Goal: Information Seeking & Learning: Learn about a topic

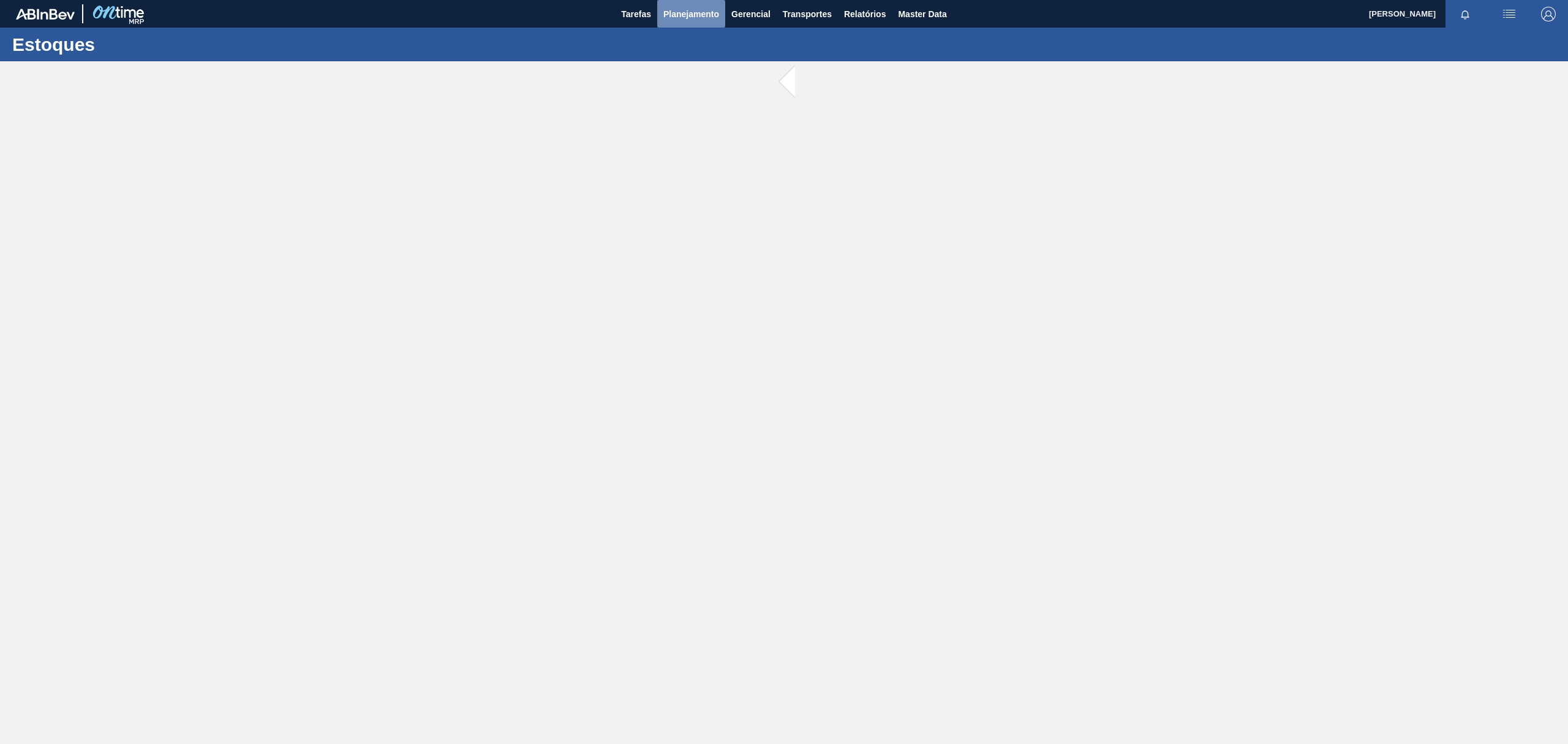
click at [697, 22] on button "Planejamento" at bounding box center [691, 13] width 68 height 28
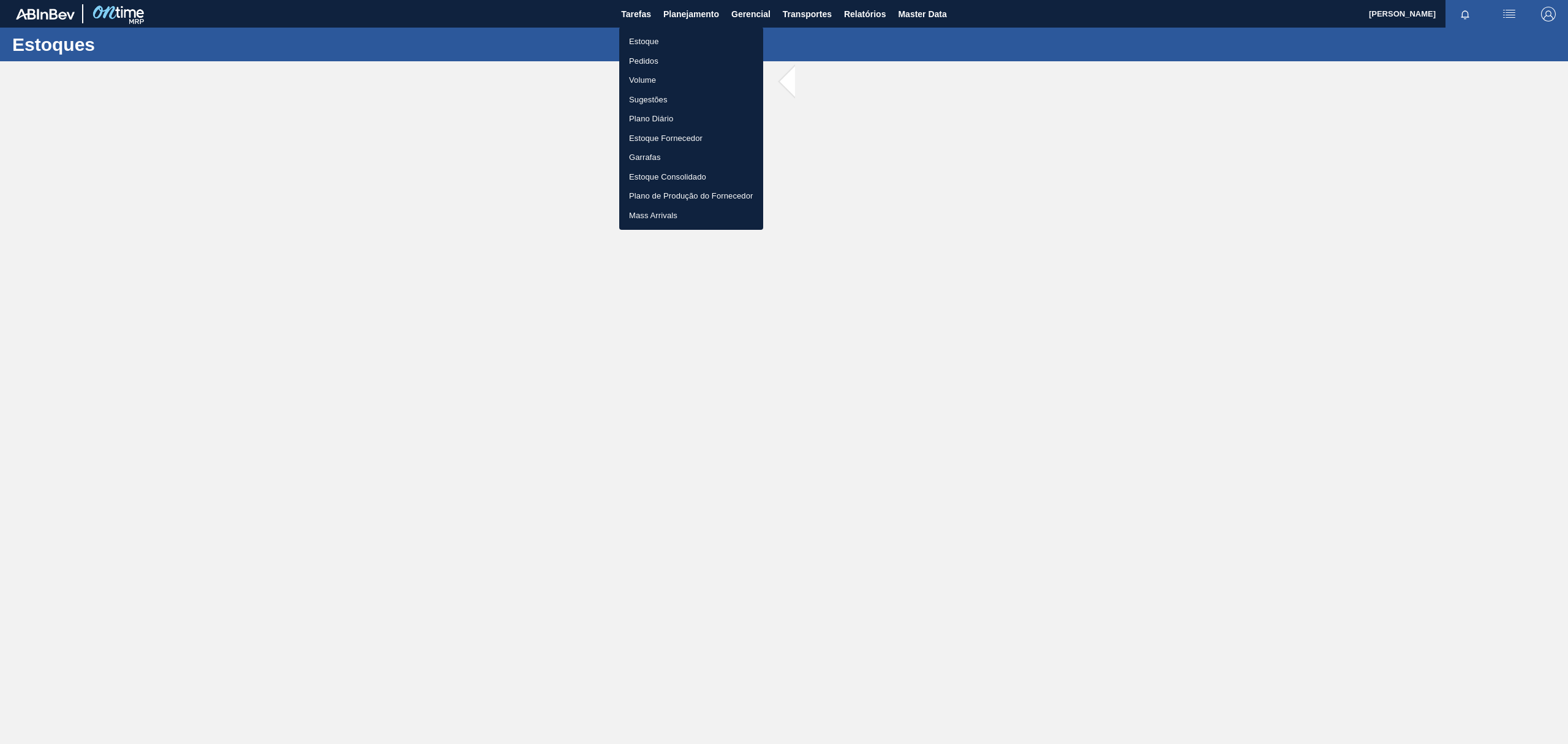
click at [678, 40] on li "Estoque" at bounding box center [691, 42] width 144 height 20
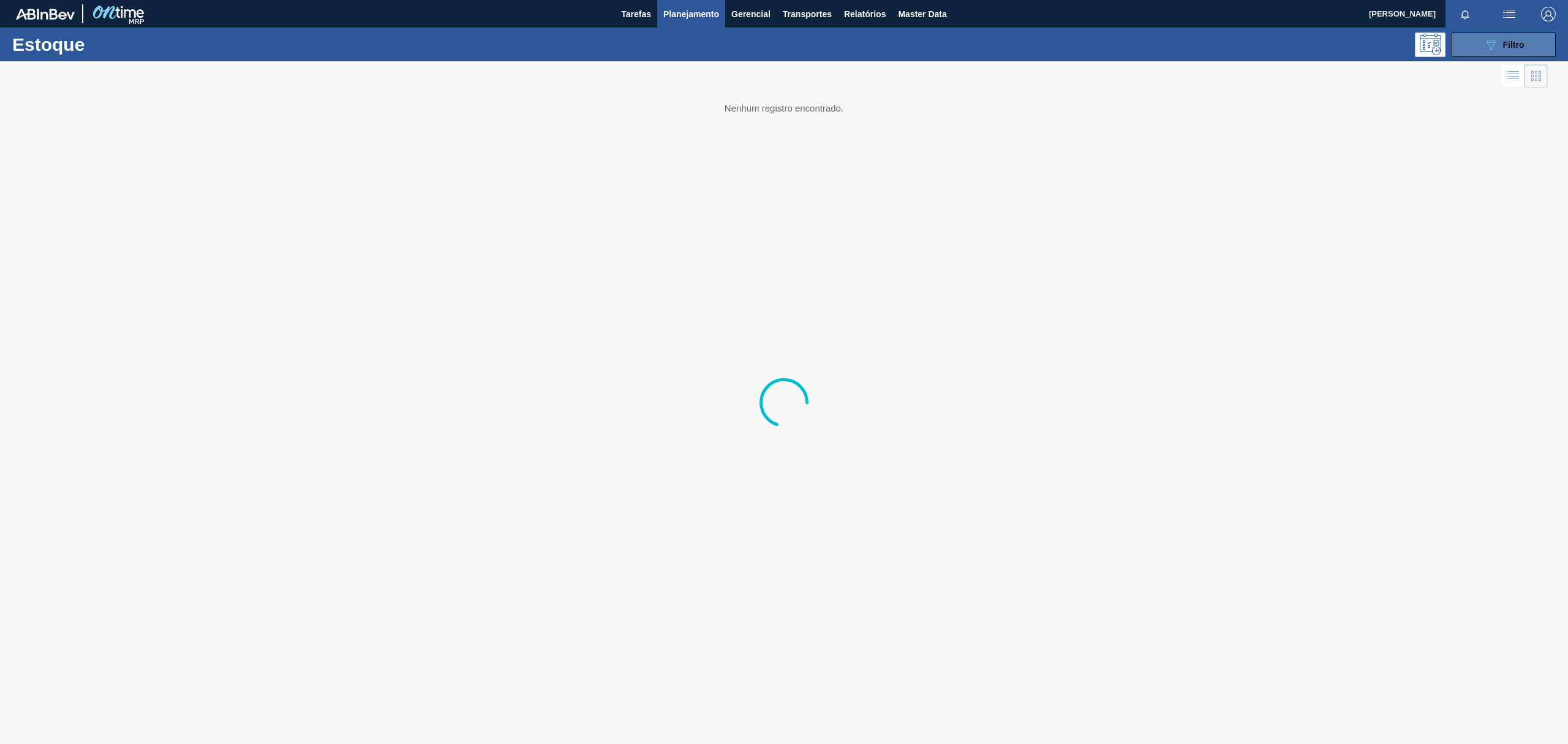
click at [1453, 39] on button "089F7B8B-B2A5-4AFE-B5C0-19BA573D28AC Filtro" at bounding box center [1504, 44] width 104 height 24
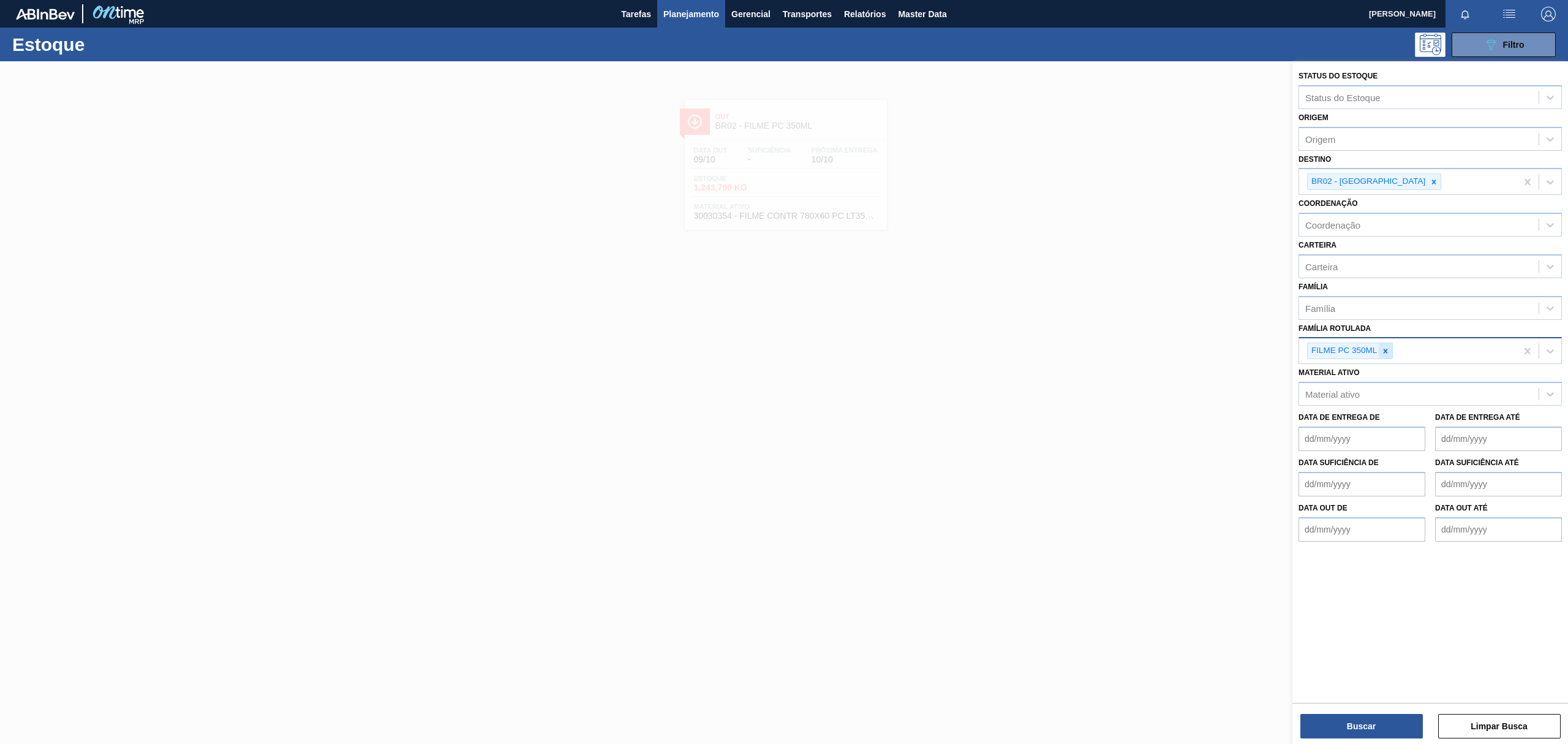
click at [1387, 349] on icon at bounding box center [1386, 351] width 9 height 9
type Rotulada "U"
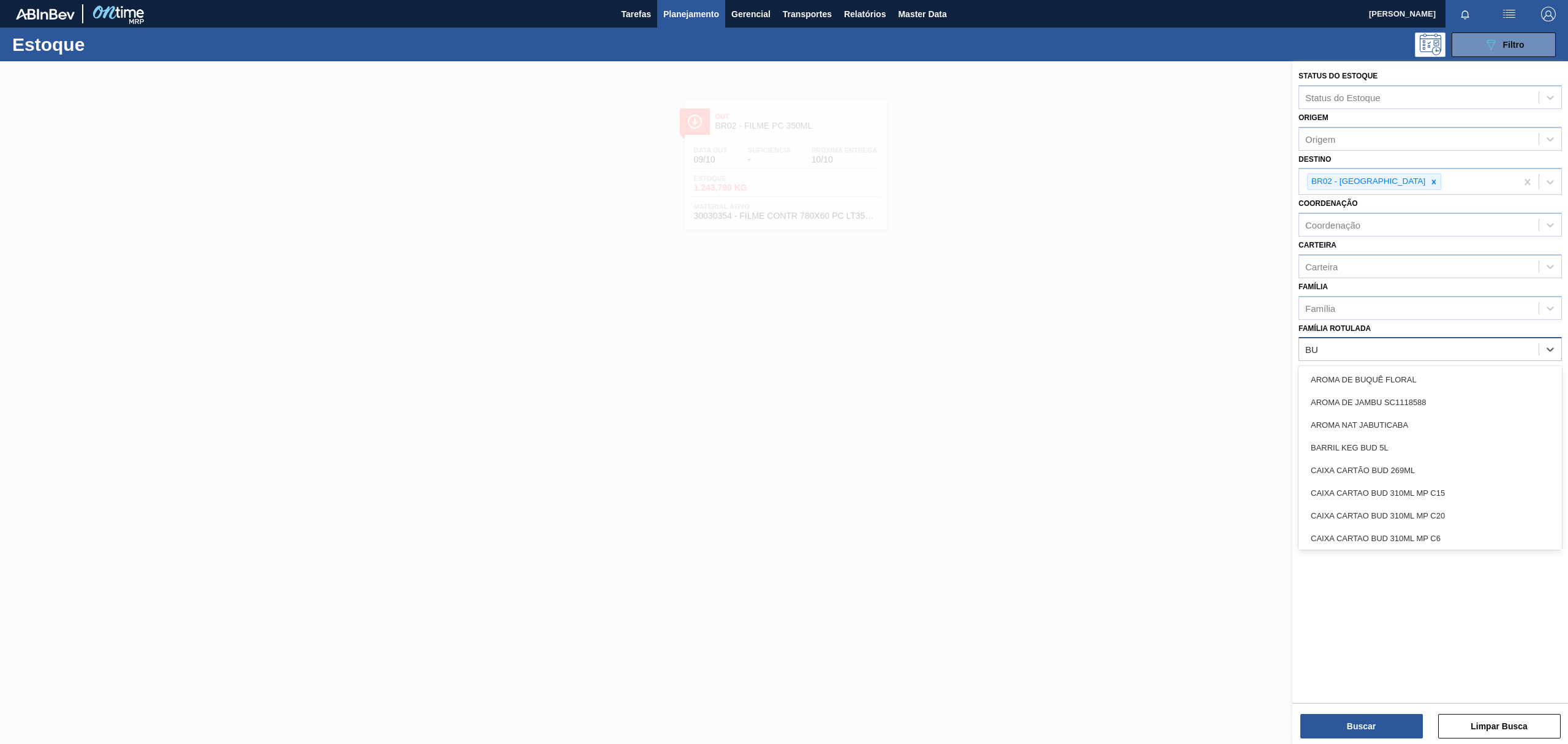
type Rotulada "B"
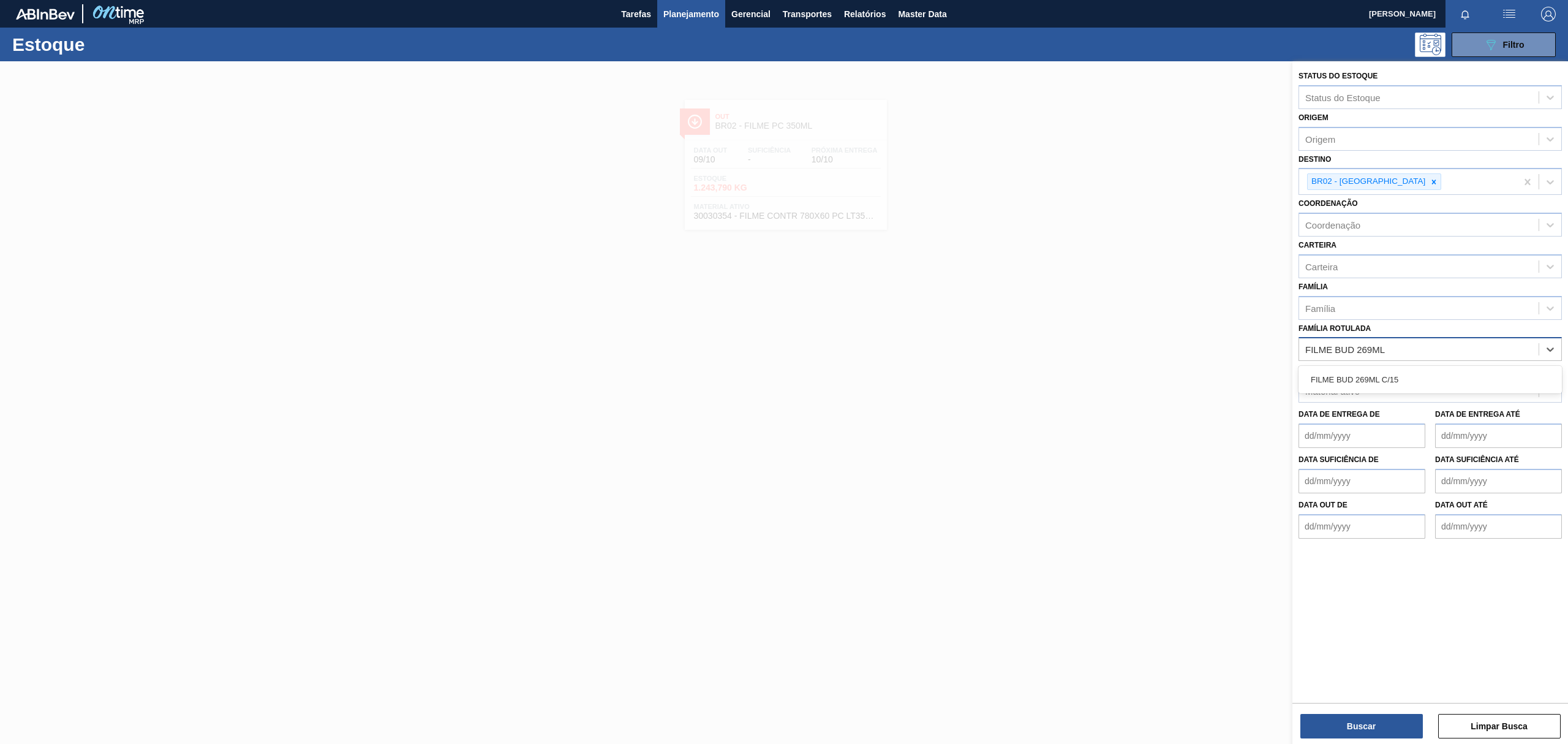
type Rotulada "FILME BUD 269ML C"
click at [1427, 182] on div at bounding box center [1434, 181] width 13 height 15
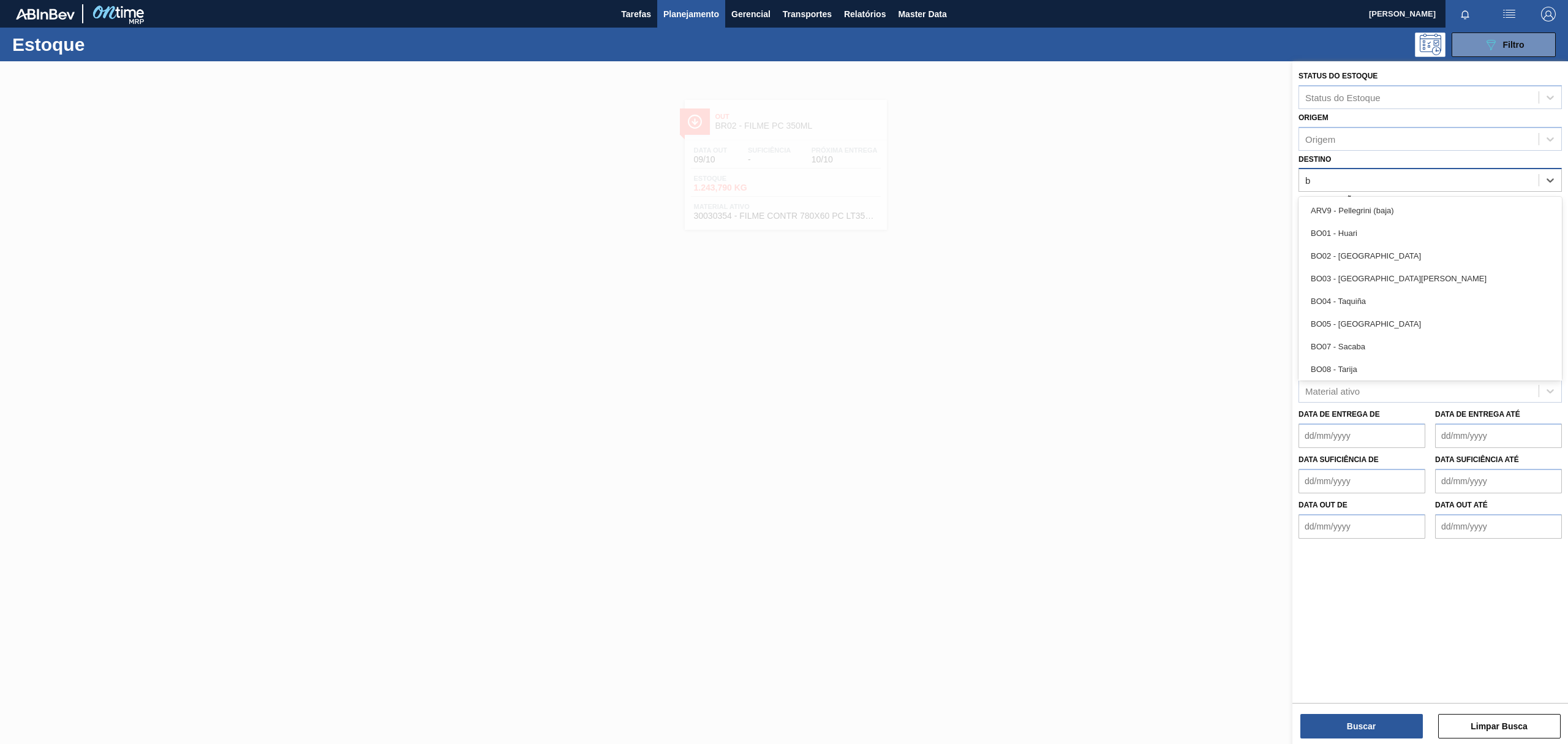
type input "b"
click at [1402, 702] on div "Status do Estoque Status do Estoque Origem Origem Destino option BR02 - [GEOGRA…" at bounding box center [1430, 403] width 276 height 685
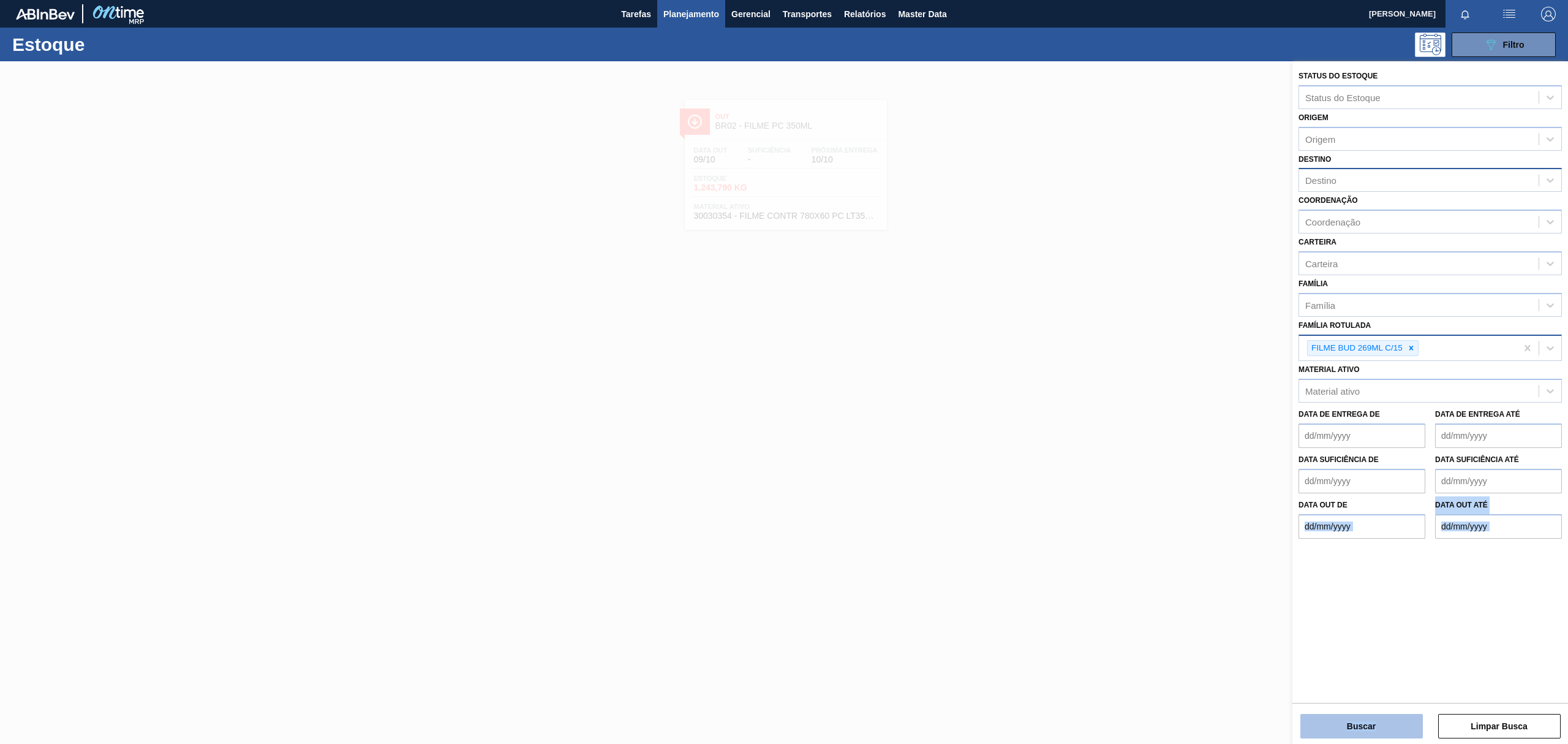
click at [1400, 724] on button "Buscar" at bounding box center [1361, 725] width 123 height 24
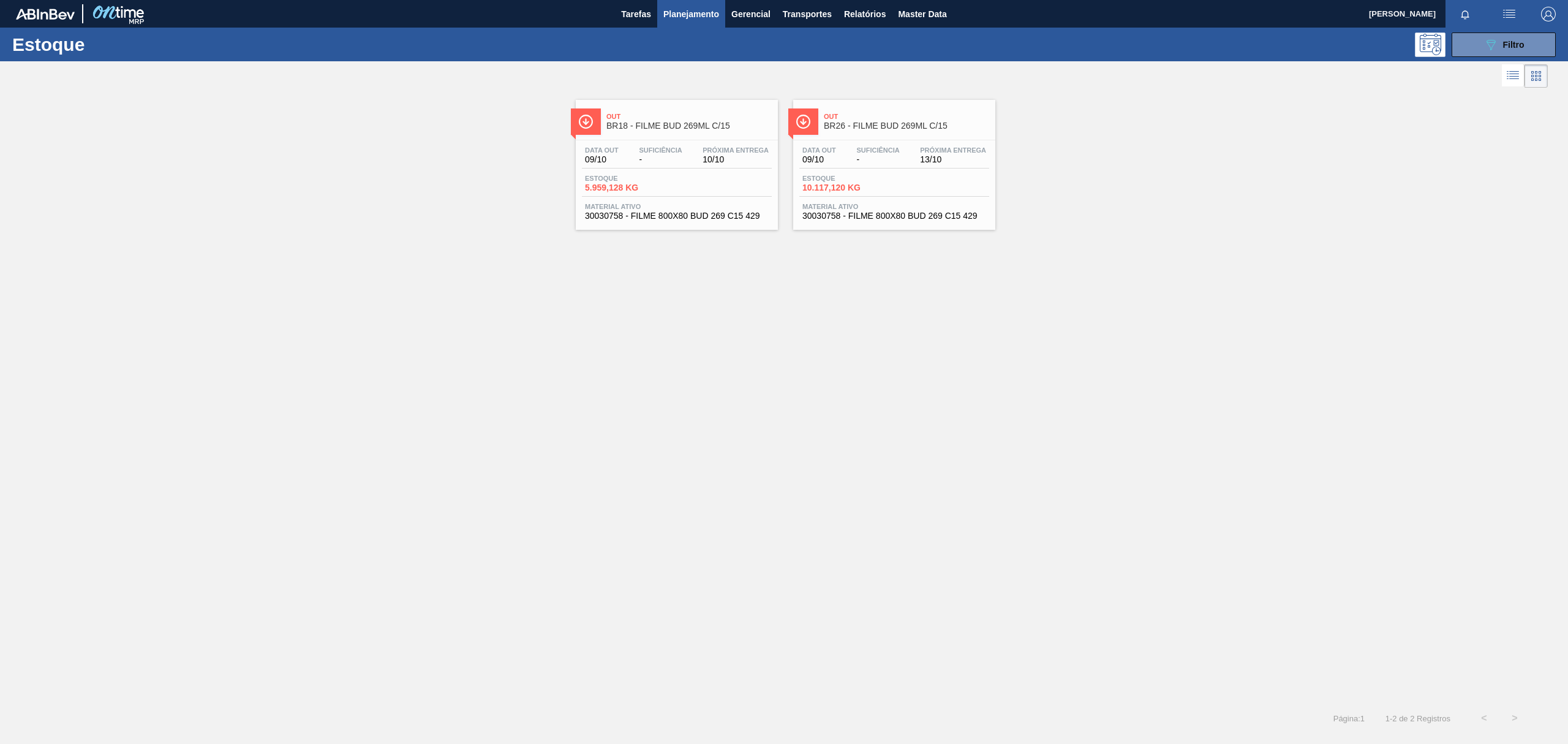
click at [669, 113] on span "Out" at bounding box center [689, 116] width 166 height 7
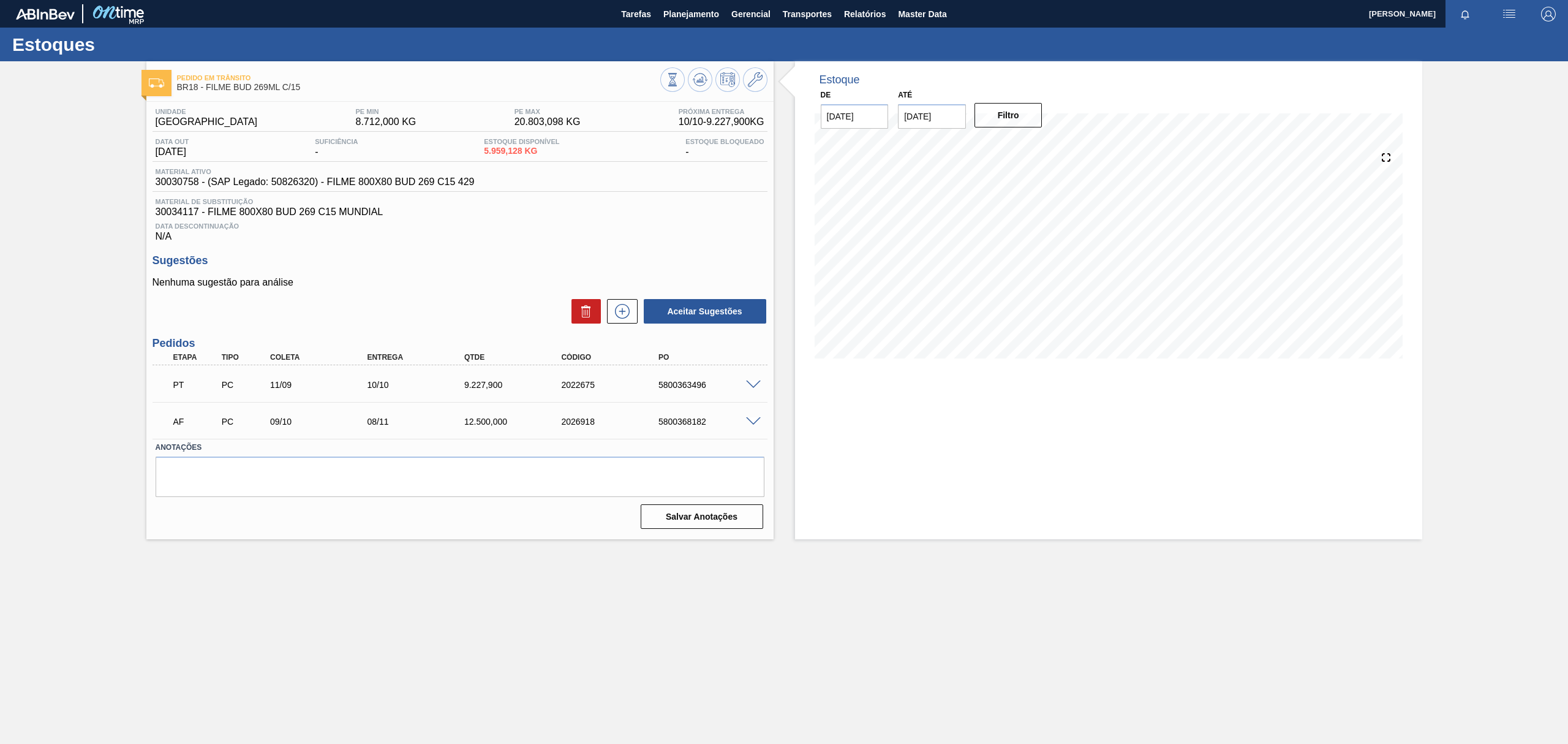
click at [67, 167] on div "Pedido [PERSON_NAME] BR18 - FILME BUD 269ML C/15 Unidade Pernambuco PE MIN 8.71…" at bounding box center [784, 300] width 1568 height 478
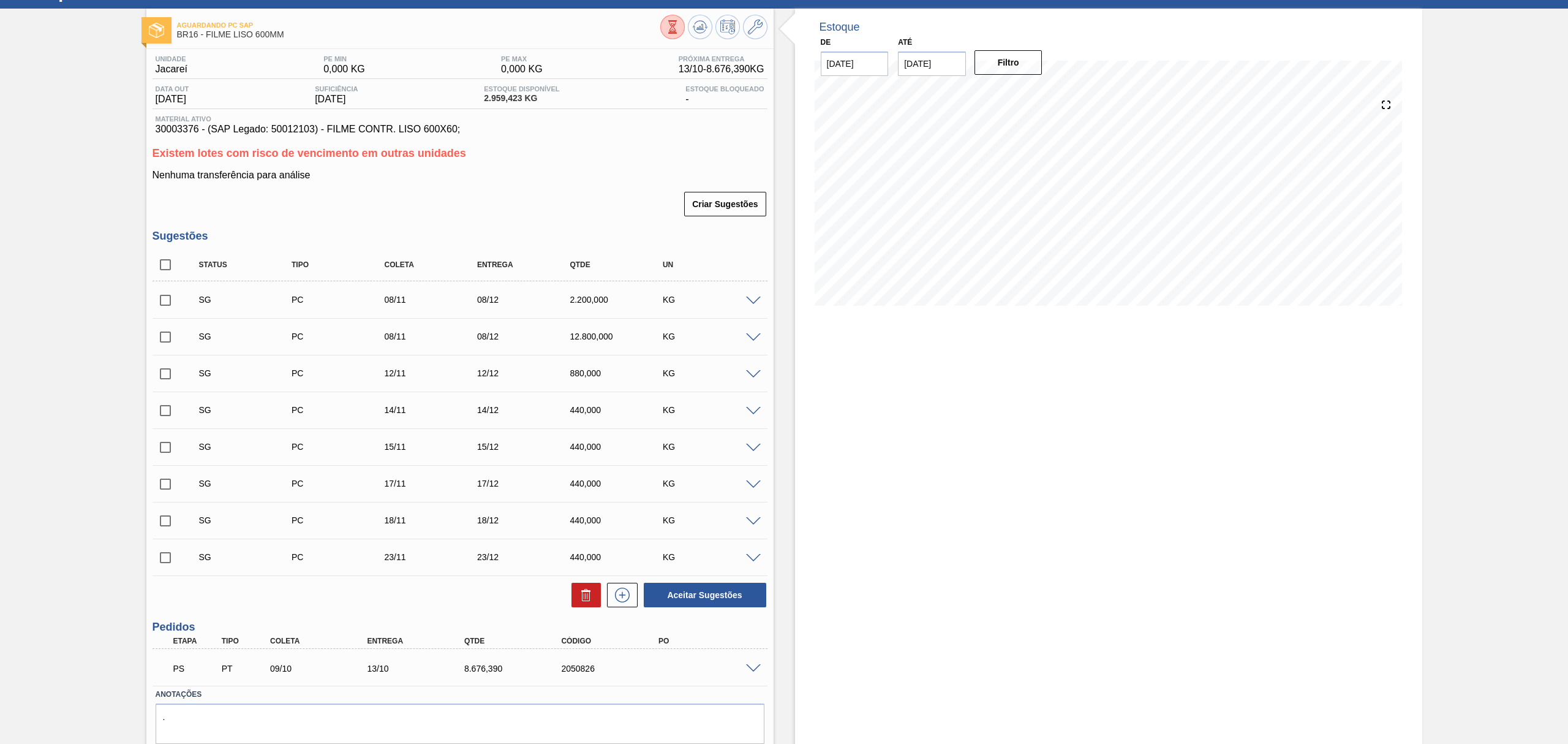
scroll to position [94, 0]
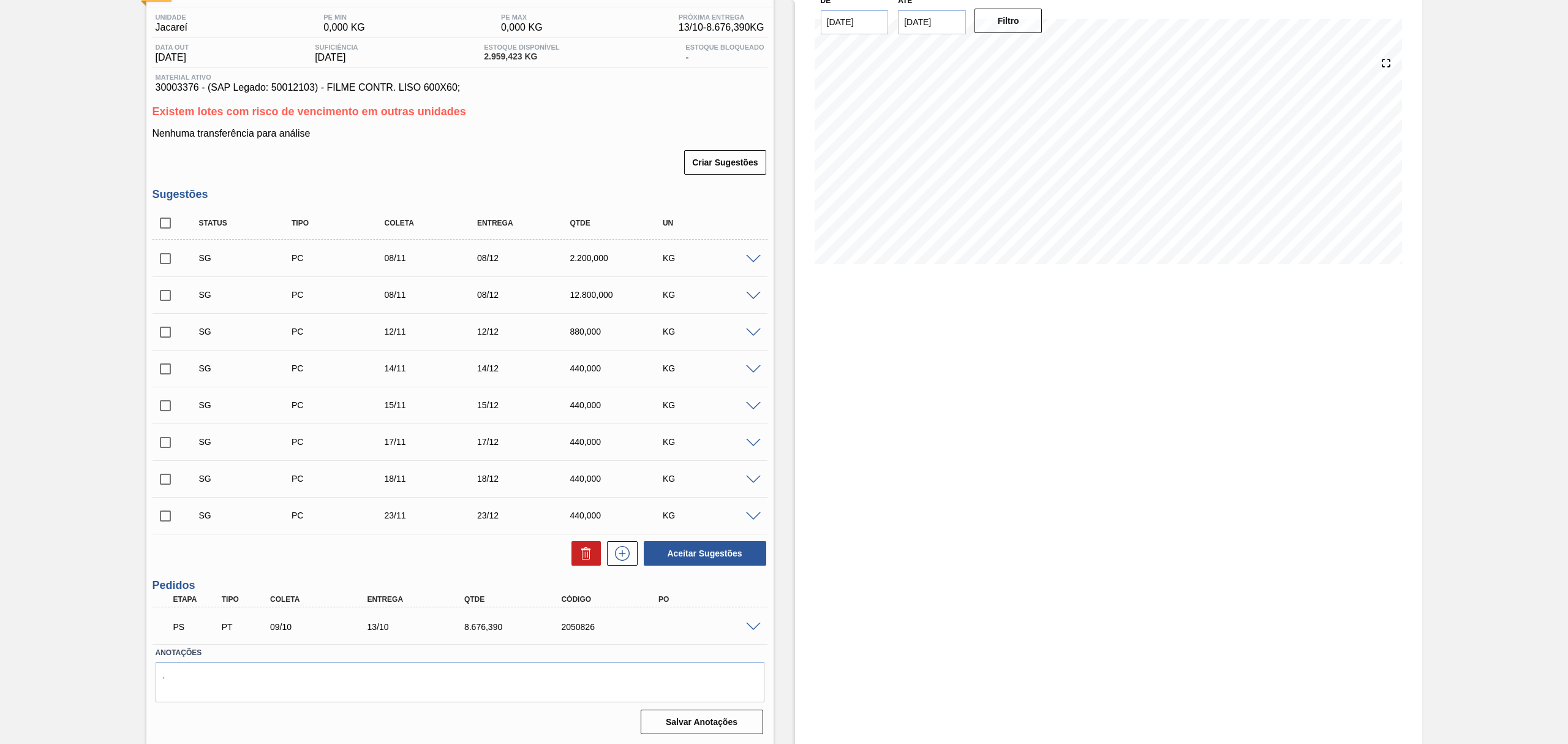
click at [741, 624] on div "PS PT 09/10 13/10 8.676,390 2050826" at bounding box center [456, 625] width 583 height 24
click at [750, 635] on div "PS PT 09/10 13/10 8.676,390 2050826" at bounding box center [459, 626] width 615 height 30
click at [750, 630] on div "PS PT 09/10 13/10 8.676,390 2050826" at bounding box center [459, 626] width 615 height 30
click at [750, 629] on span at bounding box center [754, 627] width 14 height 9
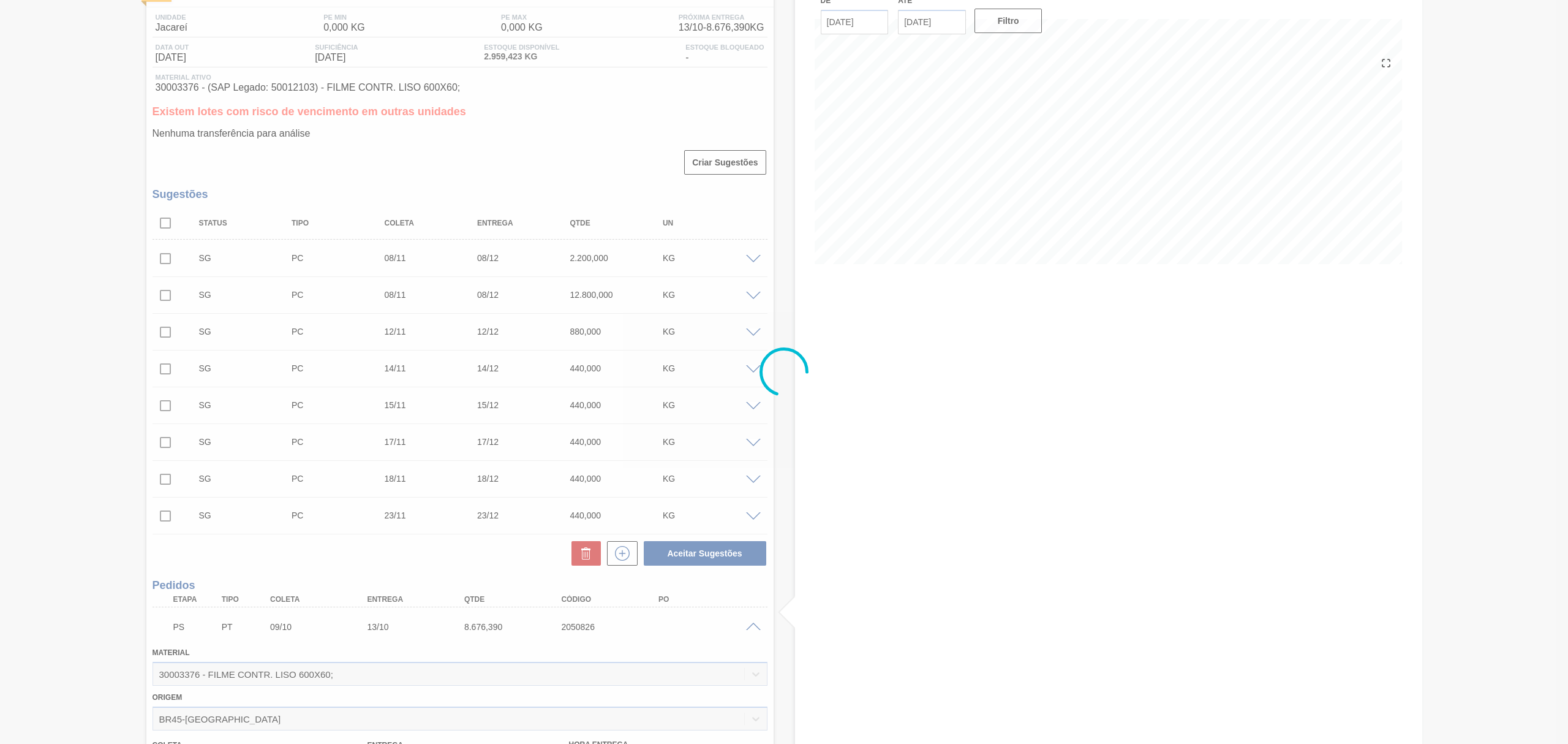
click at [720, 632] on div at bounding box center [784, 372] width 1568 height 744
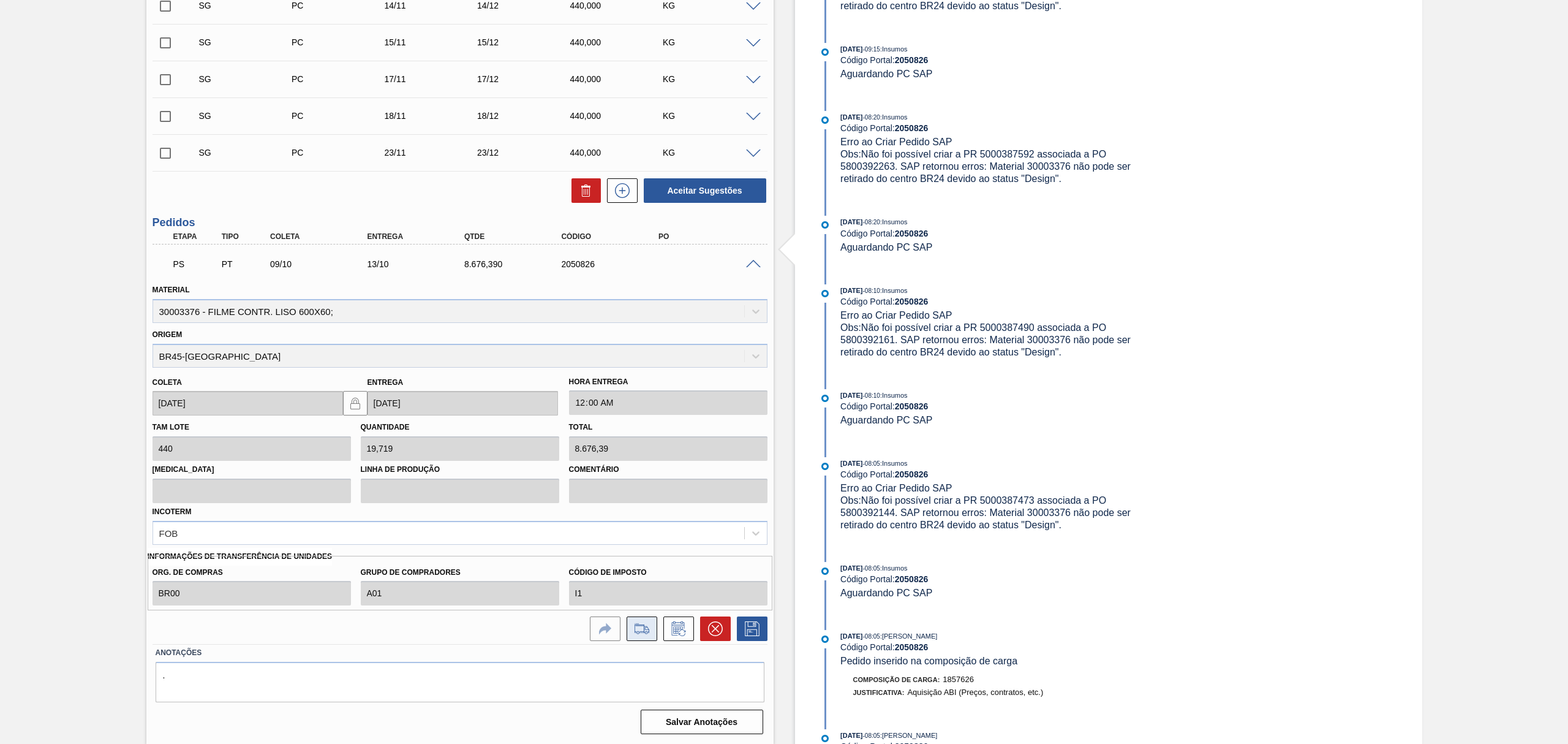
click at [635, 621] on icon at bounding box center [642, 629] width 20 height 14
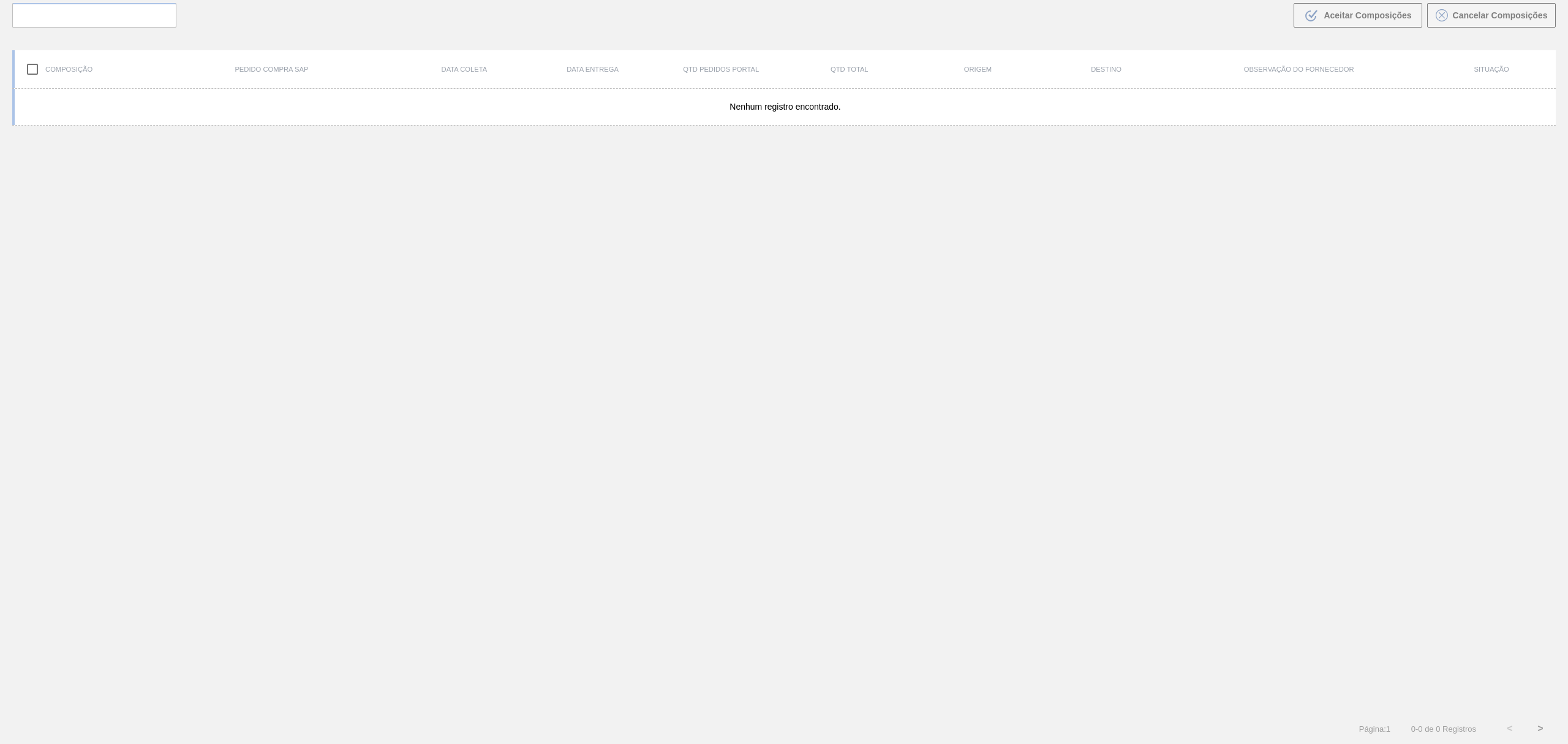
scroll to position [89, 0]
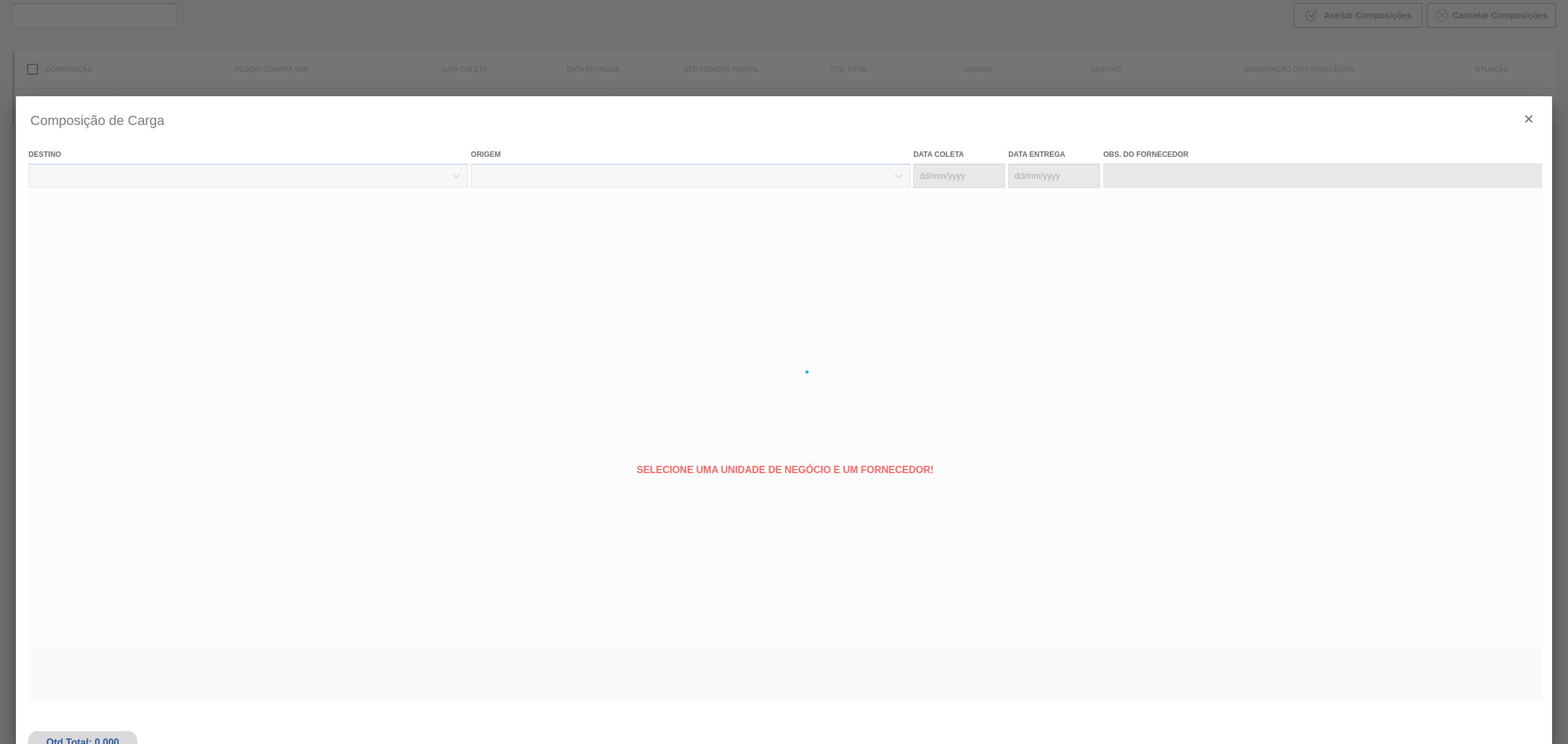
type coleta "[DATE]"
type Entrega "13/10/2025"
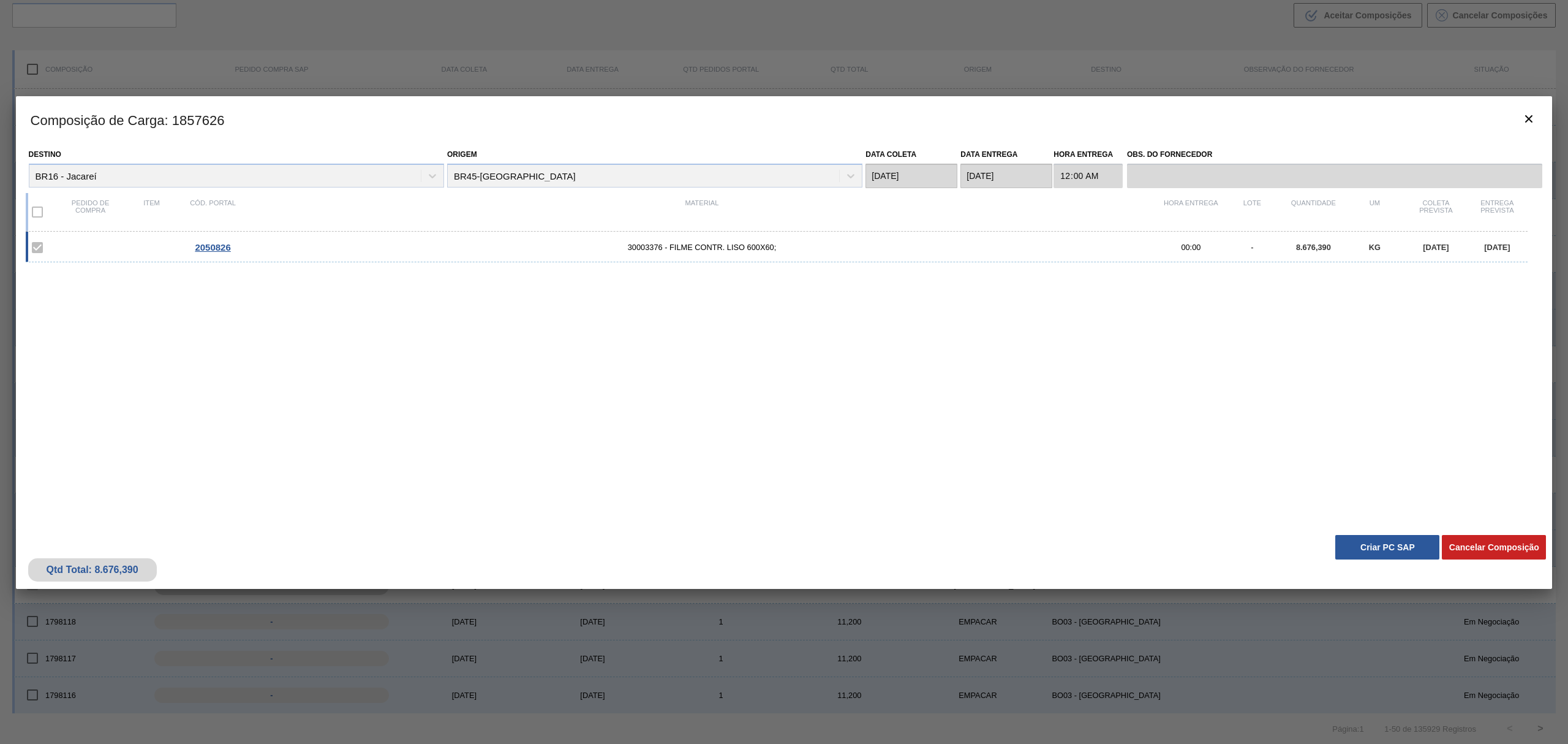
click at [1376, 545] on button "Criar PC SAP" at bounding box center [1387, 547] width 104 height 24
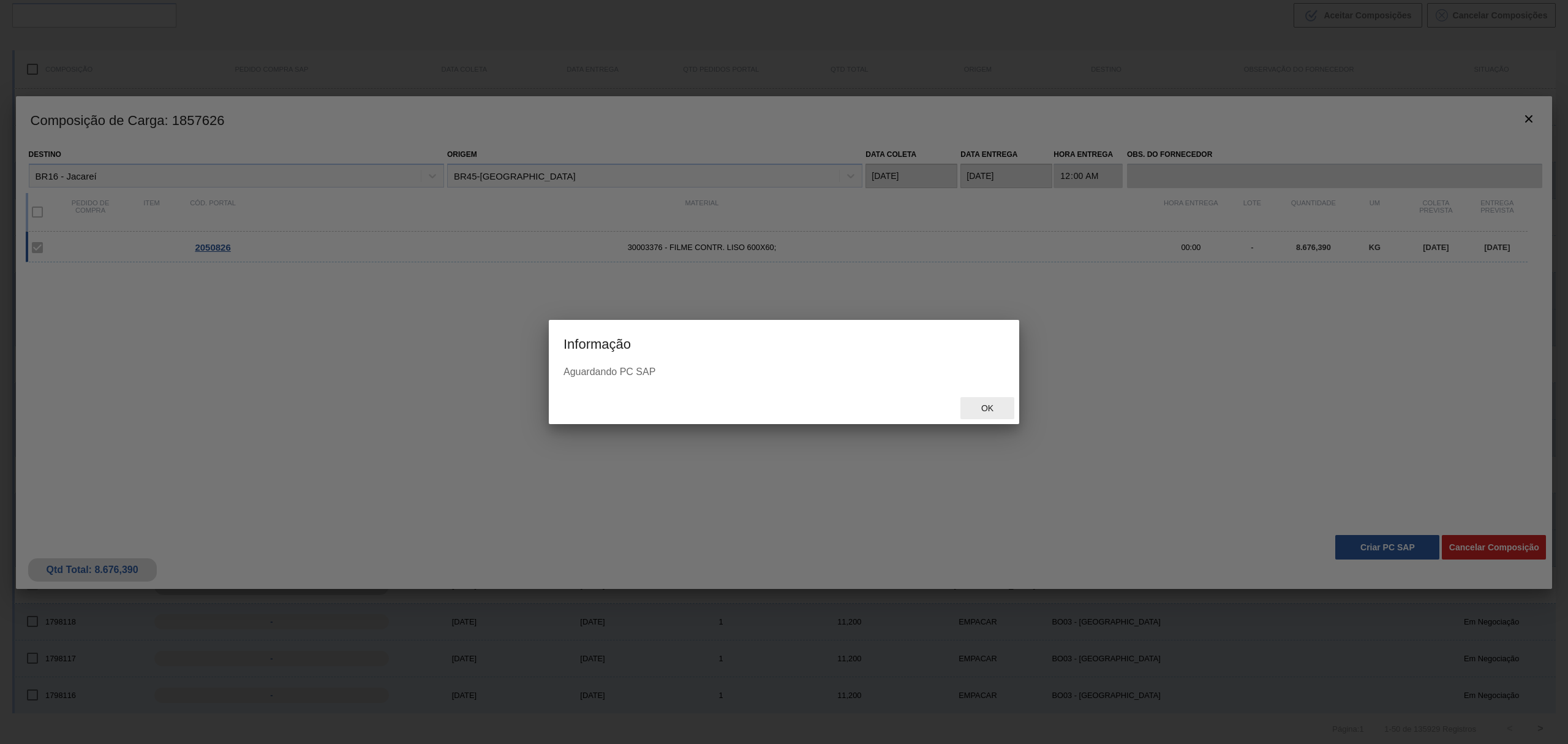
click at [995, 419] on div "Ok" at bounding box center [987, 408] width 54 height 22
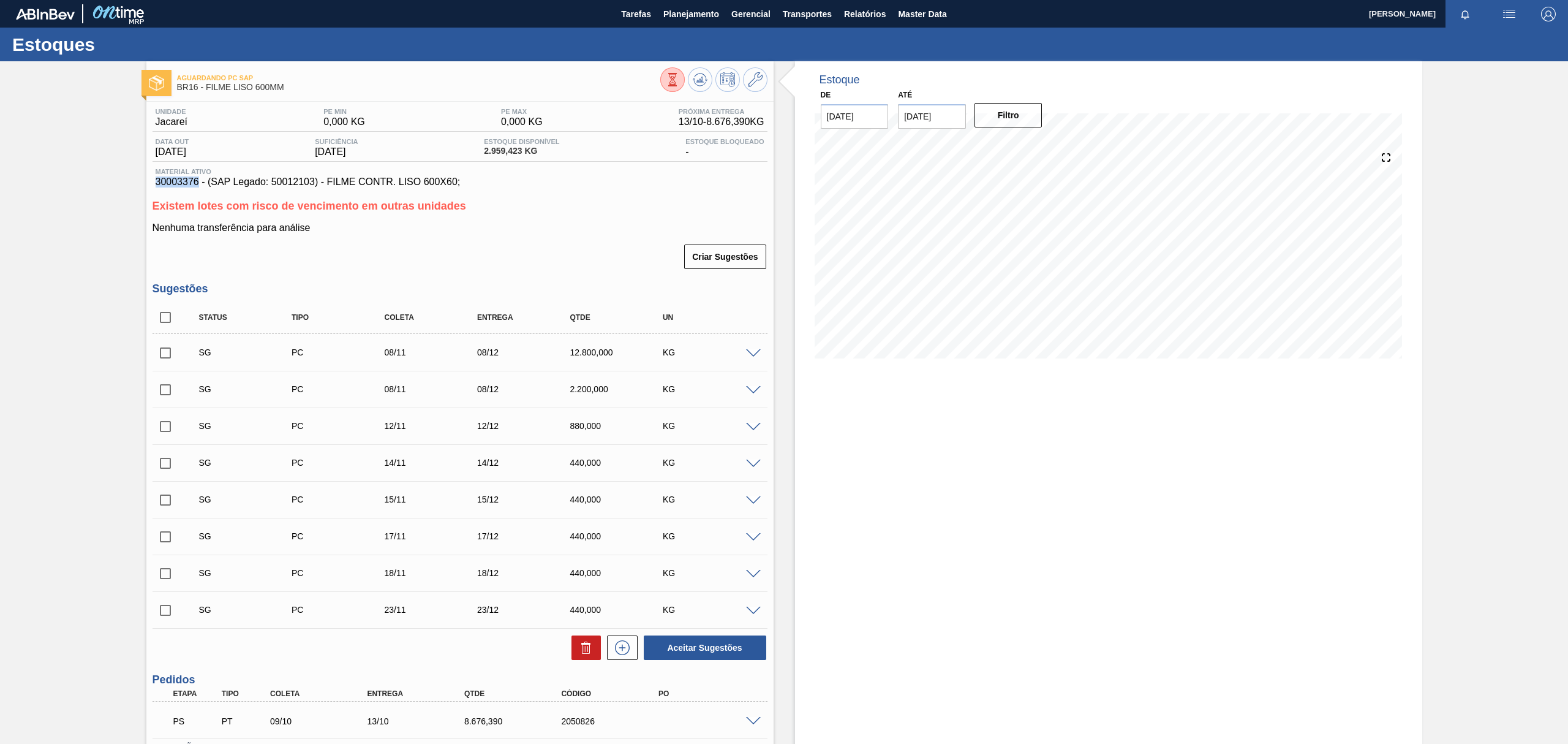
drag, startPoint x: 152, startPoint y: 182, endPoint x: 197, endPoint y: 184, distance: 45.0
click at [197, 184] on div "Material ativo 30003376 - (SAP Legado: 50012103) - FILME CONTR. LISO 600X60;" at bounding box center [459, 178] width 615 height 20
copy span "30003376"
click at [688, 18] on span "Planejamento" at bounding box center [691, 14] width 55 height 14
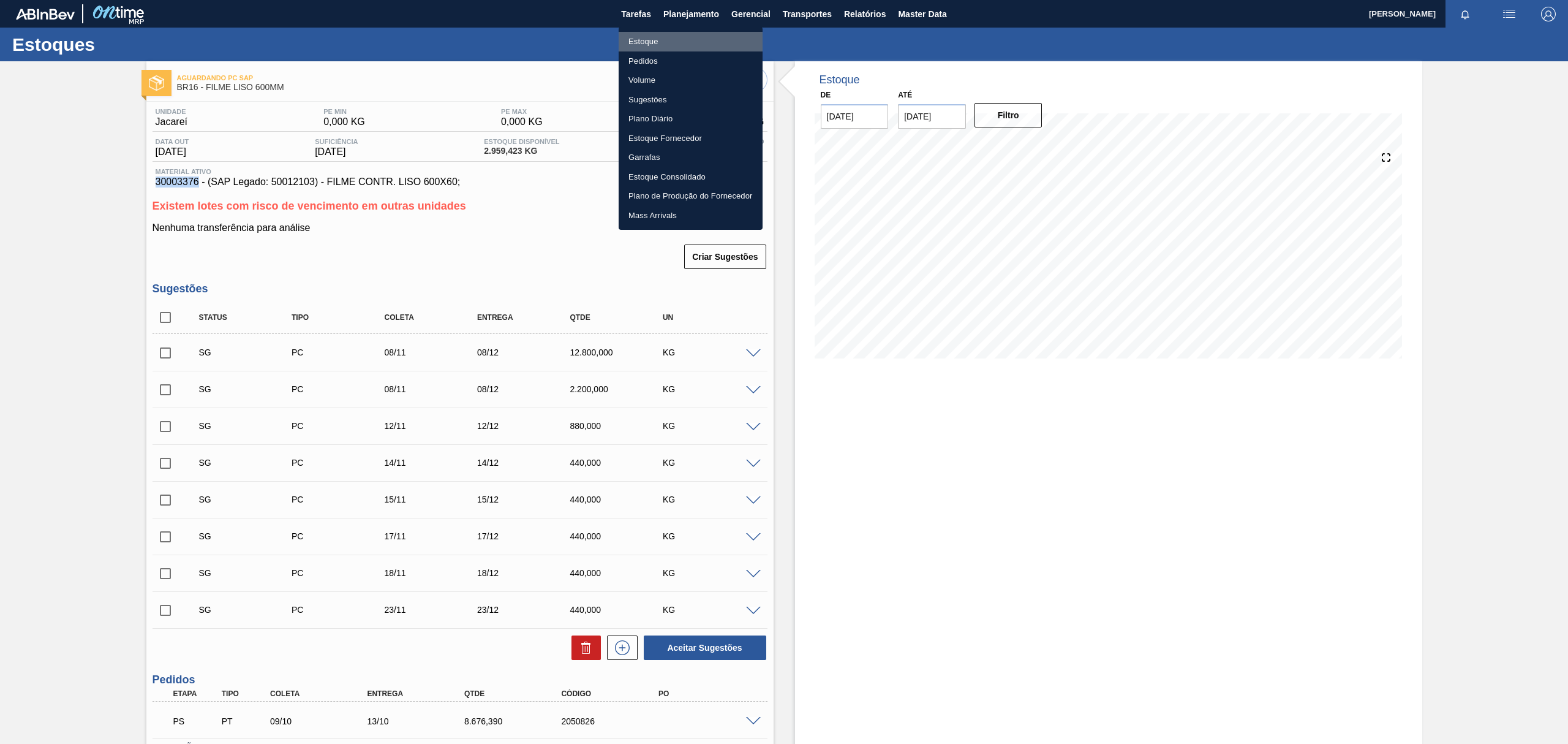
click at [683, 40] on li "Estoque" at bounding box center [690, 42] width 144 height 20
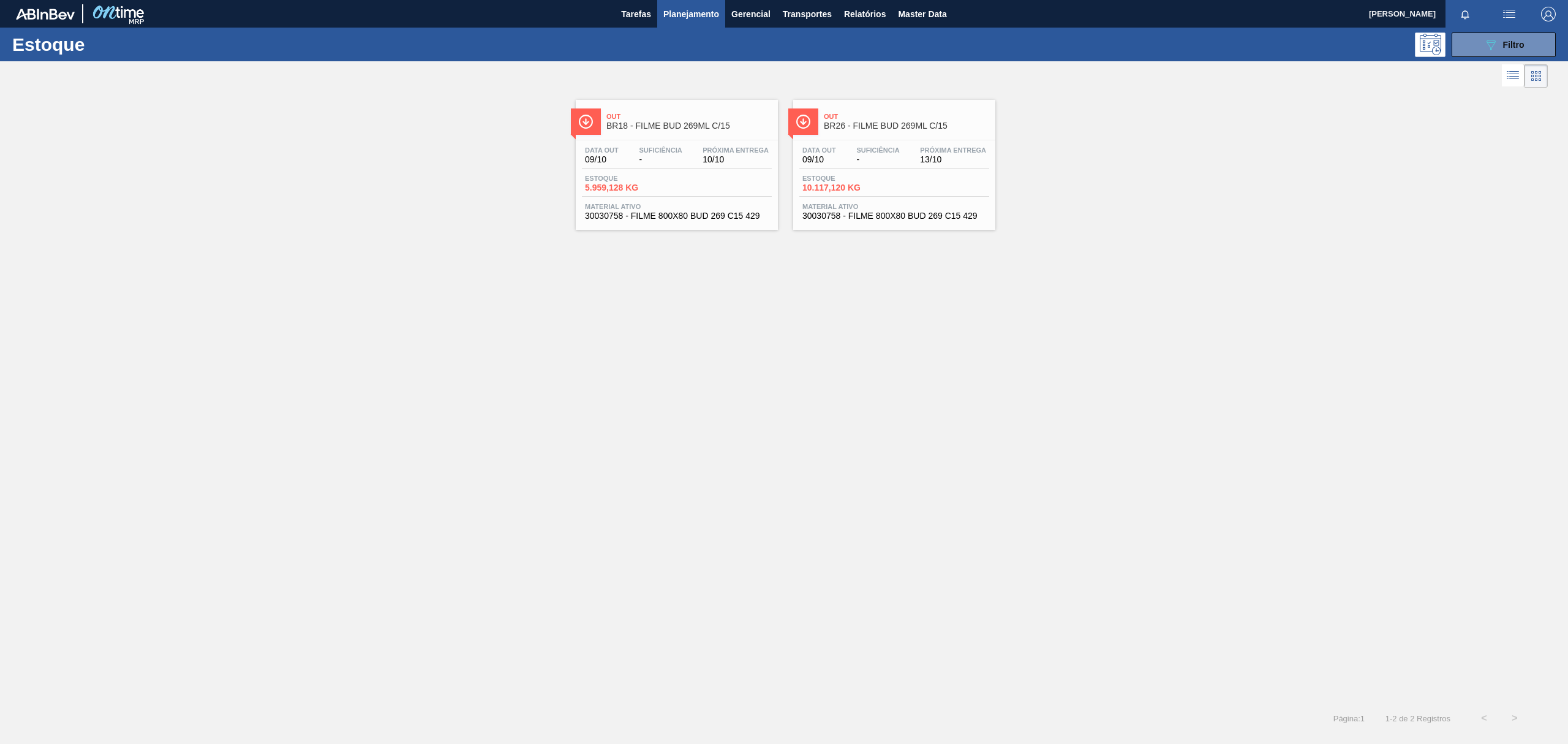
click at [1500, 57] on div "Estoque 089F7B8B-B2A5-4AFE-B5C0-19BA573D28AC Filtro" at bounding box center [784, 45] width 1568 height 34
click at [1490, 54] on button "089F7B8B-B2A5-4AFE-B5C0-19BA573D28AC Filtro" at bounding box center [1504, 44] width 104 height 24
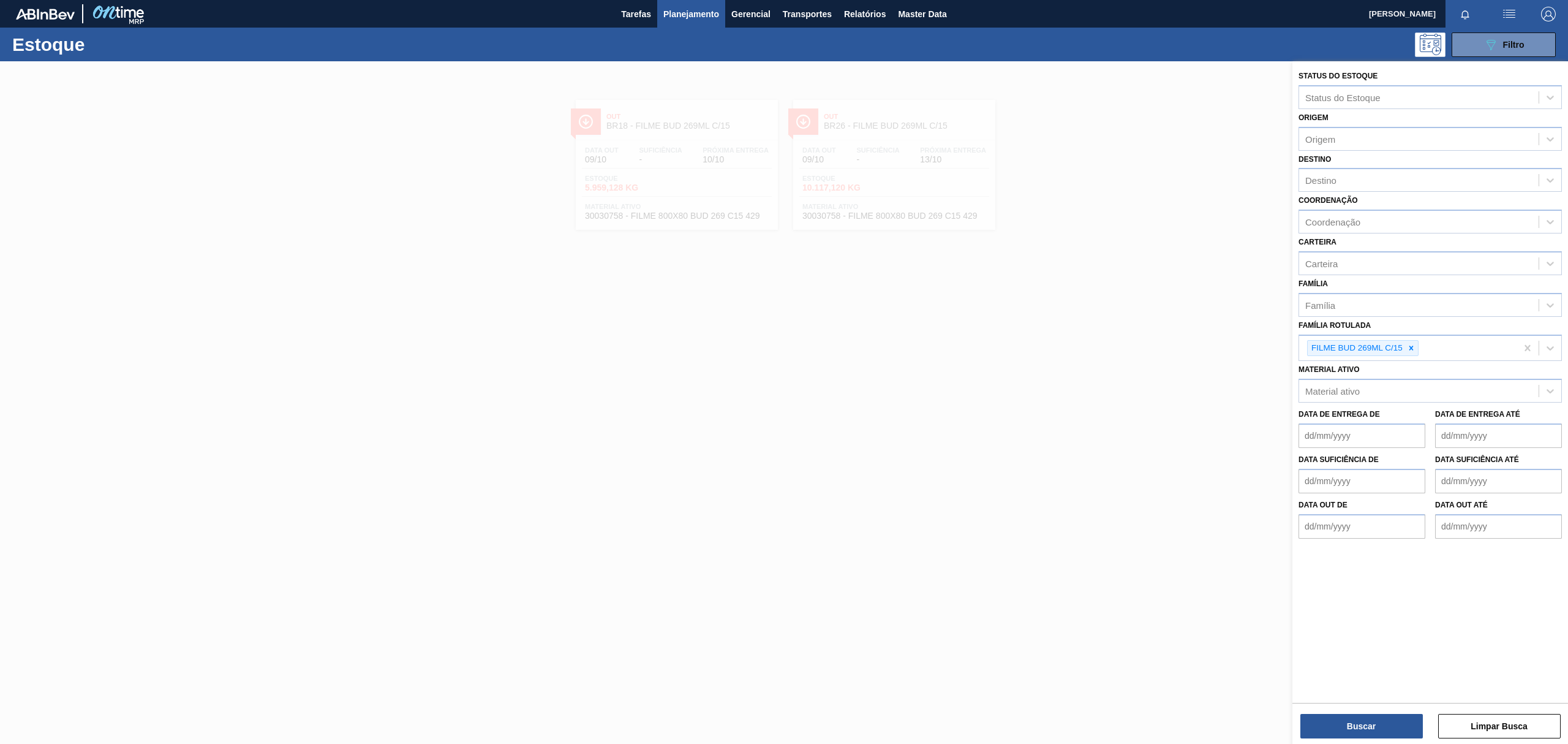
drag, startPoint x: 1414, startPoint y: 353, endPoint x: 1410, endPoint y: 324, distance: 29.3
click at [1412, 349] on div at bounding box center [1411, 348] width 13 height 15
click at [1395, 302] on div "Família" at bounding box center [1419, 305] width 240 height 18
type input "preform"
click at [1381, 176] on div "Destino" at bounding box center [1419, 181] width 240 height 18
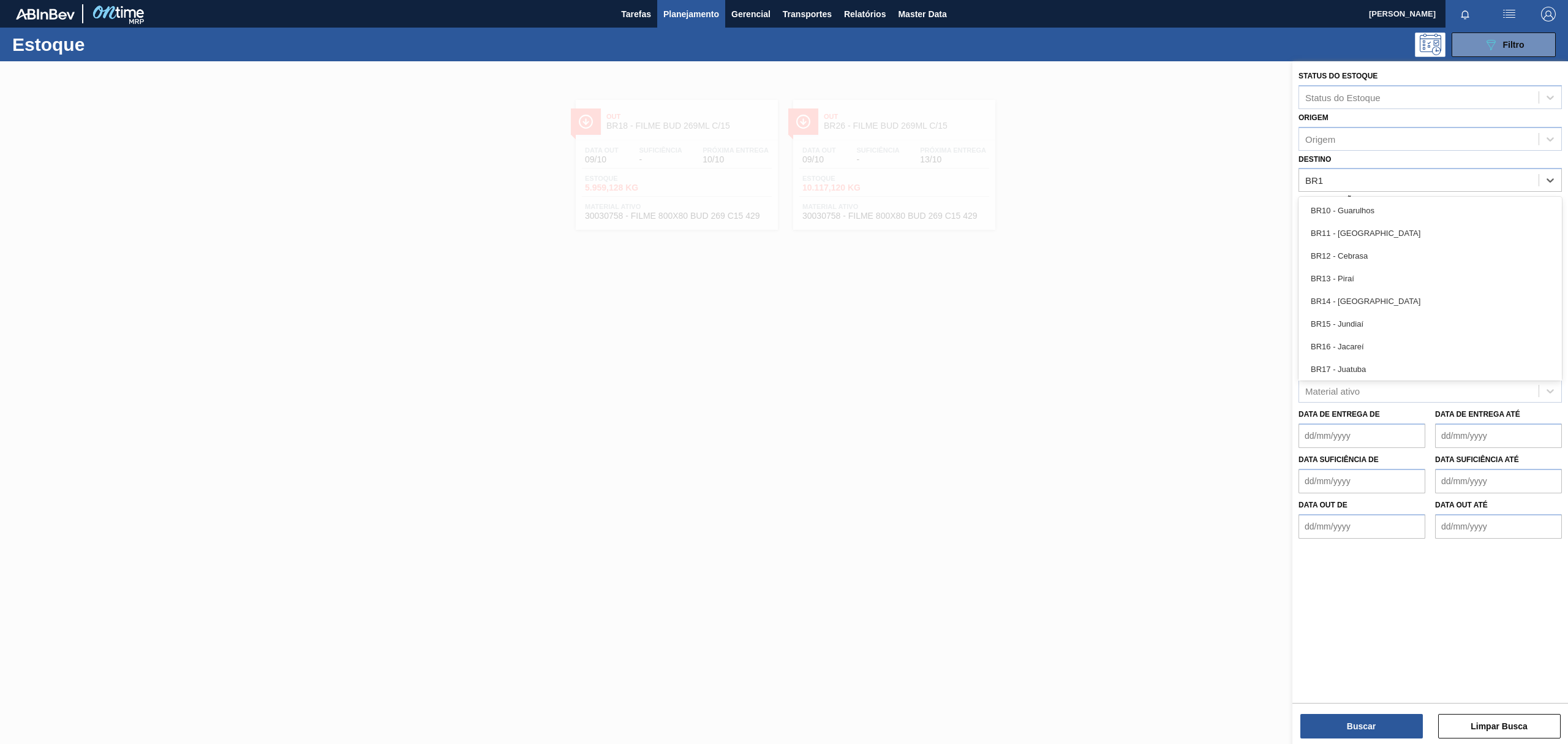
type input "BR18"
drag, startPoint x: 1389, startPoint y: 205, endPoint x: 1391, endPoint y: 243, distance: 38.1
click at [1390, 206] on div "BR18 - [GEOGRAPHIC_DATA]" at bounding box center [1430, 210] width 263 height 22
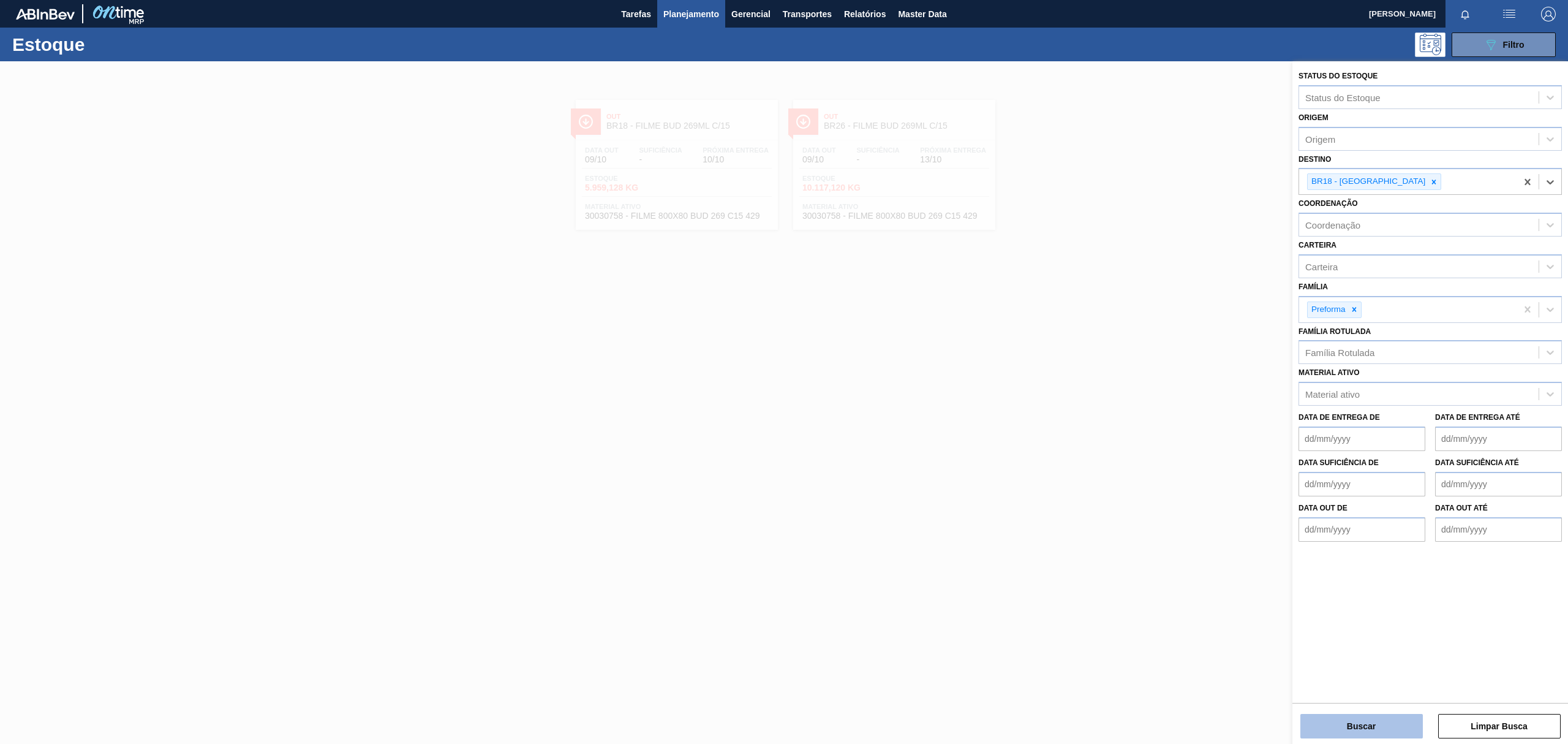
click at [1348, 722] on button "Buscar" at bounding box center [1361, 725] width 123 height 24
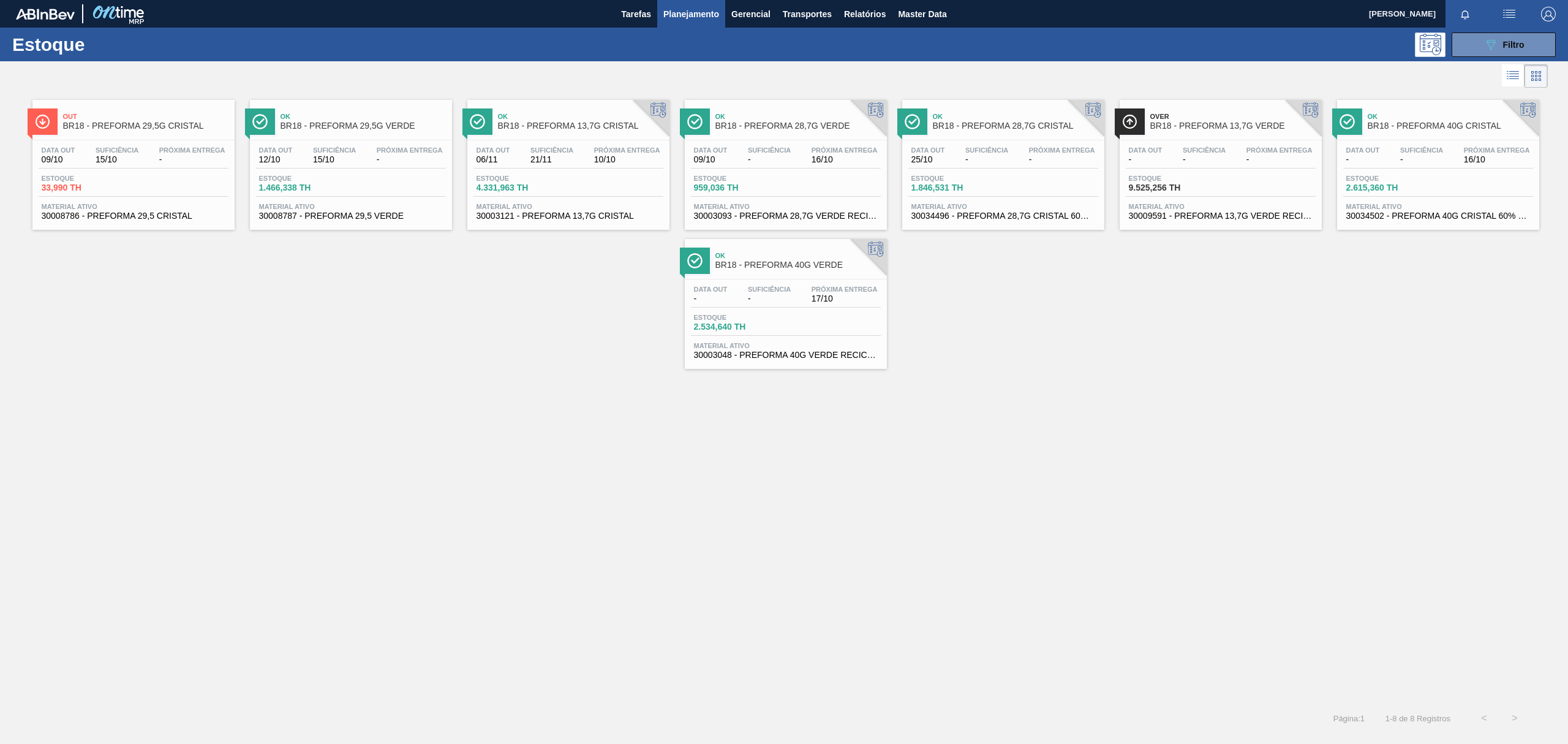
drag, startPoint x: 183, startPoint y: 130, endPoint x: 388, endPoint y: 80, distance: 211.0
drag, startPoint x: 388, startPoint y: 80, endPoint x: 338, endPoint y: 114, distance: 60.5
drag, startPoint x: 1039, startPoint y: 114, endPoint x: 978, endPoint y: 324, distance: 218.7
click at [942, 366] on div "Out BR18 - PREFORMA 29,5G CRISTAL Data out 09/10 Suficiência 15/10 Próxima Entr…" at bounding box center [784, 229] width 1568 height 278
click at [1508, 33] on button "089F7B8B-B2A5-4AFE-B5C0-19BA573D28AC Filtro" at bounding box center [1504, 44] width 104 height 24
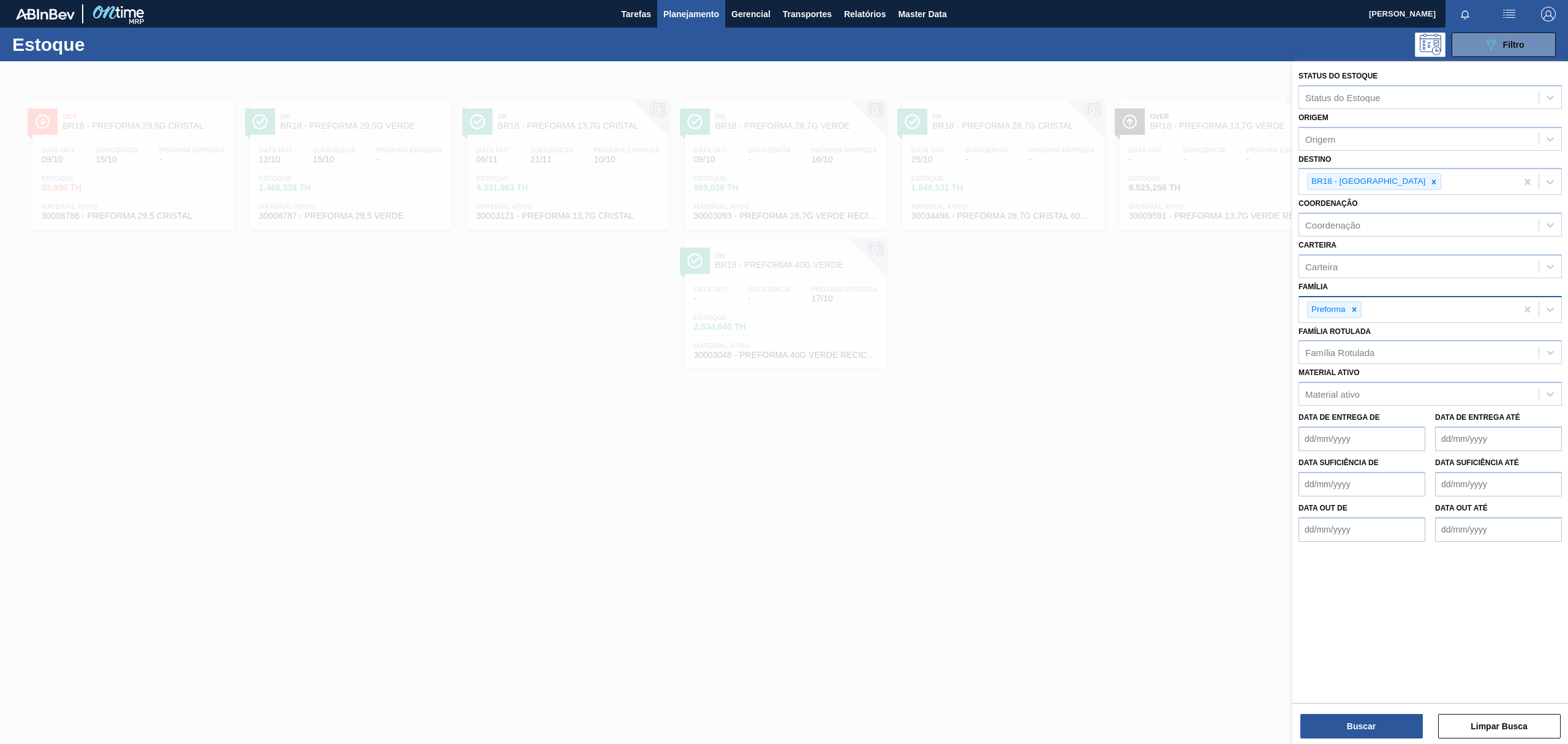
click at [1359, 302] on div "Preforma" at bounding box center [1334, 310] width 55 height 16
click at [1358, 305] on icon at bounding box center [1355, 310] width 9 height 9
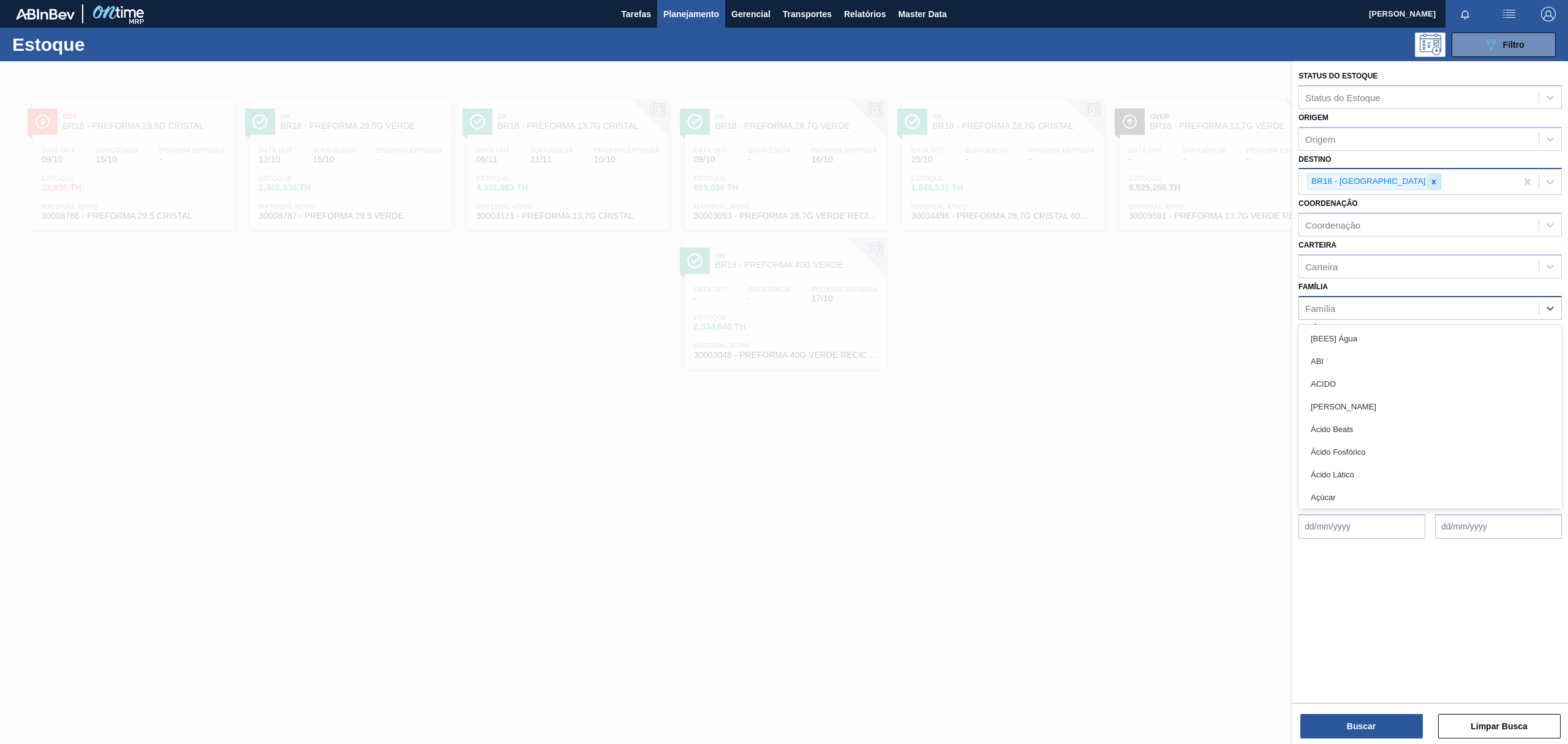
click at [1427, 174] on div at bounding box center [1434, 181] width 13 height 15
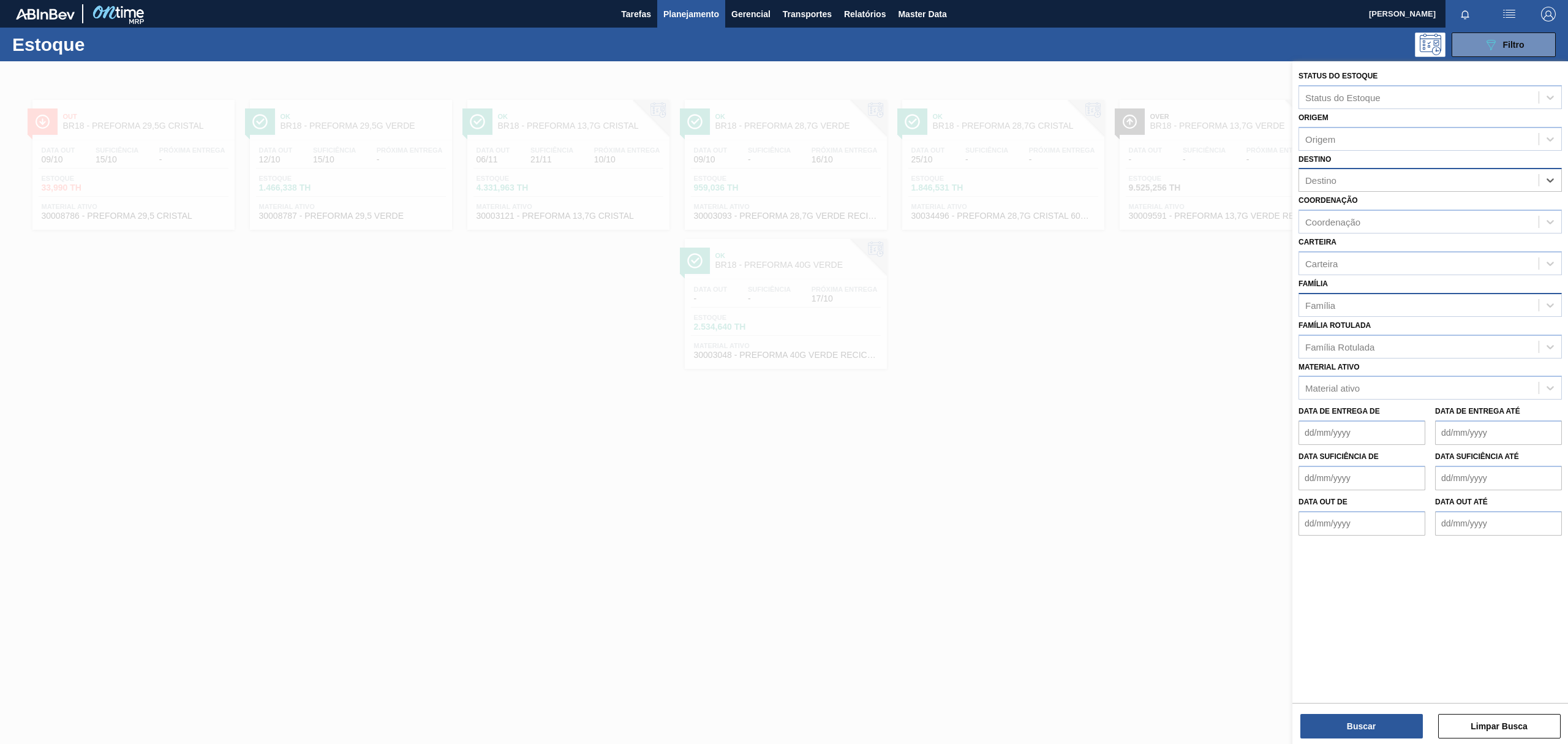
click at [1375, 293] on div "Família" at bounding box center [1430, 304] width 263 height 24
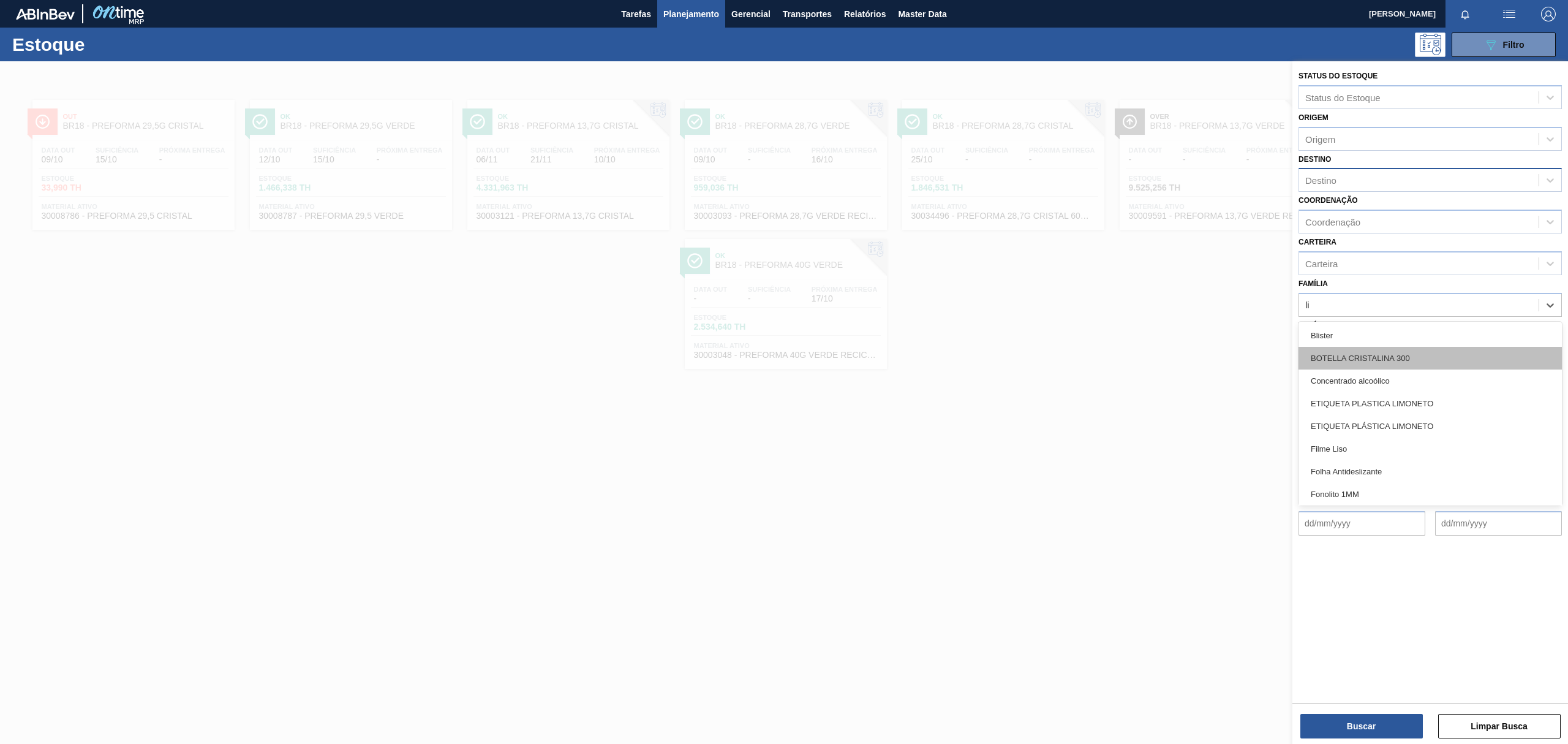
type input "lis"
click at [1345, 361] on div "Filme Liso" at bounding box center [1430, 357] width 263 height 22
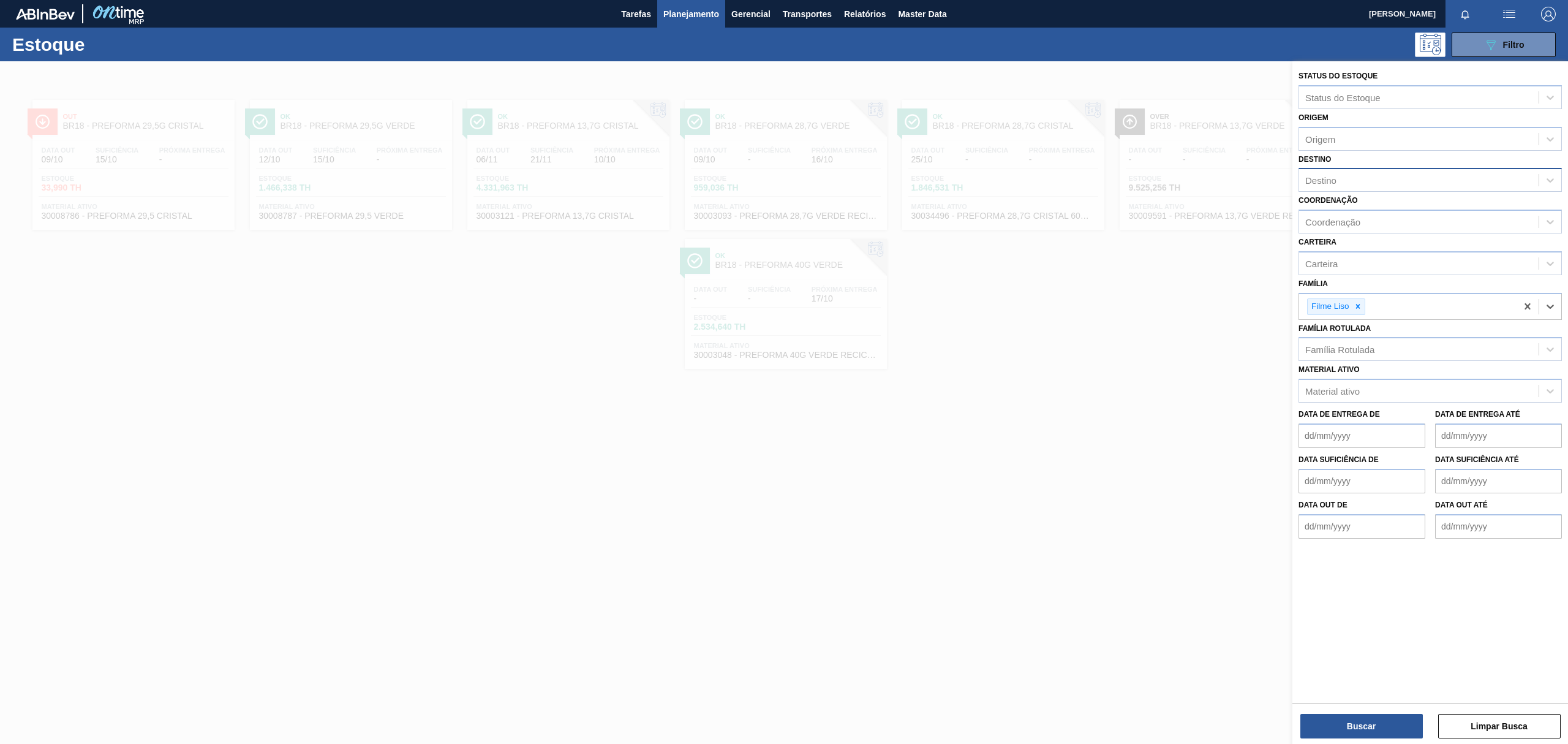
click at [1378, 178] on div "Destino" at bounding box center [1419, 181] width 240 height 18
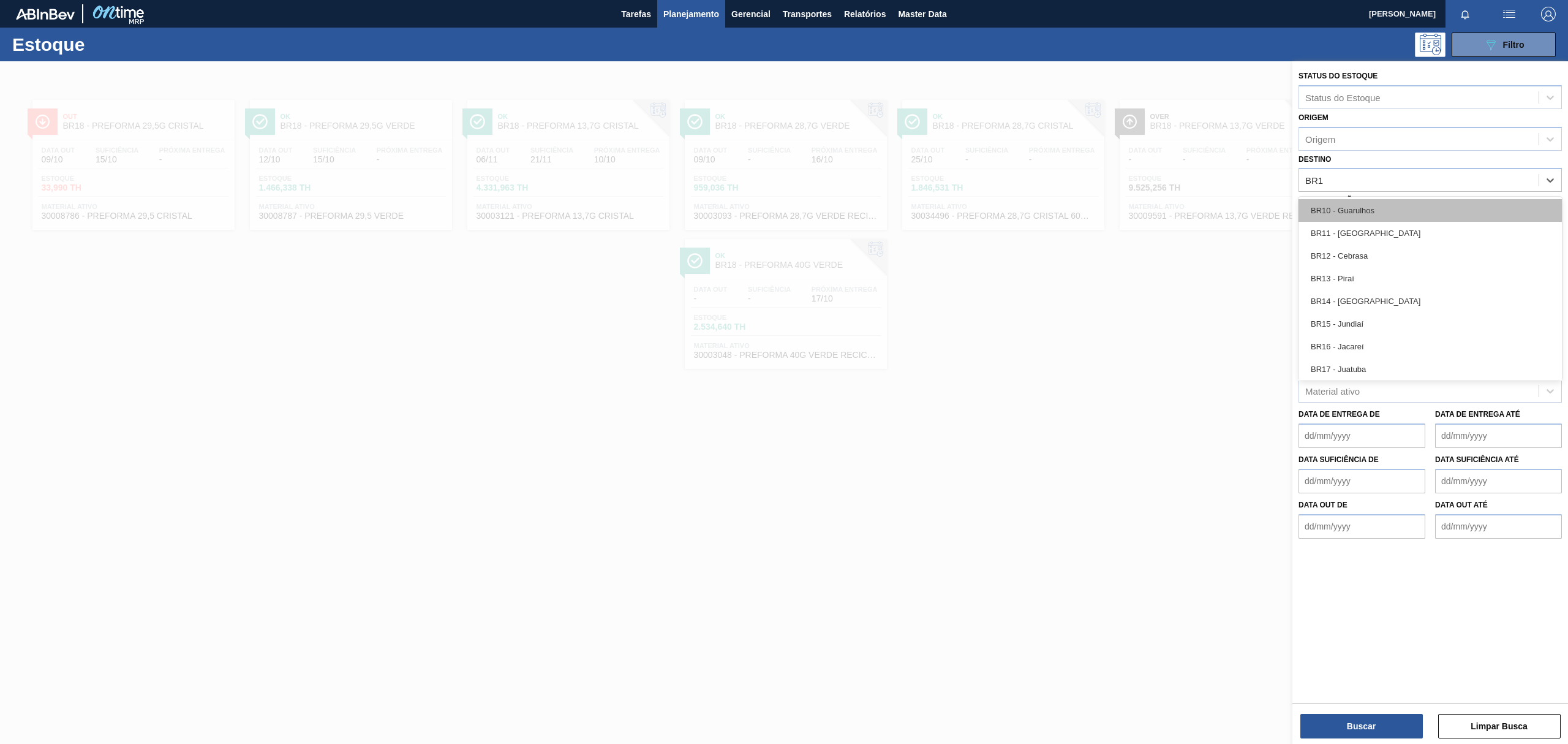
type input "BR15"
click at [1397, 207] on div "BR15 - Jundiaí" at bounding box center [1430, 210] width 263 height 22
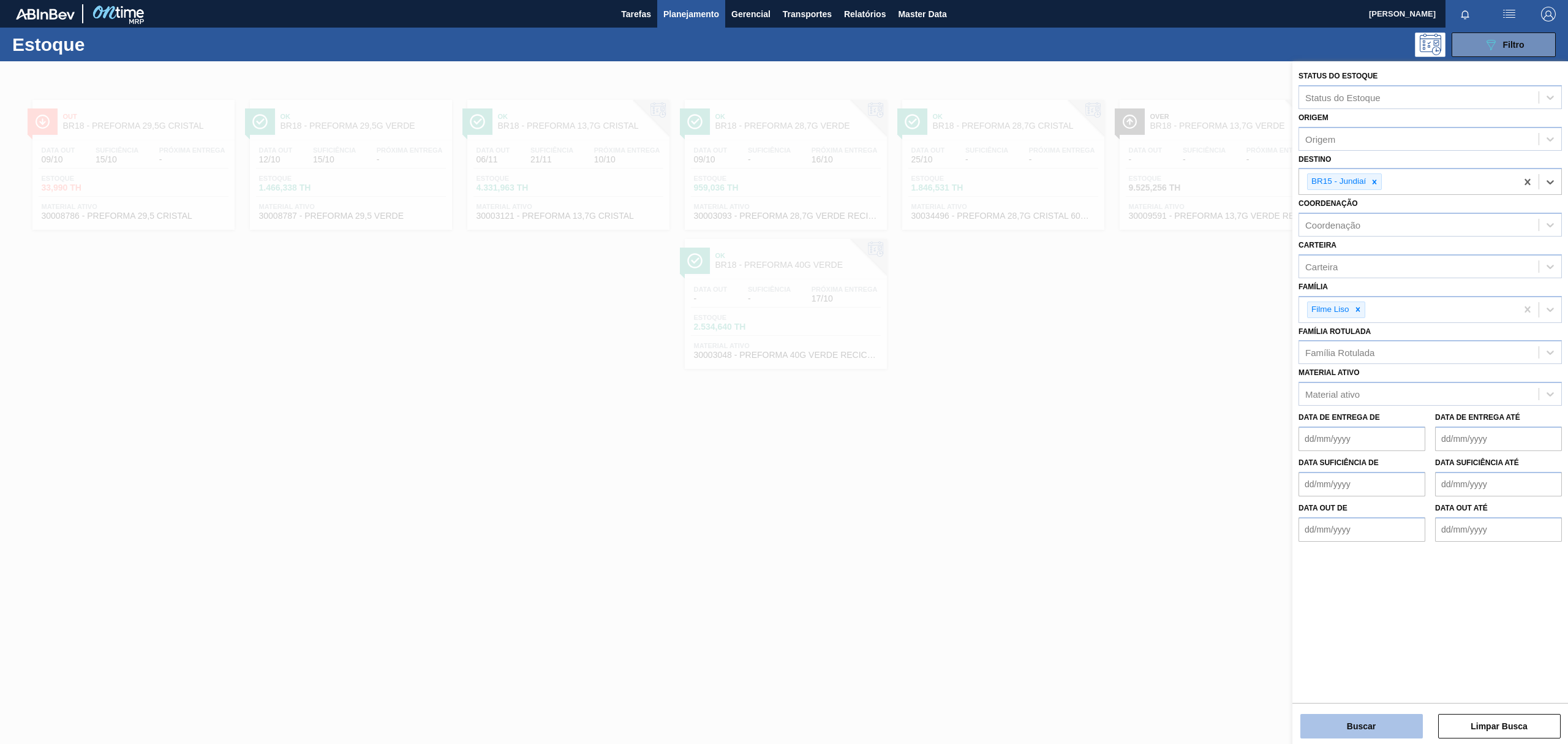
click at [1383, 716] on button "Buscar" at bounding box center [1361, 725] width 123 height 24
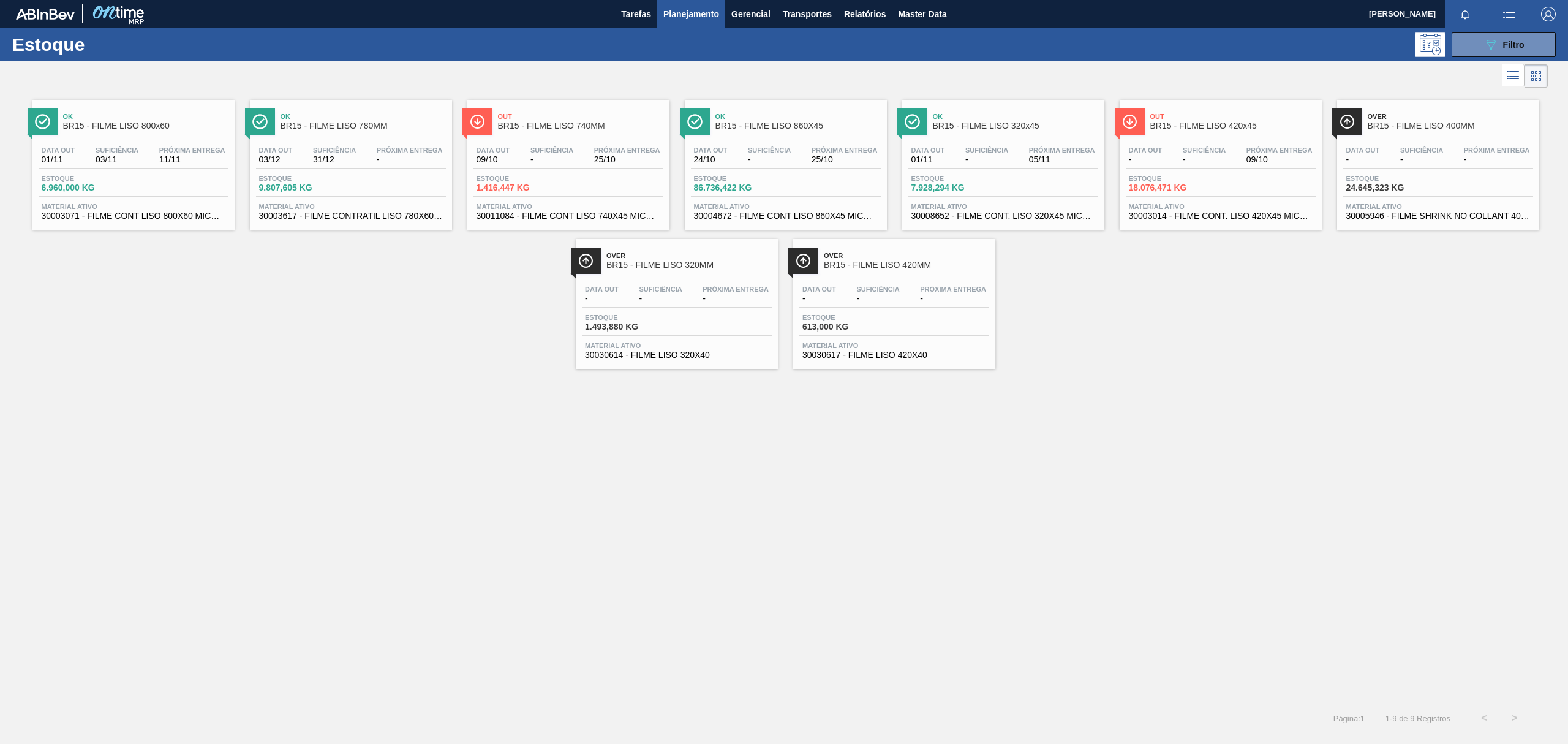
click at [388, 142] on div "Data out 03/12 Suficiência 31/12 Próxima Entrega - Estoque 9.807,605 KG Materia…" at bounding box center [351, 182] width 202 height 83
click at [599, 141] on div "Data out 09/10 Suficiência - Próxima Entrega 25/10 Estoque 1.416,447 KG Materia…" at bounding box center [568, 182] width 202 height 83
click at [1010, 141] on div "Data out 01/11 Suficiência - Próxima Entrega 05/11 Estoque 7.928,294 KG Materia…" at bounding box center [1003, 182] width 202 height 83
click at [1136, 368] on div "Ok BR15 - FILME LISO 800x60 Data out 01/11 Suficiência 03/11 Próxima Entrega 11…" at bounding box center [784, 229] width 1568 height 278
click at [1483, 131] on div "Over BR15 - FILME LISO 400MM" at bounding box center [1450, 121] width 166 height 28
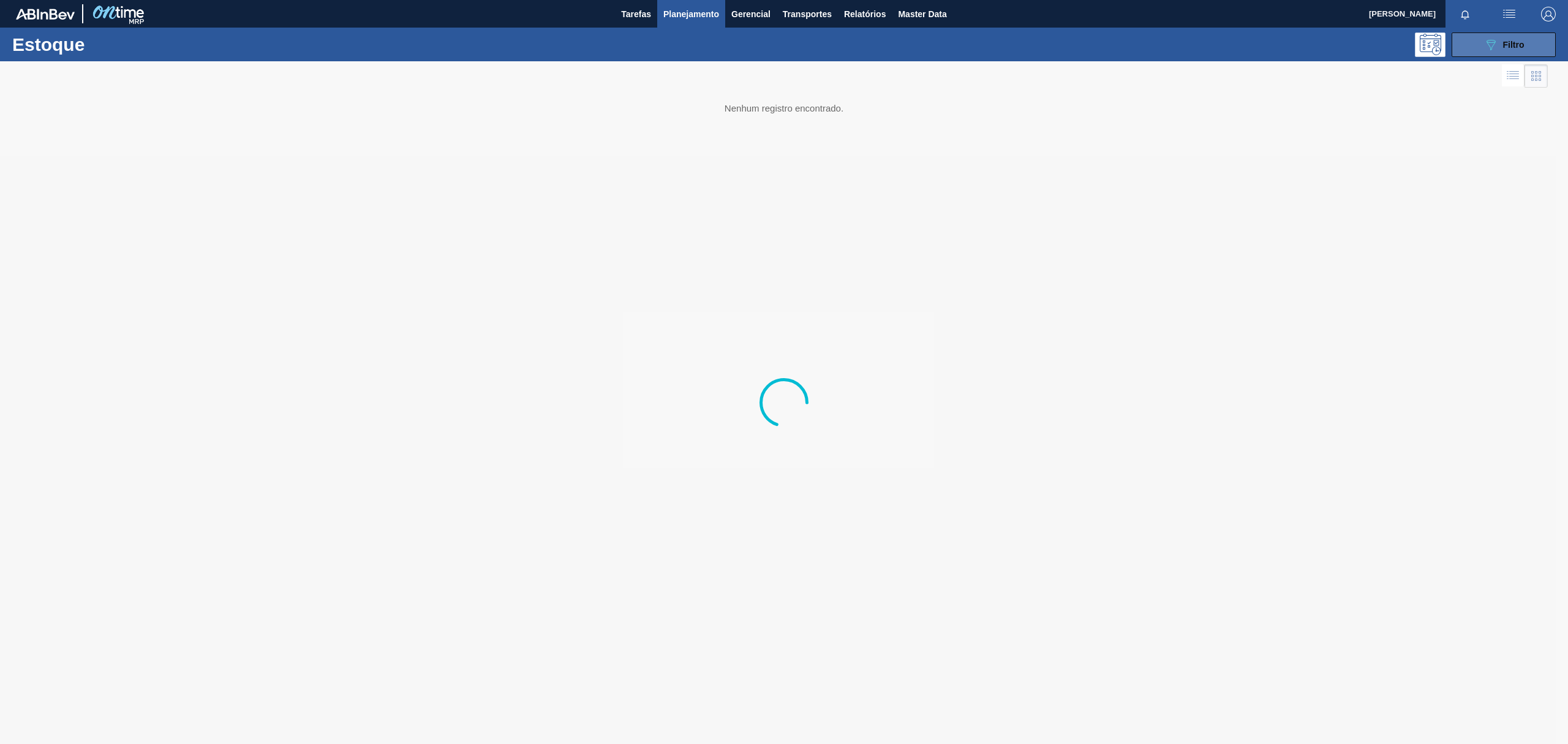
click at [1520, 43] on span "Filtro" at bounding box center [1514, 44] width 21 height 10
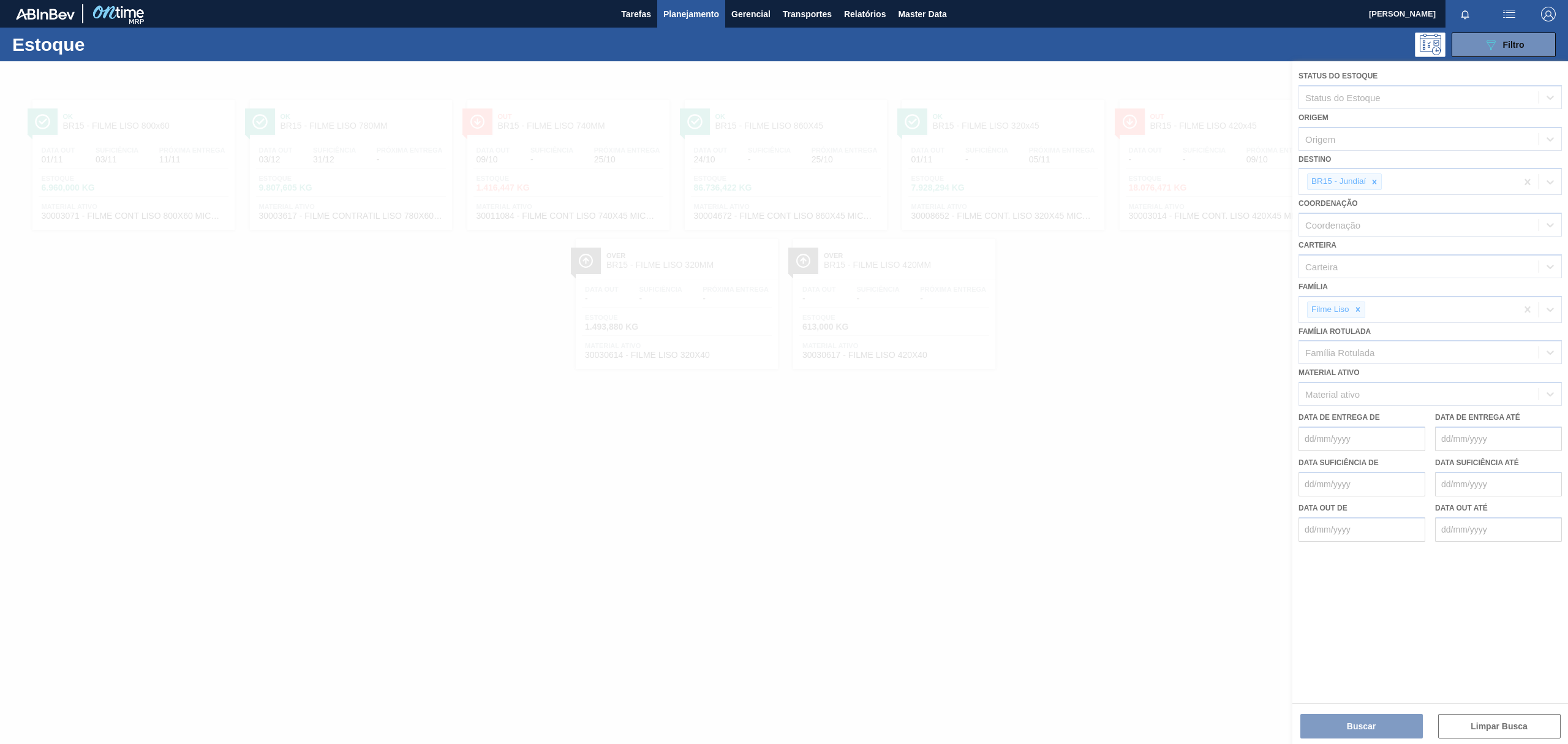
click at [1378, 177] on div at bounding box center [784, 402] width 1568 height 683
click at [1376, 182] on div at bounding box center [784, 402] width 1568 height 683
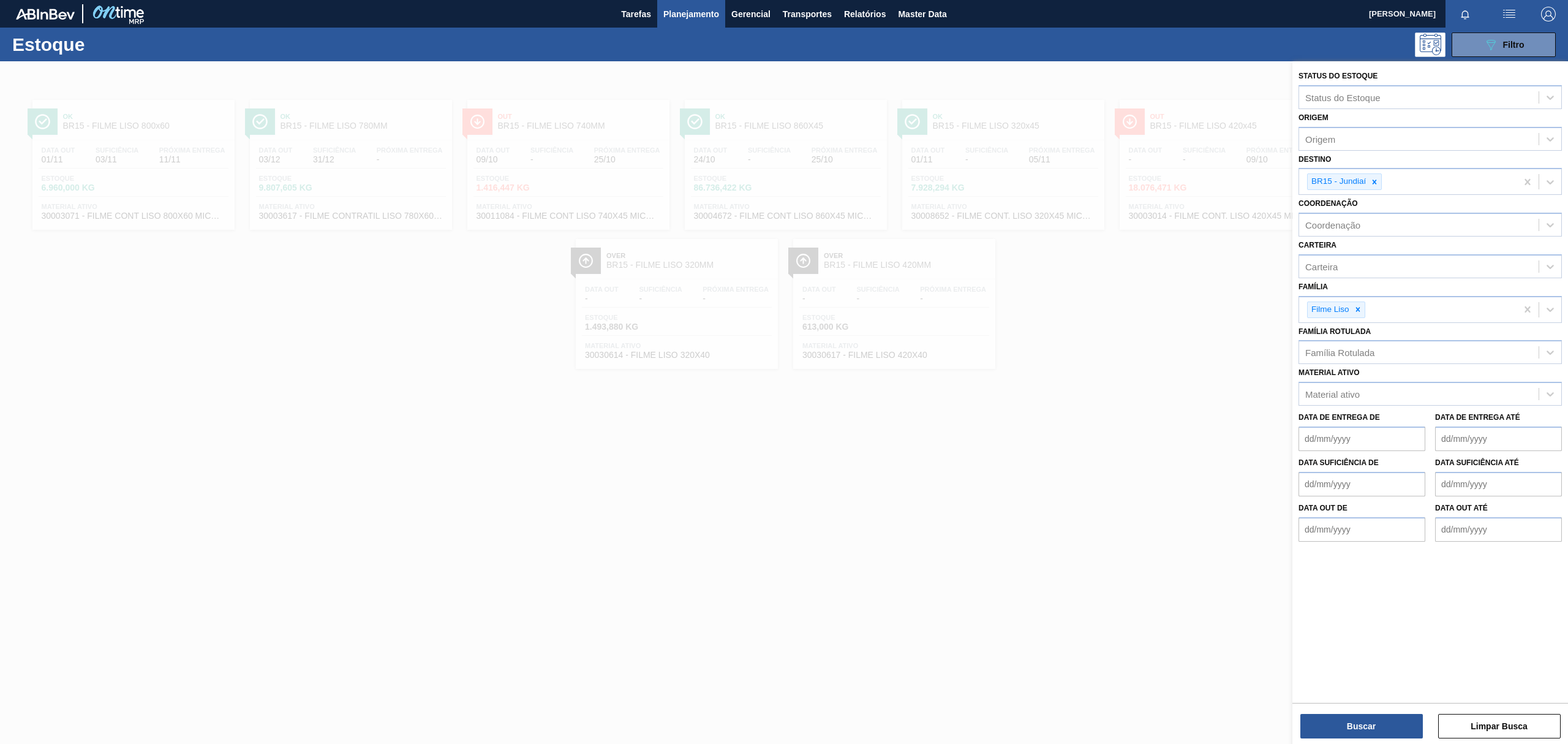
click at [1376, 182] on icon at bounding box center [1375, 183] width 9 height 9
type input "BR16"
click at [1395, 209] on div "BR16 - Jacareí" at bounding box center [1430, 213] width 263 height 22
click at [1376, 184] on icon at bounding box center [1375, 183] width 9 height 9
click at [1366, 715] on button "Buscar" at bounding box center [1361, 725] width 123 height 24
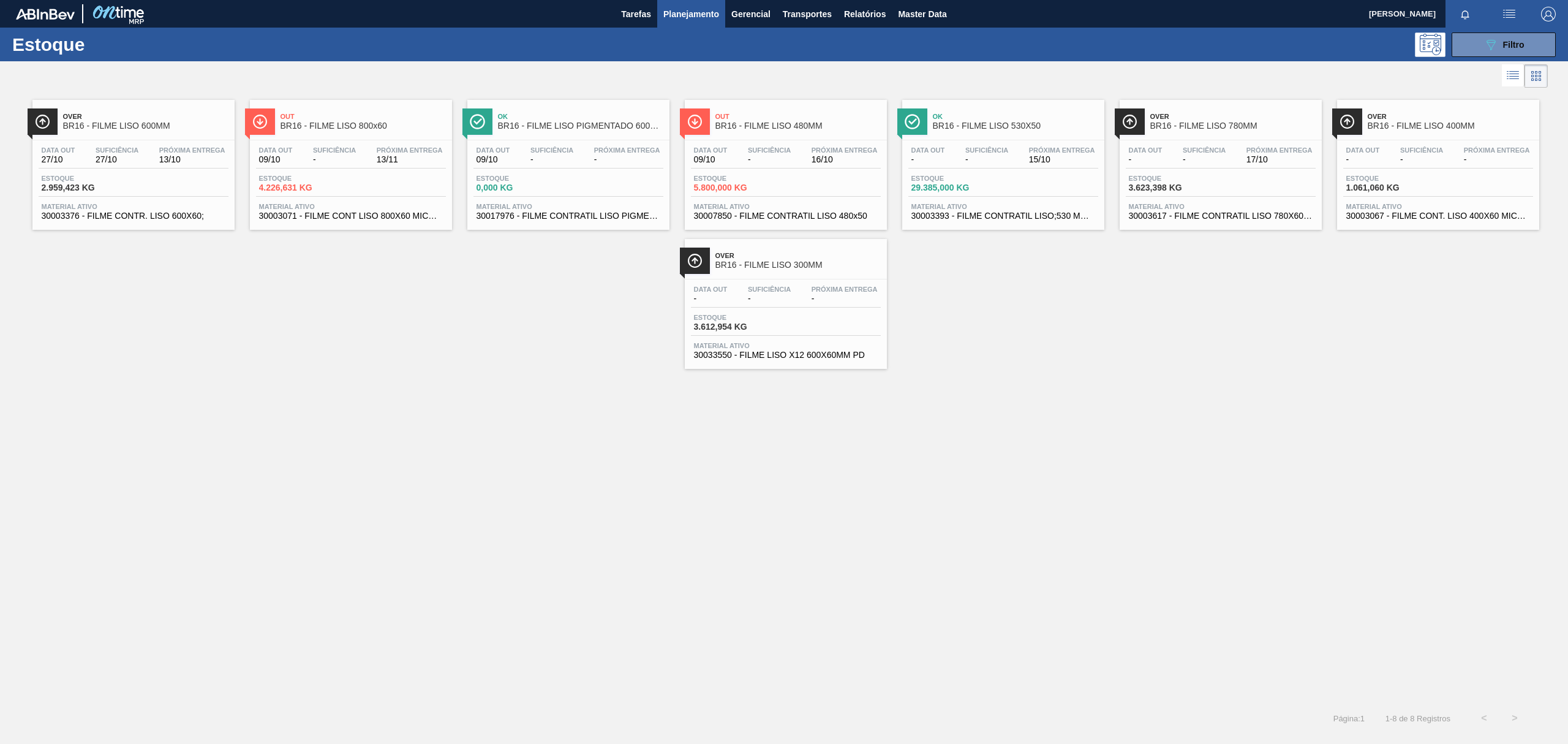
click at [592, 154] on div "Próxima Entrega -" at bounding box center [627, 156] width 72 height 18
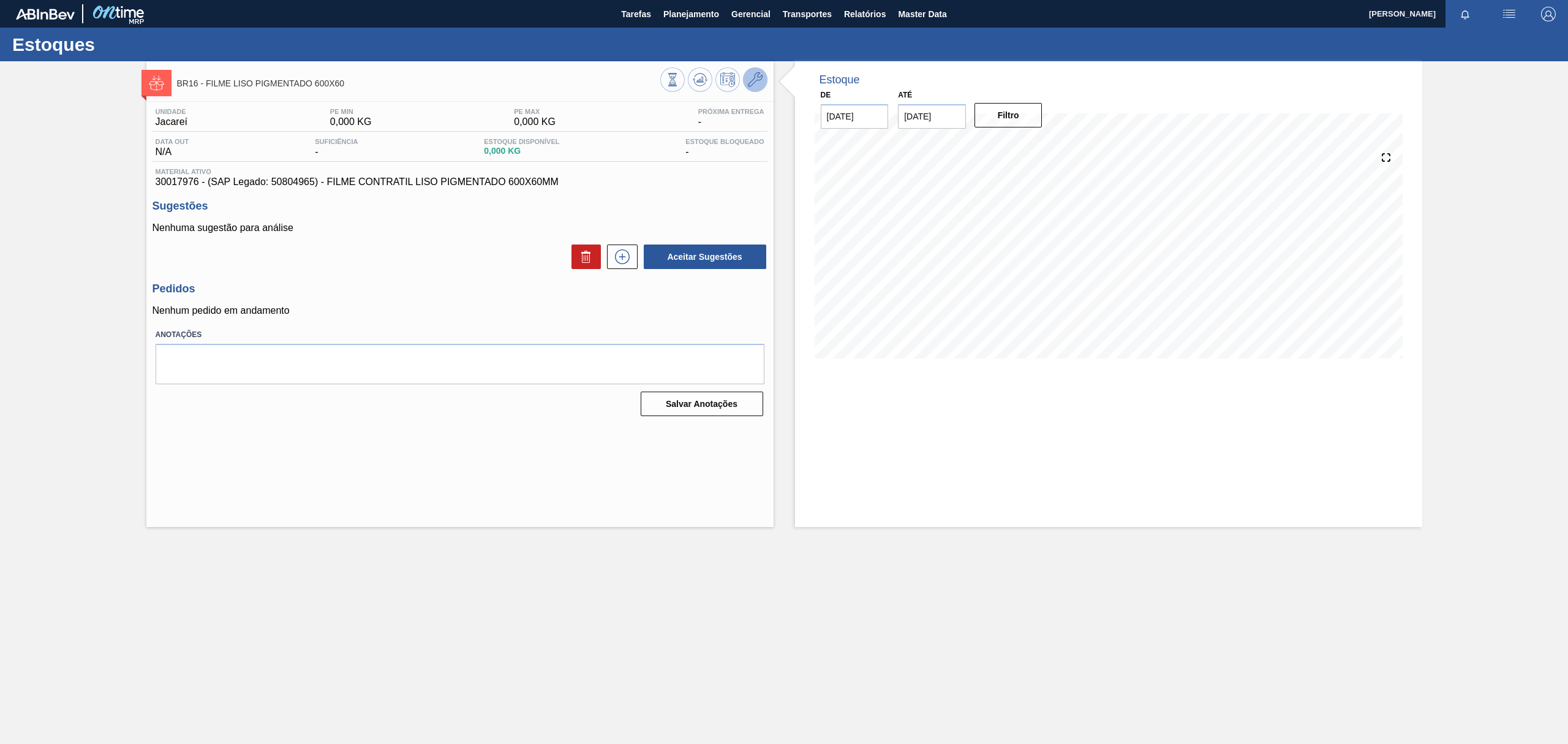
click at [753, 83] on icon at bounding box center [755, 80] width 14 height 14
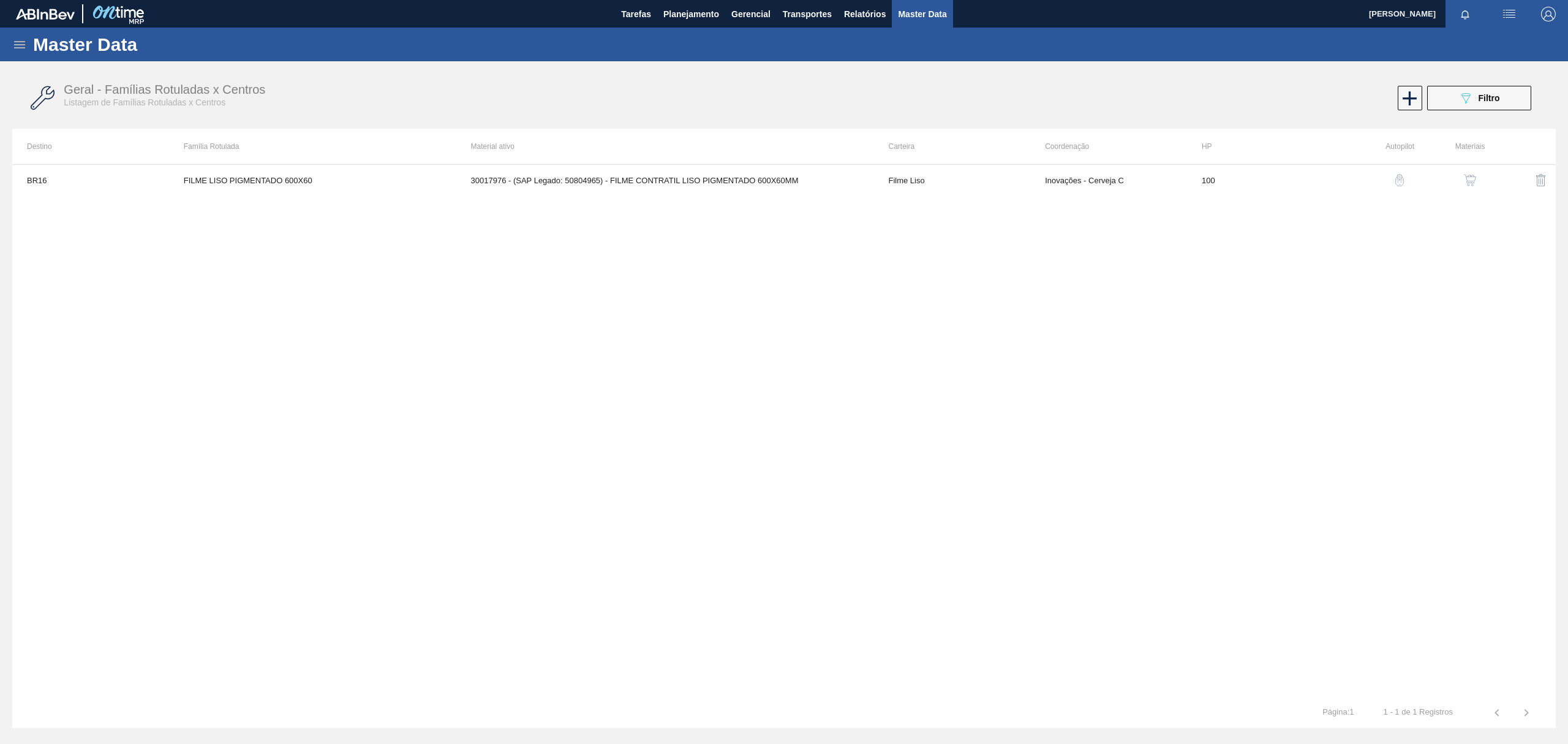
click at [1464, 178] on img "button" at bounding box center [1470, 180] width 13 height 13
click at [1470, 173] on button "button" at bounding box center [1470, 180] width 30 height 30
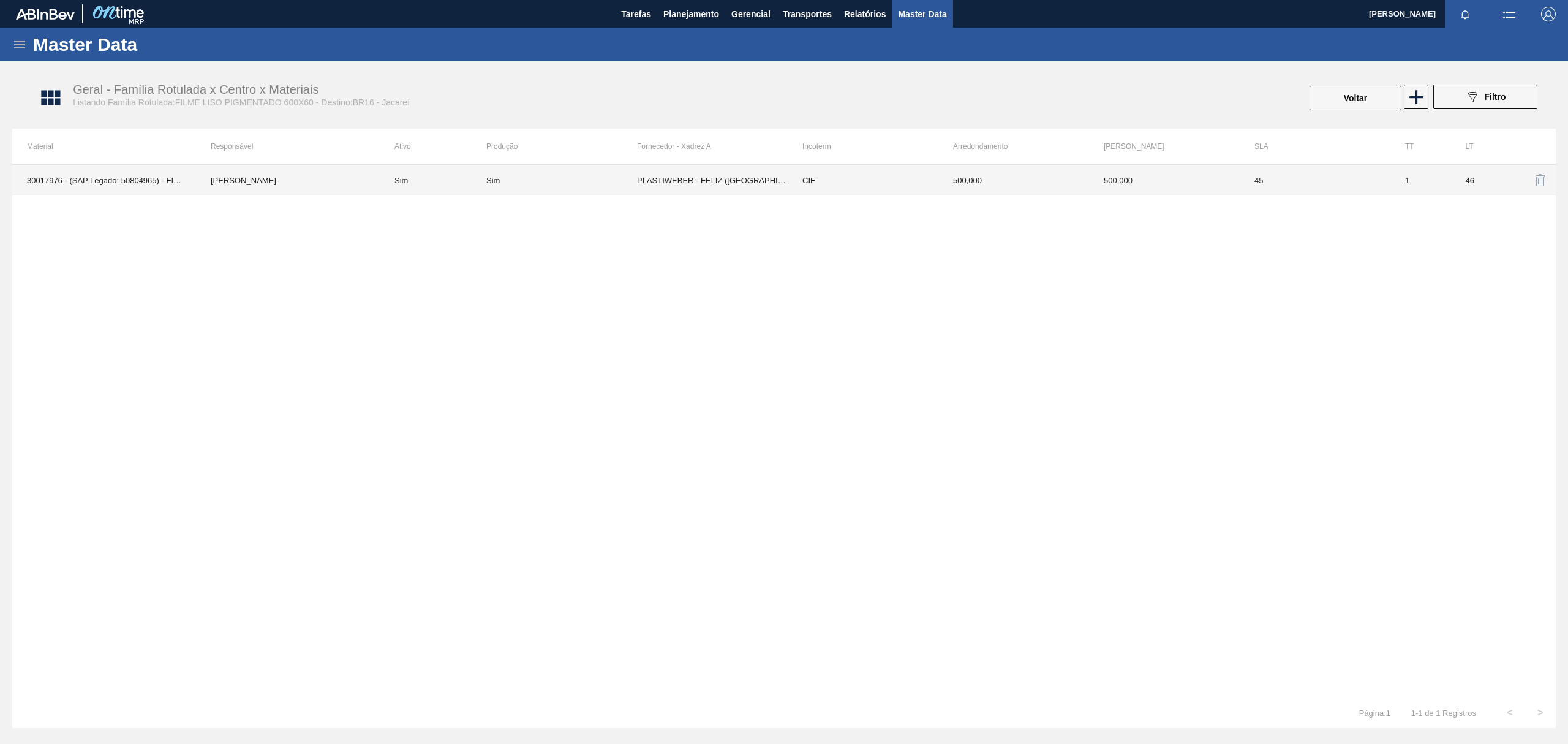
click at [1216, 180] on td "500,000" at bounding box center [1164, 180] width 150 height 30
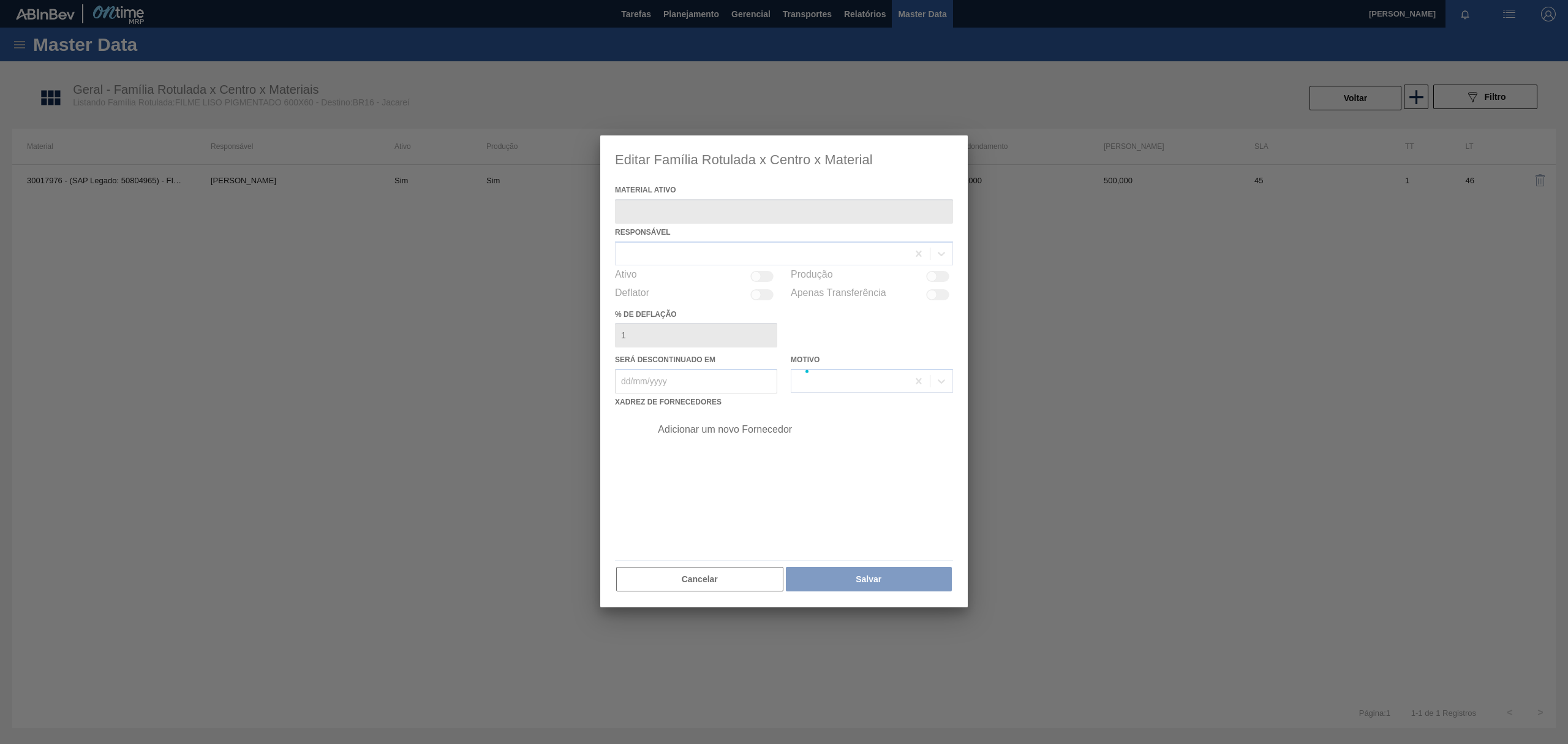
type ativo "30017976 - (SAP Legado: 50804965) - FILME CONTRATIL LISO PIGMENTADO 600X60MM"
checkbox input "true"
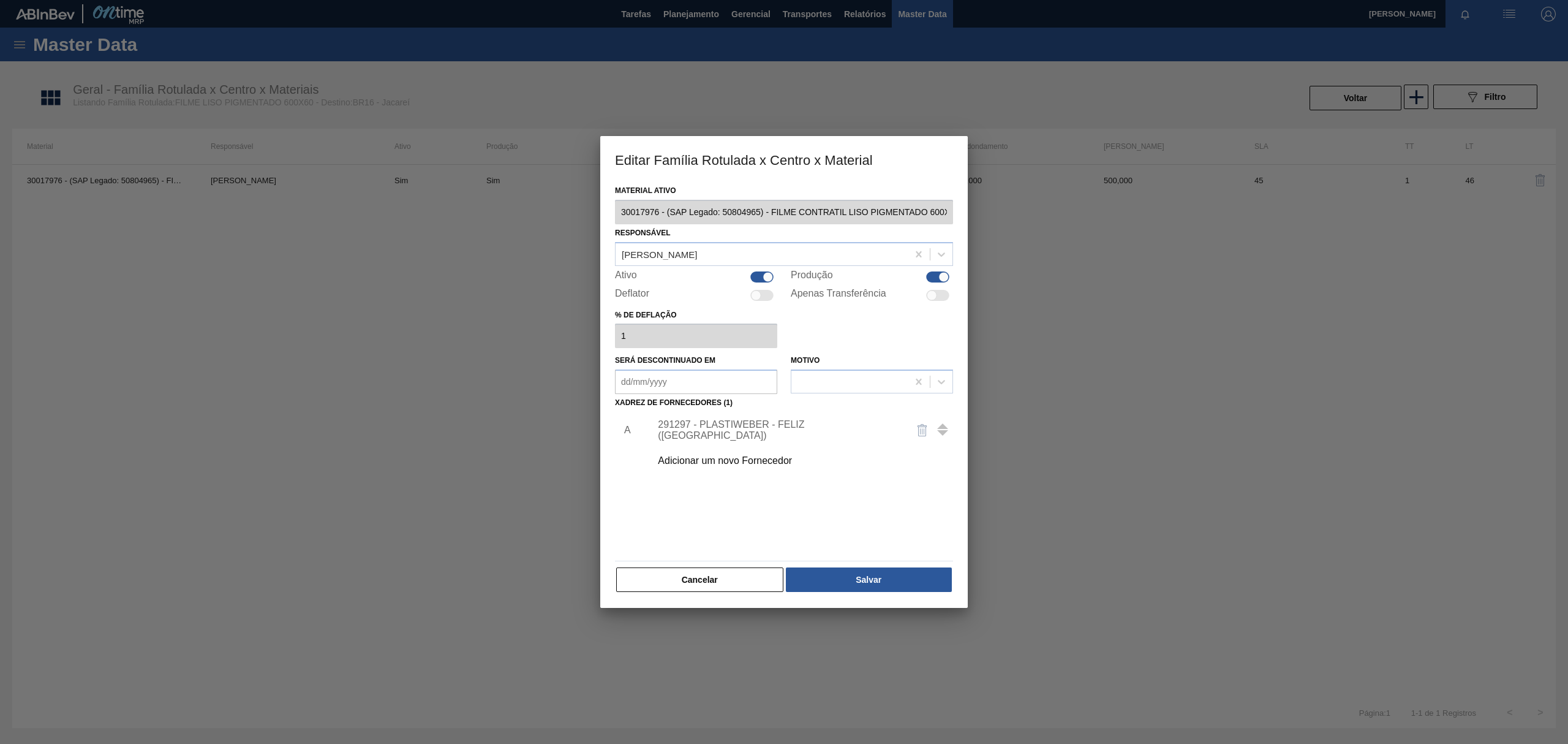
click at [763, 278] on div at bounding box center [763, 277] width 23 height 11
click at [767, 276] on div at bounding box center [763, 277] width 23 height 11
checkbox input "true"
click at [771, 265] on div "Yasmim Ferreira da Silva" at bounding box center [784, 253] width 338 height 24
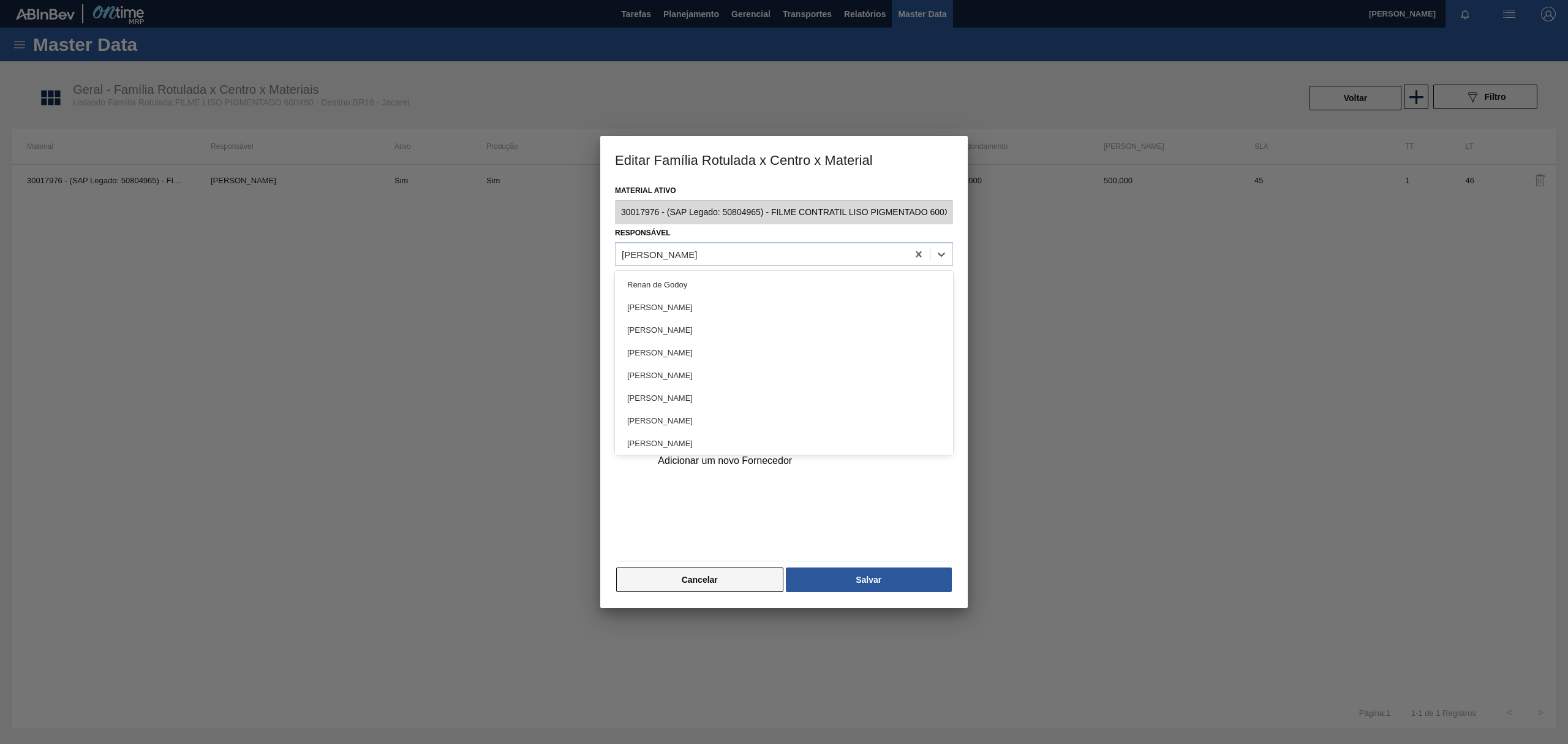
click at [681, 569] on button "Cancelar" at bounding box center [700, 579] width 167 height 24
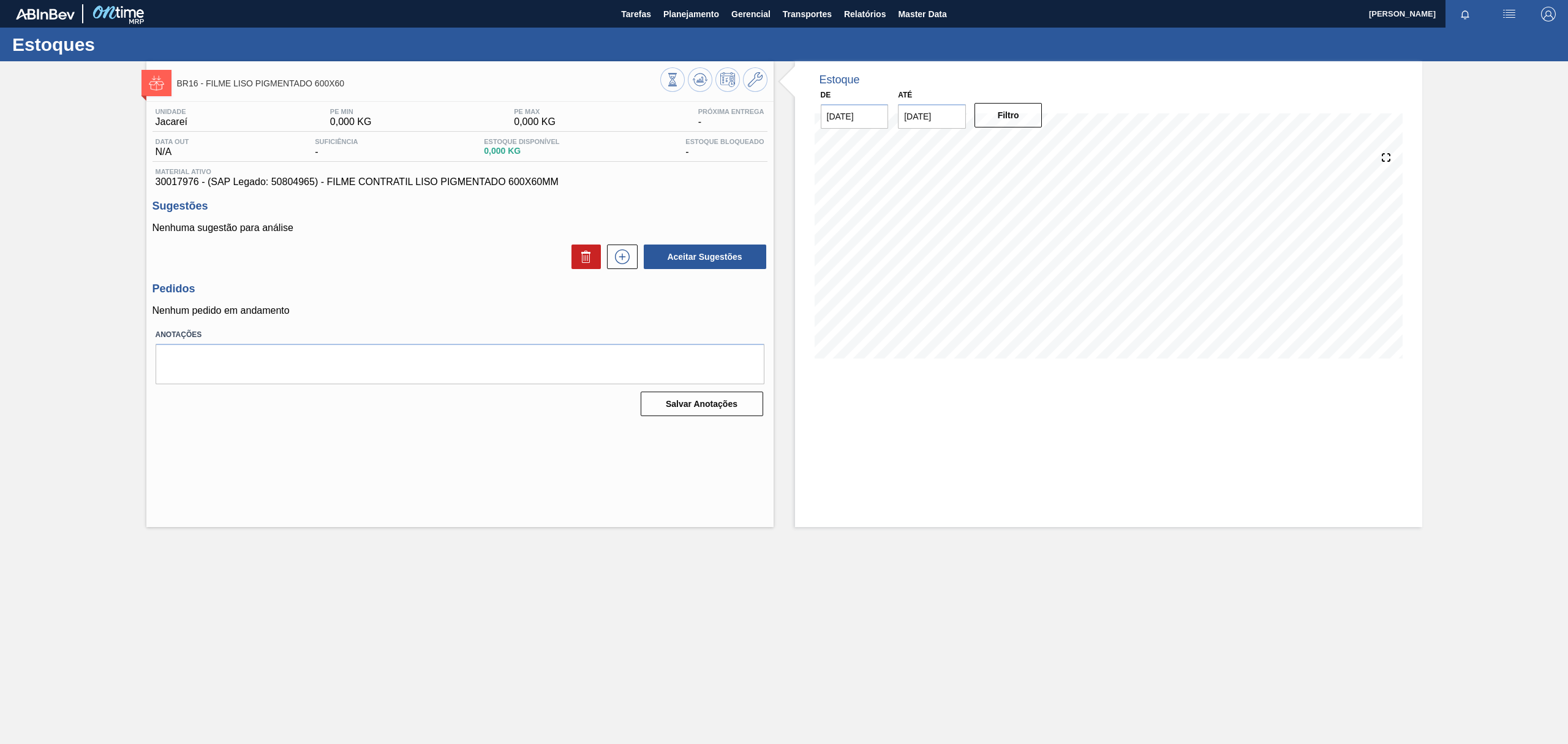
click at [60, 162] on div "BR16 - FILME LISO PIGMENTADO 600X60 Unidade Jacareí PE MIN 0,000 KG PE MAX 0,00…" at bounding box center [784, 294] width 1568 height 466
click at [757, 79] on icon at bounding box center [755, 80] width 14 height 14
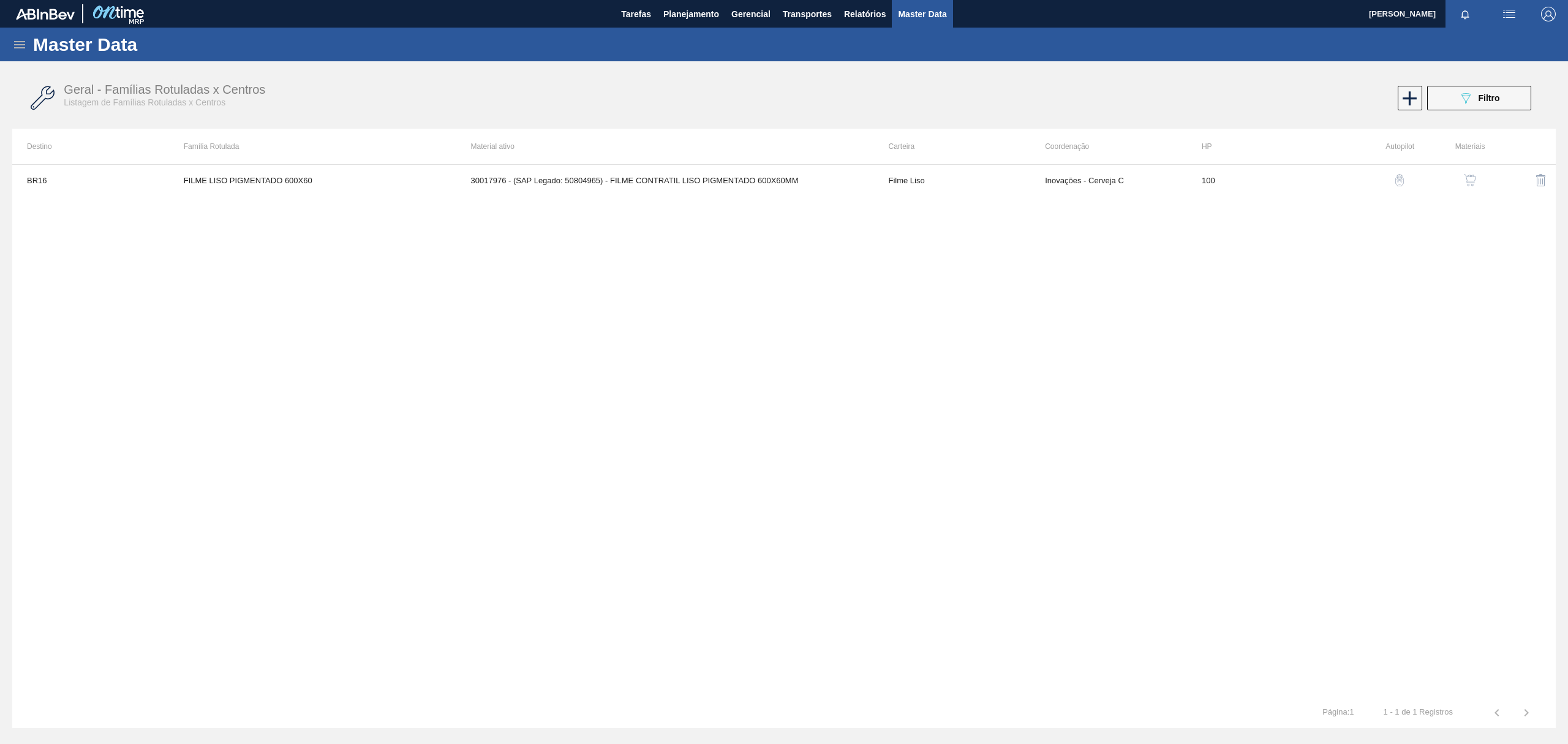
click at [1474, 180] on img "button" at bounding box center [1470, 180] width 13 height 13
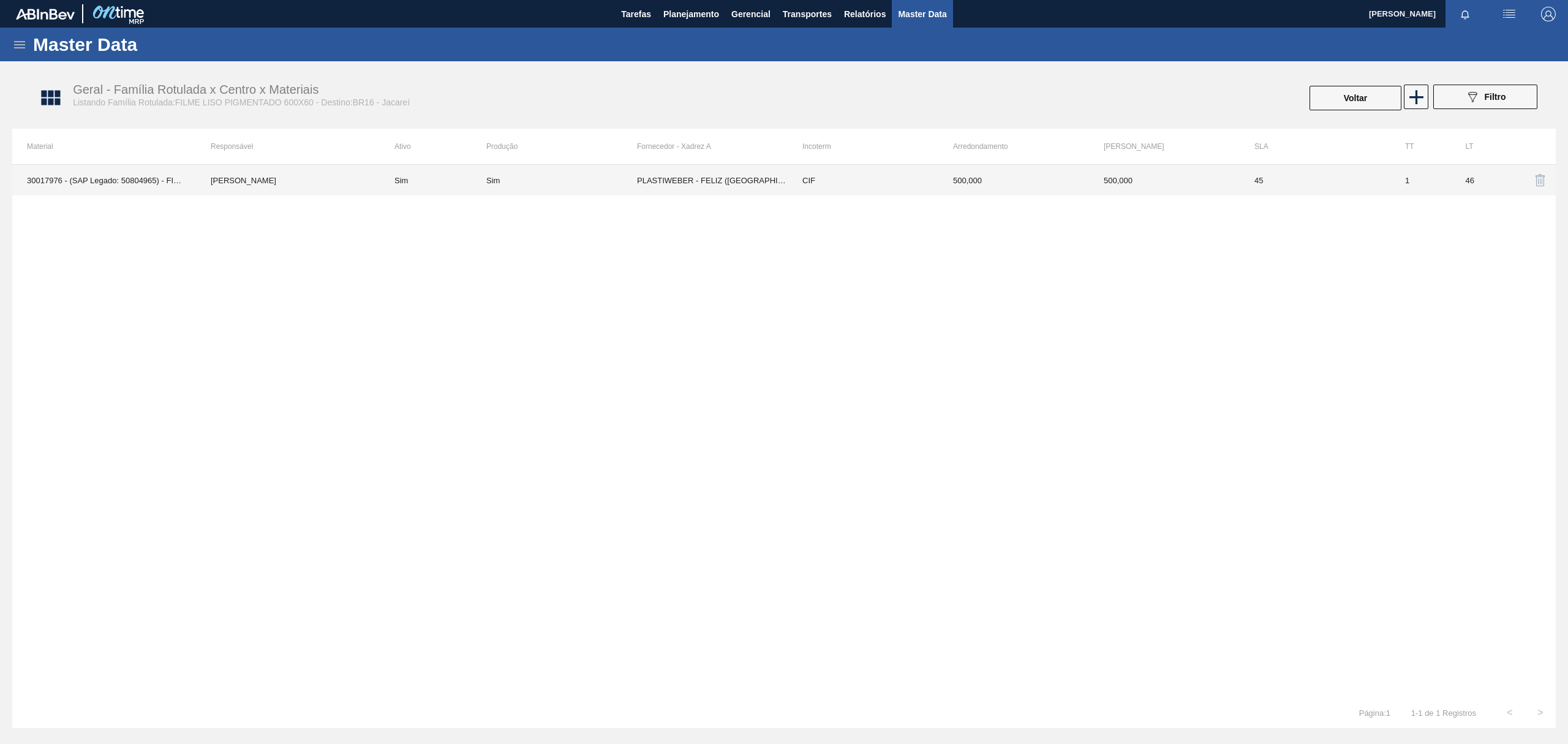
click at [542, 192] on td "Sim" at bounding box center [561, 180] width 150 height 30
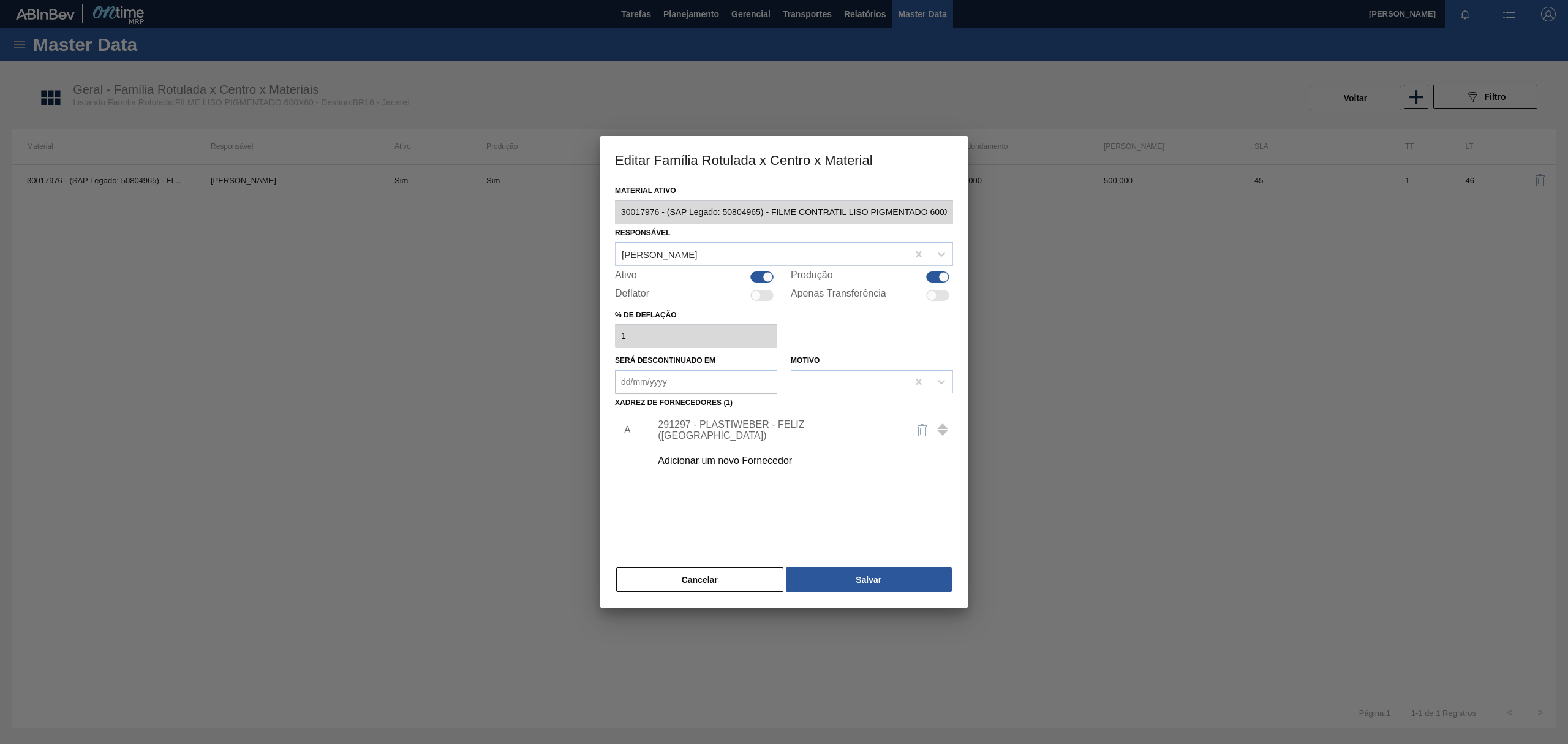
click at [778, 434] on div "291297 - PLASTIWEBER - FELIZ (RS)" at bounding box center [778, 430] width 240 height 22
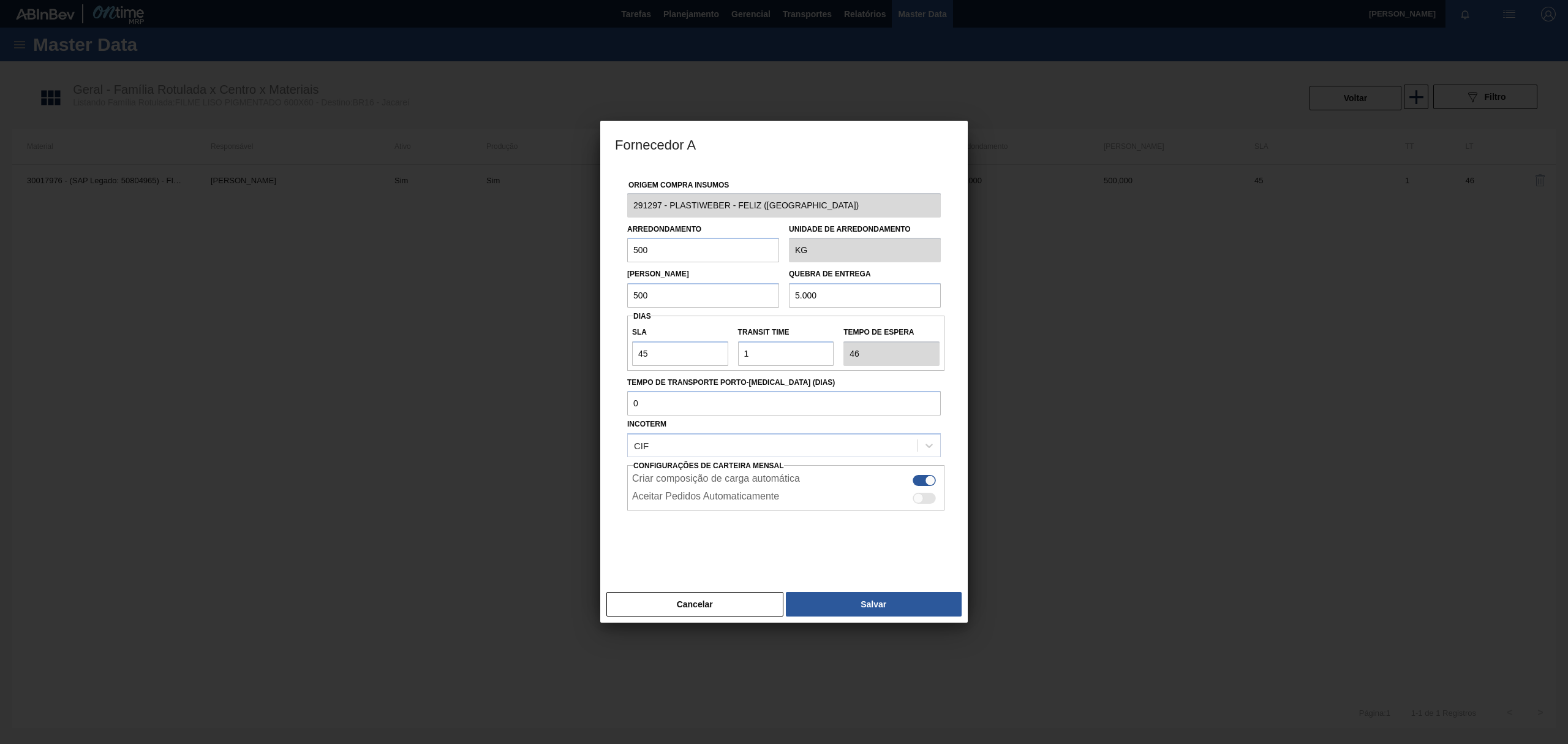
click at [740, 584] on div "Origem Compra Insumos 291297 - PLASTIWEBER - FELIZ (RS) Arredondamento 500 Unid…" at bounding box center [784, 377] width 368 height 421
click at [741, 601] on button "Cancelar" at bounding box center [695, 603] width 177 height 24
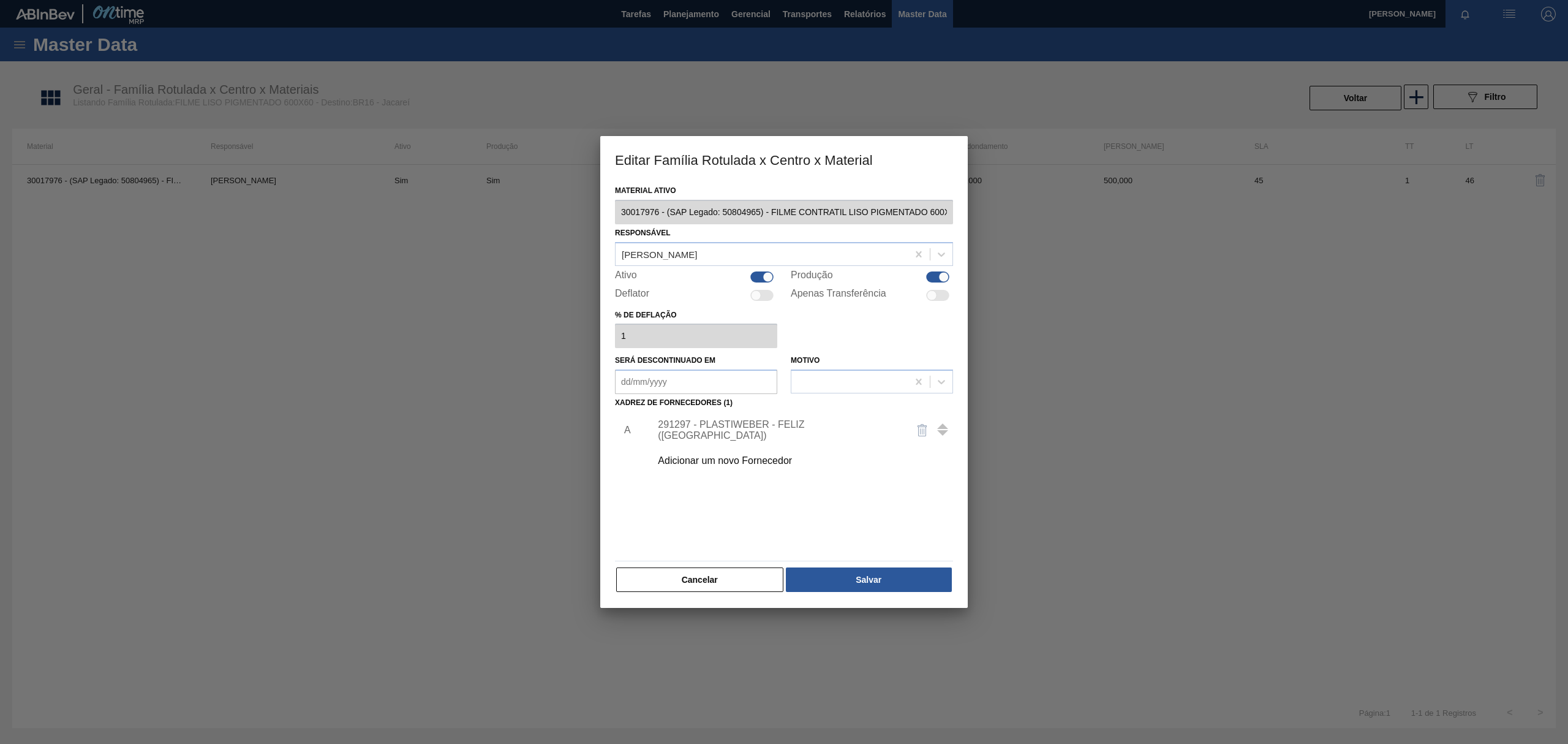
click at [773, 272] on div "Ativo" at bounding box center [695, 277] width 162 height 14
drag, startPoint x: 760, startPoint y: 275, endPoint x: 904, endPoint y: 285, distance: 144.3
click at [763, 275] on div at bounding box center [763, 277] width 23 height 11
checkbox input "false"
click at [946, 280] on div at bounding box center [938, 277] width 23 height 11
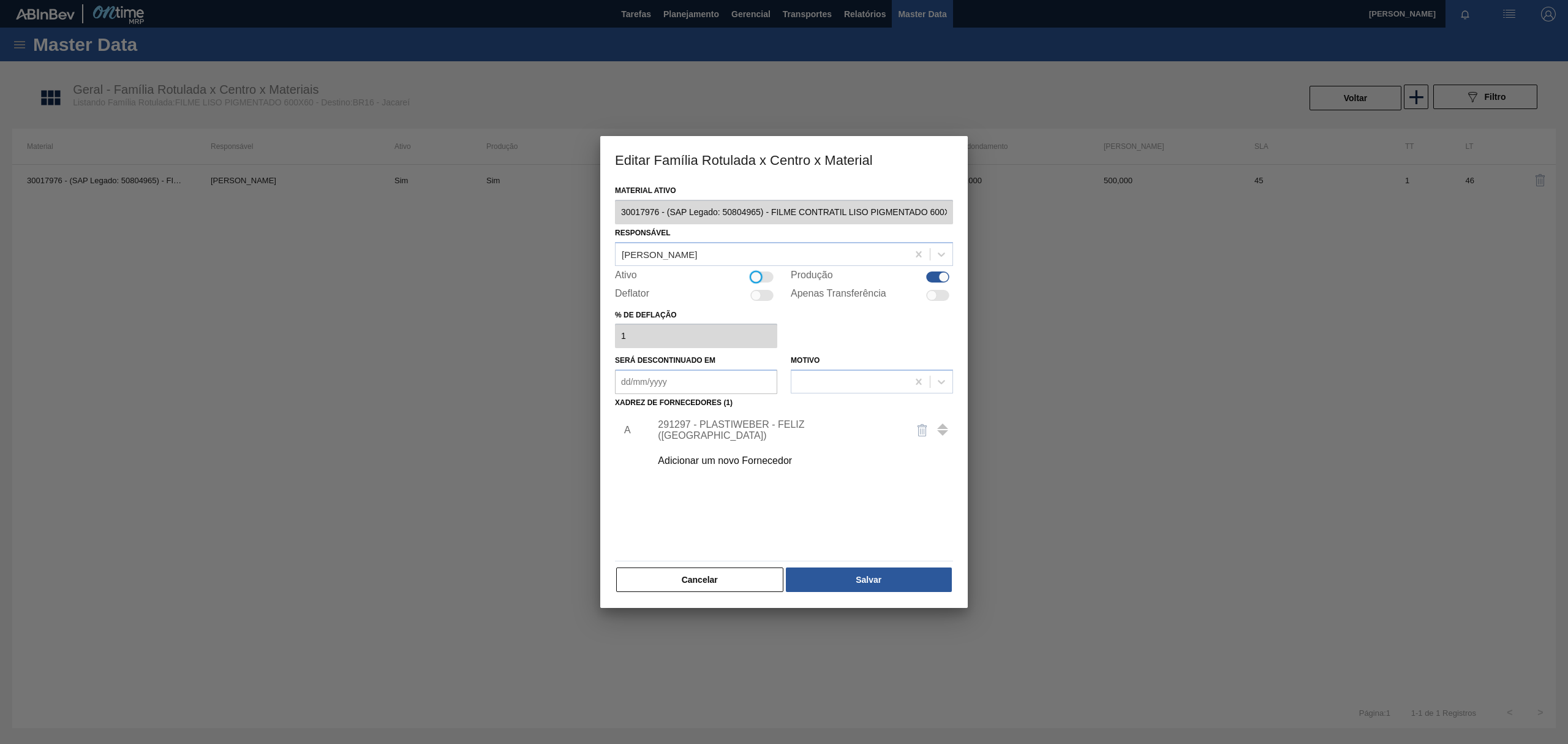
checkbox input "false"
click at [902, 578] on button "Salvar" at bounding box center [868, 579] width 166 height 24
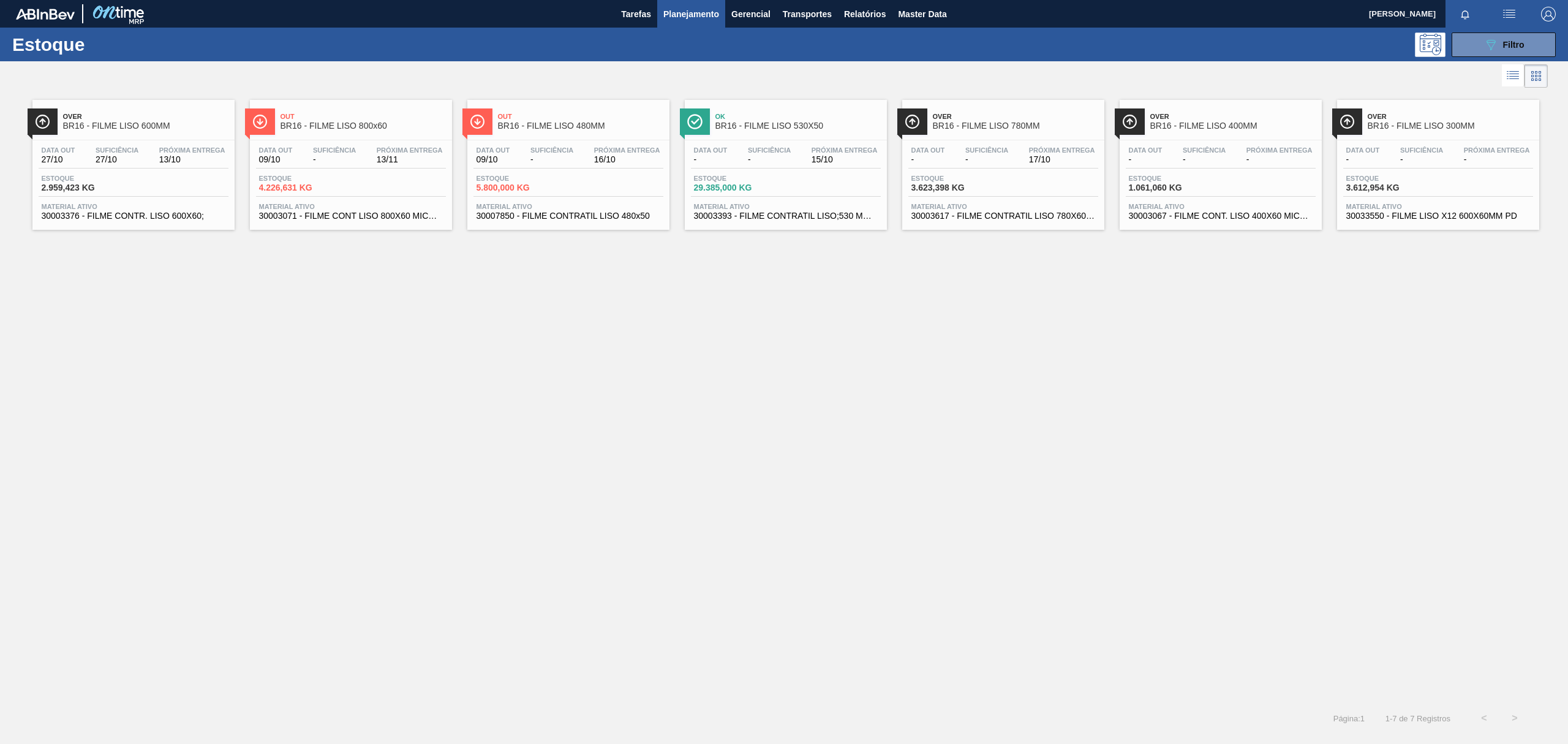
click at [550, 147] on span "Suficiência" at bounding box center [552, 150] width 43 height 7
click at [758, 123] on span "BR16 - FILME LISO 530X50" at bounding box center [797, 126] width 166 height 9
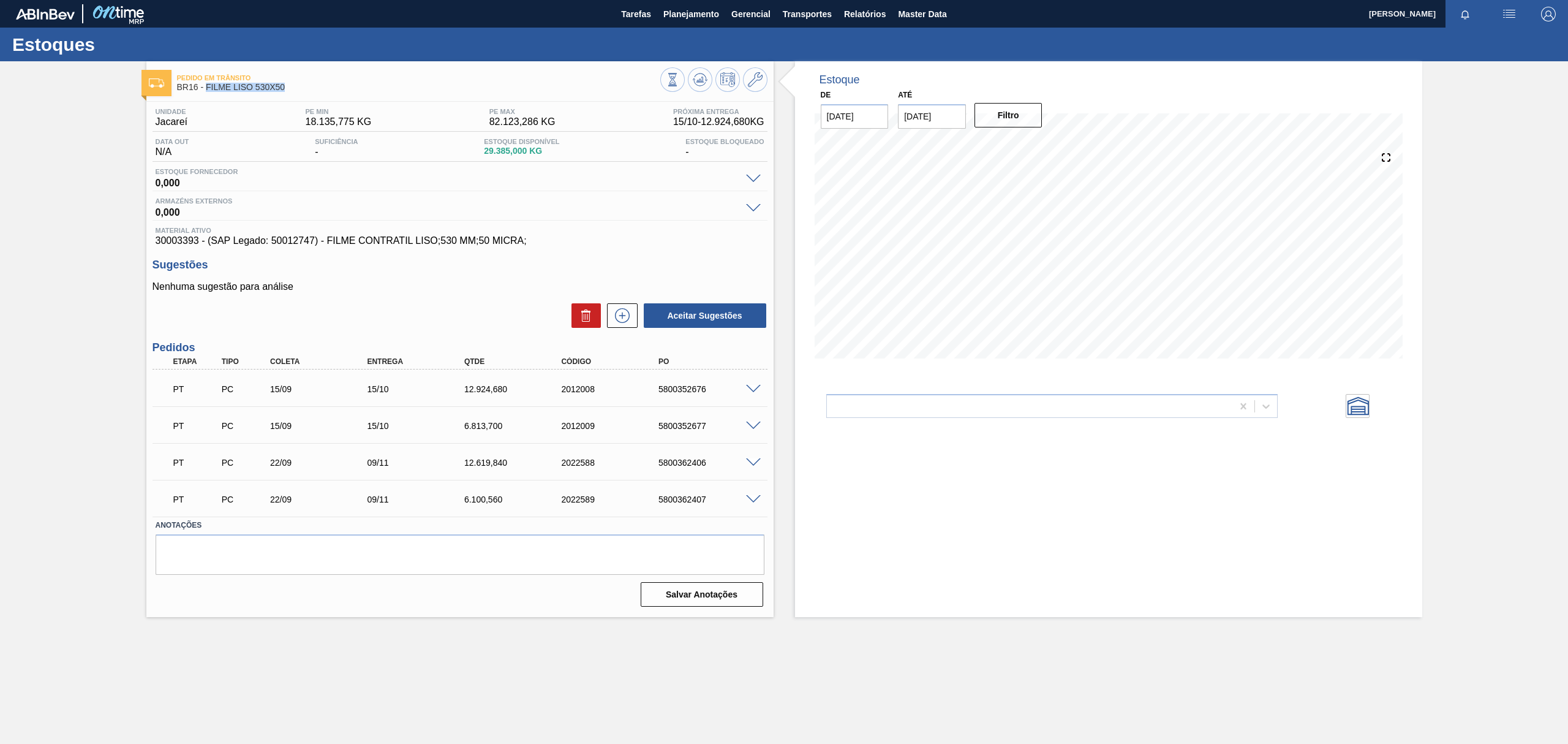
drag, startPoint x: 304, startPoint y: 91, endPoint x: 209, endPoint y: 86, distance: 95.1
click at [209, 86] on div "Pedido em Trânsito BR16 - FILME LISO 530X50" at bounding box center [419, 82] width 483 height 28
copy span "FILME LISO 530X50"
drag, startPoint x: 265, startPoint y: 84, endPoint x: 305, endPoint y: 94, distance: 41.2
click at [305, 94] on div "Pedido em Trânsito BR16 - FILME LISO 530X50" at bounding box center [419, 82] width 483 height 28
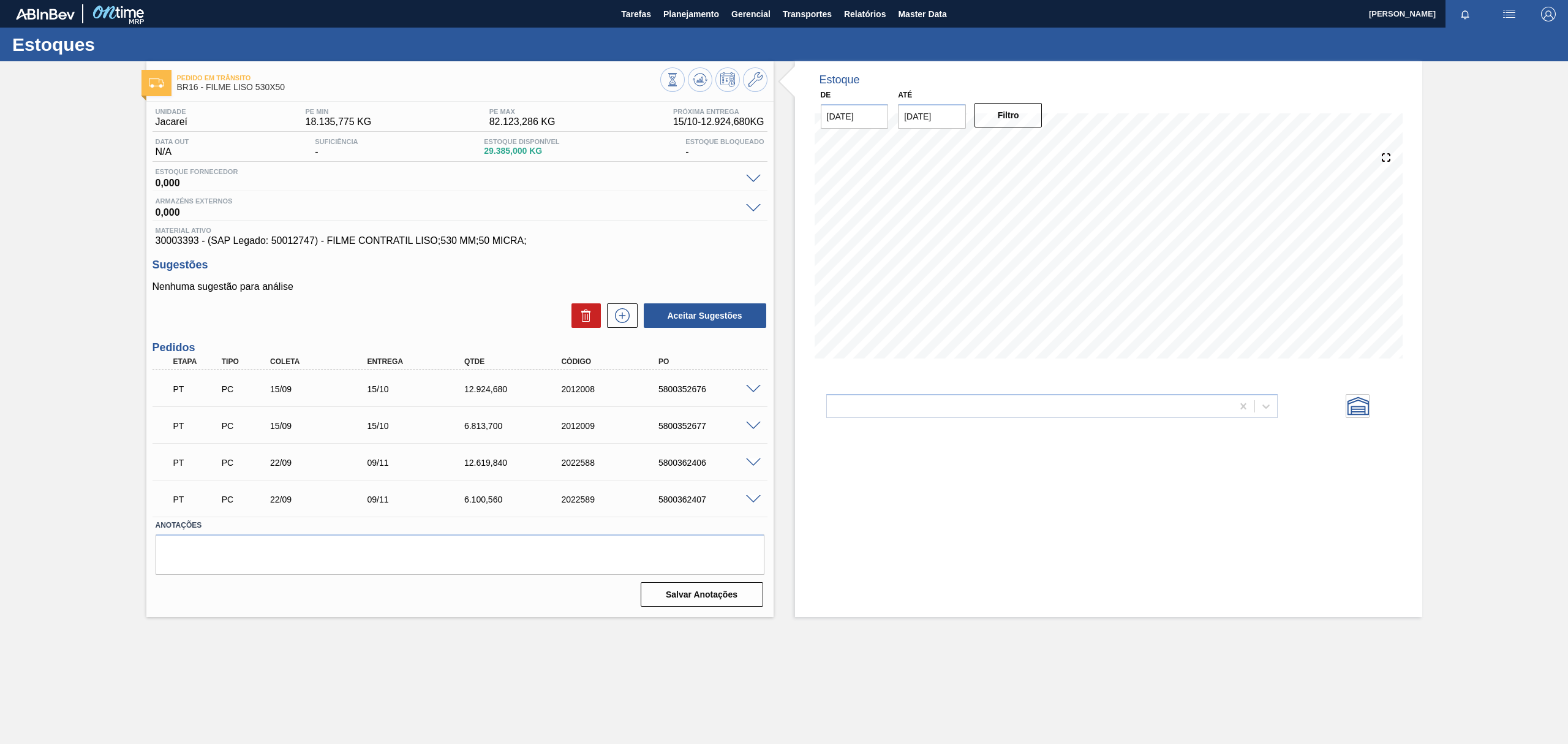
drag, startPoint x: 267, startPoint y: 84, endPoint x: 289, endPoint y: 81, distance: 22.2
click at [289, 81] on div "Pedido em Trânsito BR16 - FILME LISO 530X50" at bounding box center [419, 82] width 483 height 28
drag, startPoint x: 290, startPoint y: 84, endPoint x: 206, endPoint y: 87, distance: 84.1
click at [206, 87] on span "BR16 - FILME LISO 530X50" at bounding box center [419, 87] width 483 height 9
copy span "FILME LISO 530X50"
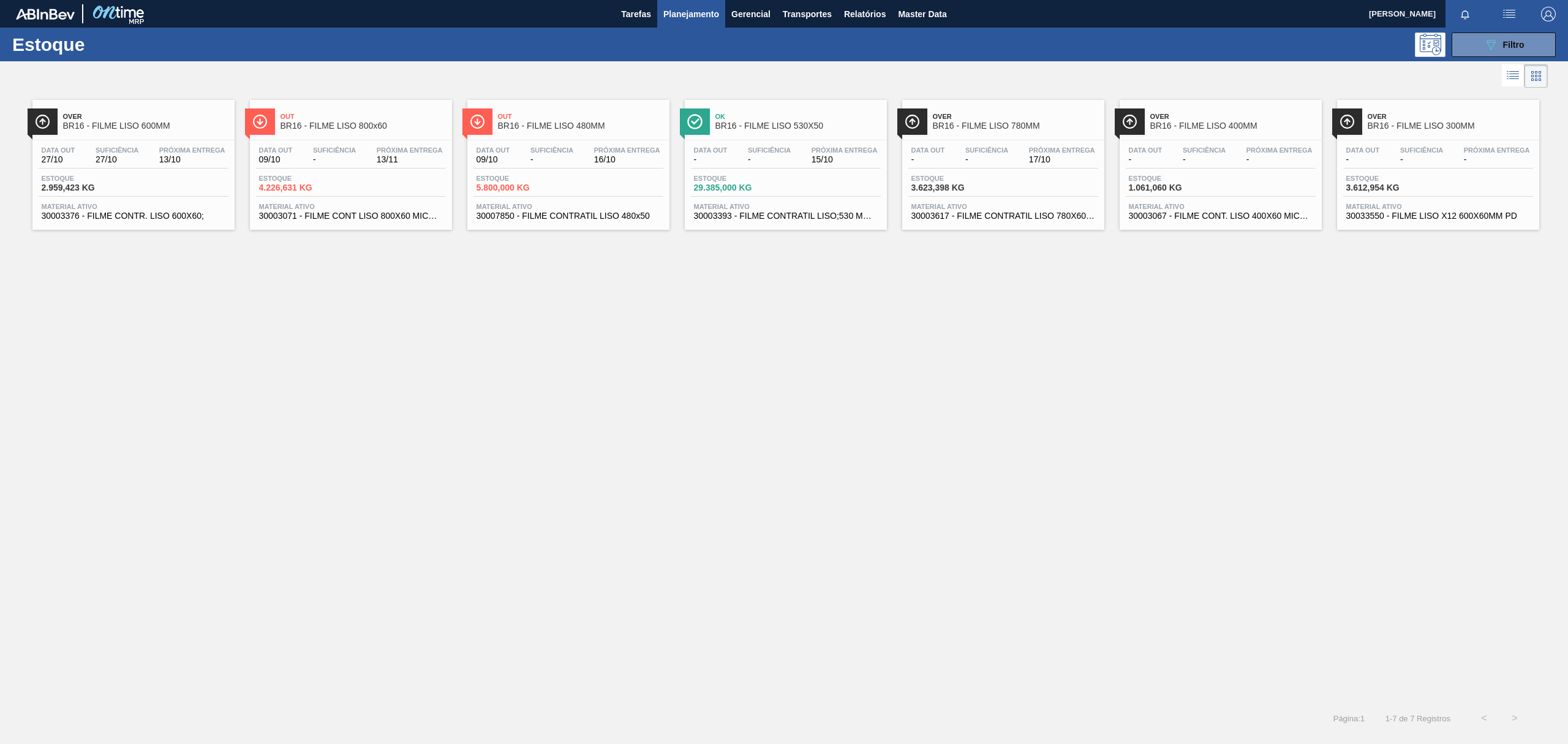
click at [1044, 123] on span "BR16 - FILME LISO 780MM" at bounding box center [1015, 126] width 166 height 9
click at [1265, 345] on div "Over BR16 - FILME LISO 600MM Data out 27/10 Suficiência 27/10 Próxima Entrega 1…" at bounding box center [784, 397] width 1568 height 612
click at [1267, 145] on div "Data out - Suficiência - Próxima Entrega - Estoque 1.061,060 KG Material ativo …" at bounding box center [1221, 182] width 202 height 83
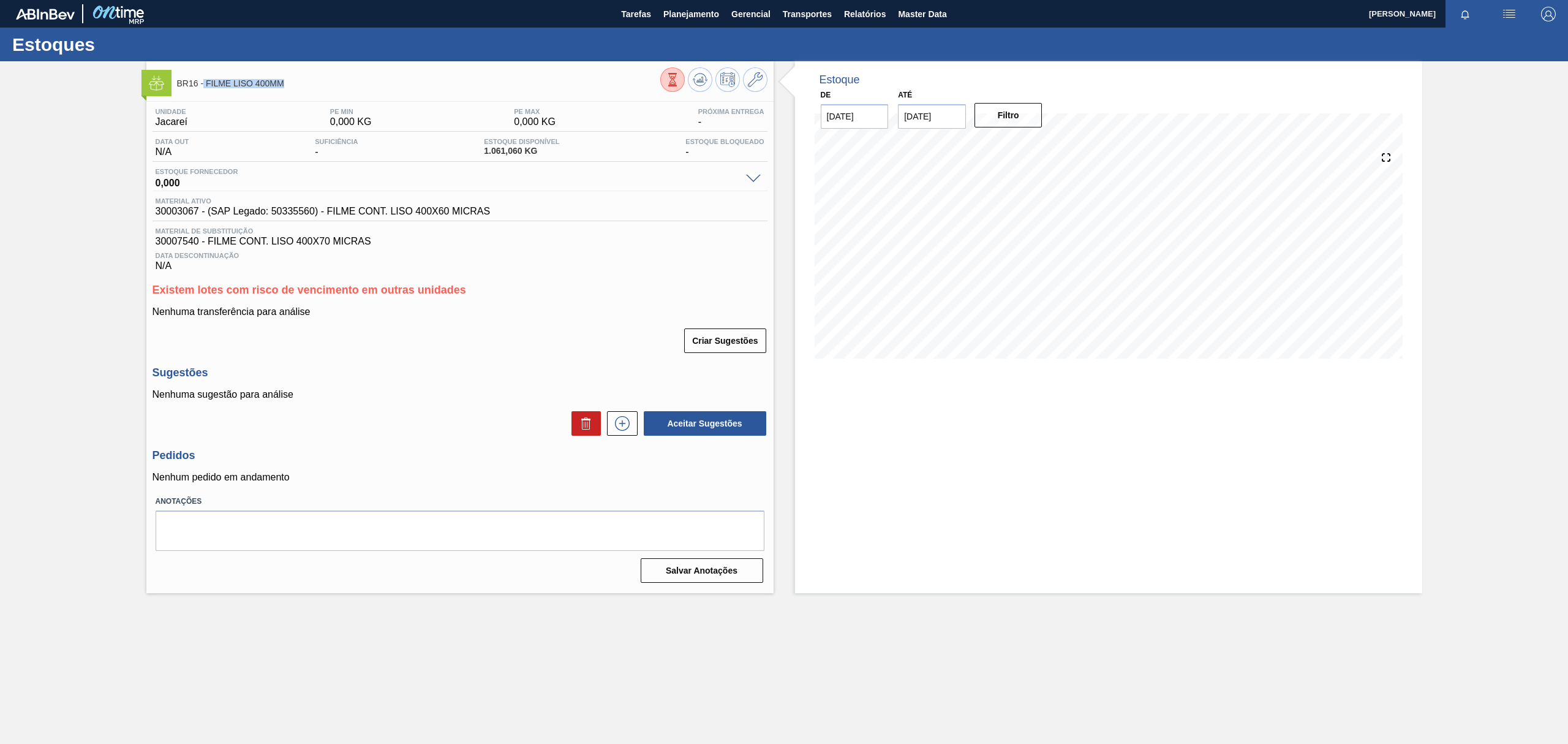
drag, startPoint x: 296, startPoint y: 80, endPoint x: 205, endPoint y: 83, distance: 91.0
click at [205, 83] on span "BR16 - FILME LISO 400MM" at bounding box center [419, 83] width 483 height 9
copy span "FILME LISO 400MM"
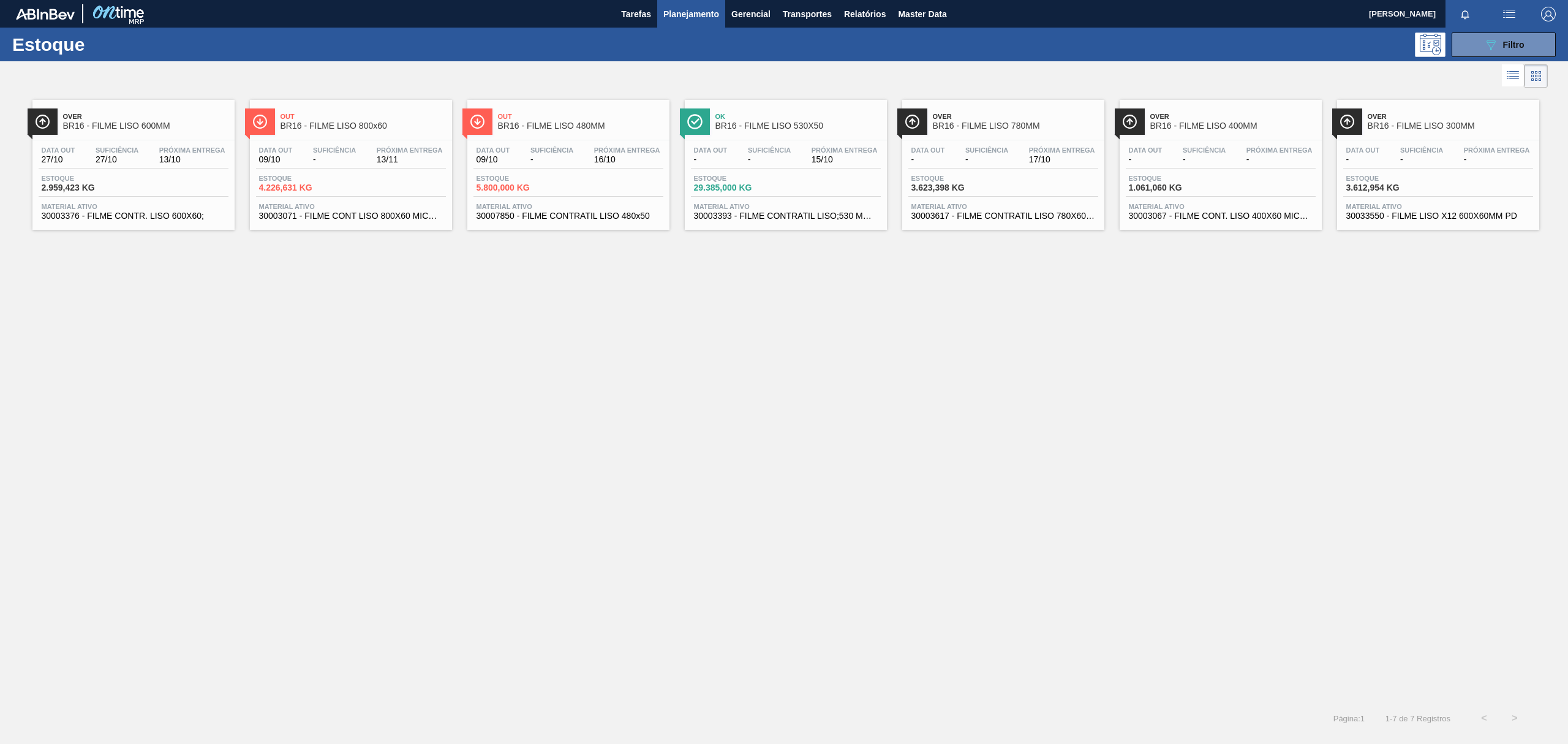
click at [1480, 138] on div "Over BR16 - FILME LISO 300MM Data out - Suficiência - Próxima Entrega - Estoque…" at bounding box center [1438, 165] width 202 height 130
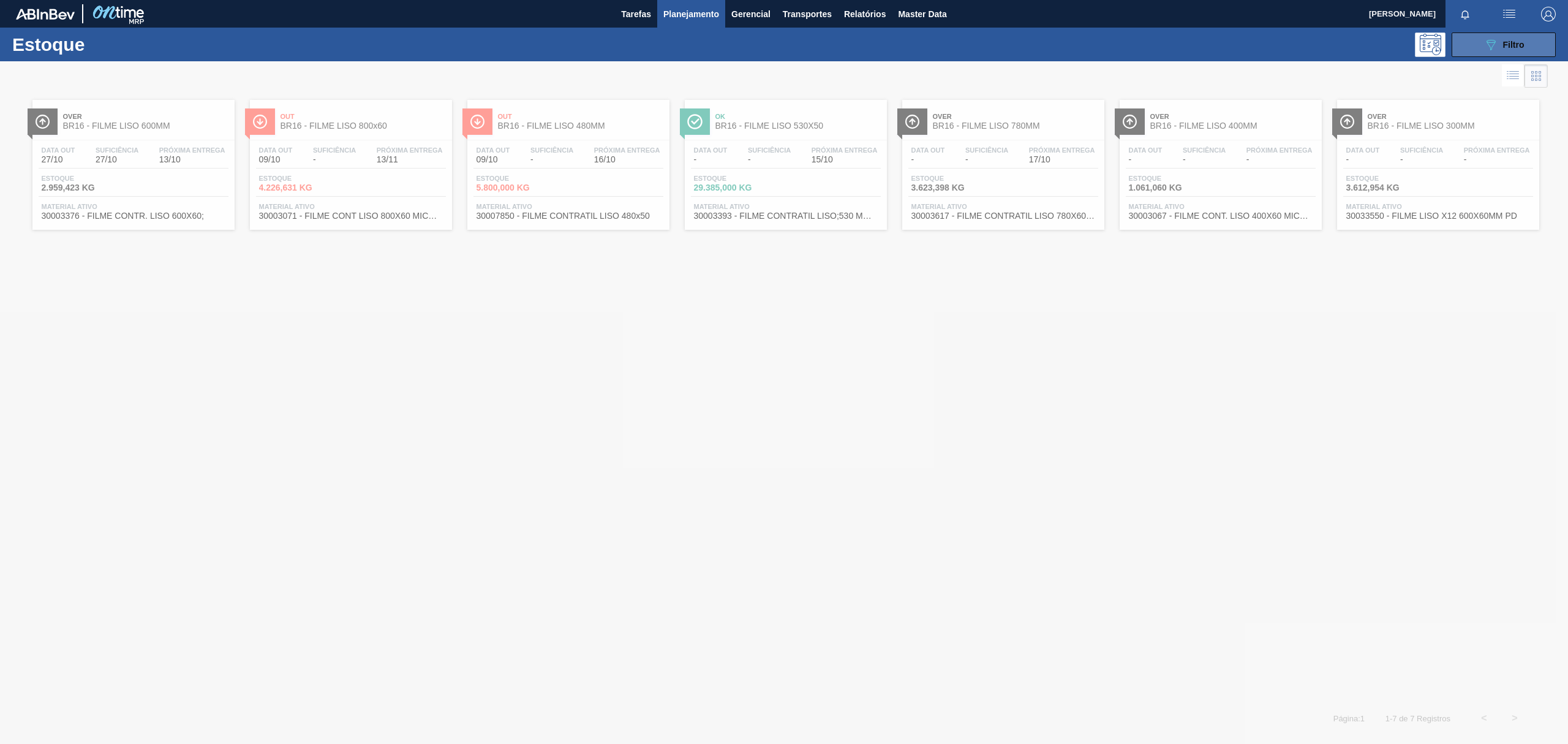
click at [1534, 39] on button "089F7B8B-B2A5-4AFE-B5C0-19BA573D28AC Filtro" at bounding box center [1504, 44] width 104 height 24
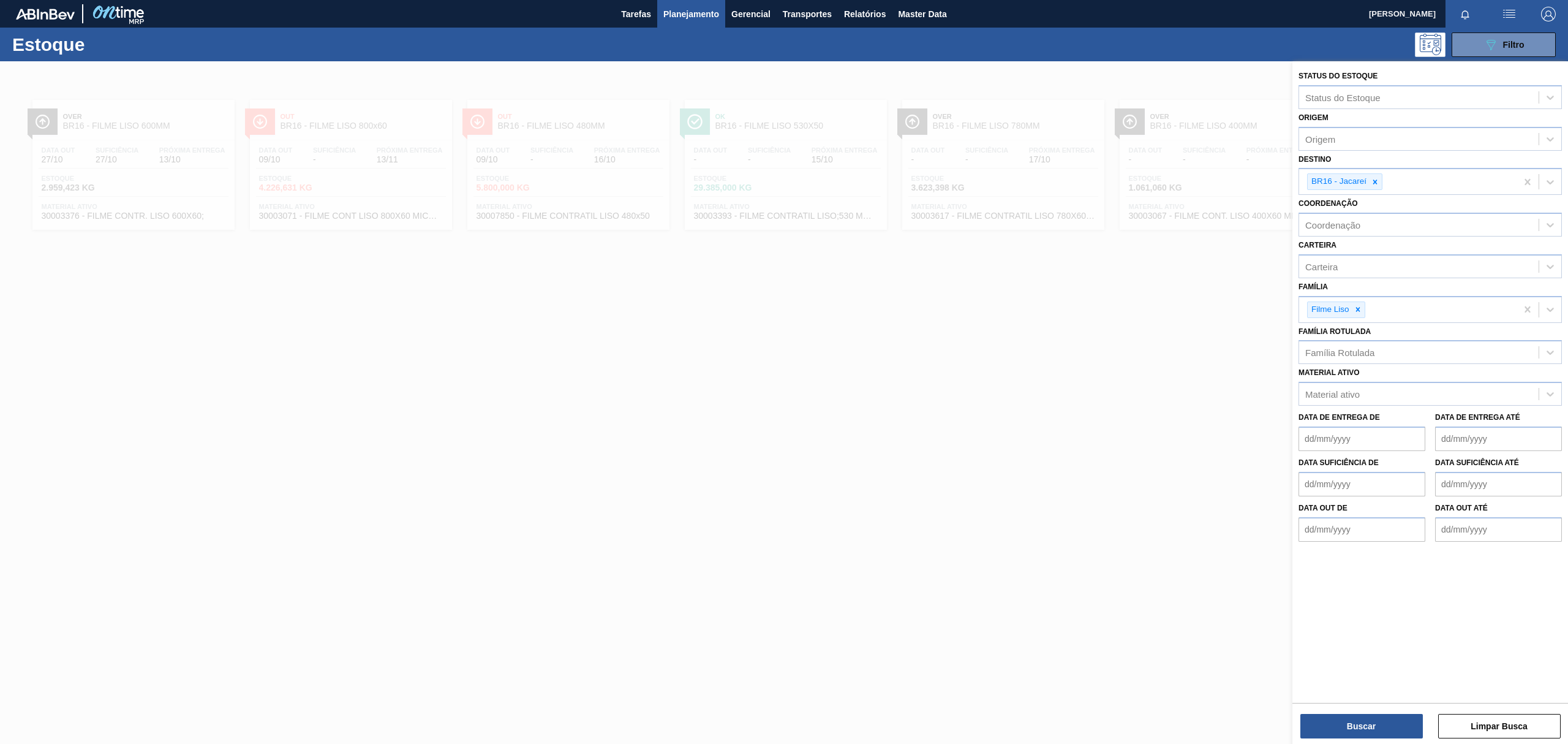
click at [871, 273] on div at bounding box center [784, 432] width 1568 height 744
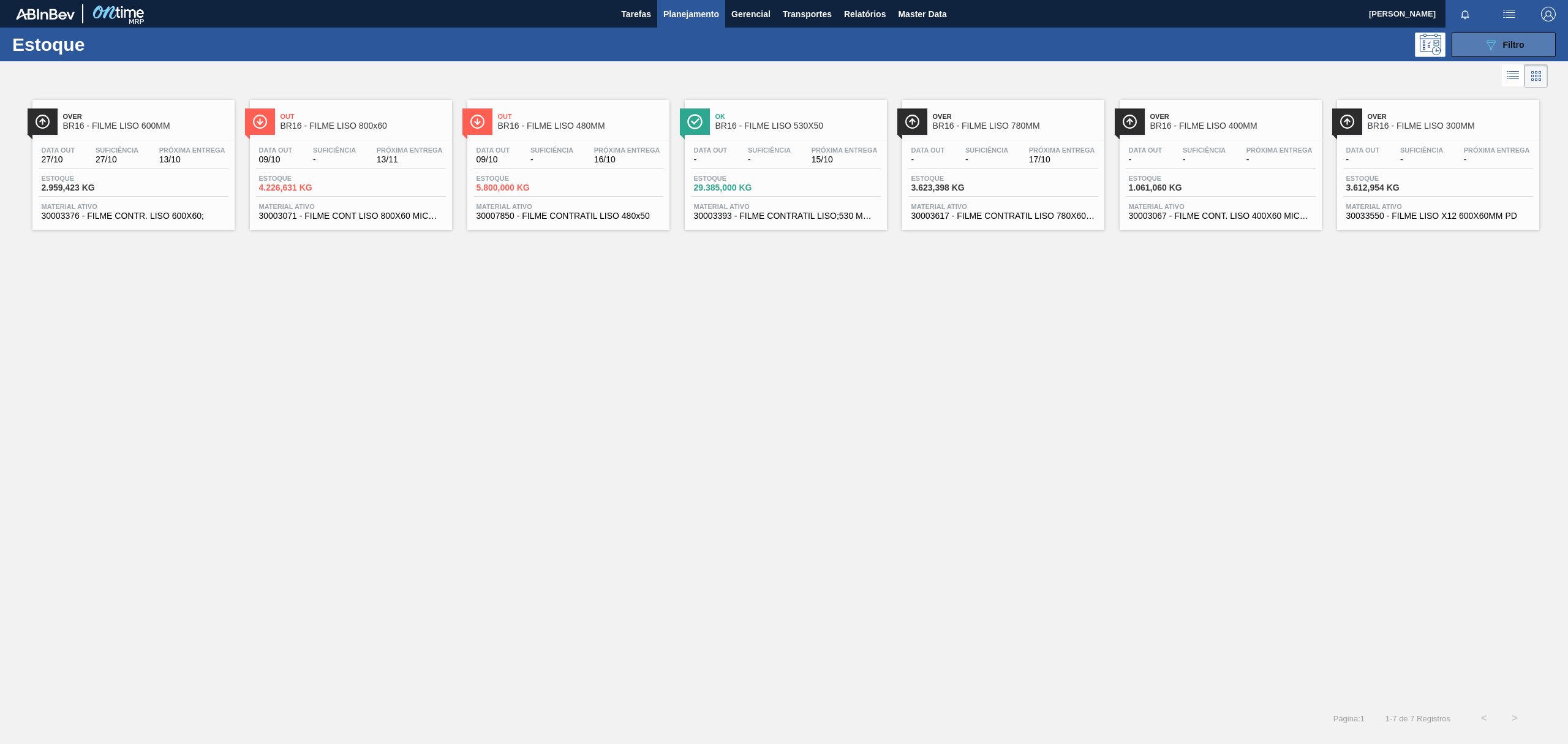
click at [1498, 51] on div "089F7B8B-B2A5-4AFE-B5C0-19BA573D28AC Filtro" at bounding box center [1504, 45] width 41 height 14
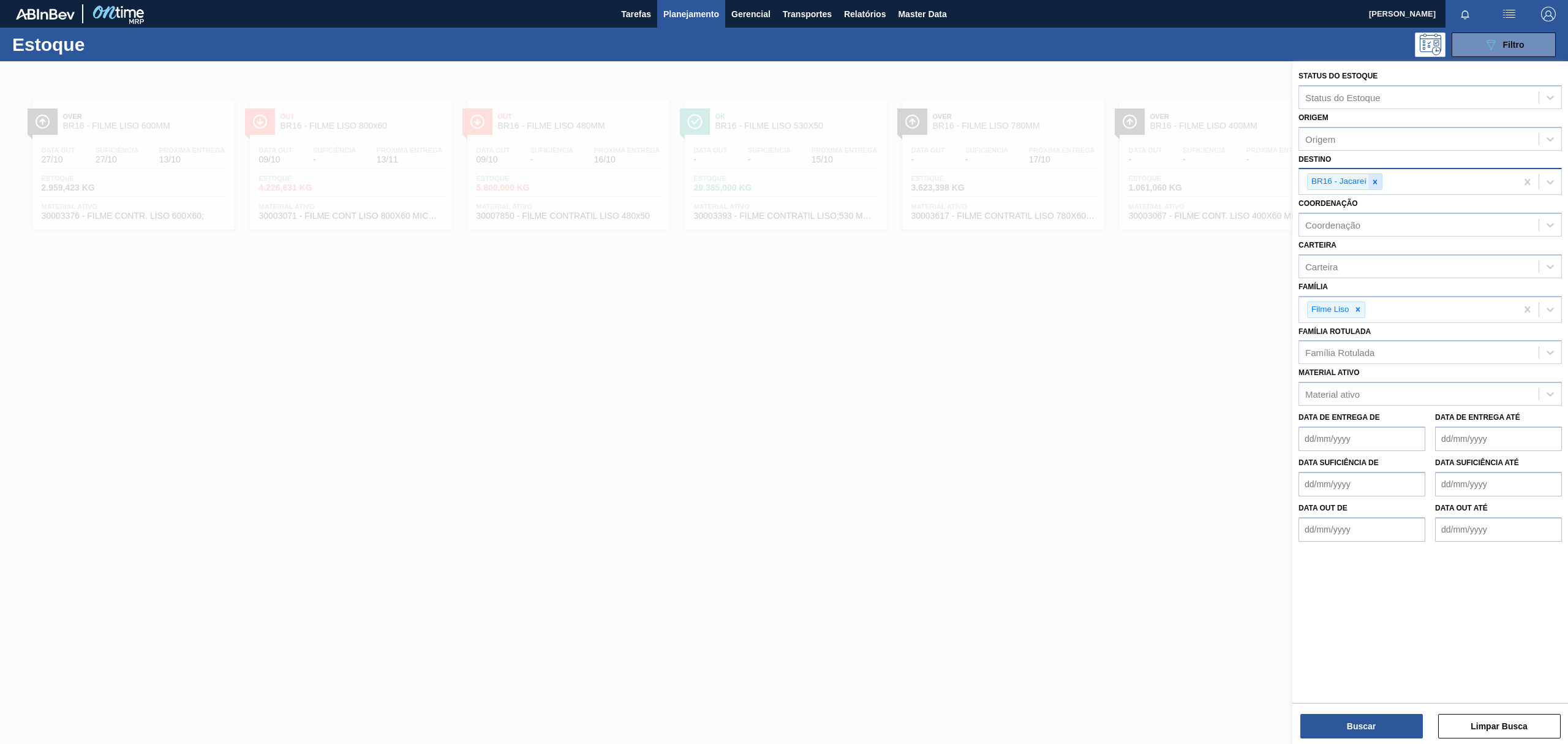
click at [1377, 179] on icon at bounding box center [1376, 183] width 9 height 9
type input "BR17"
click at [1383, 192] on div "BR17" at bounding box center [1430, 180] width 263 height 24
click at [1366, 183] on div "Destino" at bounding box center [1419, 181] width 240 height 18
type input "BR17"
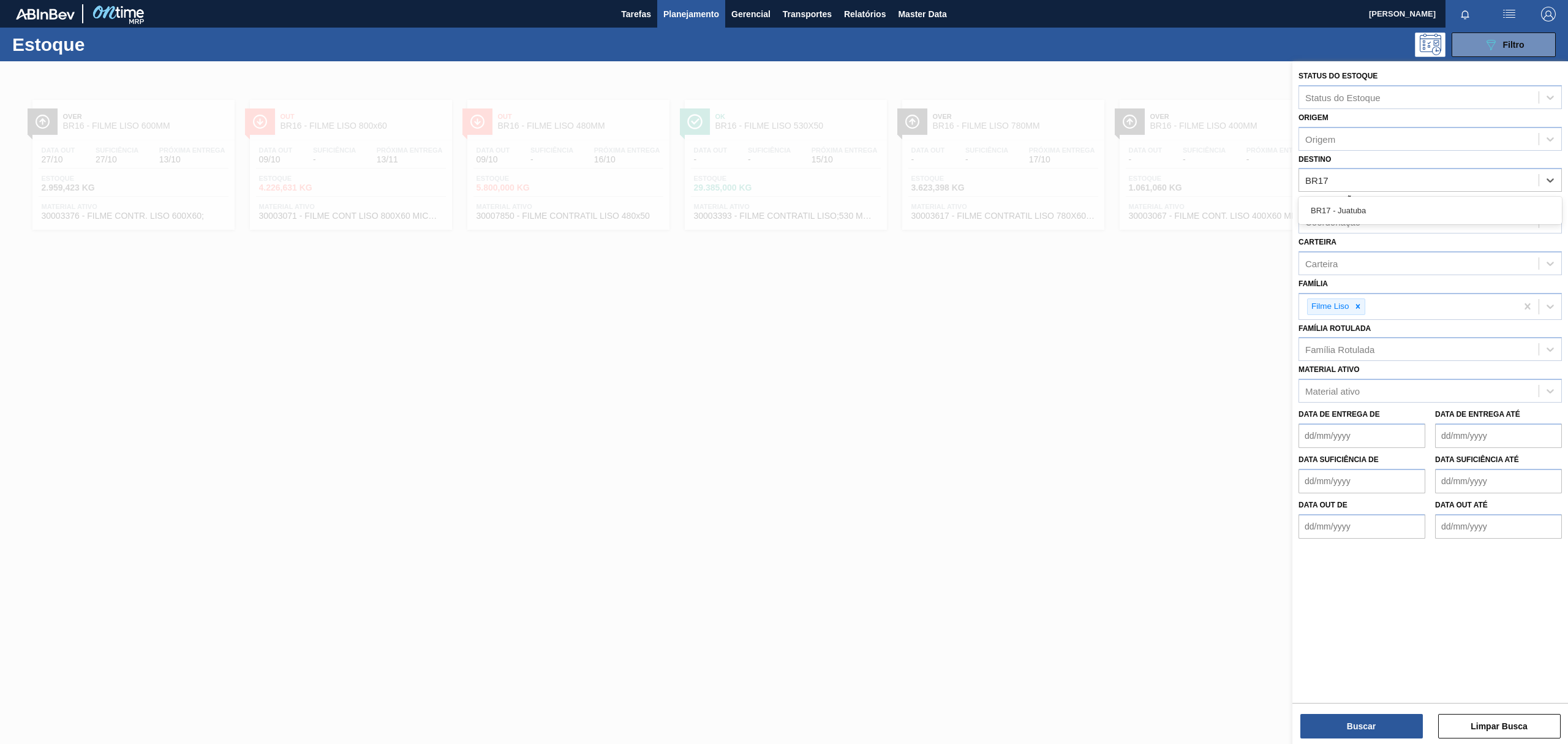
click at [1374, 197] on div "BR17 - Juatuba" at bounding box center [1430, 210] width 263 height 28
click at [1376, 202] on div "BR17 - Juatuba" at bounding box center [1430, 210] width 263 height 22
click at [1366, 736] on button "Buscar" at bounding box center [1361, 725] width 123 height 24
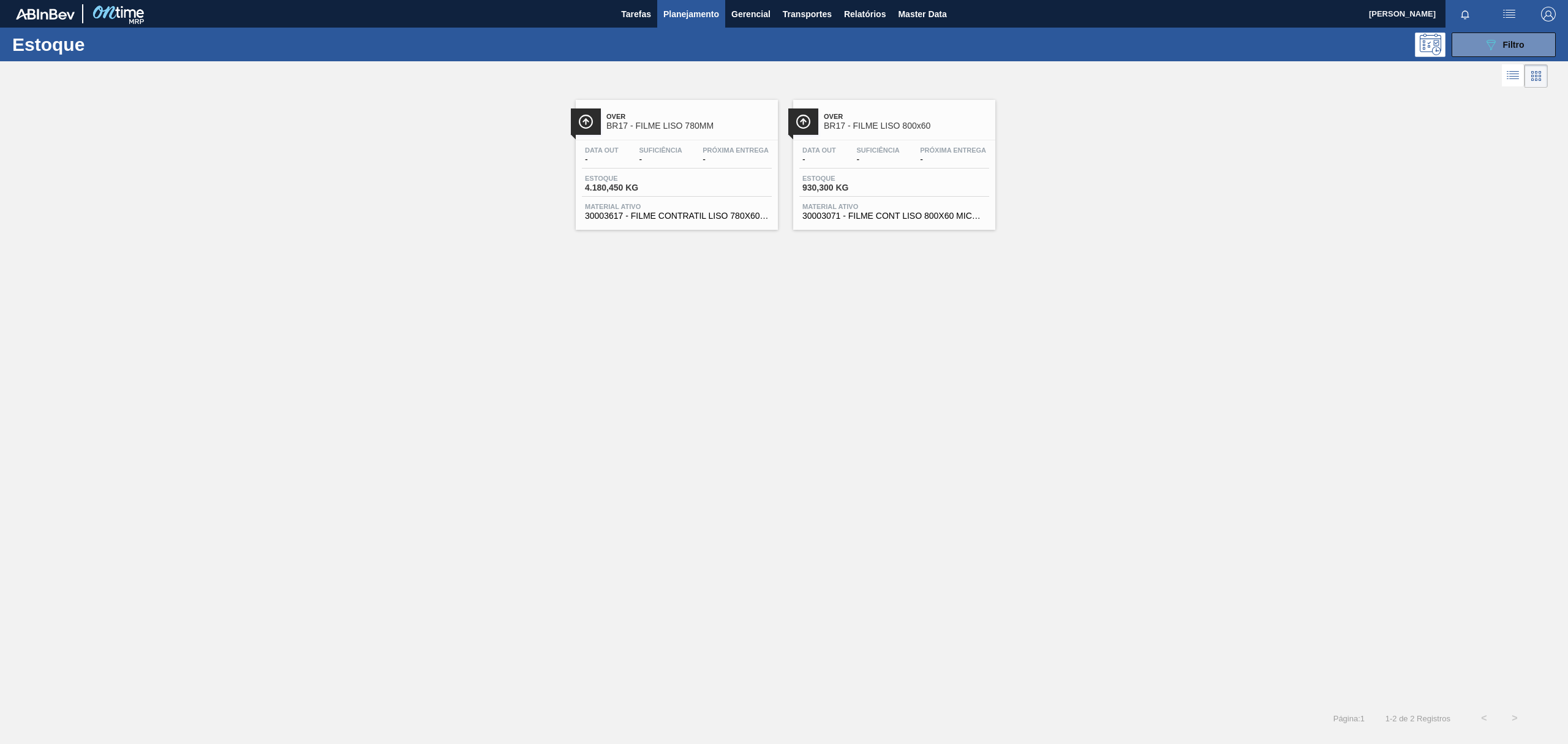
click at [889, 140] on div at bounding box center [894, 140] width 182 height 1
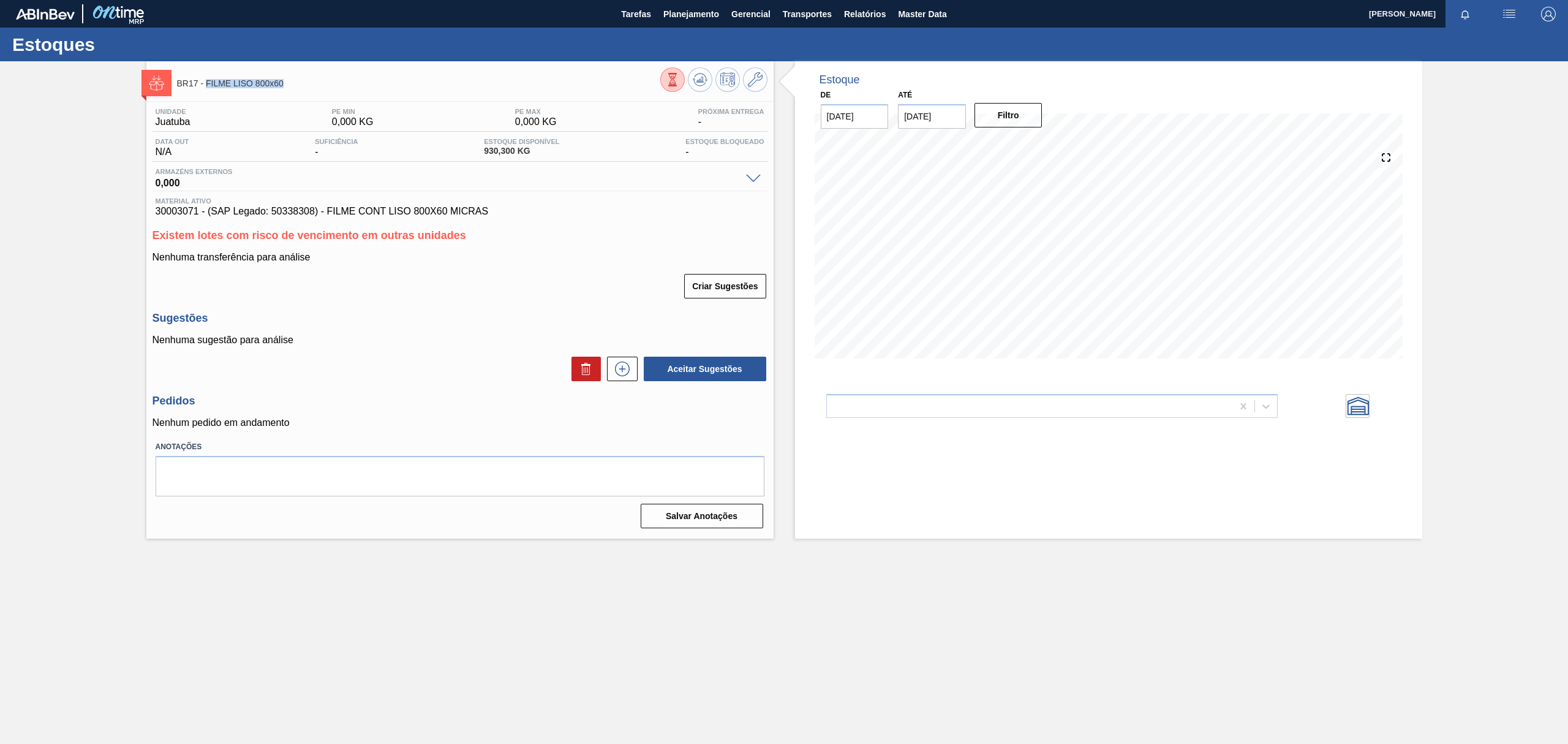
drag, startPoint x: 289, startPoint y: 84, endPoint x: 209, endPoint y: 89, distance: 80.2
click at [209, 89] on div "BR17 - FILME LISO 800x60" at bounding box center [419, 82] width 483 height 28
copy span "FILME LISO 800x60"
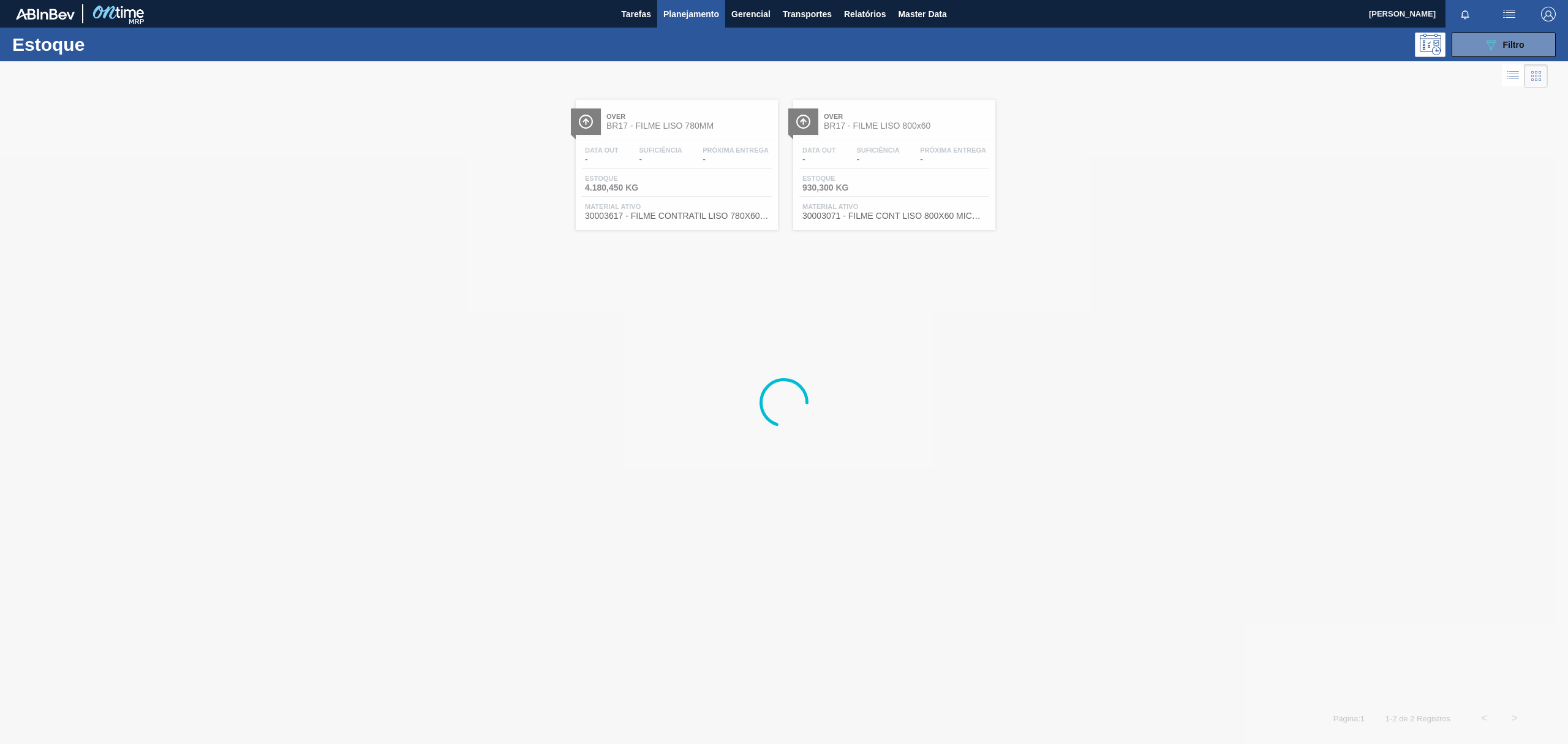
click at [680, 147] on div at bounding box center [784, 402] width 1568 height 683
click at [680, 143] on div "Data out - Suficiência - Próxima Entrega - Estoque 4.180,450 KG Material ativo …" at bounding box center [677, 182] width 202 height 83
click at [1510, 39] on span "Filtro" at bounding box center [1514, 44] width 21 height 10
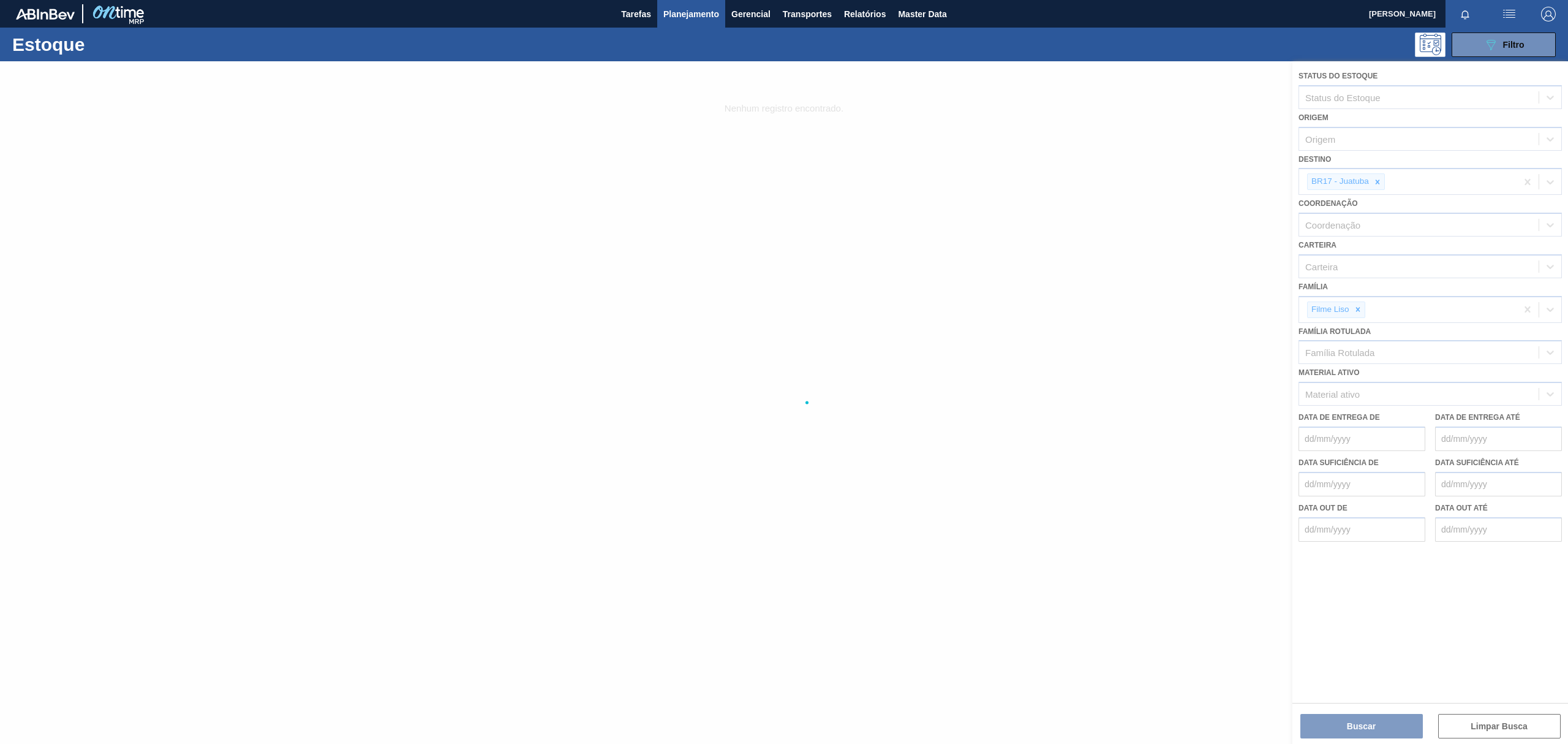
click at [1382, 180] on div at bounding box center [784, 402] width 1568 height 683
click at [1379, 180] on div at bounding box center [784, 402] width 1568 height 683
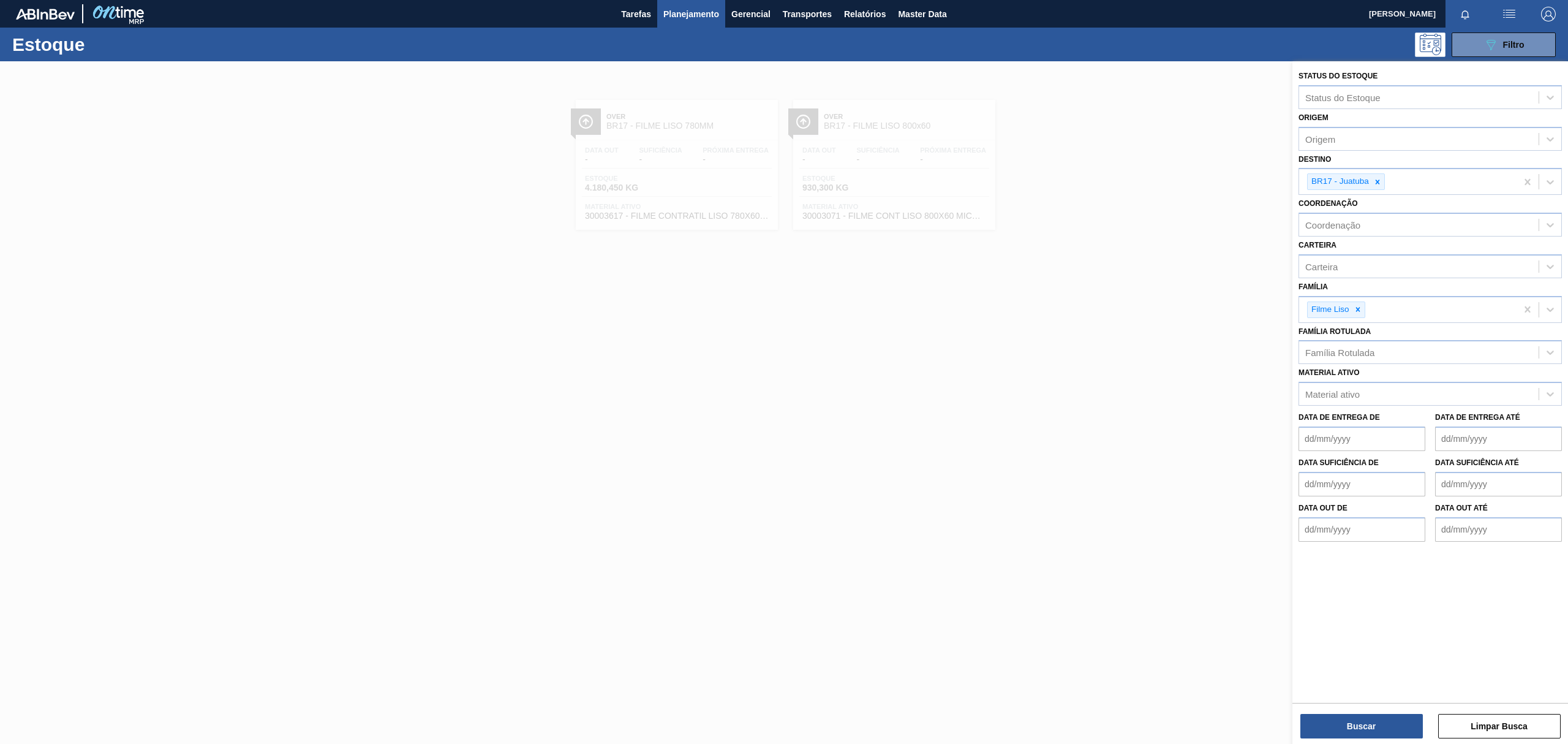
click at [1379, 180] on icon at bounding box center [1377, 182] width 4 height 4
type input "BR18"
click at [1378, 205] on div "BR18 - [GEOGRAPHIC_DATA]" at bounding box center [1430, 213] width 263 height 22
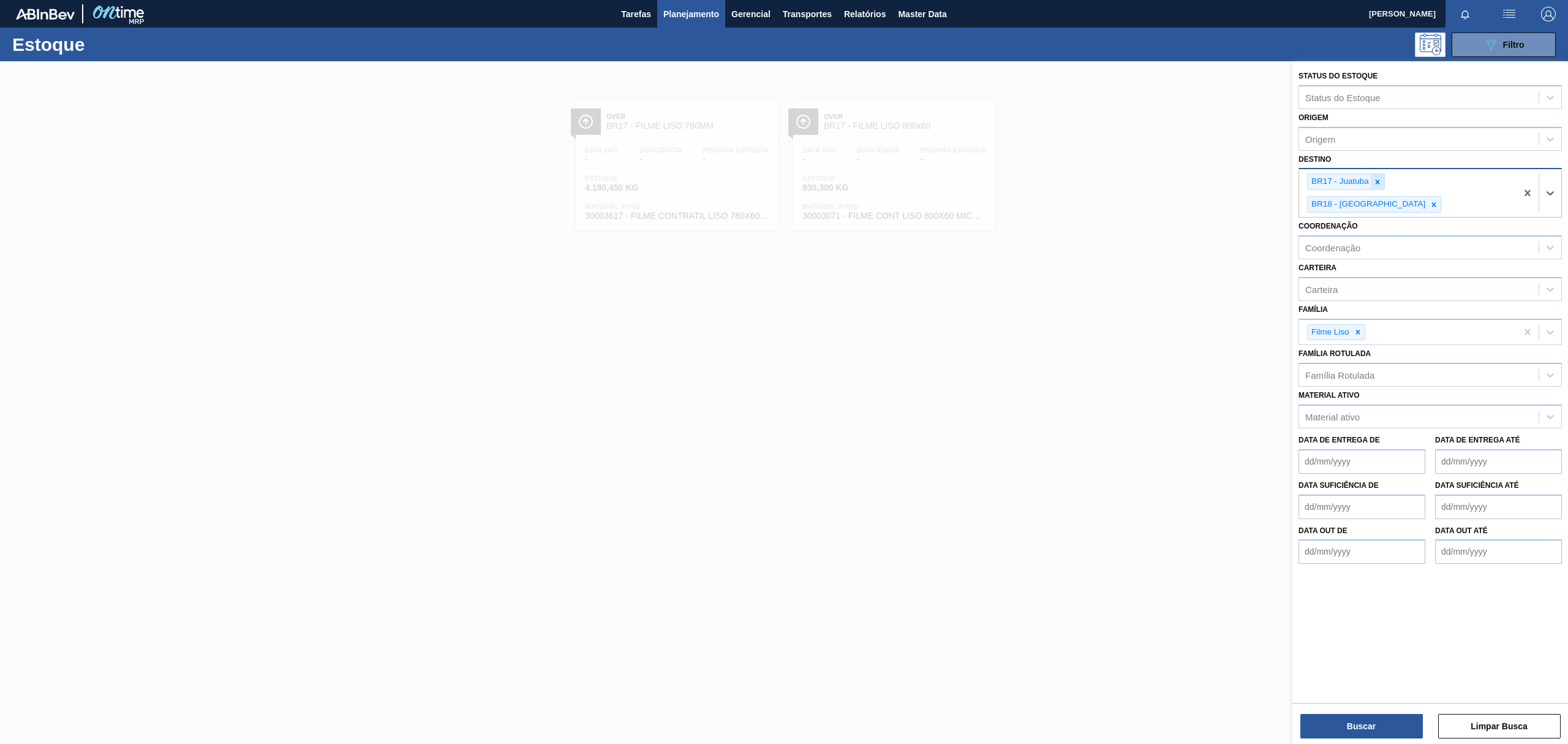
click at [1374, 183] on icon at bounding box center [1378, 183] width 9 height 9
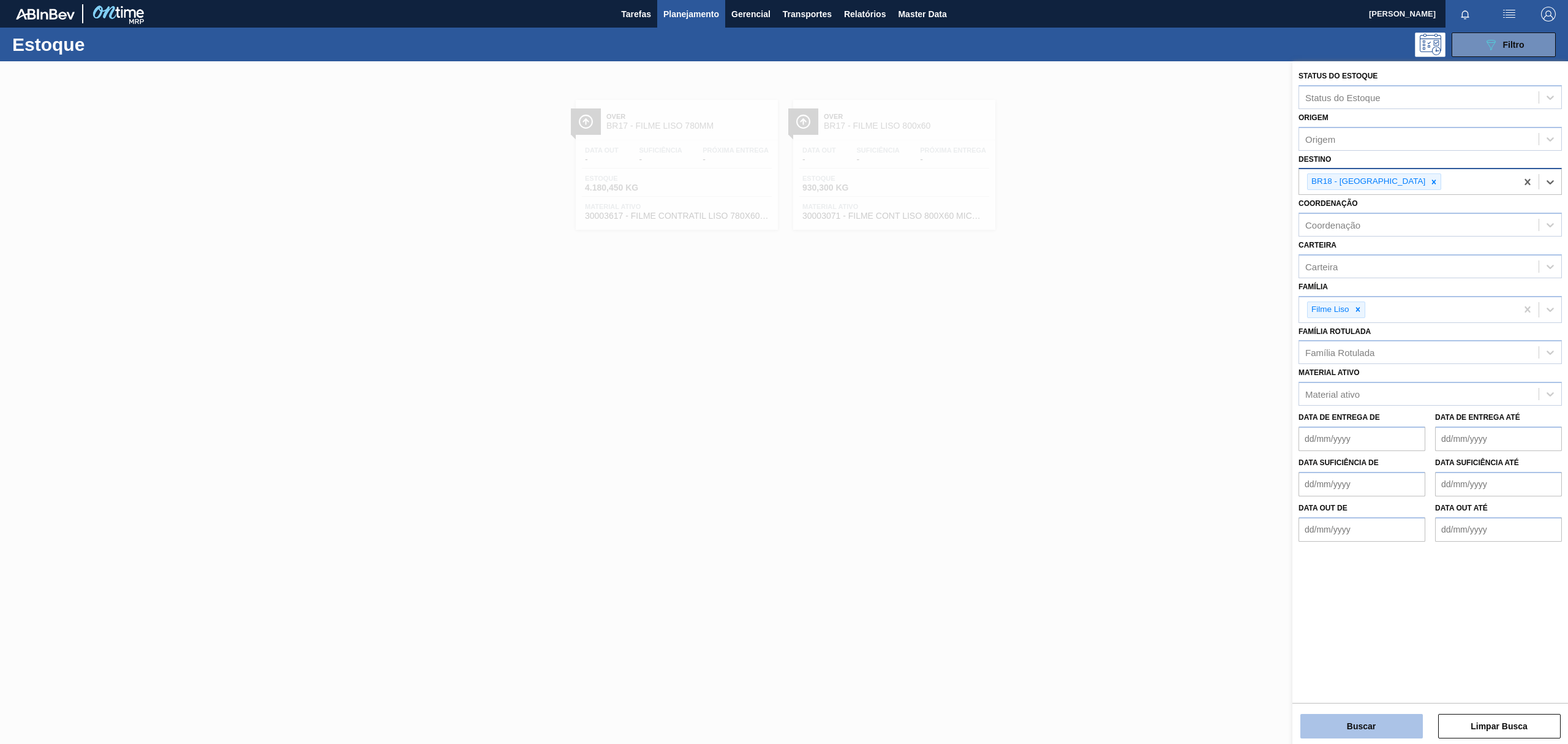
click at [1358, 717] on button "Buscar" at bounding box center [1361, 725] width 123 height 24
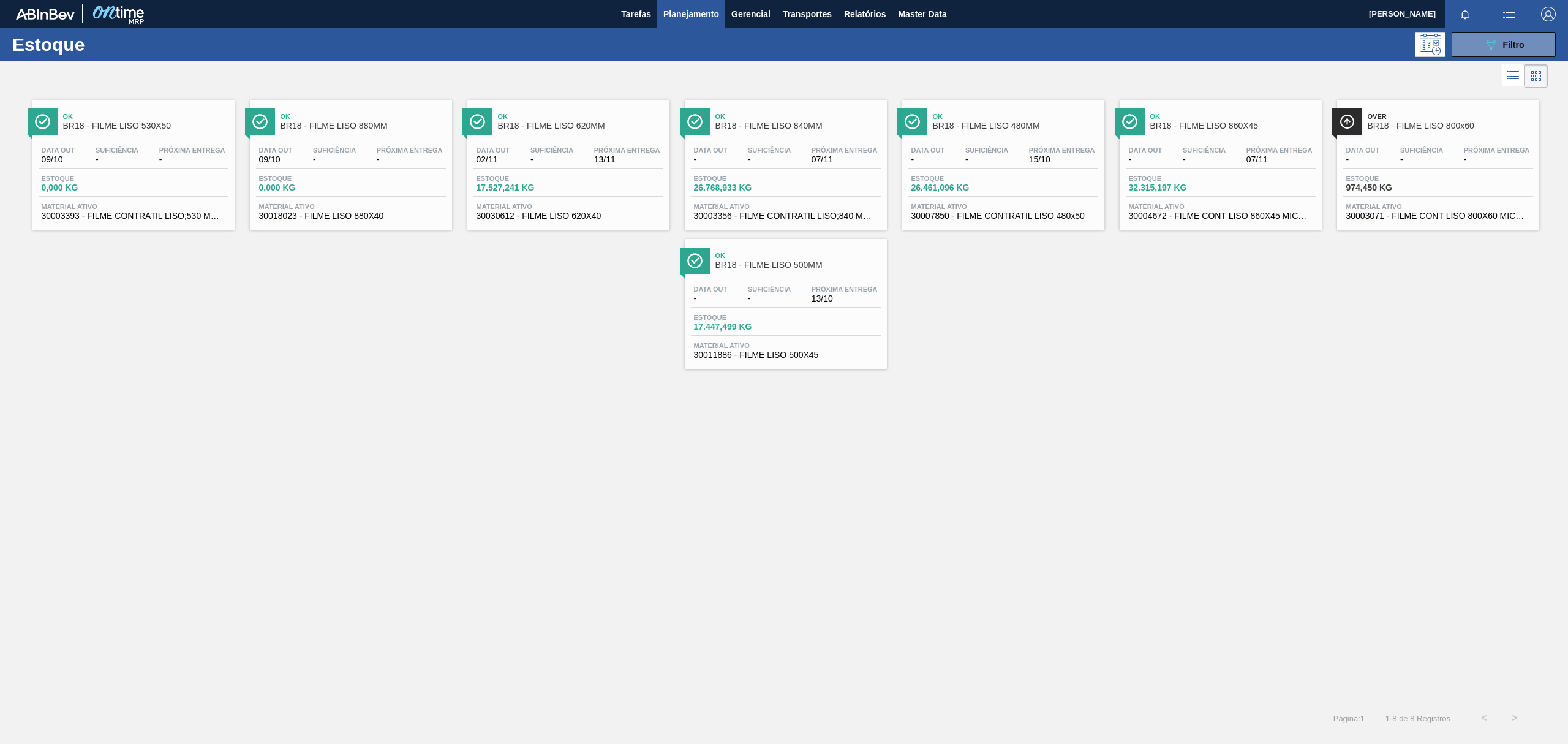
drag, startPoint x: 107, startPoint y: 124, endPoint x: 112, endPoint y: 133, distance: 10.3
click at [107, 124] on span "BR18 - FILME LISO 530X50" at bounding box center [146, 126] width 166 height 9
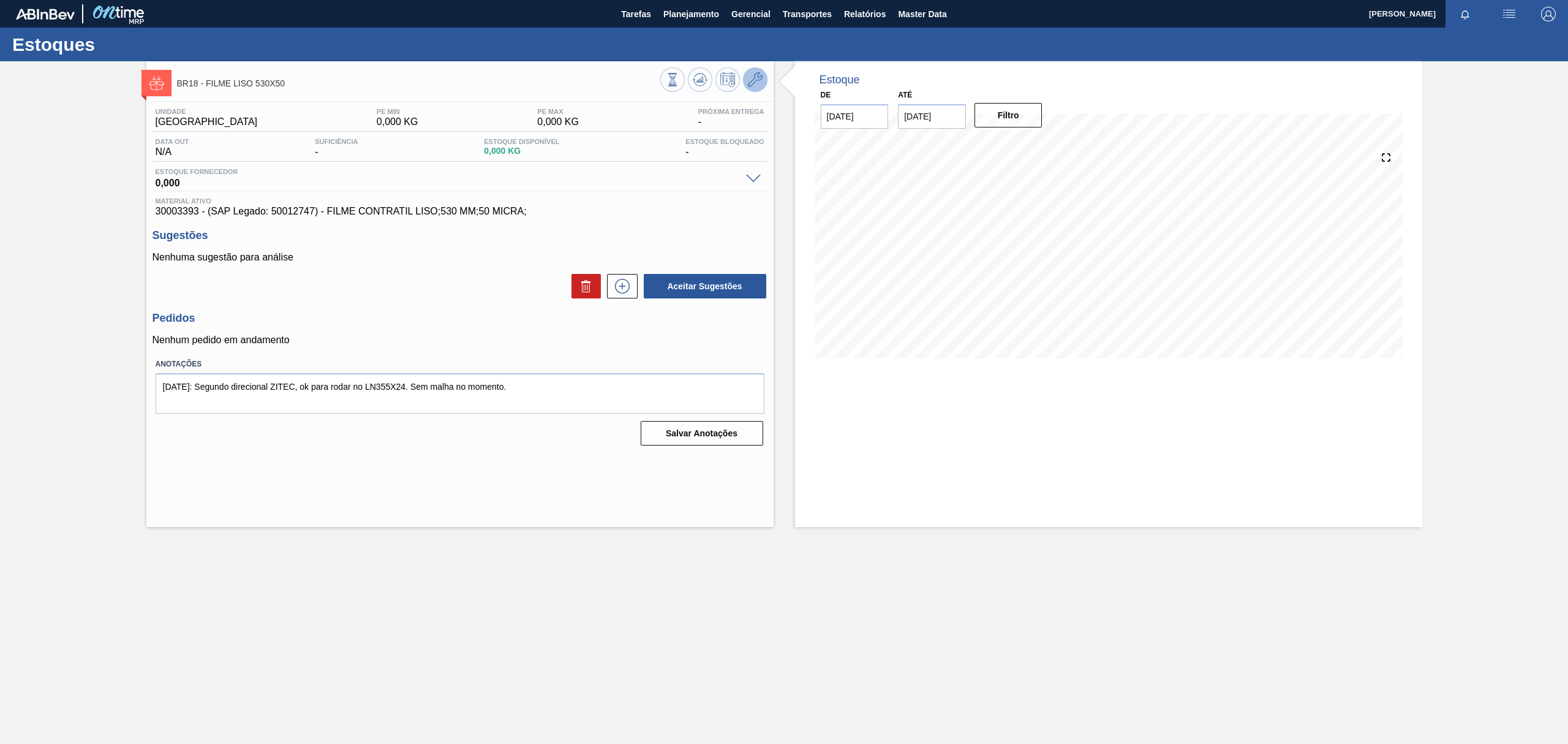
click at [753, 75] on icon at bounding box center [755, 80] width 14 height 14
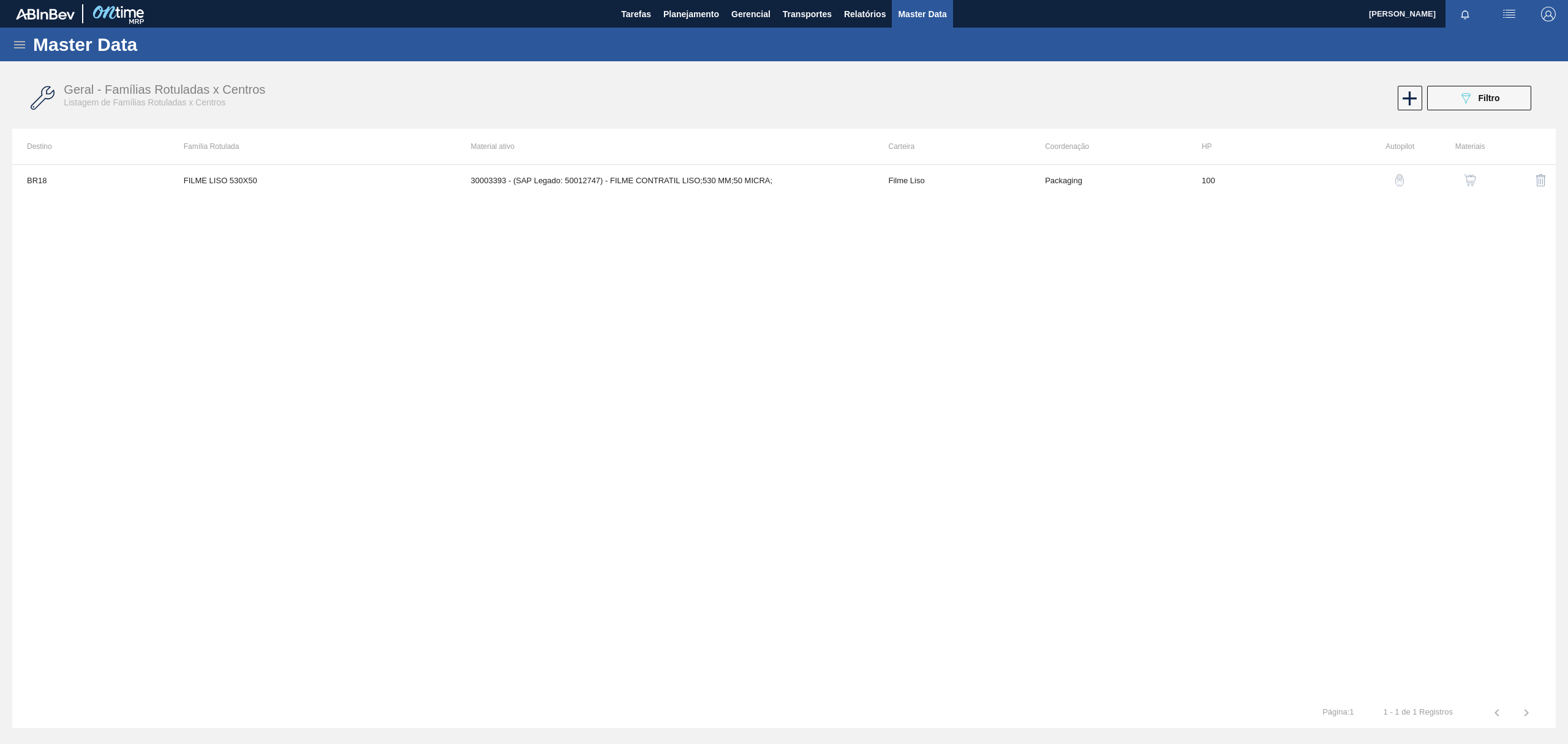
click at [1469, 172] on button "button" at bounding box center [1470, 180] width 30 height 30
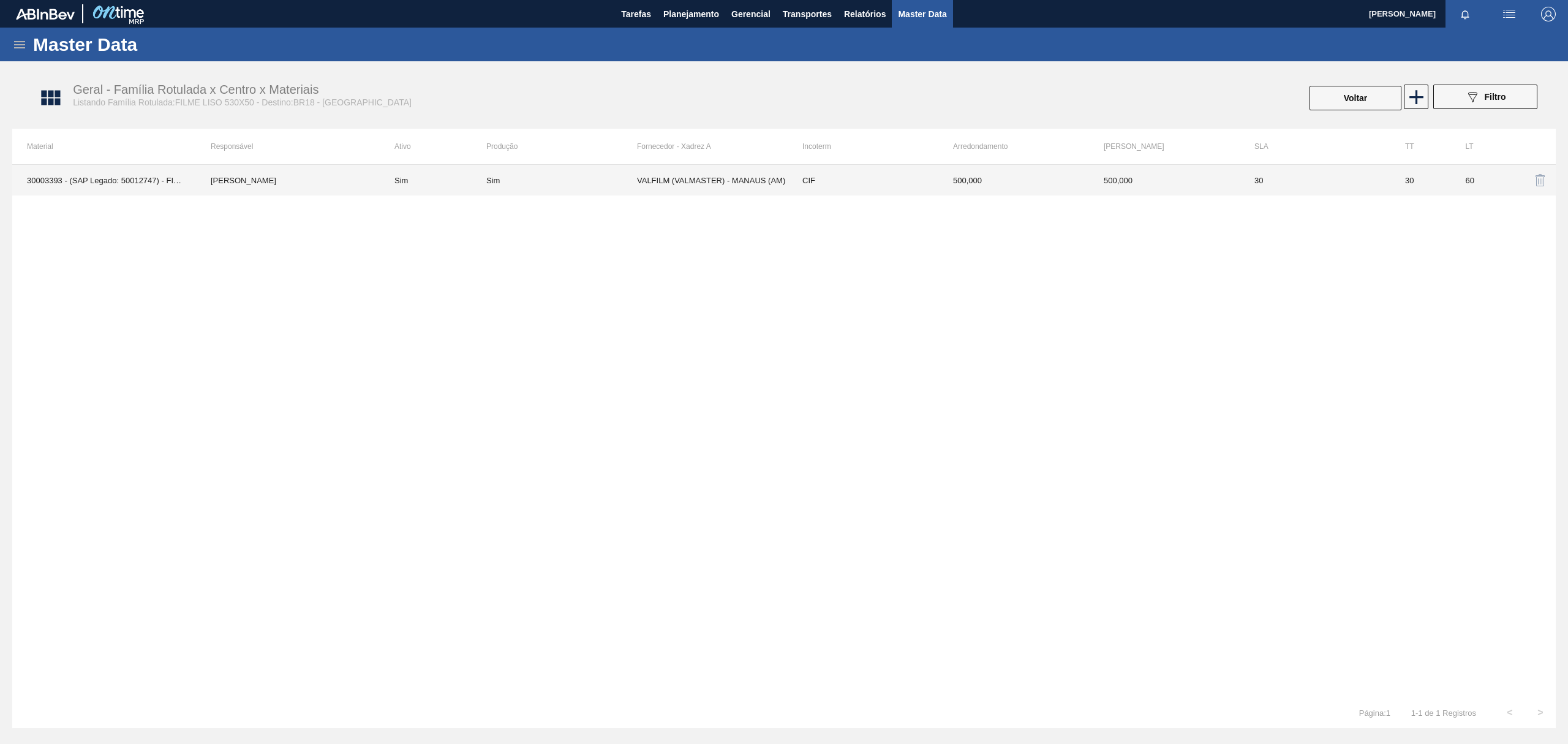
click at [527, 183] on div "Sim" at bounding box center [561, 180] width 150 height 9
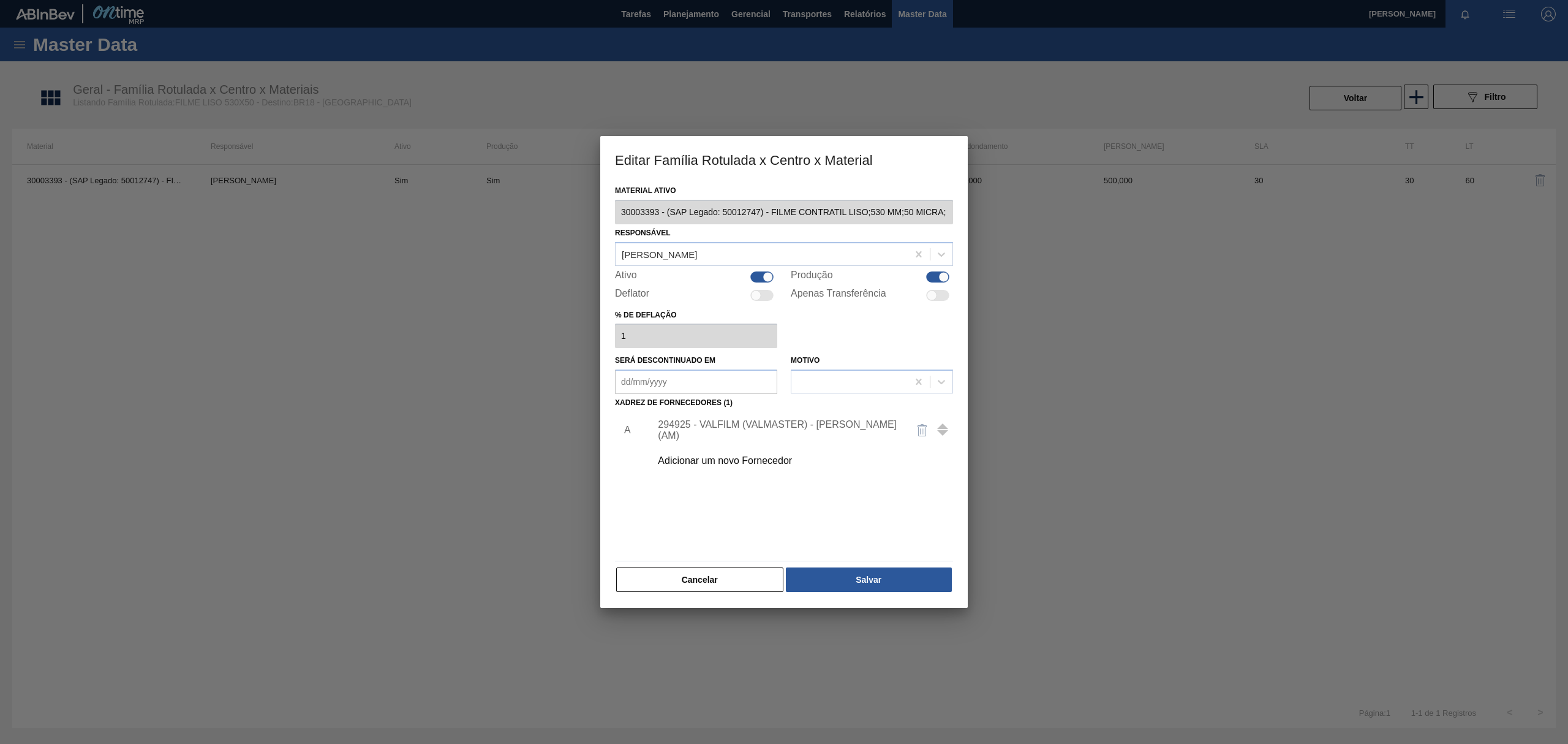
click at [931, 276] on div at bounding box center [938, 277] width 23 height 11
checkbox input "false"
click at [861, 587] on button "Salvar" at bounding box center [868, 579] width 166 height 24
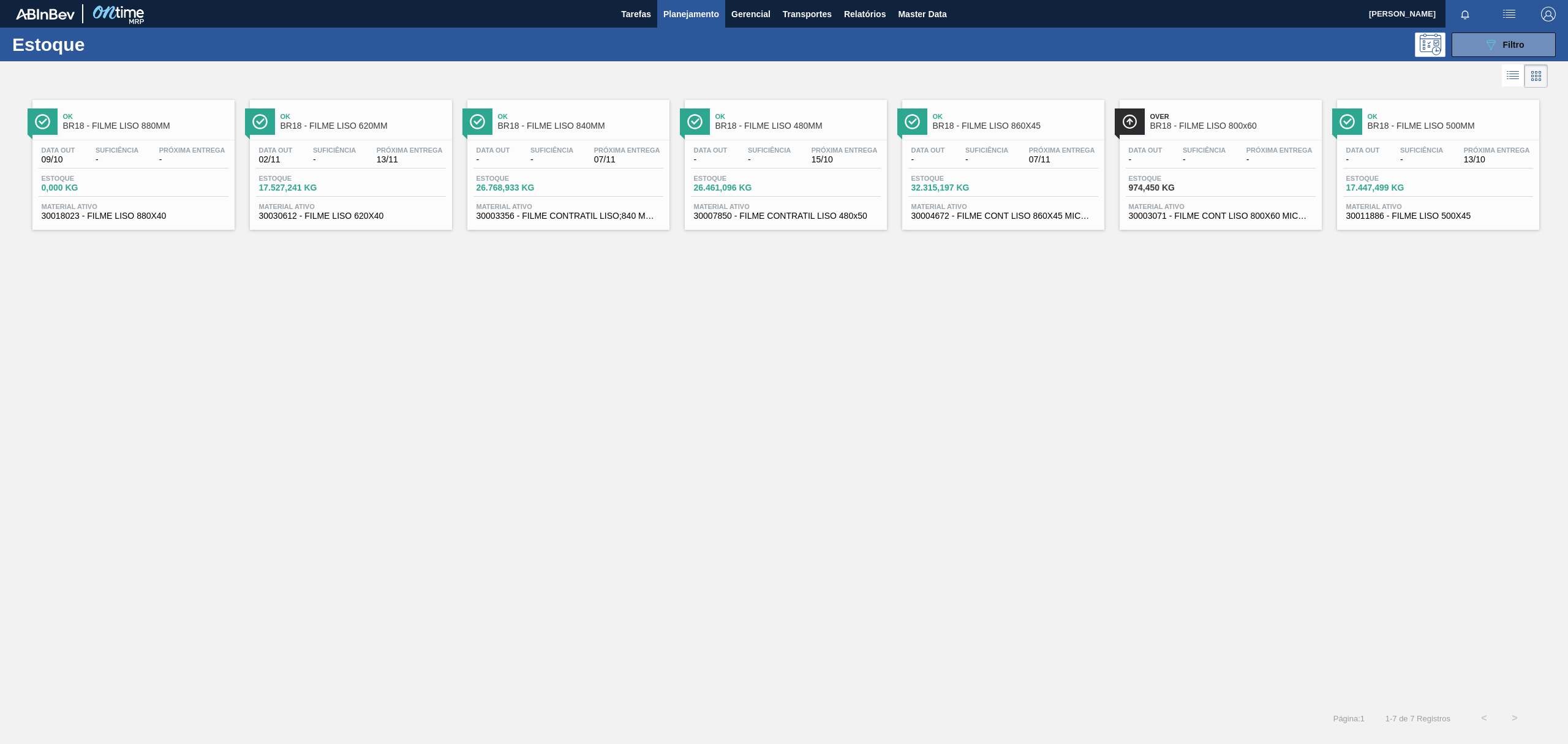
click at [156, 135] on div "Ok BR18 - FILME LISO 880MM" at bounding box center [146, 121] width 166 height 28
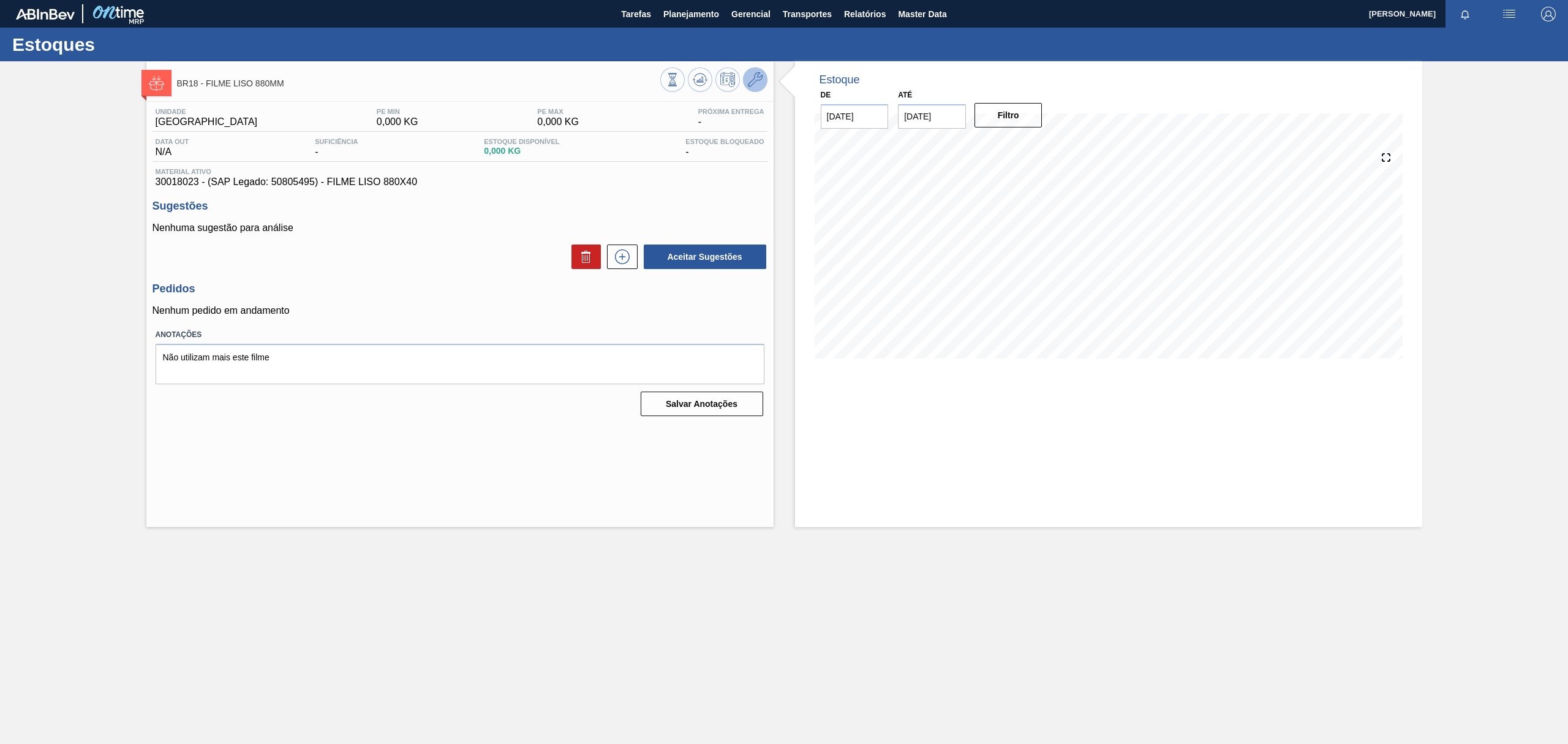
click at [755, 81] on icon at bounding box center [755, 80] width 14 height 14
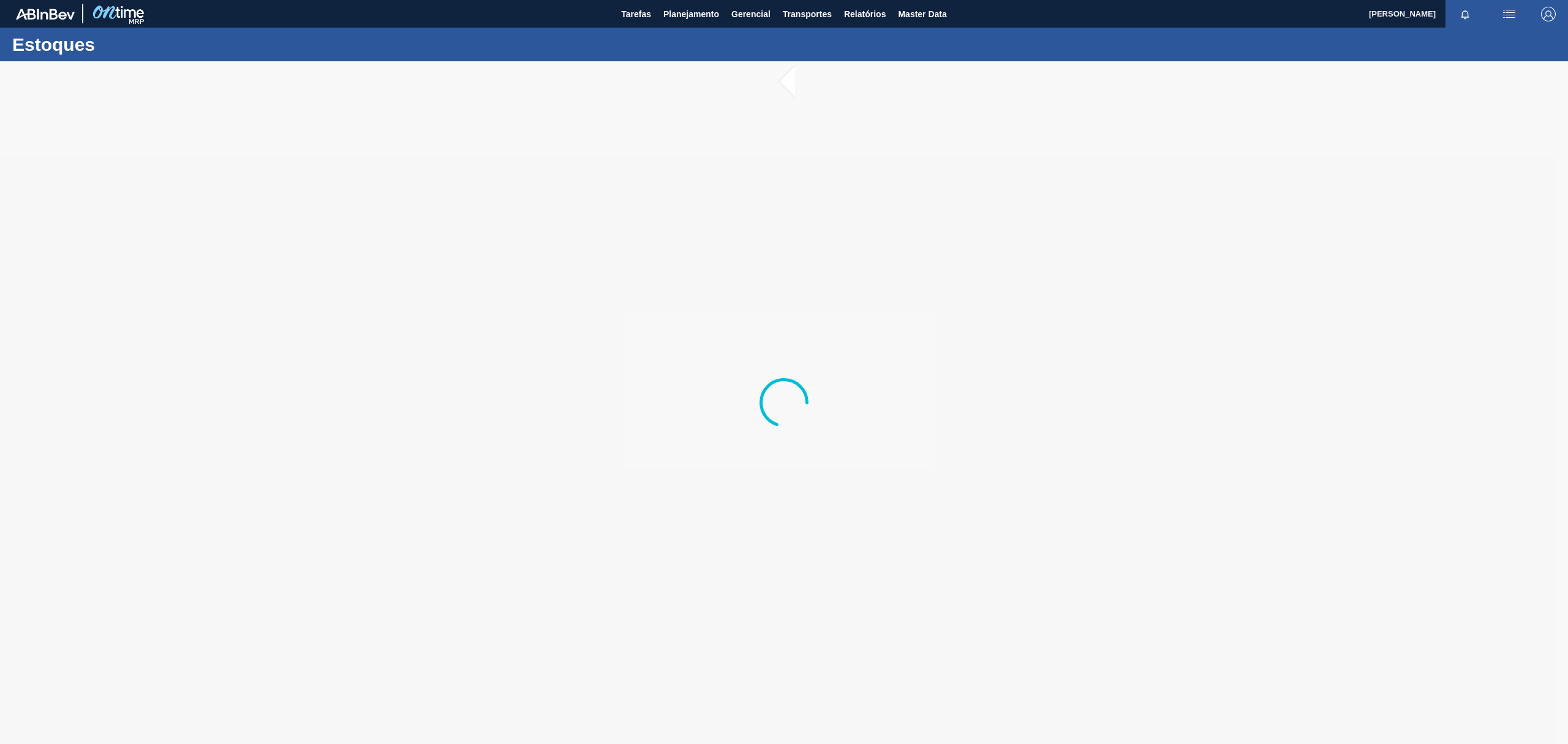
click at [162, 389] on div at bounding box center [784, 402] width 1568 height 683
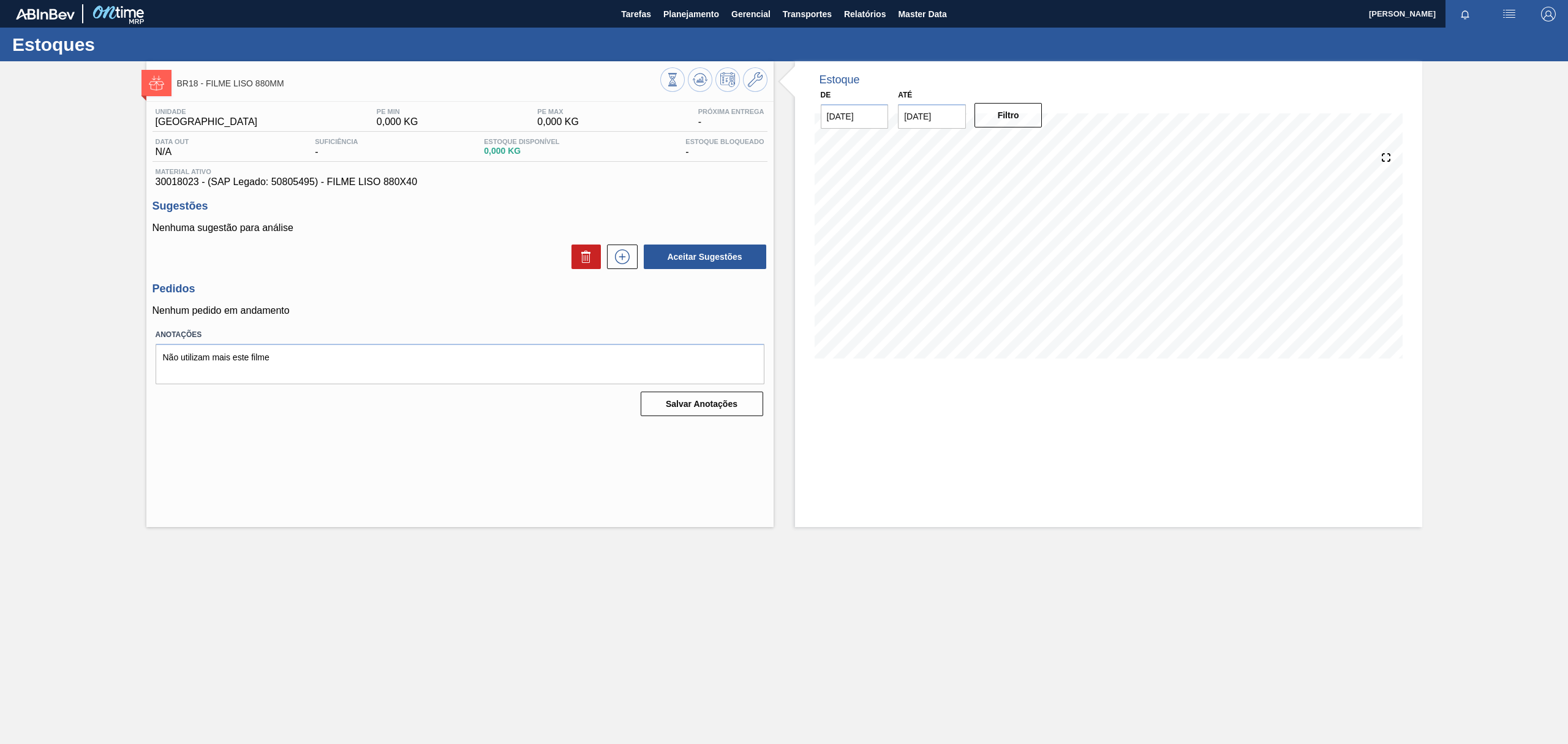
click at [743, 71] on div at bounding box center [714, 81] width 107 height 28
click at [753, 80] on icon at bounding box center [755, 80] width 14 height 14
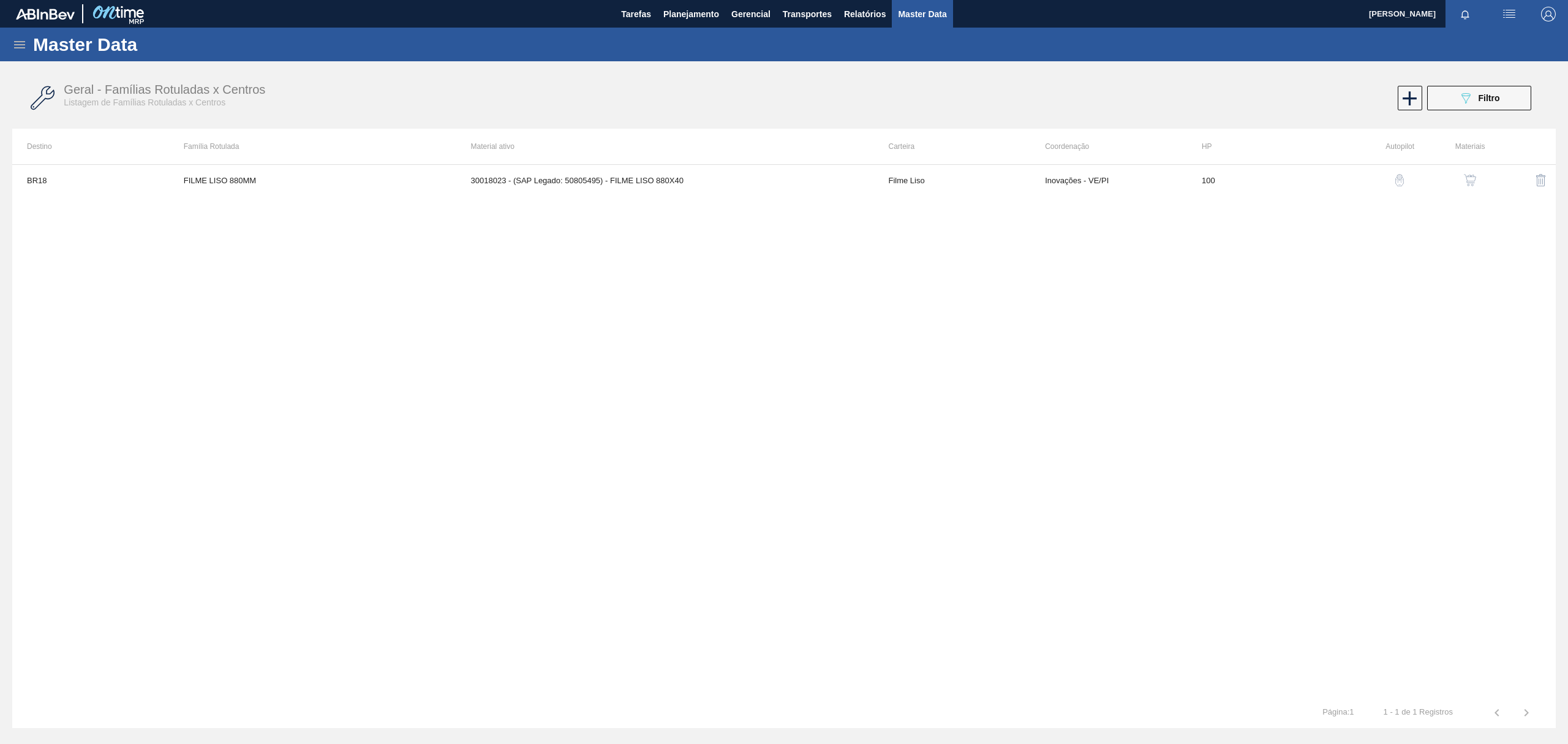
click at [1468, 179] on img "button" at bounding box center [1470, 180] width 13 height 13
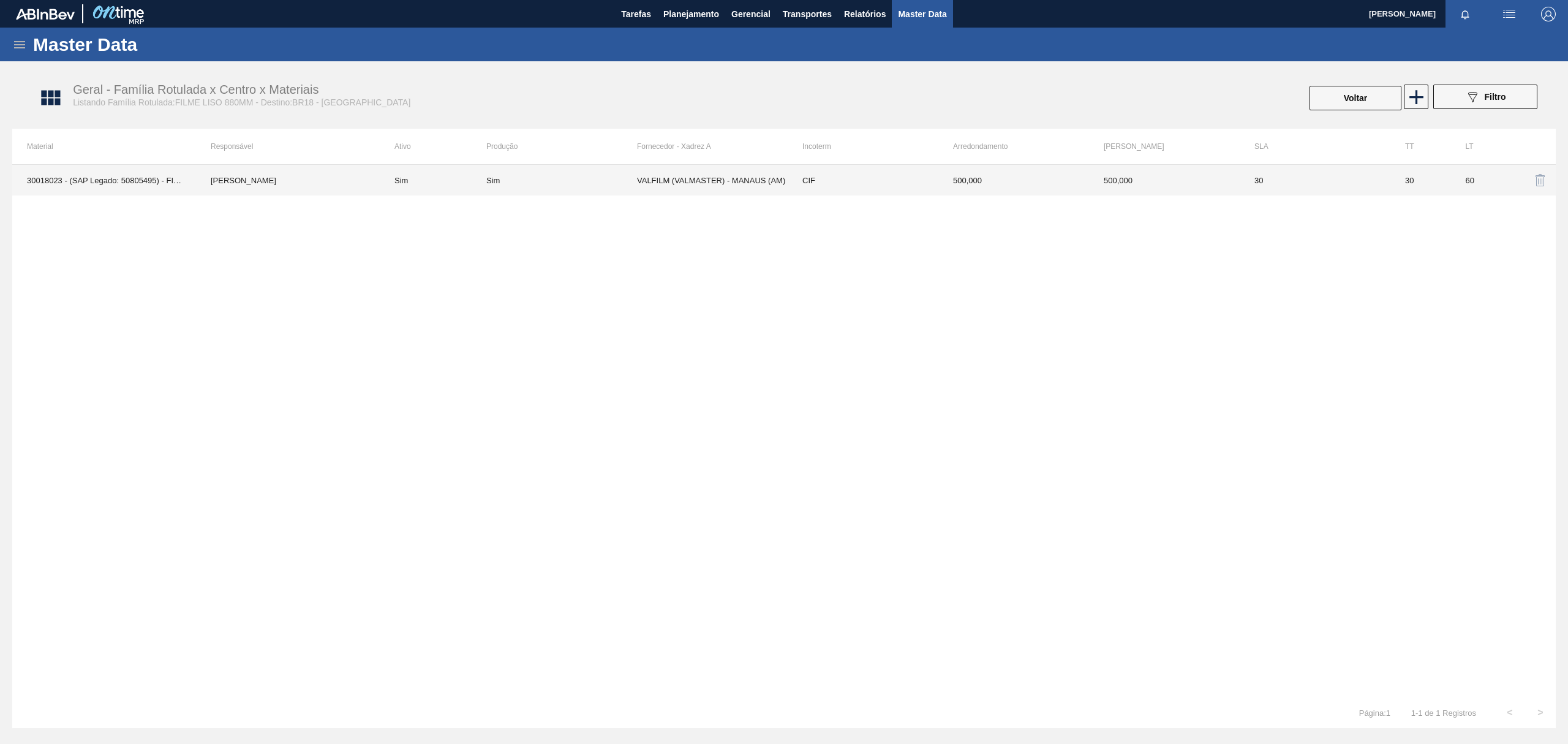
click at [736, 184] on td "VALFILM (VALMASTER) - MANAUS (AM)" at bounding box center [712, 180] width 150 height 30
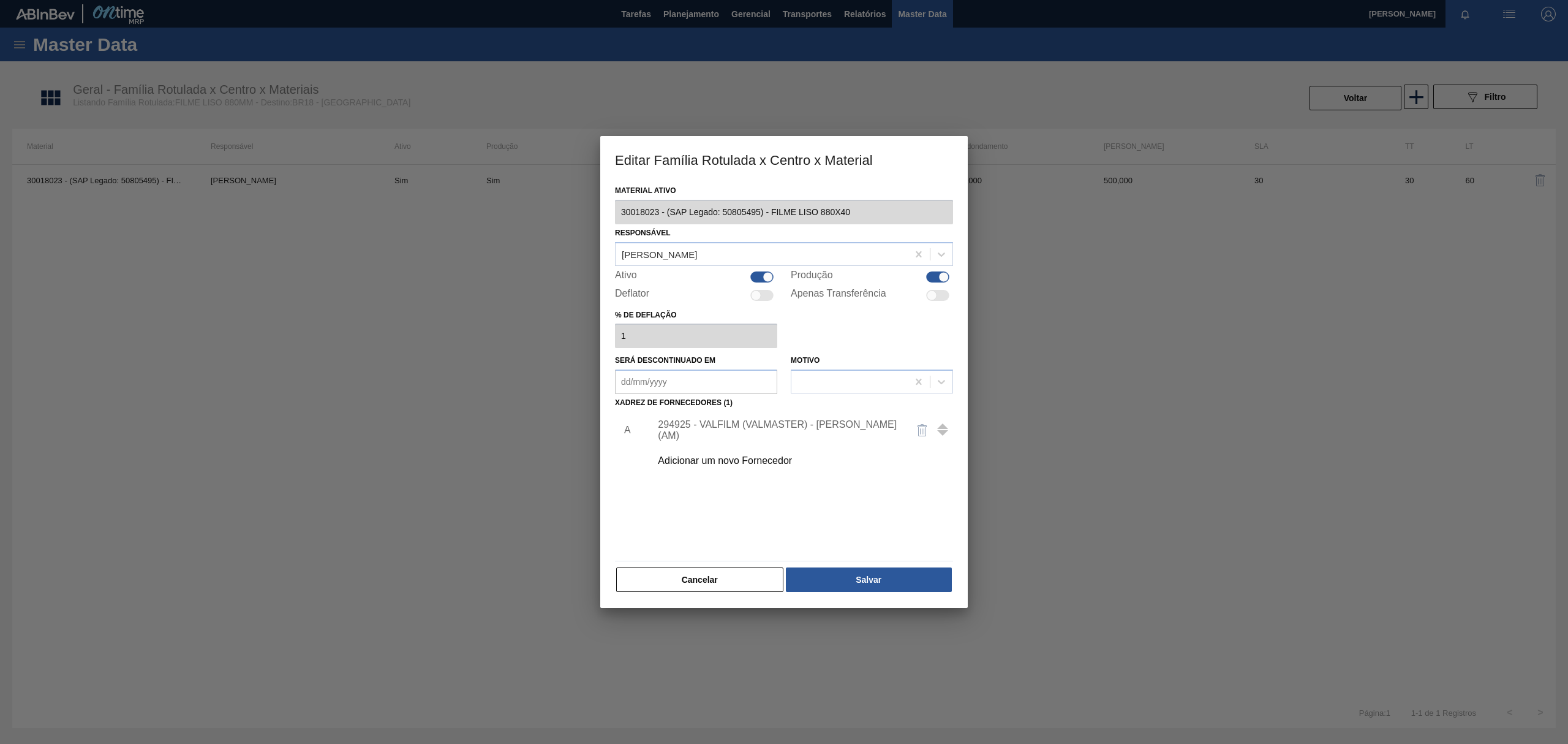
click at [933, 277] on div at bounding box center [938, 277] width 23 height 11
checkbox input "false"
click at [877, 576] on button "Salvar" at bounding box center [868, 579] width 166 height 24
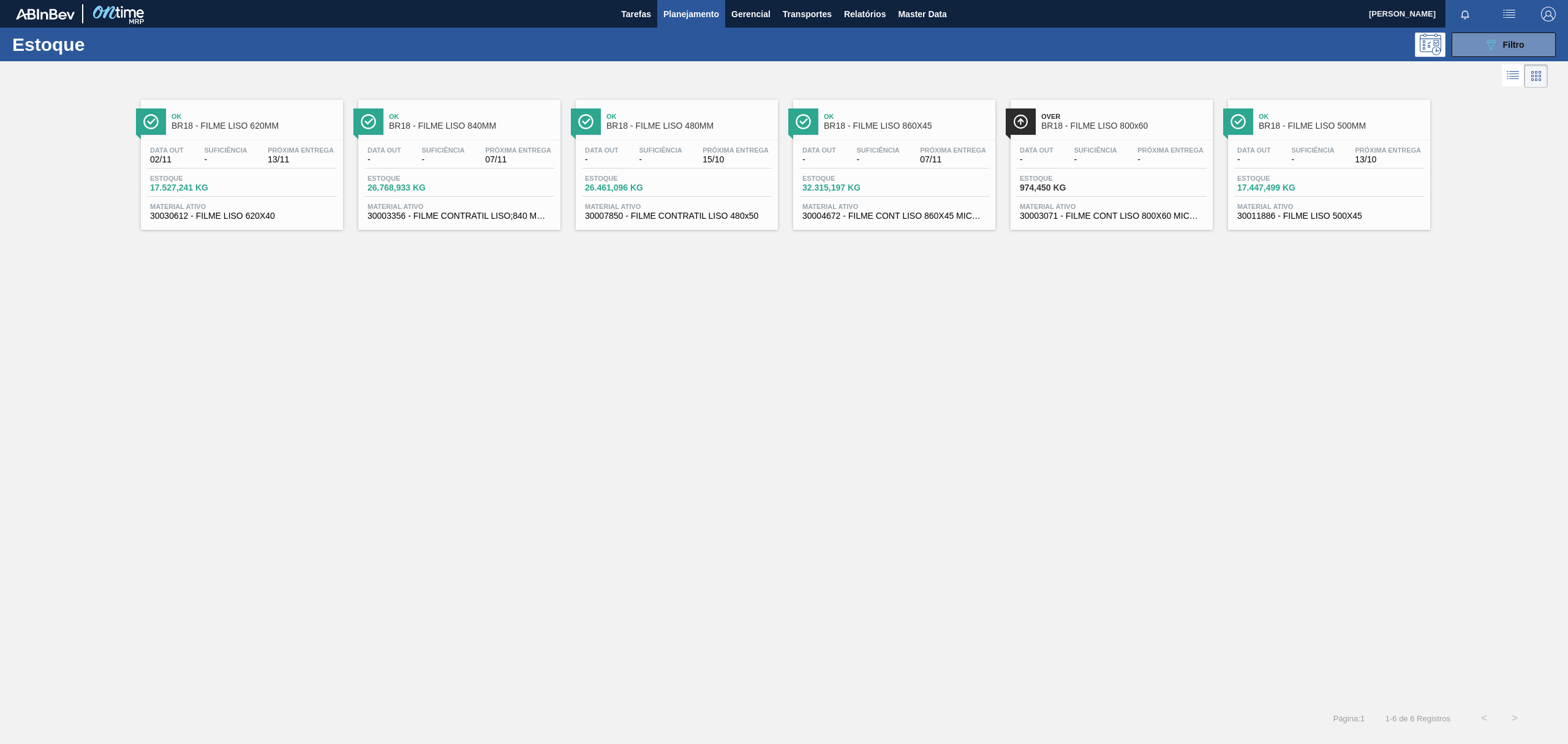
click at [521, 139] on div "Ok BR18 - FILME LISO 840MM Data out - Suficiência - Próxima Entrega 07/11 Estoq…" at bounding box center [459, 165] width 202 height 130
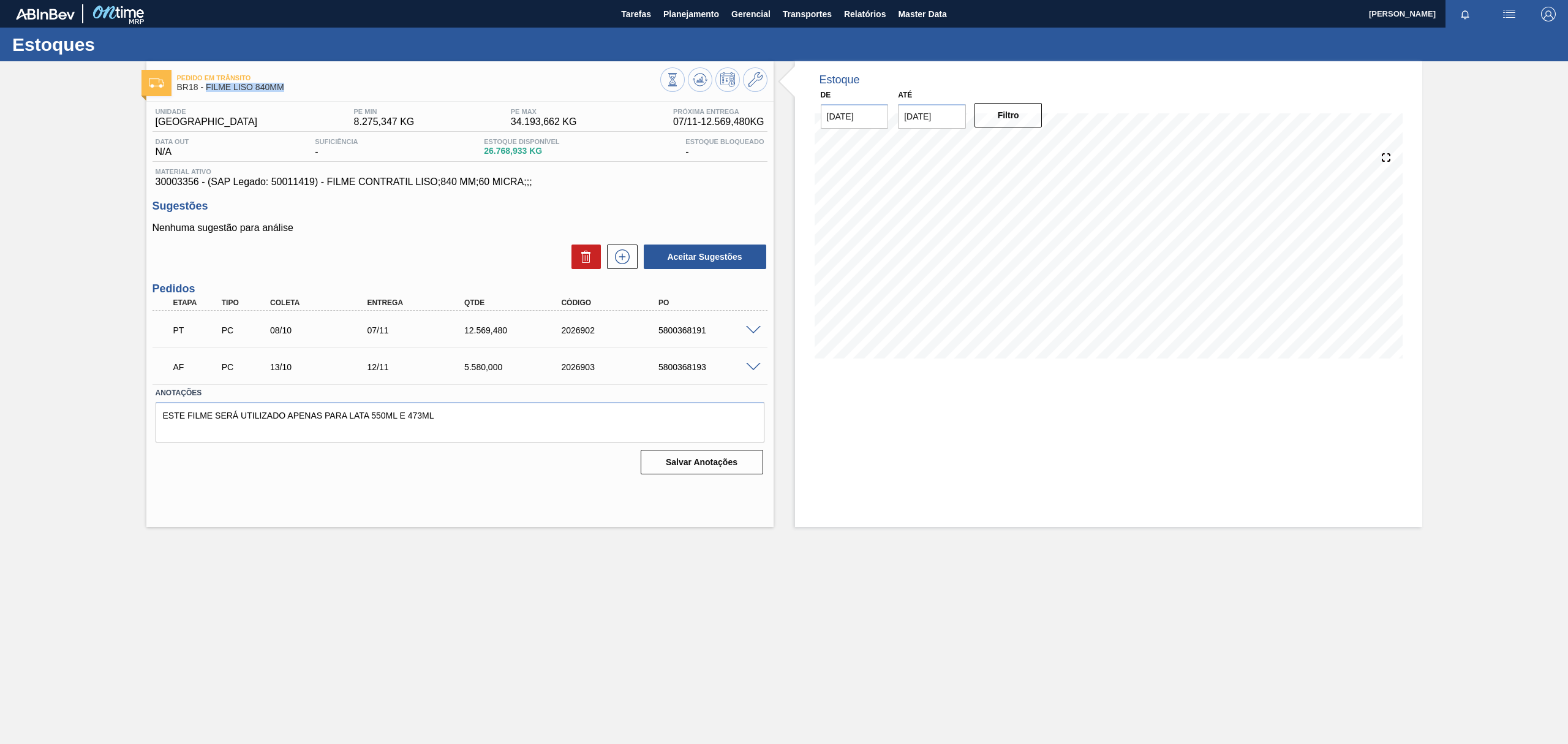
drag, startPoint x: 292, startPoint y: 92, endPoint x: 205, endPoint y: 96, distance: 87.1
click at [205, 96] on div "Pedido em Trânsito BR18 - FILME LISO 840MM" at bounding box center [419, 82] width 483 height 28
copy span "FILME LISO 840MM"
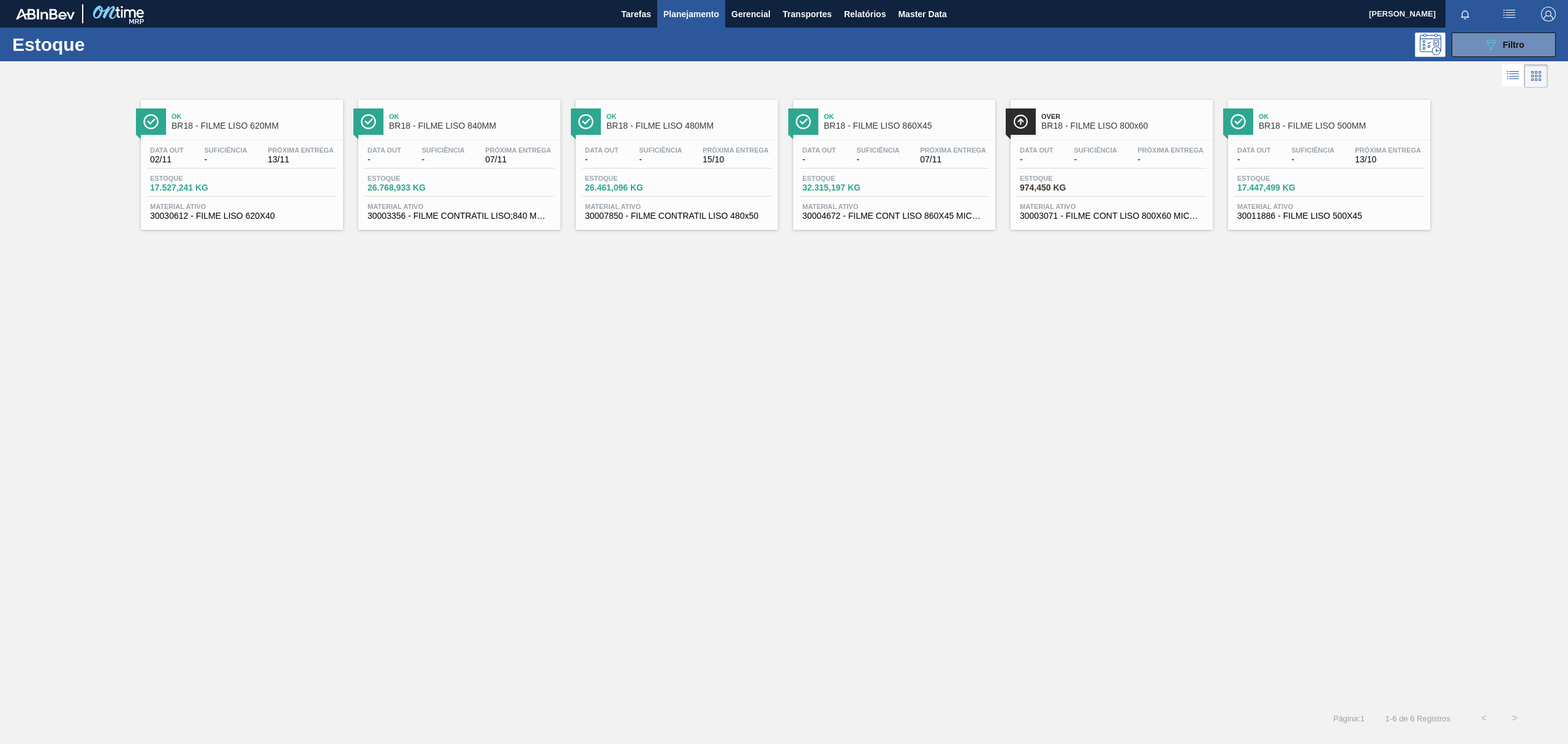
click at [750, 133] on div "Ok BR18 - FILME LISO 480MM" at bounding box center [689, 121] width 166 height 28
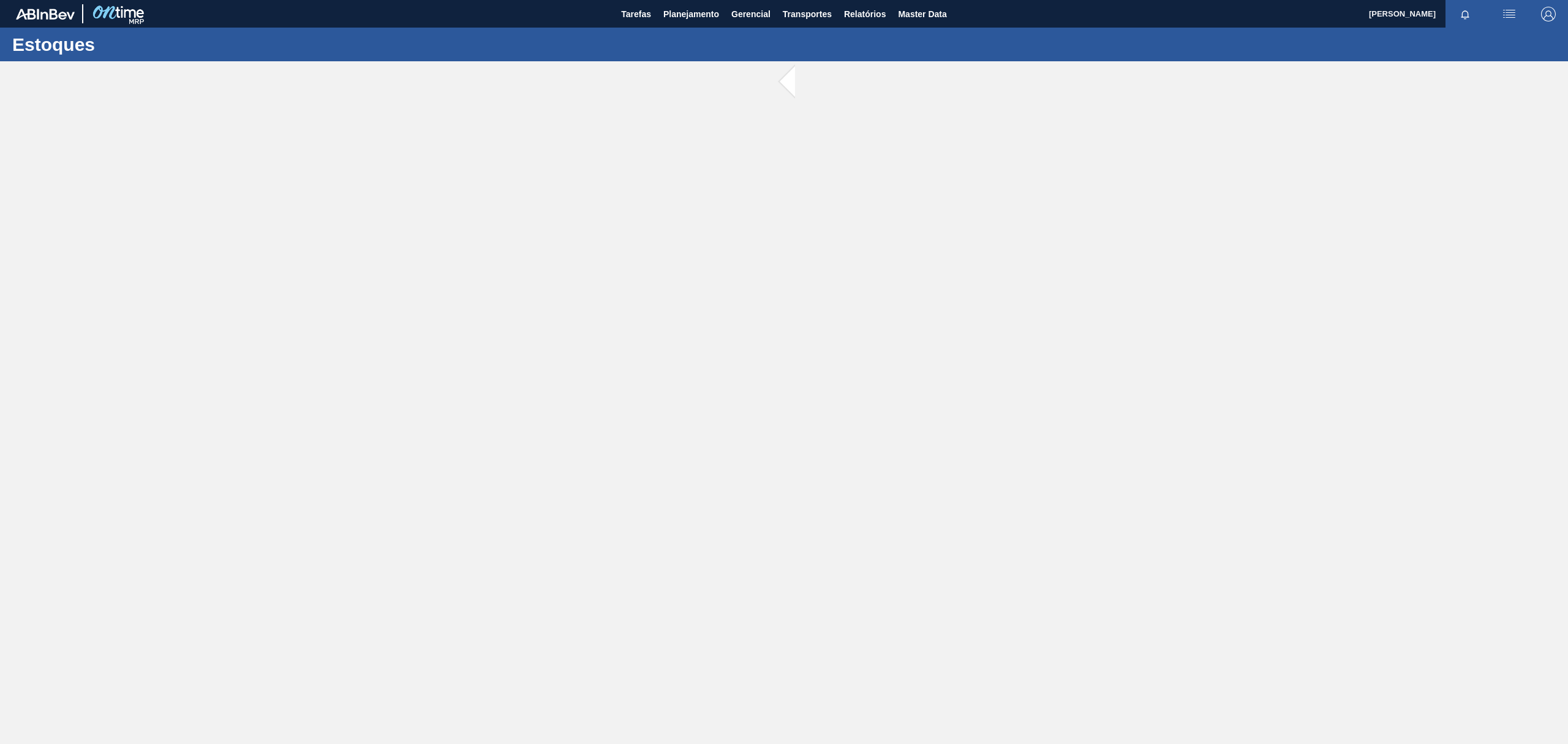
click at [373, 393] on main "Tarefas Planejamento Gerencial Transportes Relatórios Master Data TOMAS SIMOES …" at bounding box center [784, 372] width 1568 height 744
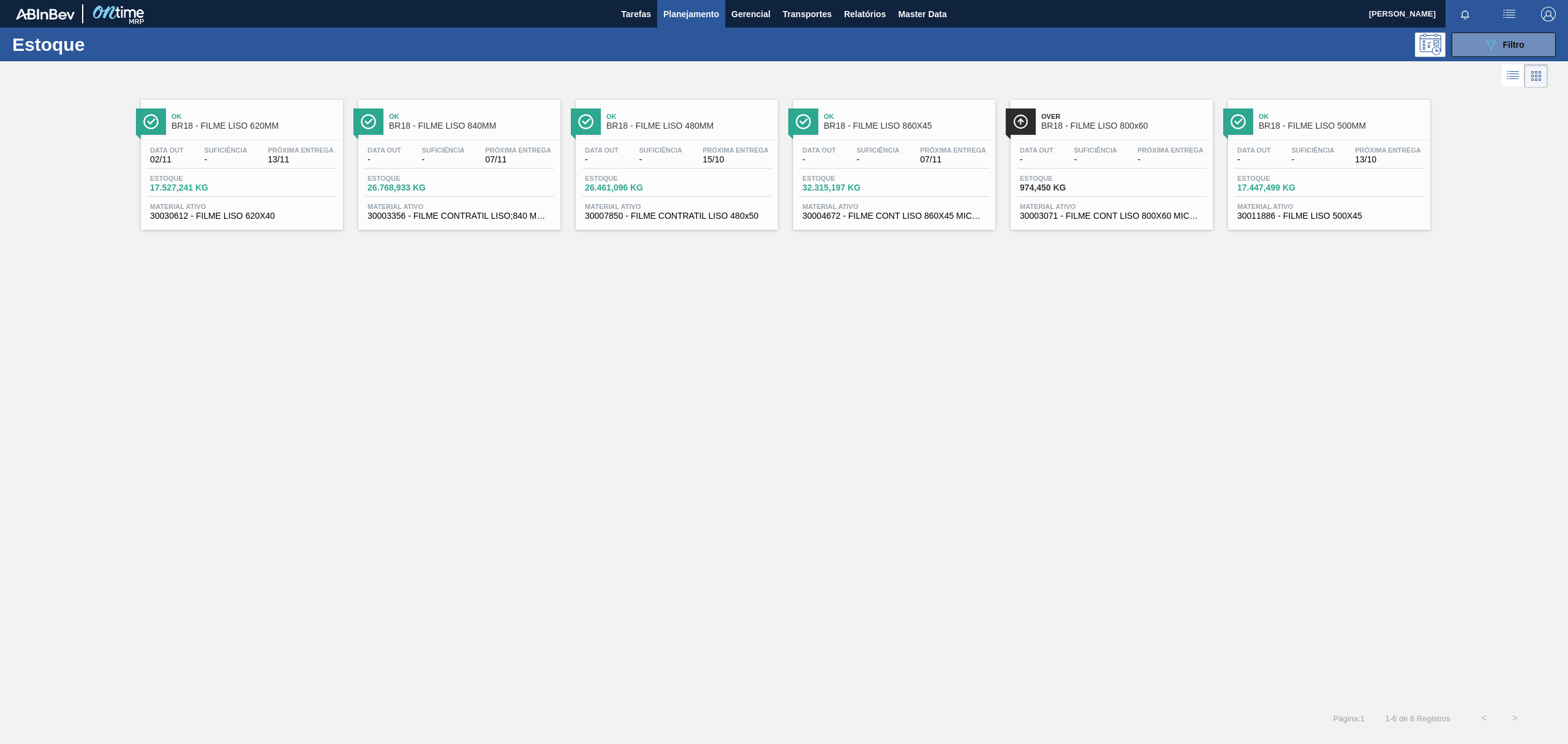
drag, startPoint x: 944, startPoint y: 127, endPoint x: 939, endPoint y: 131, distance: 6.4
click at [944, 127] on span "BR18 - FILME LISO 860X45" at bounding box center [907, 126] width 166 height 9
drag, startPoint x: 1093, startPoint y: 131, endPoint x: 1084, endPoint y: 126, distance: 10.3
click at [1084, 126] on span "BR18 - FILME LISO 800x60" at bounding box center [1124, 126] width 166 height 9
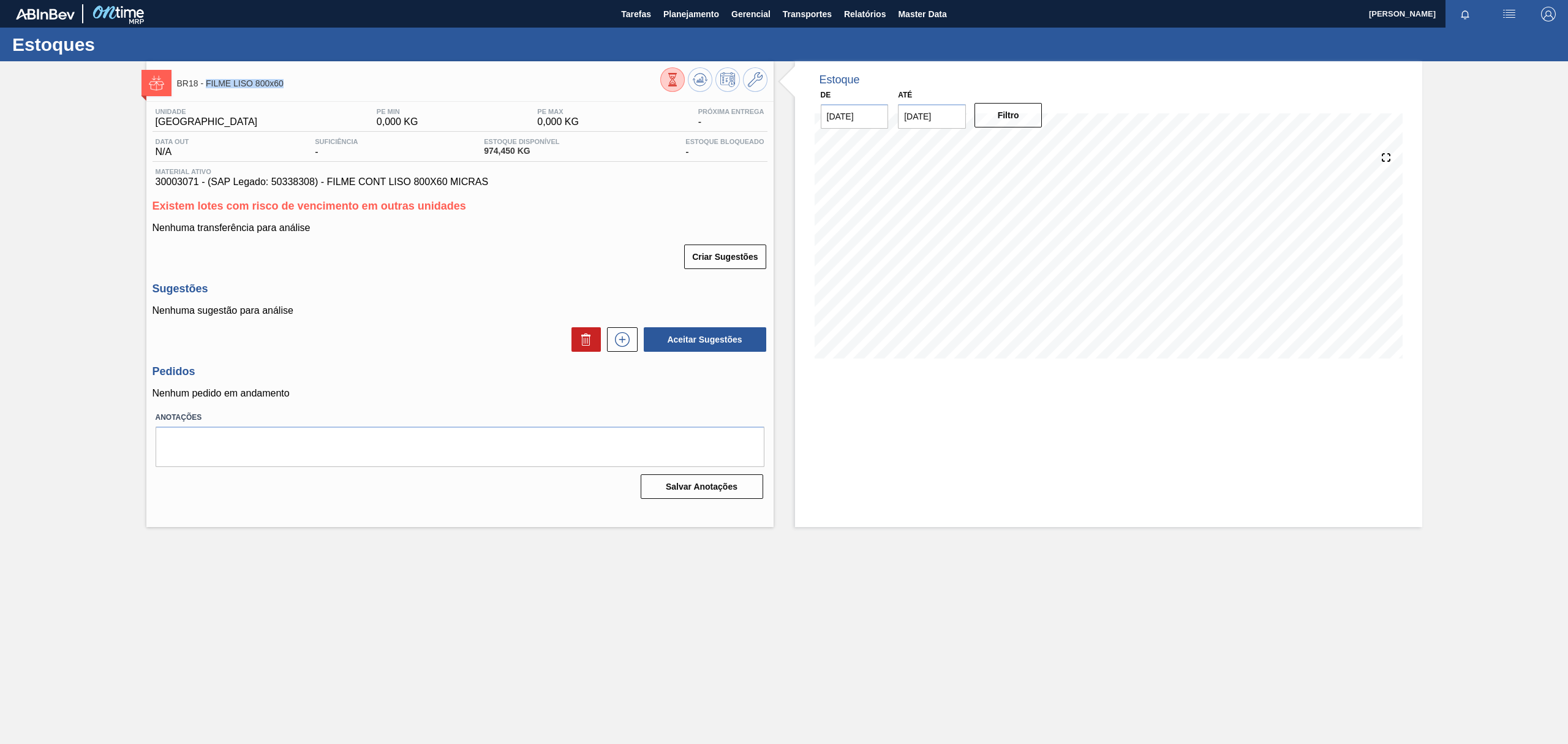
drag, startPoint x: 286, startPoint y: 87, endPoint x: 207, endPoint y: 84, distance: 79.1
click at [207, 84] on span "BR18 - FILME LISO 800x60" at bounding box center [419, 83] width 483 height 9
copy span "FILME LISO 800x60"
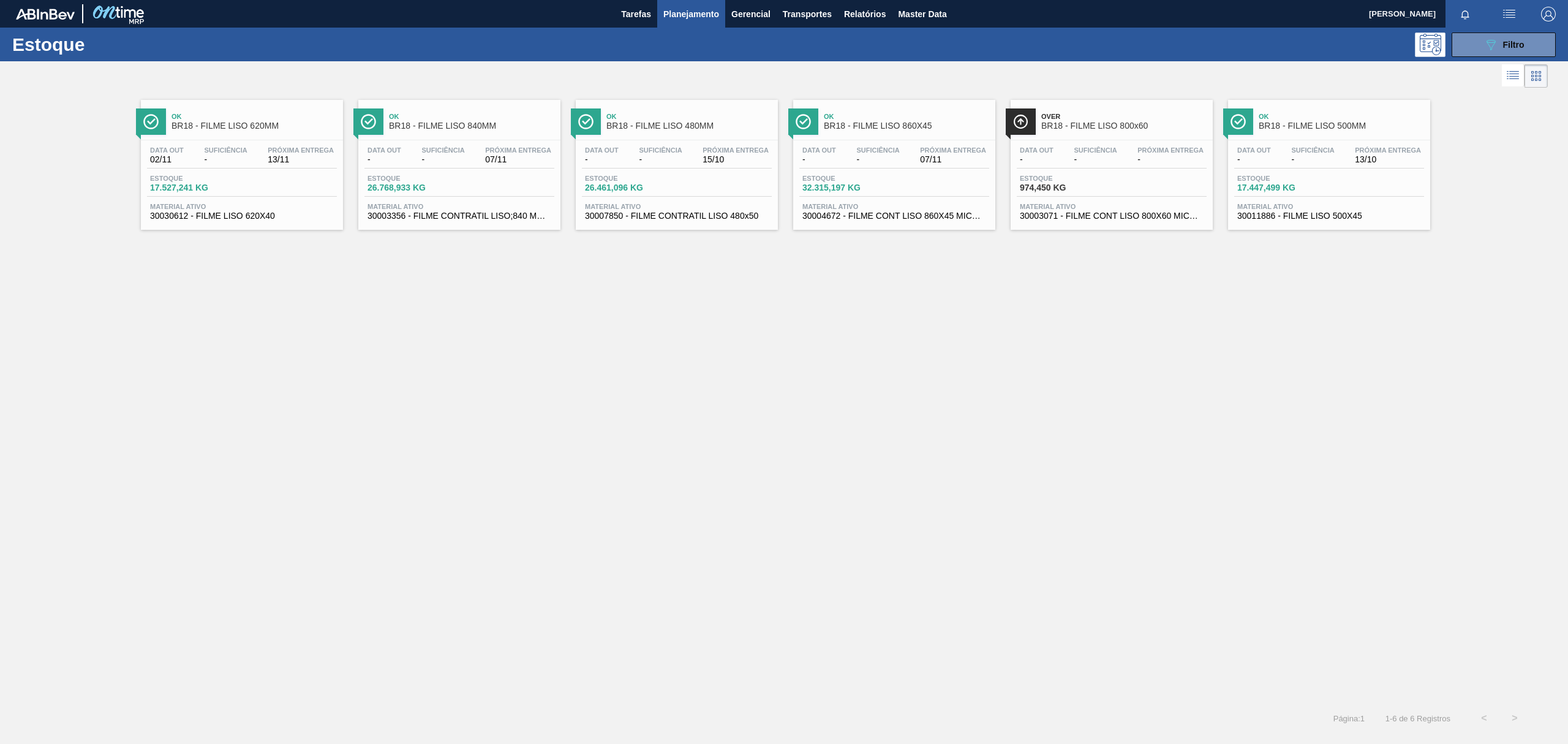
click at [1341, 130] on span "BR18 - FILME LISO 500MM" at bounding box center [1342, 126] width 166 height 9
click at [1494, 38] on icon "089F7B8B-B2A5-4AFE-B5C0-19BA573D28AC" at bounding box center [1491, 45] width 14 height 14
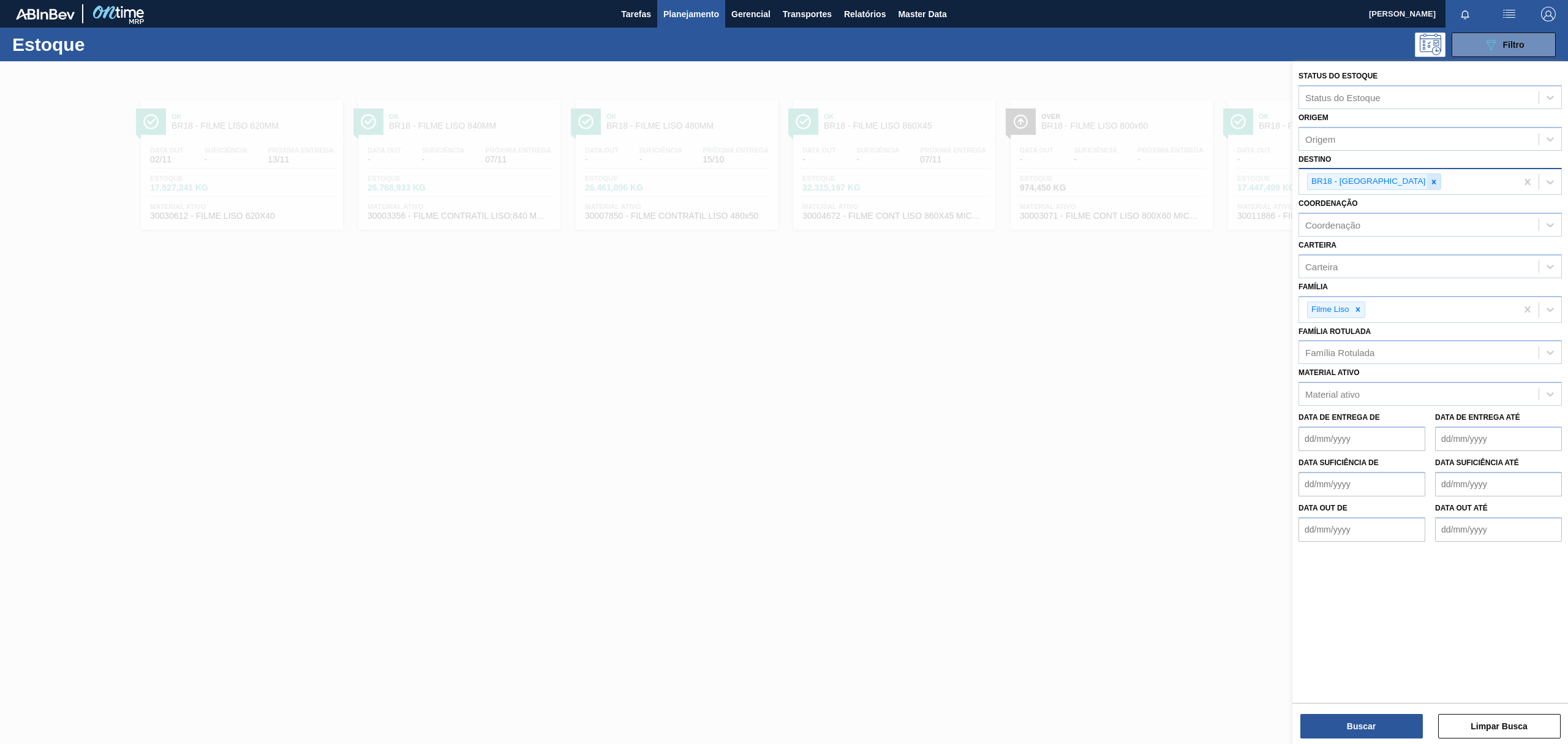
click at [1427, 179] on div at bounding box center [1434, 181] width 13 height 15
type input "BR19"
click at [1412, 209] on div "BR19 - [GEOGRAPHIC_DATA]" at bounding box center [1430, 213] width 263 height 22
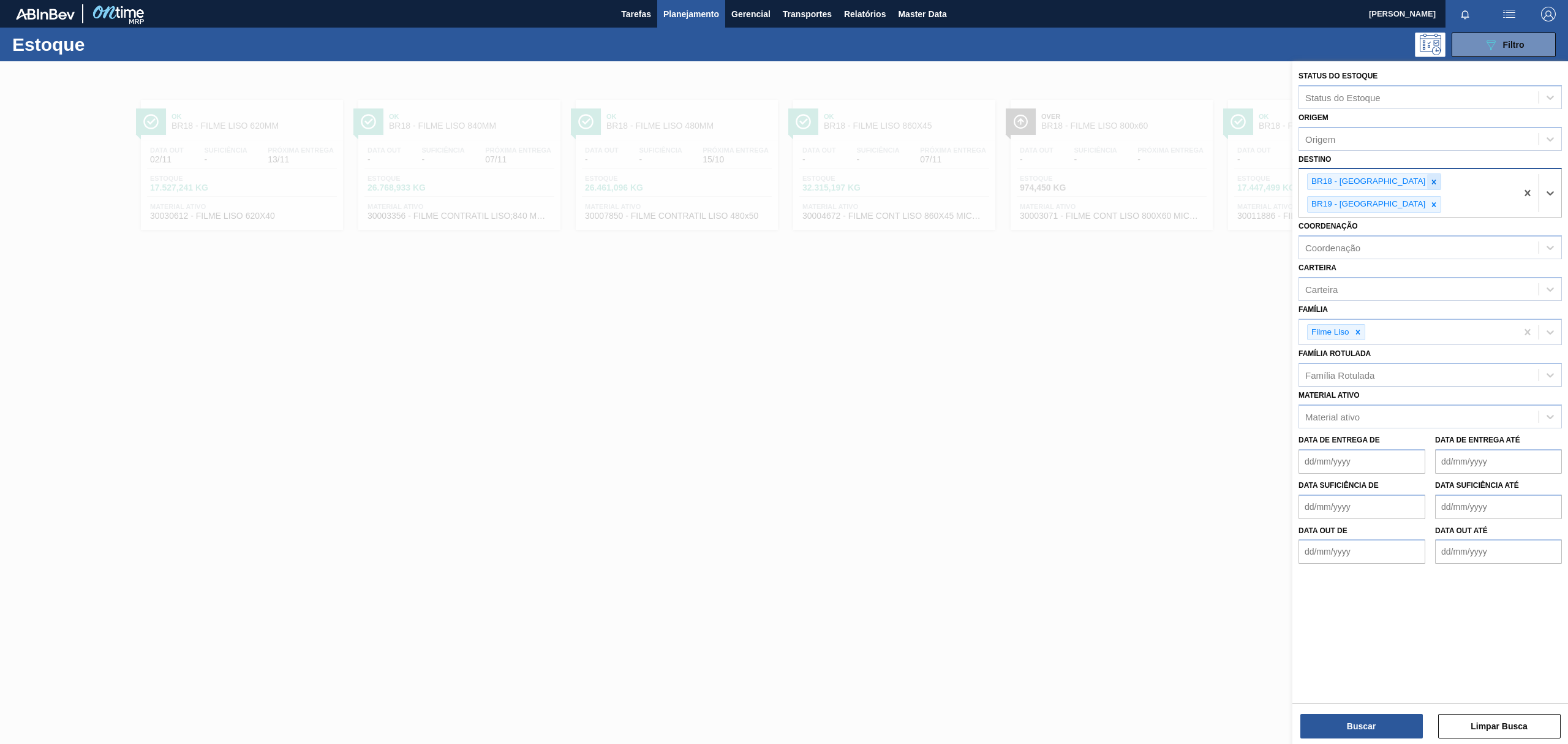
click at [1427, 187] on div at bounding box center [1434, 181] width 13 height 15
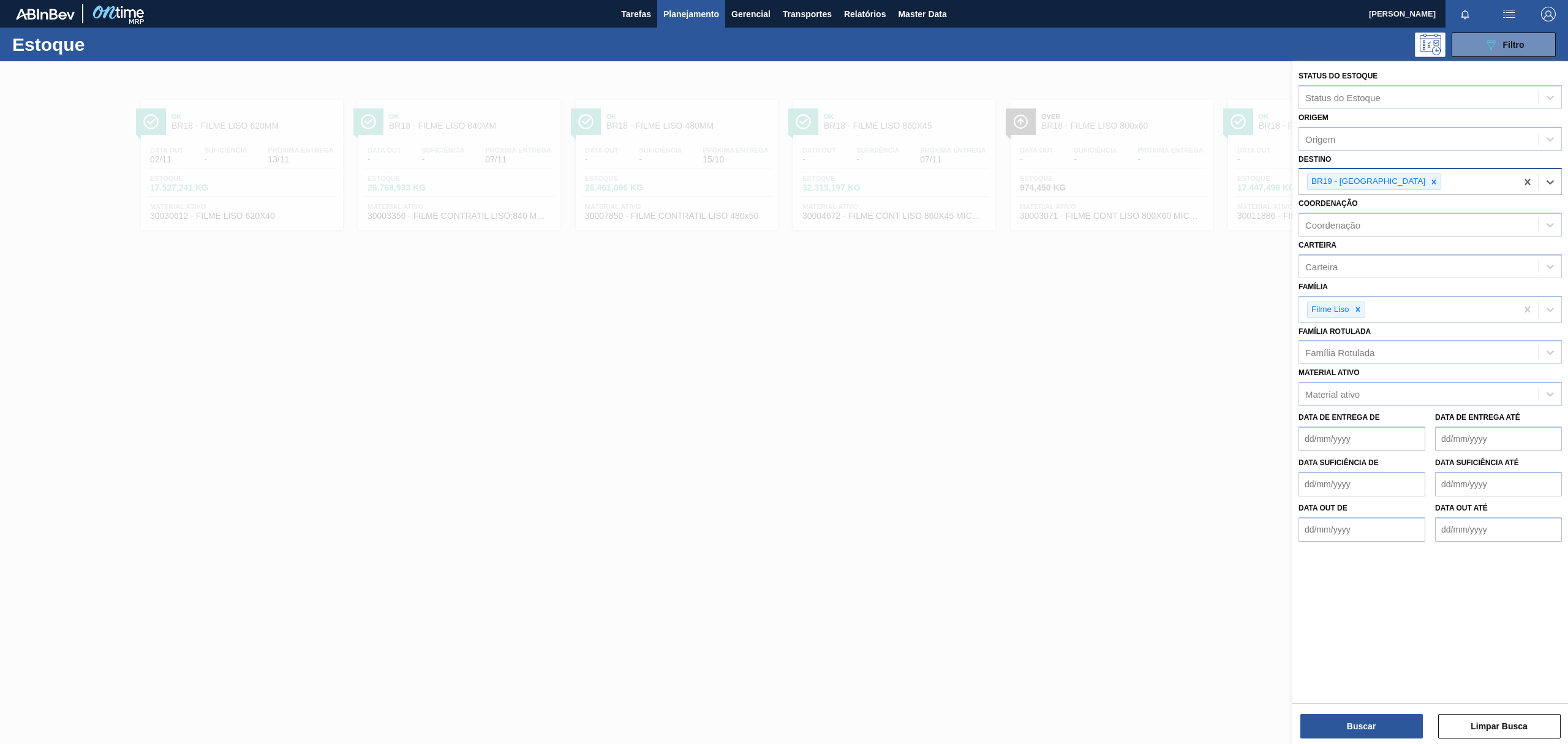
click at [1379, 709] on div "Buscar Limpar Busca" at bounding box center [1430, 720] width 276 height 34
click at [1382, 719] on button "Buscar" at bounding box center [1361, 725] width 123 height 24
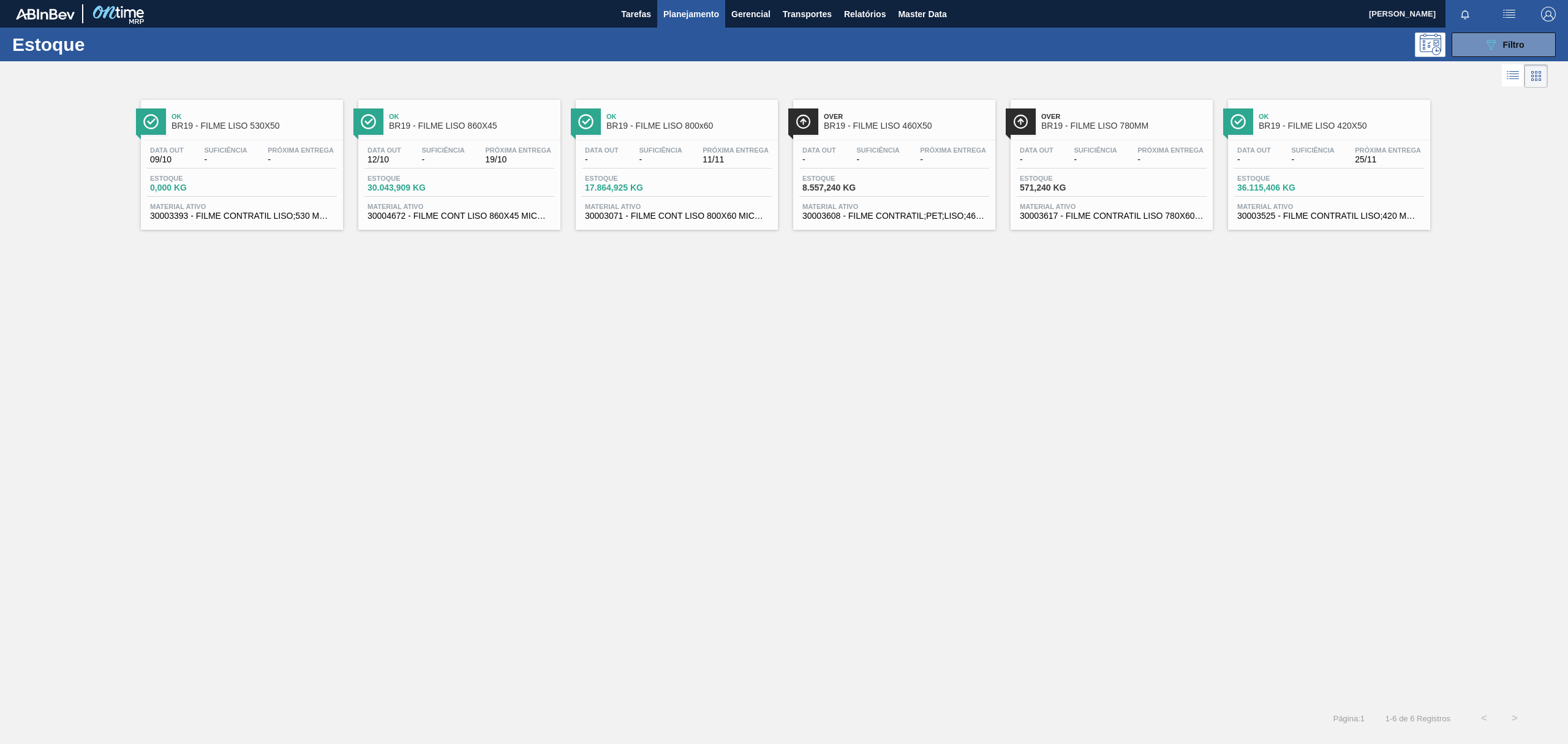
click at [285, 126] on span "BR19 - FILME LISO 530X50" at bounding box center [254, 126] width 166 height 9
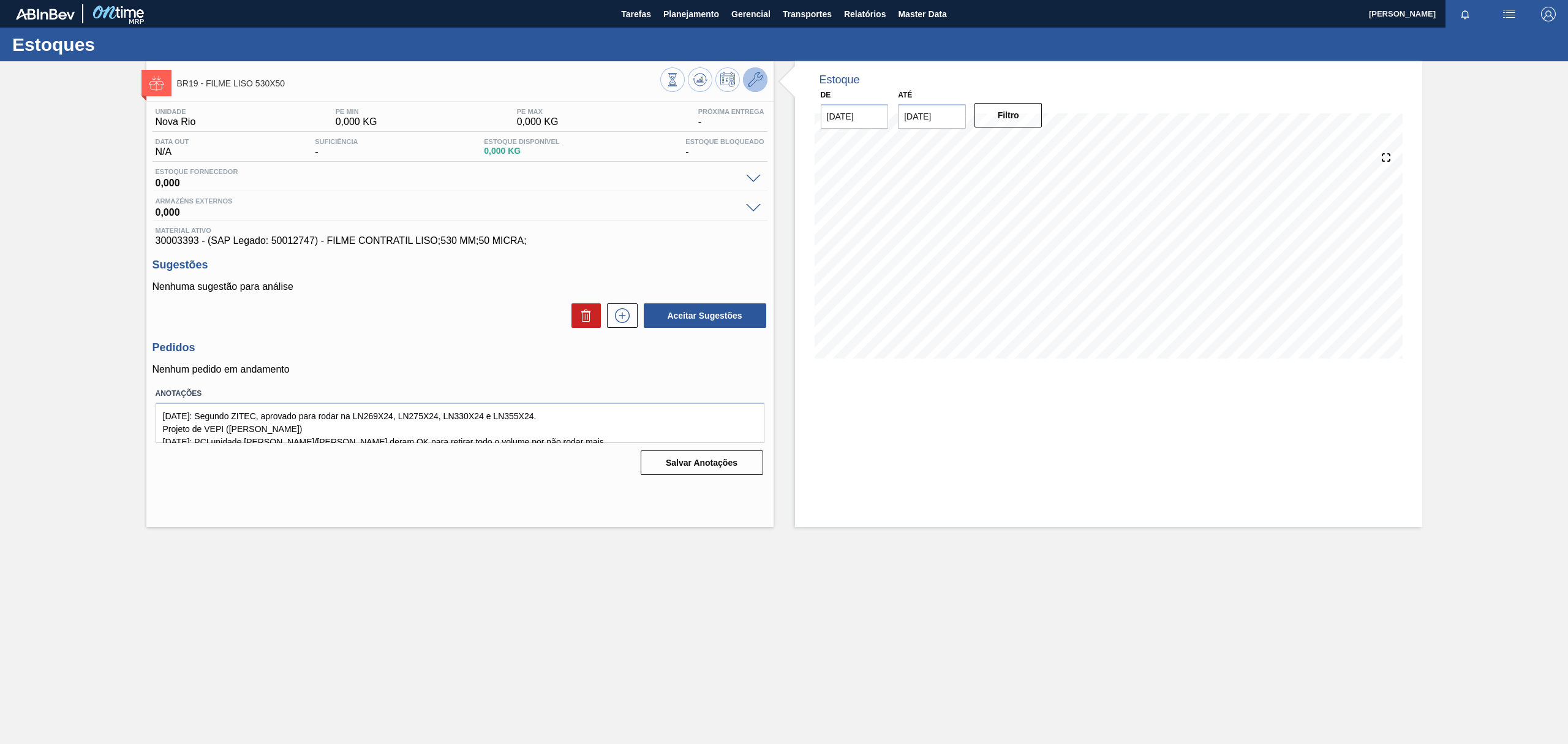
click at [753, 81] on icon at bounding box center [755, 80] width 14 height 14
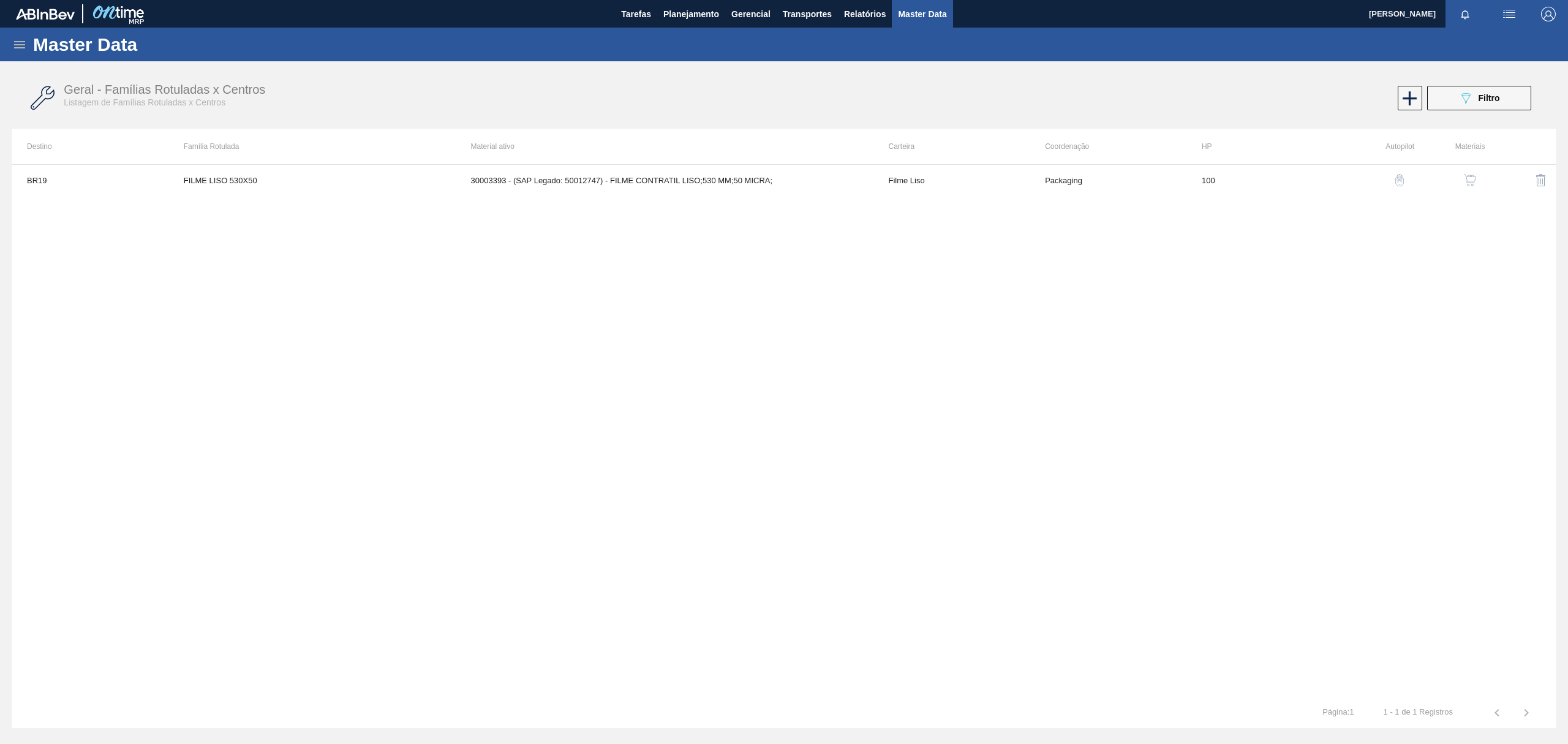
click at [1470, 175] on img "button" at bounding box center [1470, 180] width 13 height 13
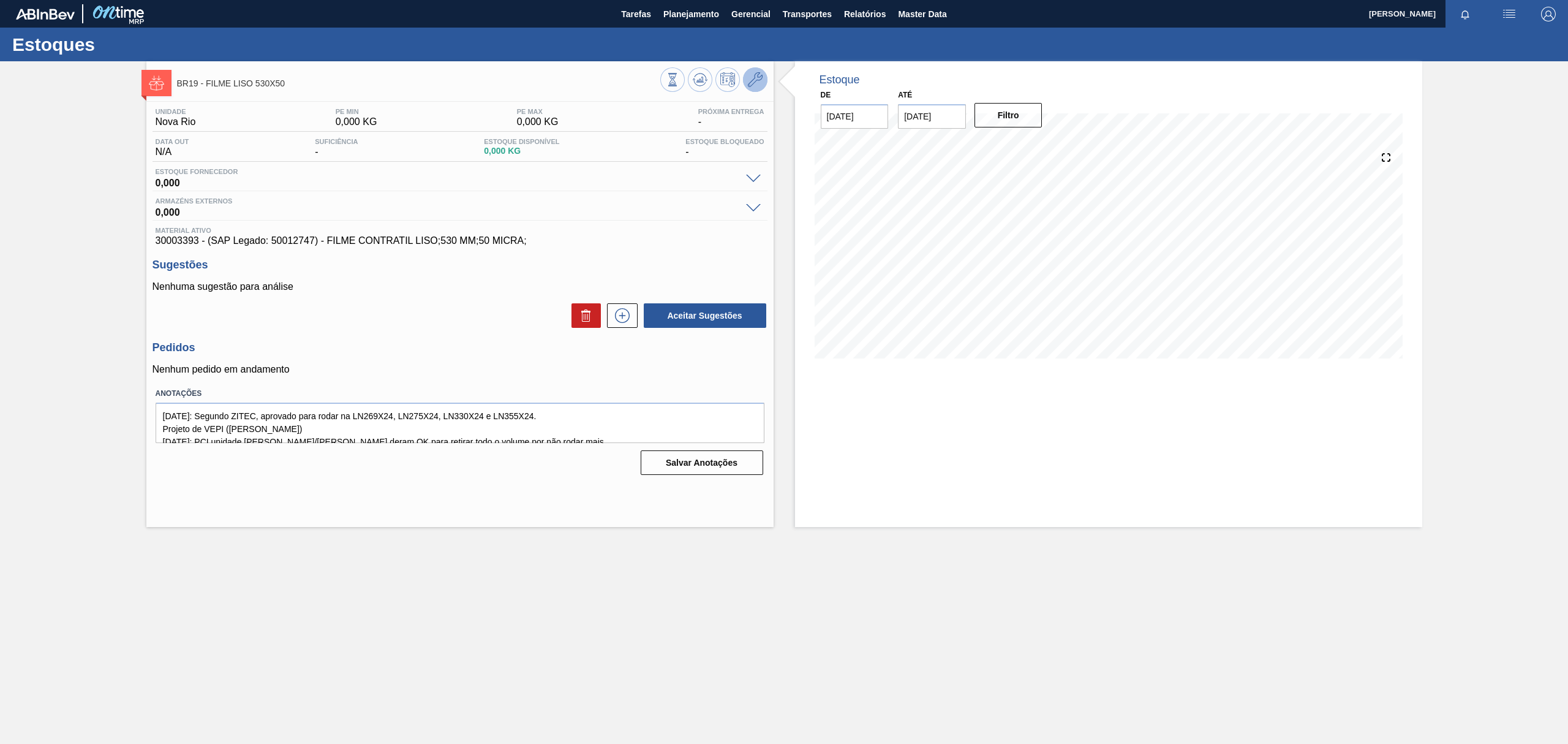
click at [748, 79] on icon at bounding box center [755, 80] width 14 height 14
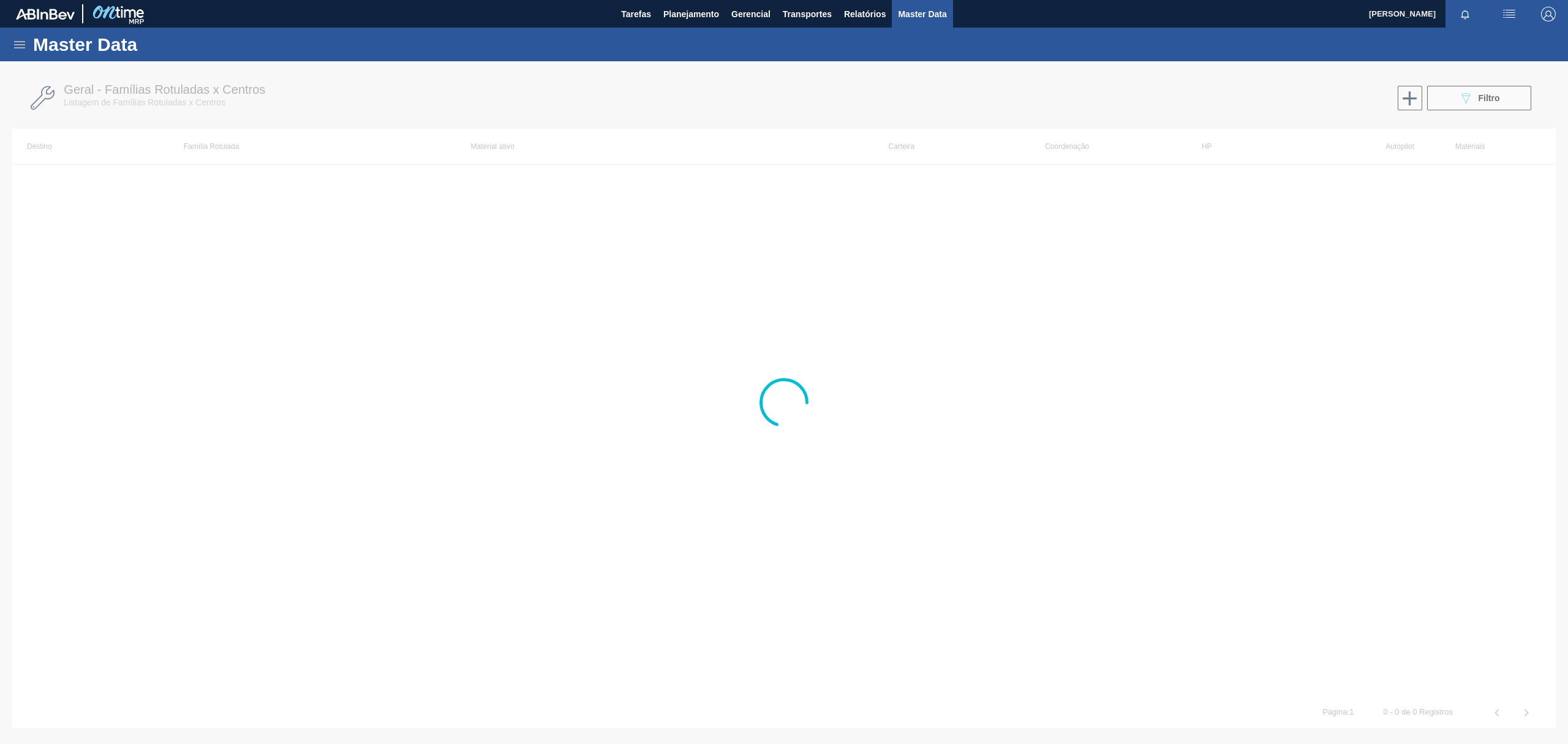
click at [1090, 217] on div at bounding box center [784, 402] width 1568 height 683
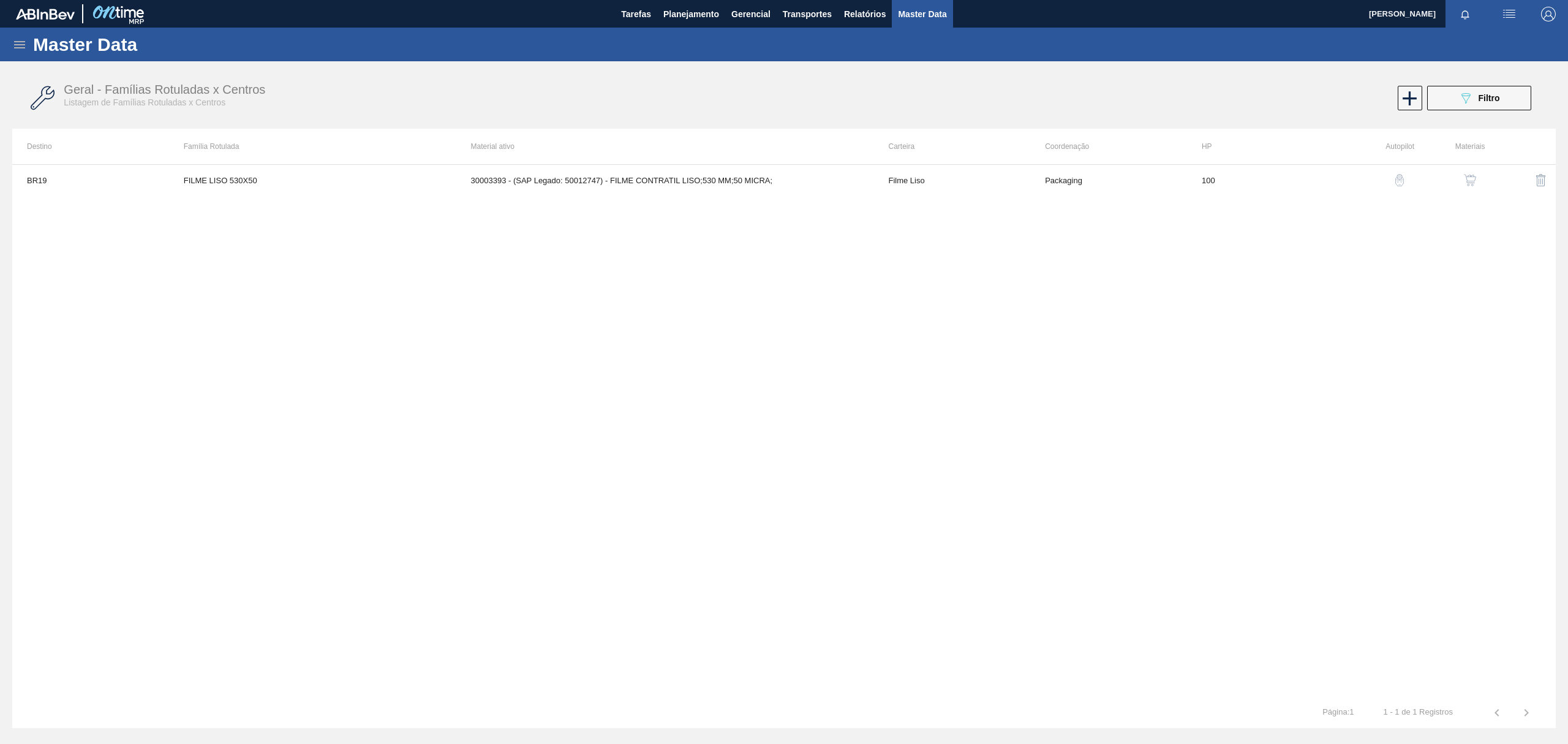
click at [1480, 177] on button "button" at bounding box center [1470, 180] width 30 height 30
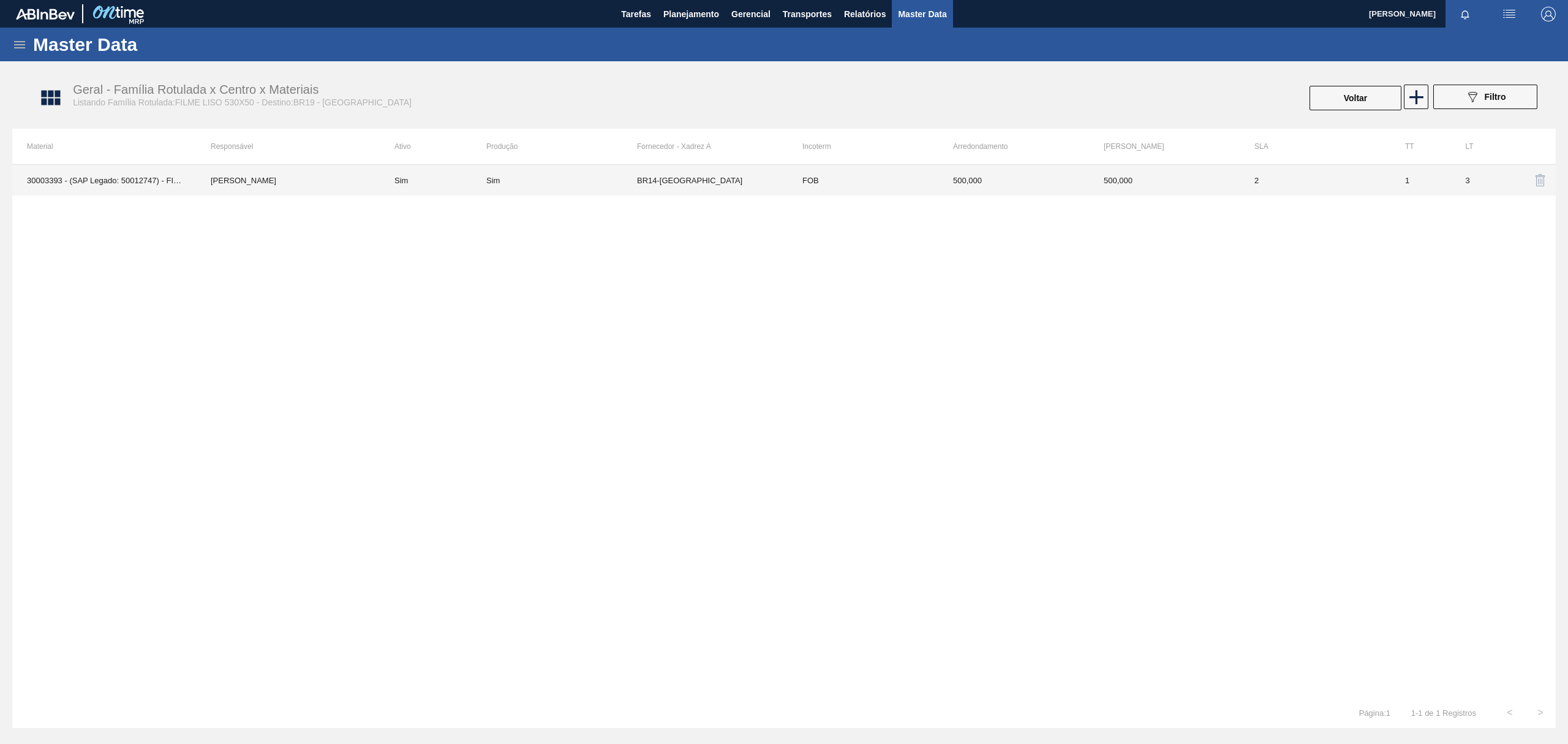
click at [1185, 182] on td "500,000" at bounding box center [1164, 180] width 150 height 30
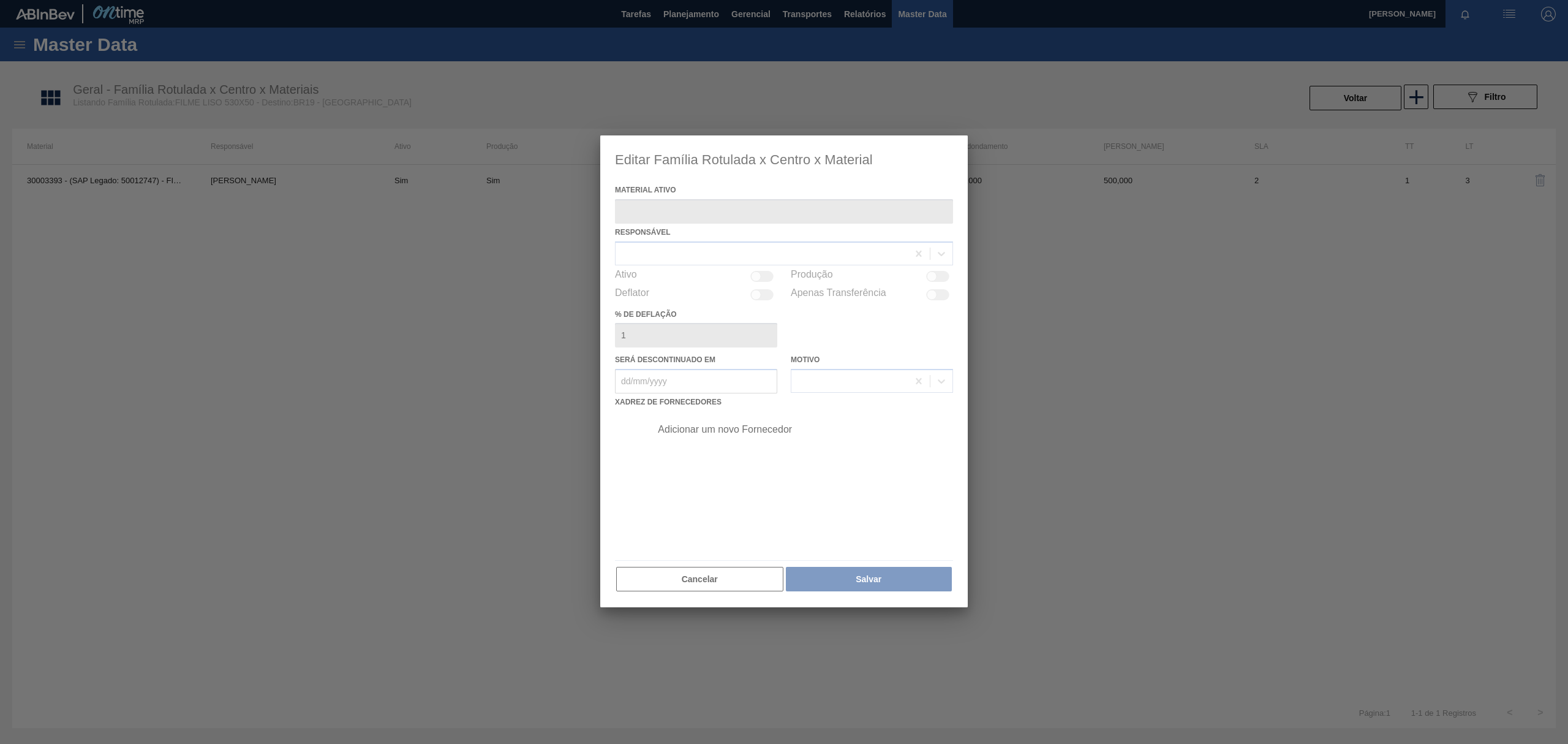
type ativo "30003393 - (SAP Legado: 50012747) - FILME CONTRATIL LISO;530 MM;50 MICRA;"
checkbox input "true"
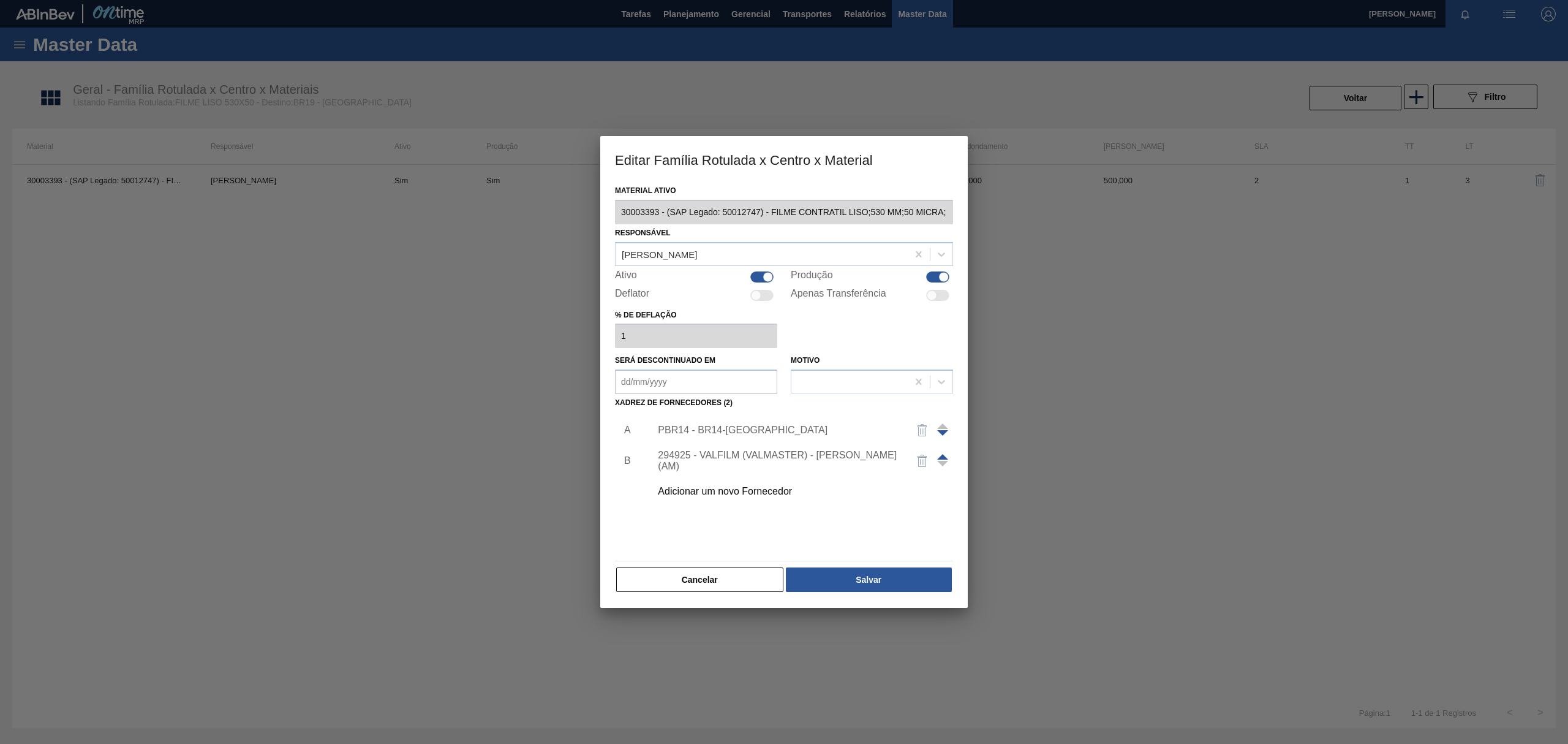
click at [946, 456] on span at bounding box center [942, 457] width 11 height 5
click at [778, 429] on div "294925 - VALFILM (VALMASTER) - MANAUS (AM)" at bounding box center [778, 430] width 240 height 22
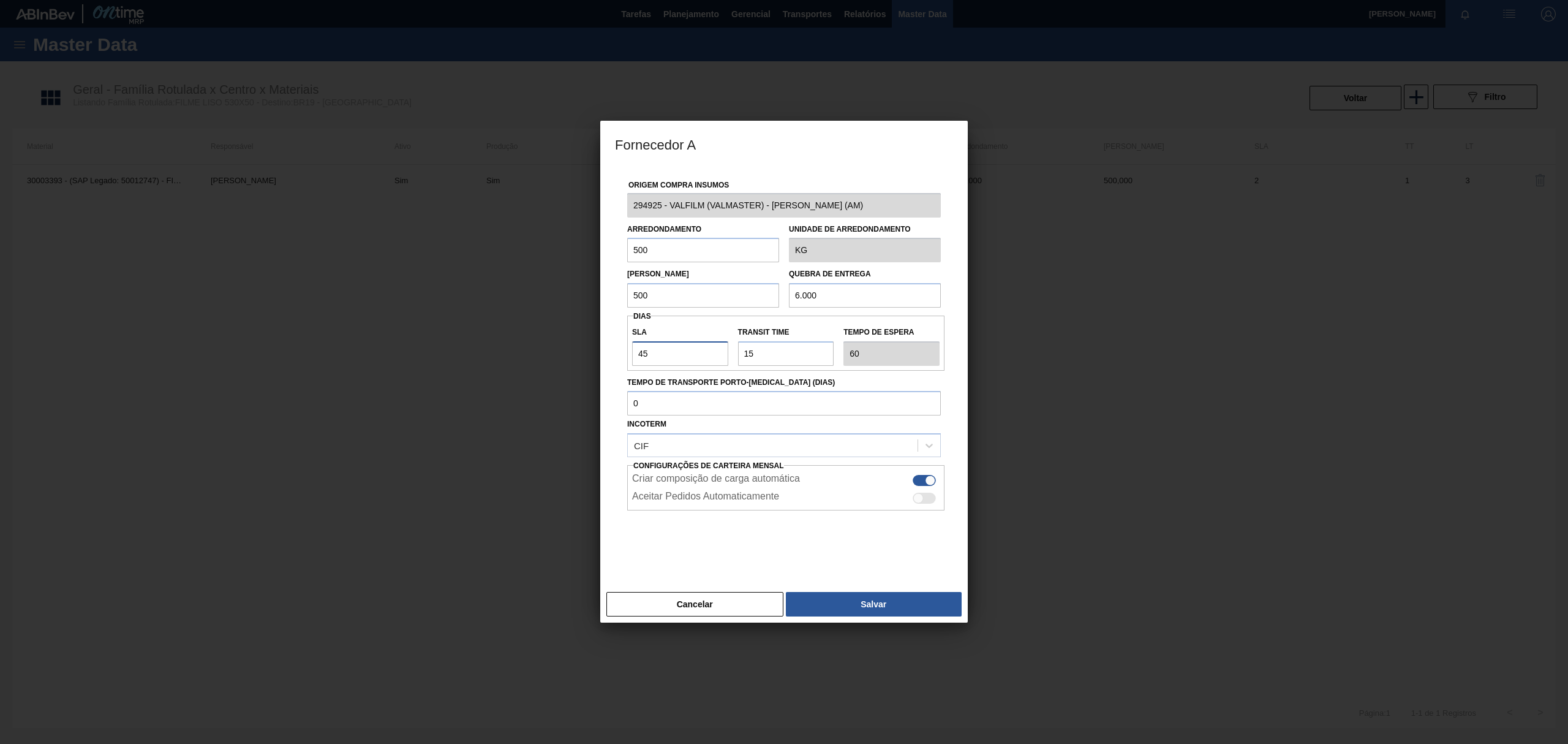
drag, startPoint x: 680, startPoint y: 358, endPoint x: 627, endPoint y: 360, distance: 53.0
click at [627, 360] on div "SLA 45" at bounding box center [680, 344] width 106 height 42
type input "3"
type input "18"
type input "30"
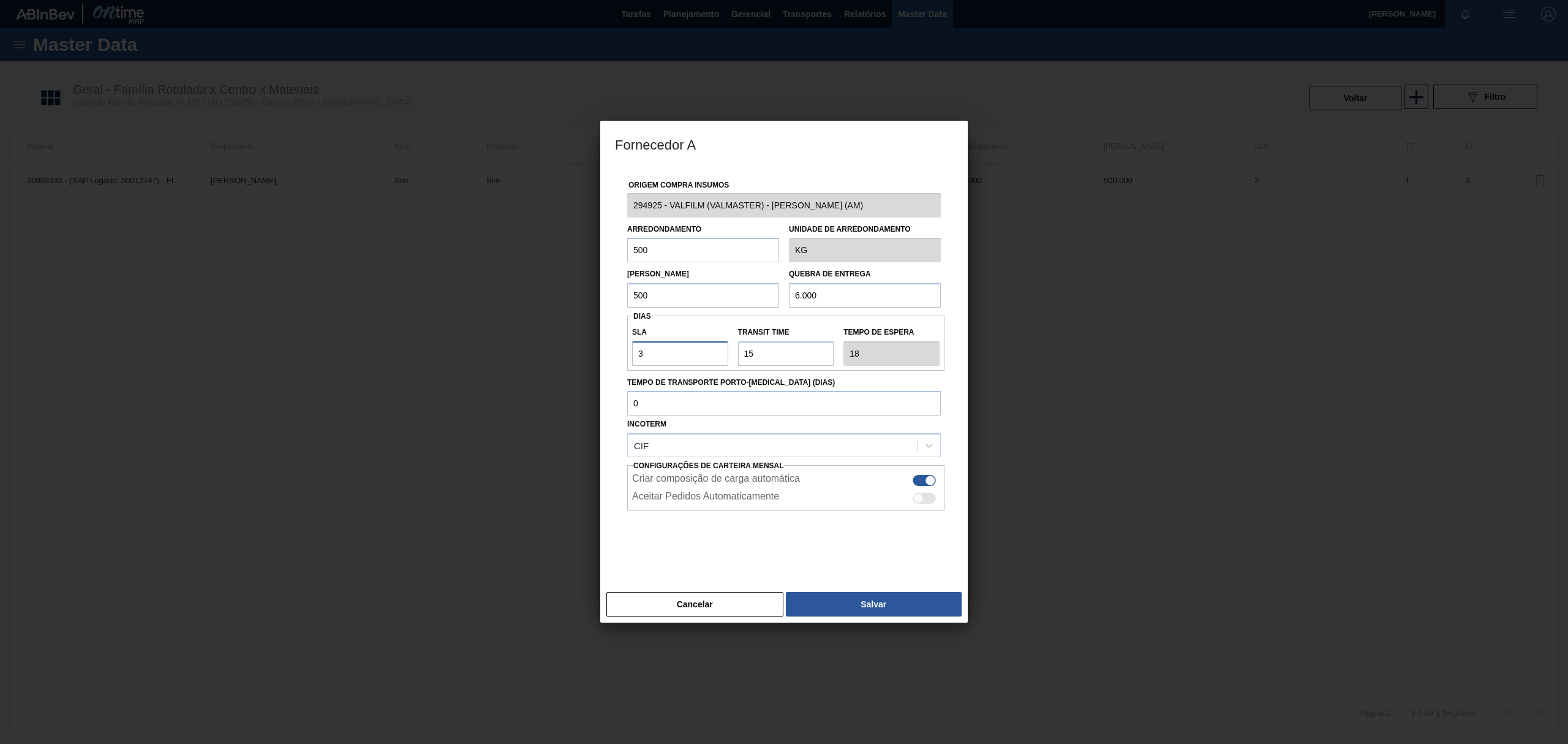
type input "45"
drag, startPoint x: 647, startPoint y: 348, endPoint x: 561, endPoint y: 358, distance: 86.6
click at [561, 358] on div "Fornecedor A Origem Compra Insumos 294925 - VALFILM (VALMASTER) - MANAUS (AM) A…" at bounding box center [784, 372] width 1568 height 744
type input "30"
drag, startPoint x: 778, startPoint y: 363, endPoint x: 702, endPoint y: 373, distance: 76.7
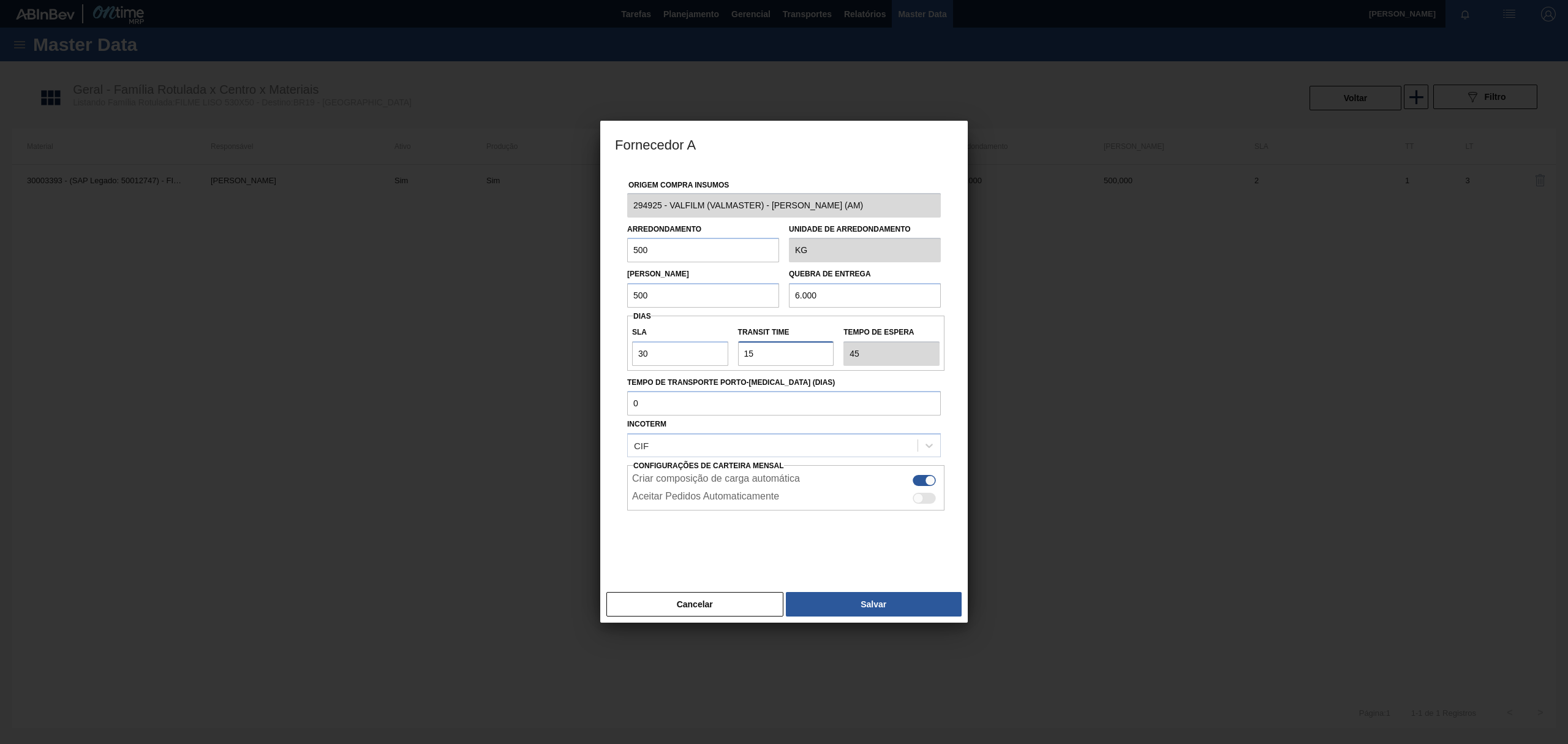
click at [702, 373] on div "Origem Compra Insumos 294925 - VALFILM (VALMASTER) - MANAUS (AM) Arredondamento…" at bounding box center [784, 369] width 338 height 406
paste input "30"
type input "30"
type input "60"
type input "30"
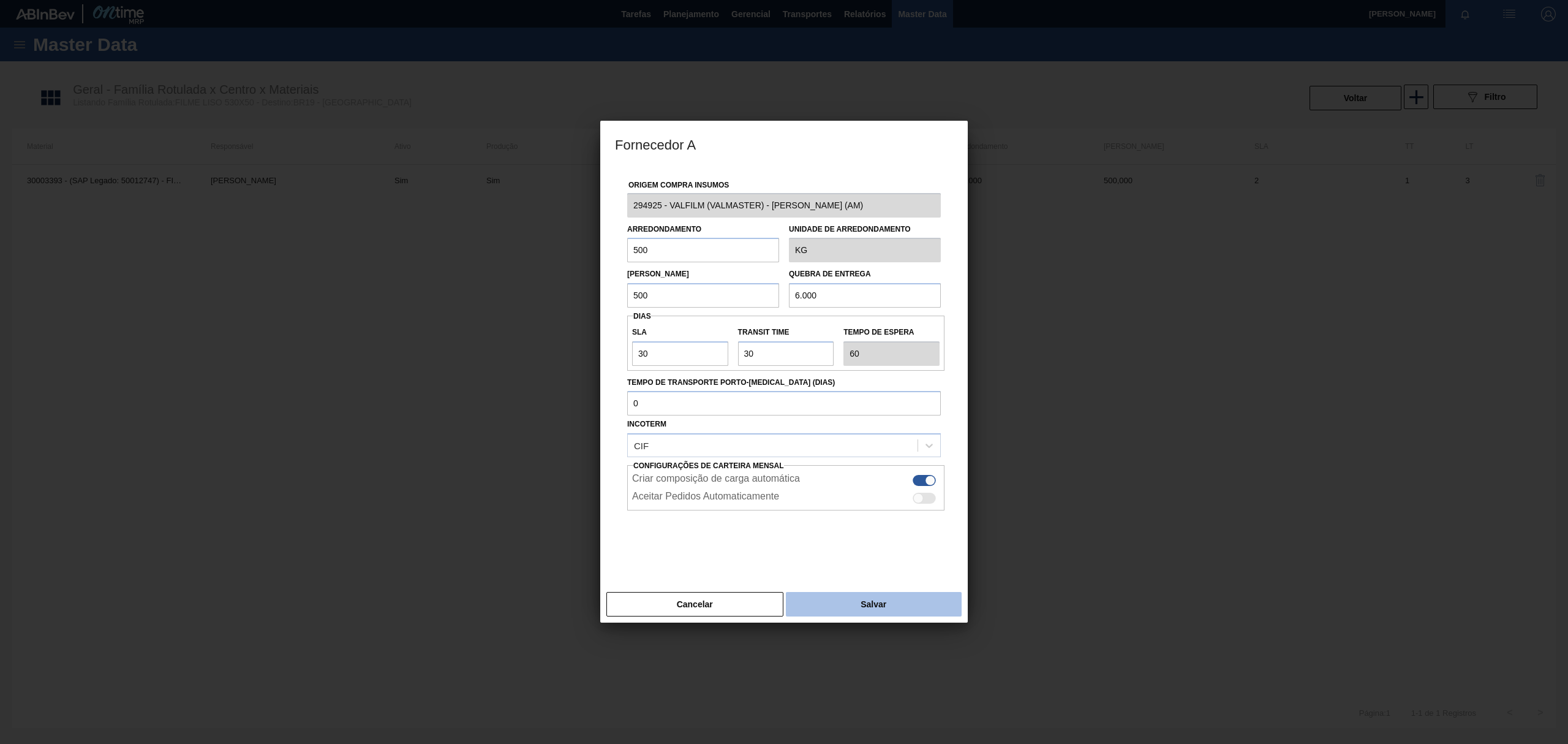
click at [834, 608] on button "Salvar" at bounding box center [873, 603] width 175 height 24
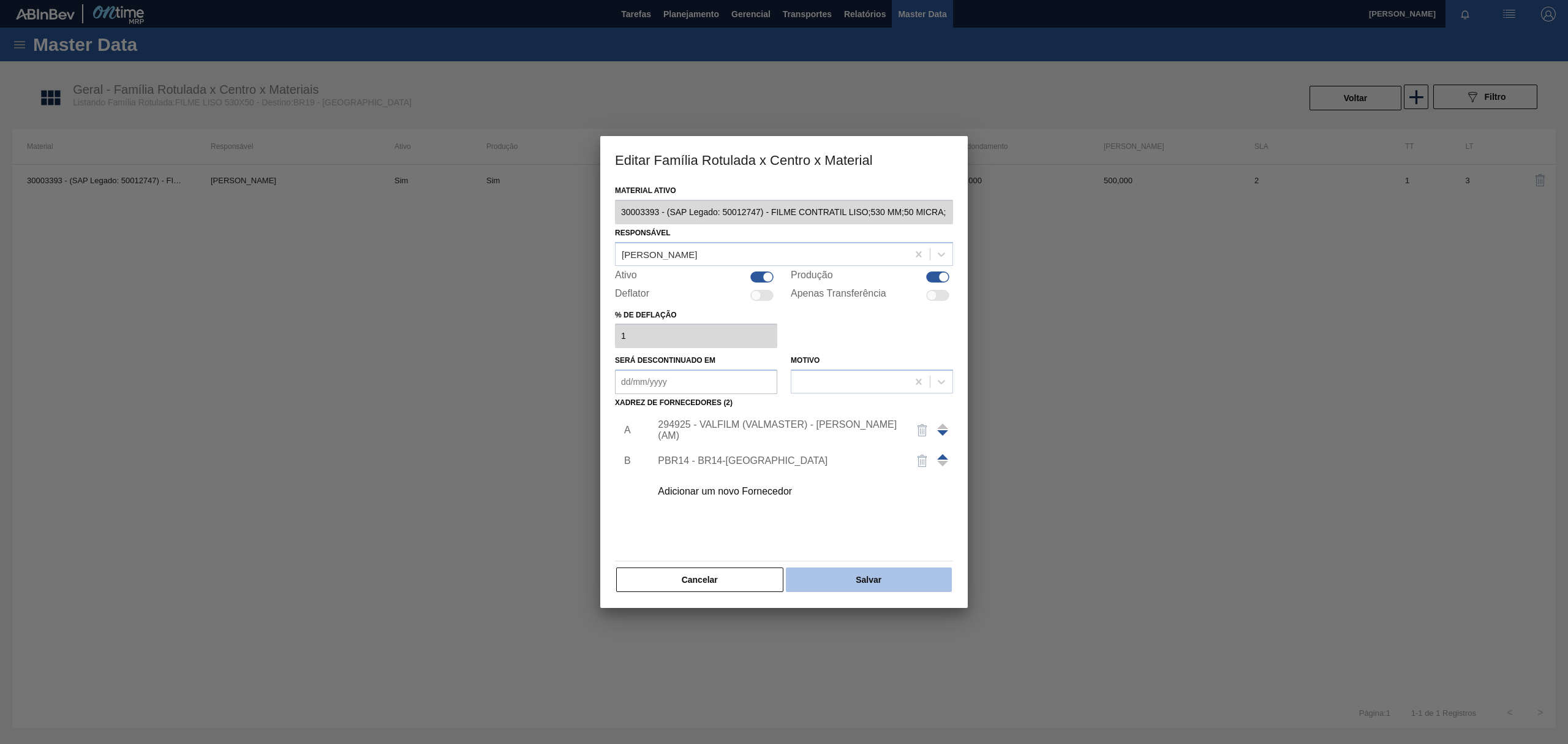
click at [841, 575] on button "Salvar" at bounding box center [868, 579] width 166 height 24
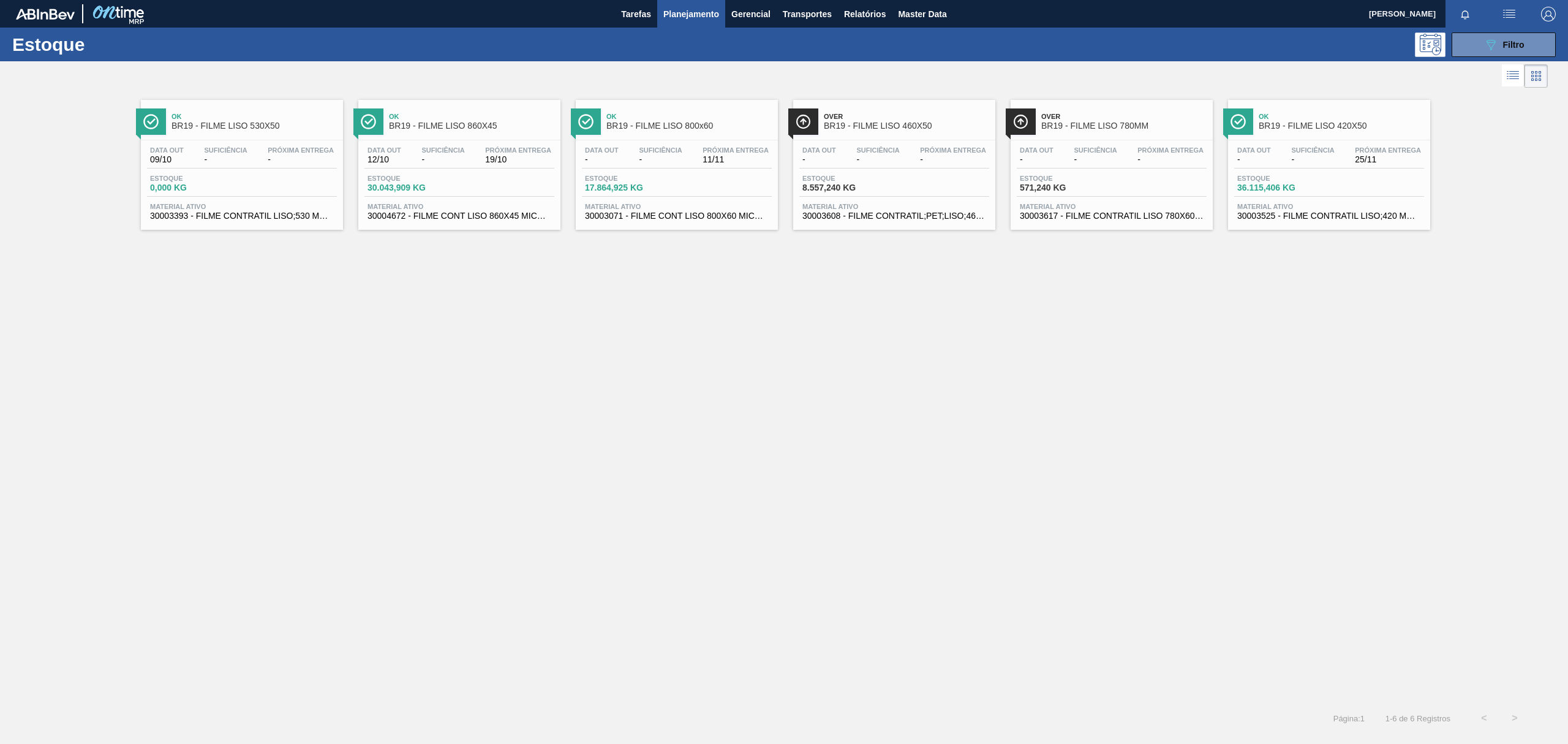
click at [508, 131] on span "BR19 - FILME LISO 860X45" at bounding box center [472, 126] width 166 height 9
click at [1495, 39] on icon "089F7B8B-B2A5-4AFE-B5C0-19BA573D28AC" at bounding box center [1491, 45] width 14 height 14
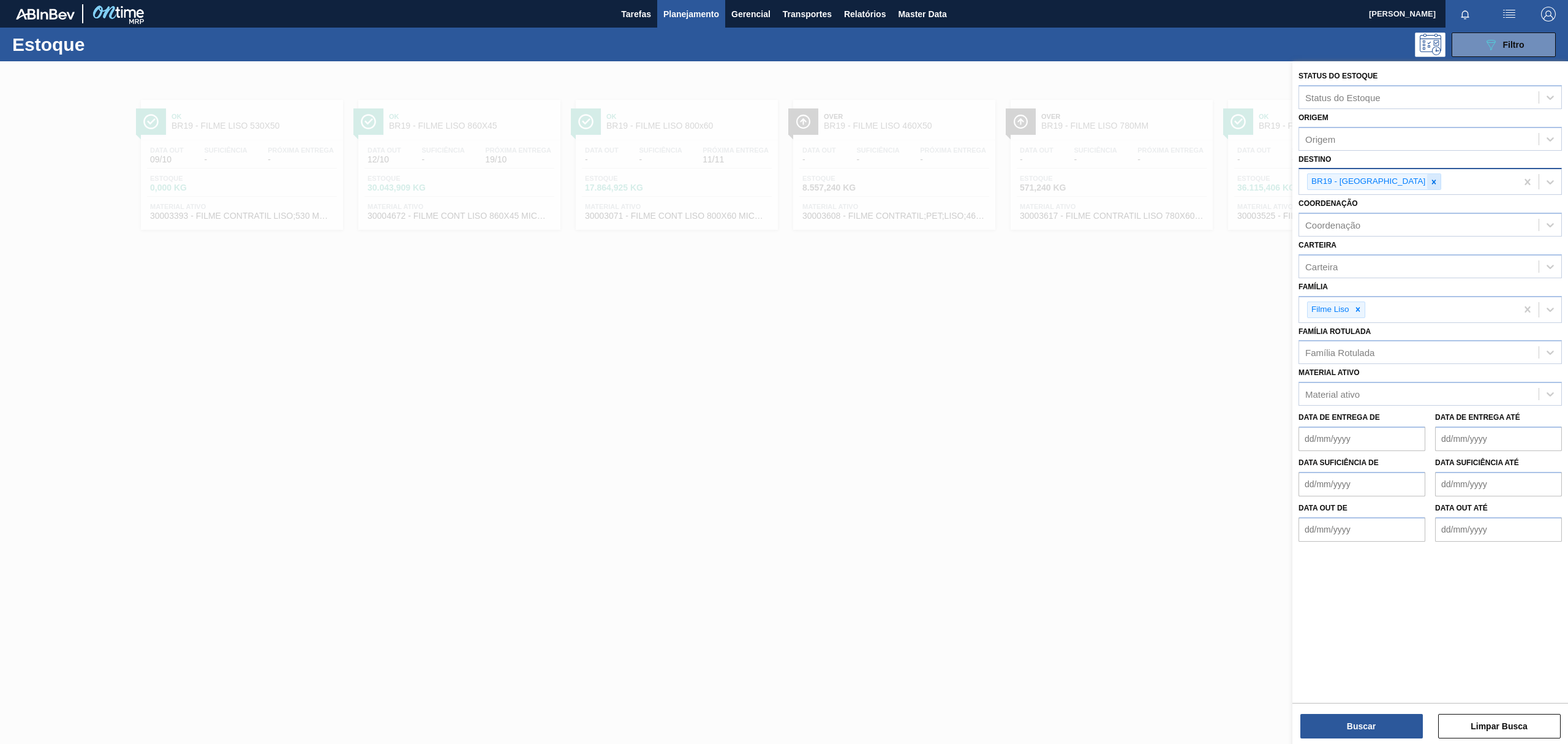
click at [1430, 185] on icon at bounding box center [1435, 183] width 9 height 9
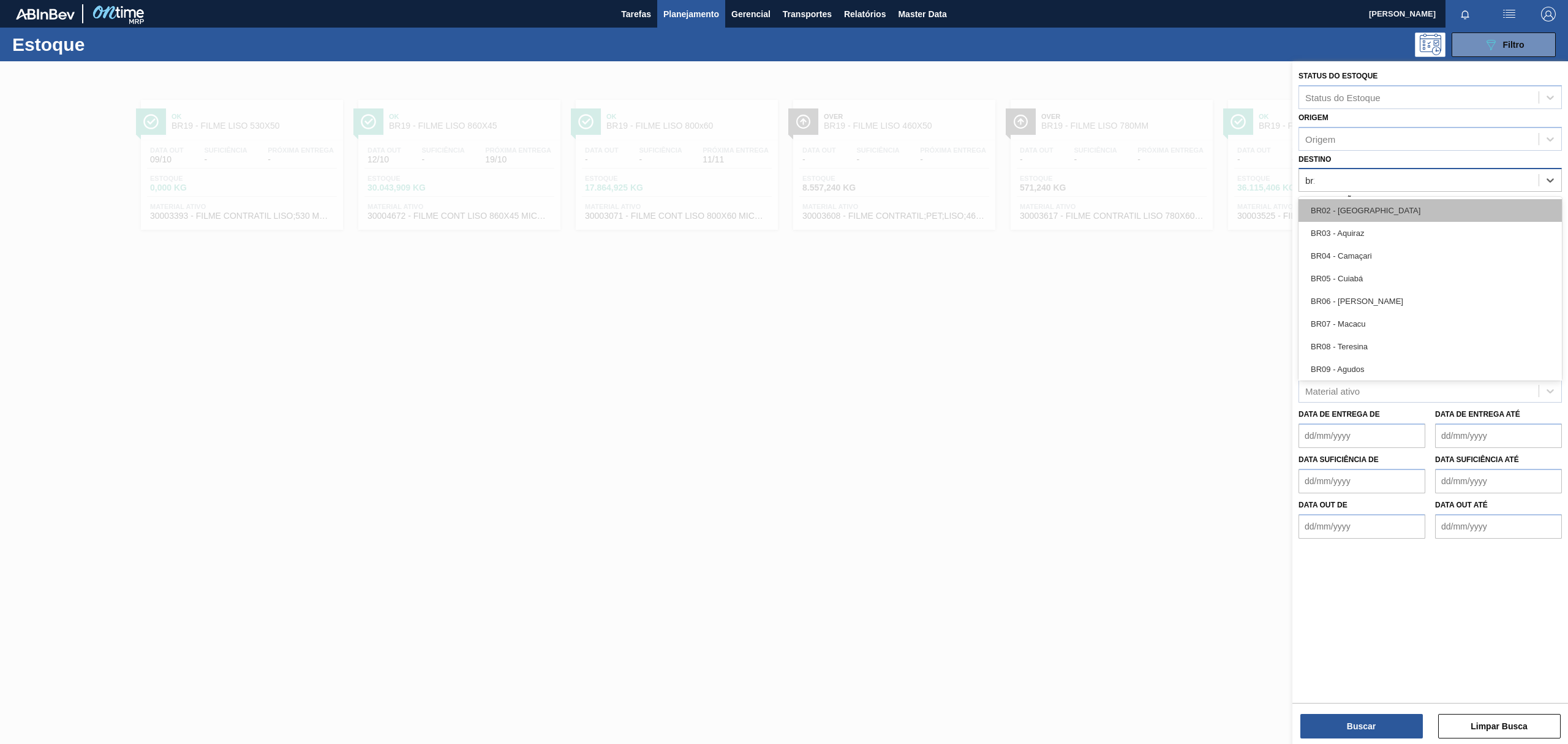
type input "br12"
click at [1373, 205] on div "BR12 - Cebrasa" at bounding box center [1430, 210] width 263 height 22
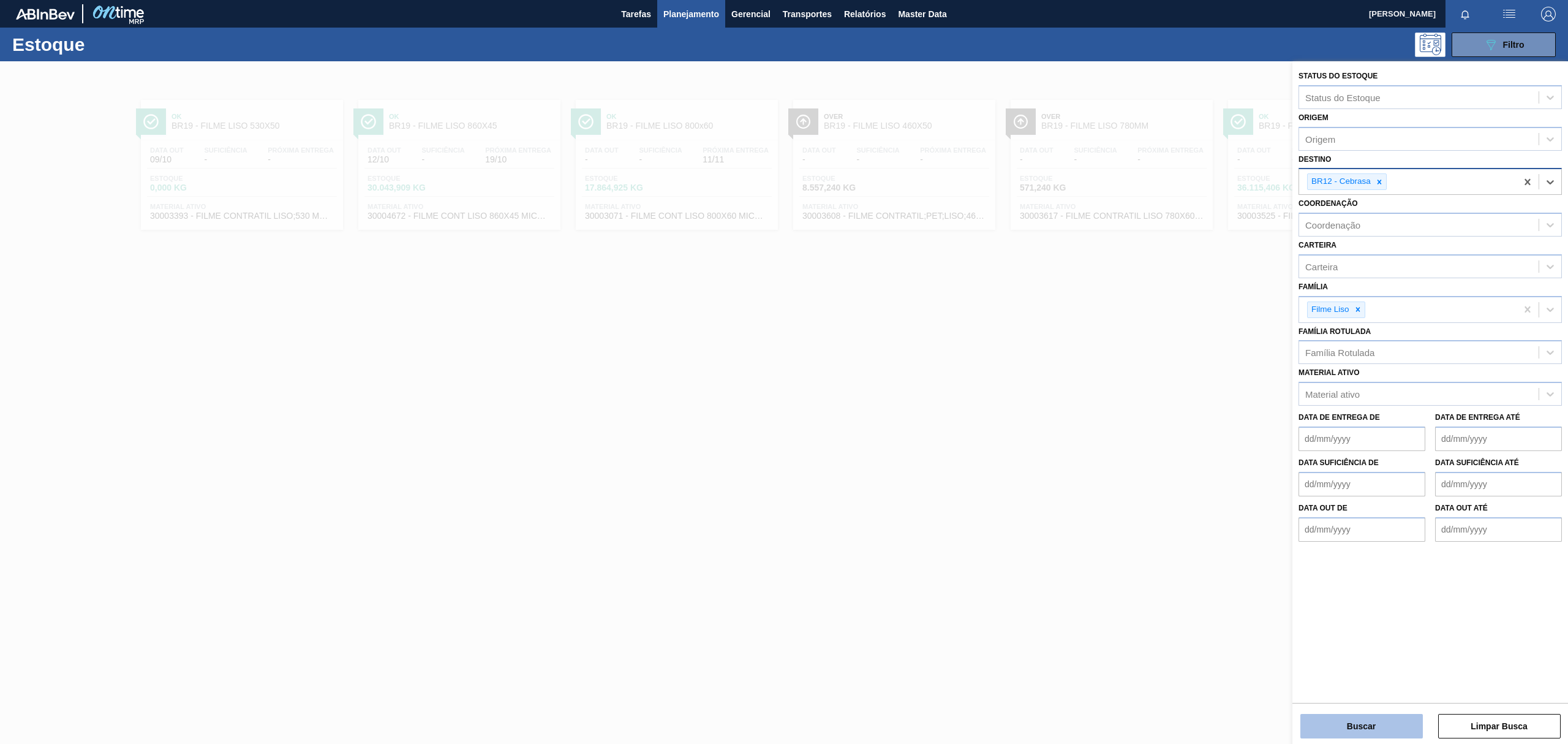
click at [1359, 723] on button "Buscar" at bounding box center [1361, 725] width 123 height 24
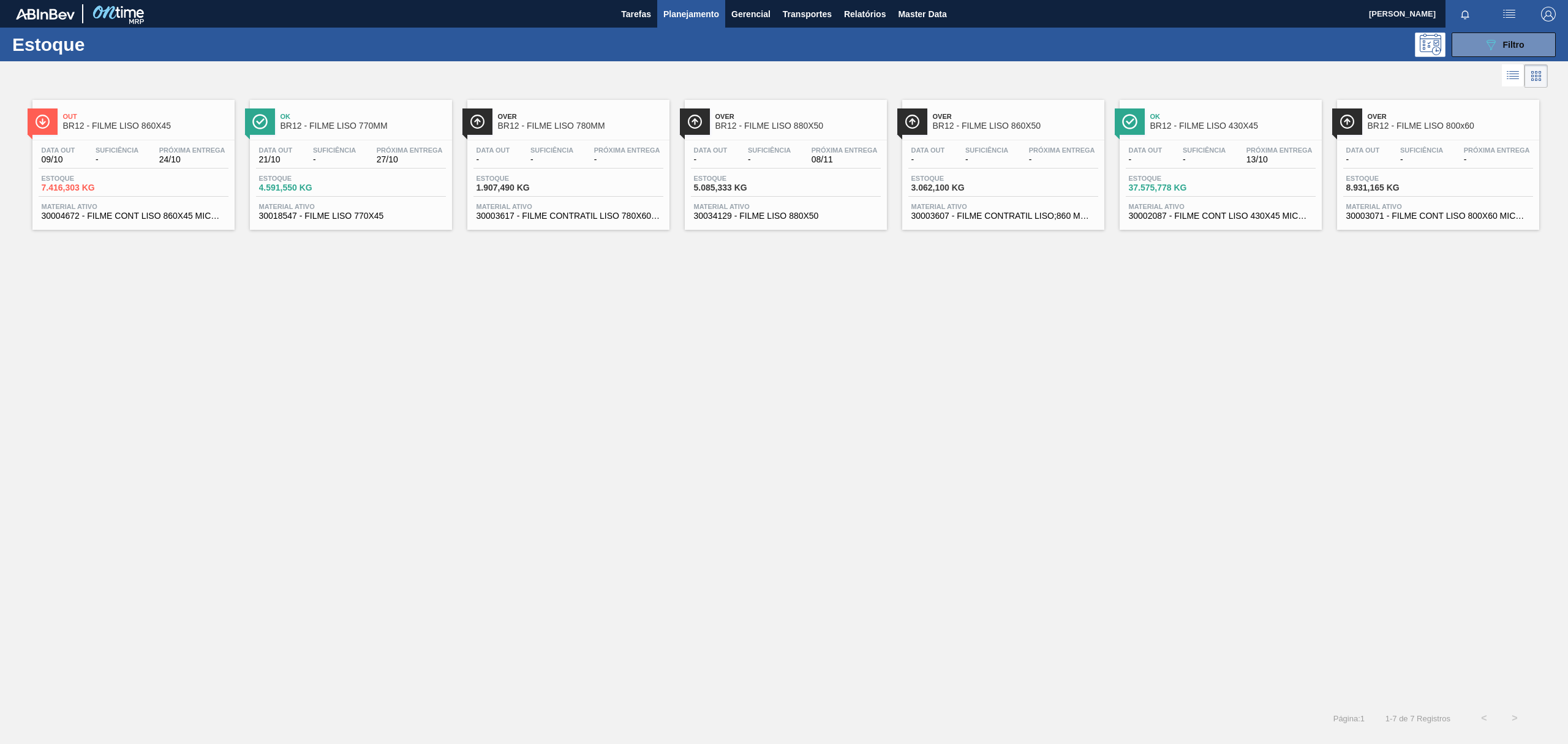
click at [545, 381] on div "Out BR12 - FILME LISO 860X45 Data out 09/10 Suficiência - Próxima Entrega 24/10…" at bounding box center [784, 397] width 1568 height 612
click at [1467, 46] on button "089F7B8B-B2A5-4AFE-B5C0-19BA573D28AC Filtro" at bounding box center [1504, 44] width 104 height 24
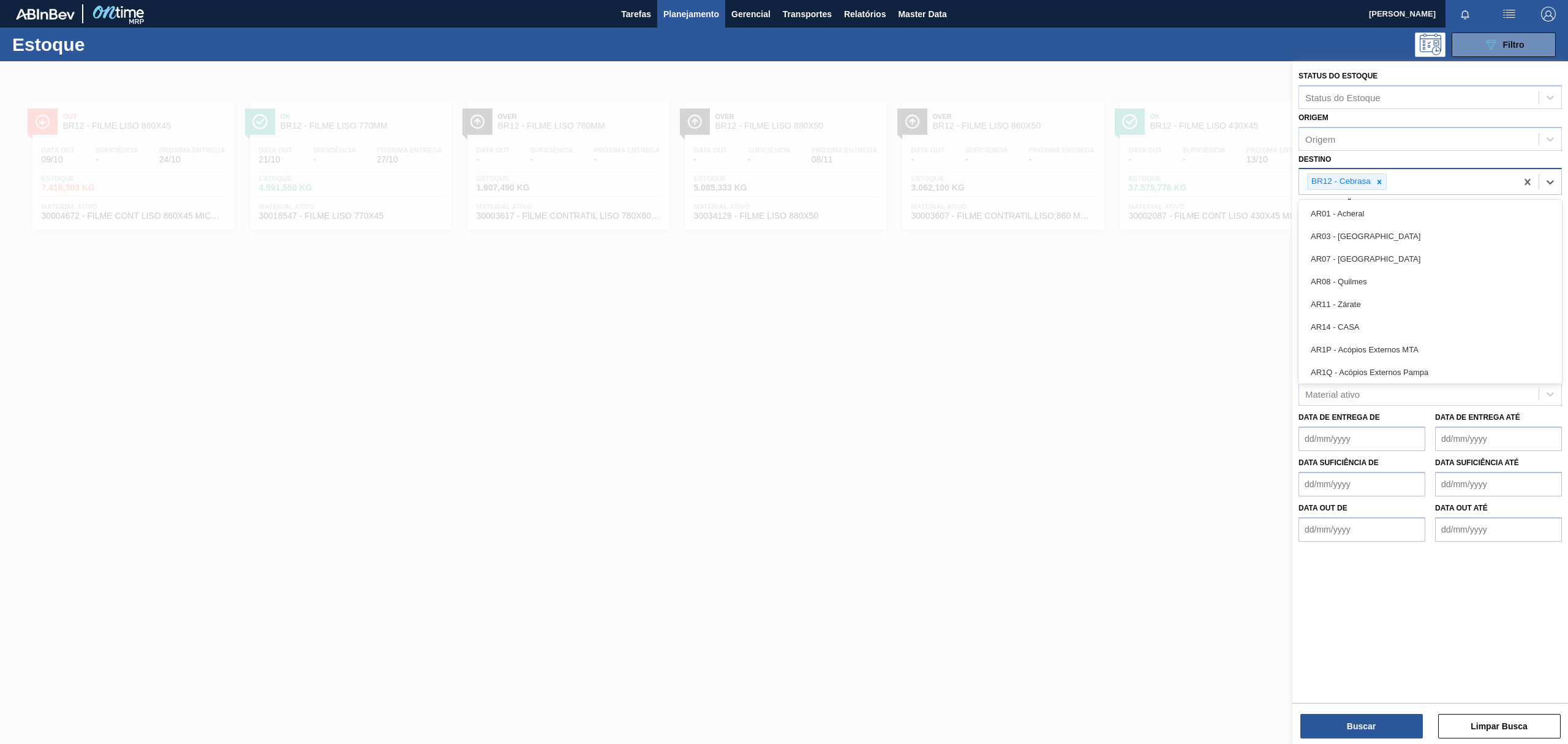
click at [1387, 172] on div "BR12 - Cebrasa" at bounding box center [1408, 182] width 217 height 25
click at [1384, 182] on icon at bounding box center [1380, 183] width 9 height 9
type input "BR19"
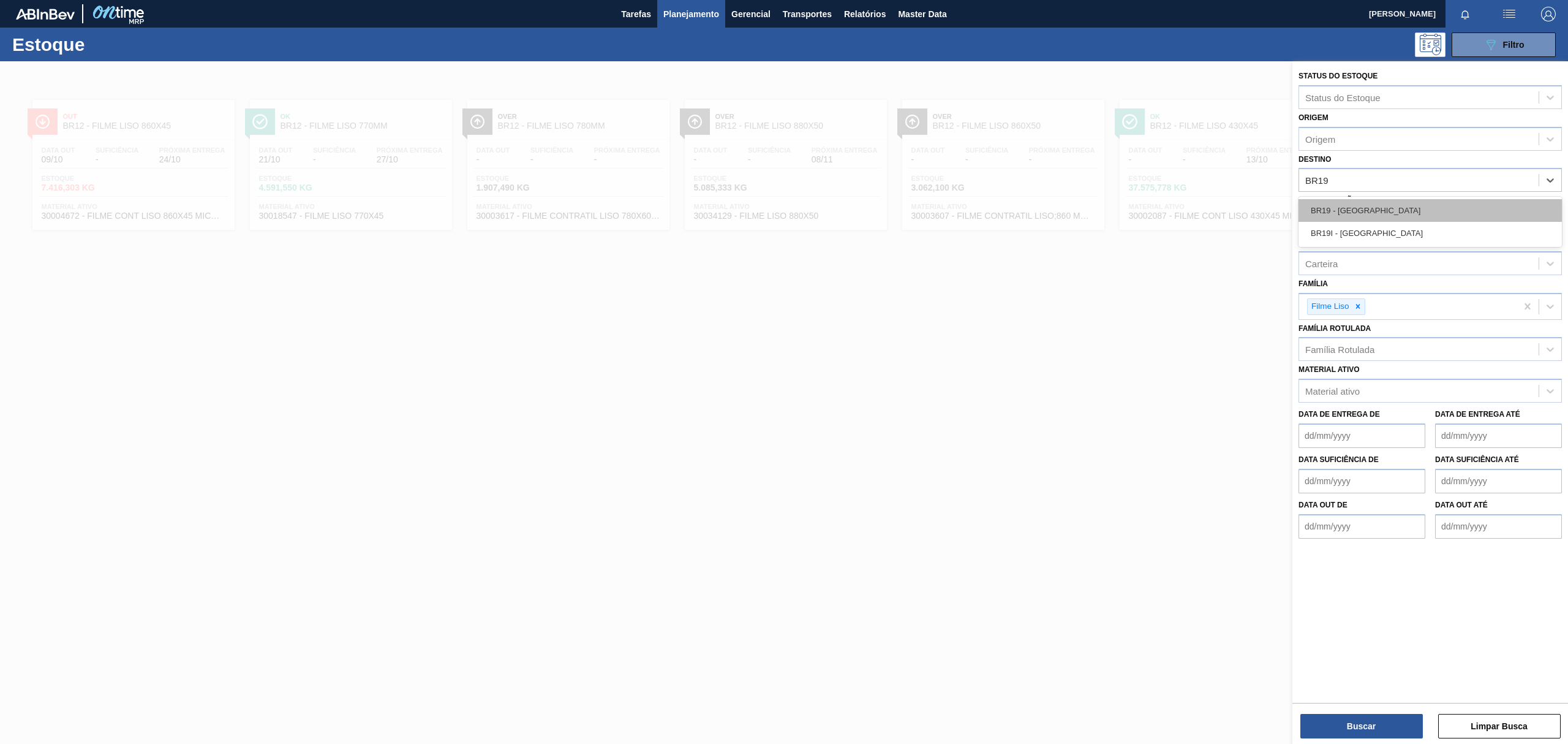
click at [1359, 216] on div "BR19 - [GEOGRAPHIC_DATA]" at bounding box center [1430, 210] width 263 height 22
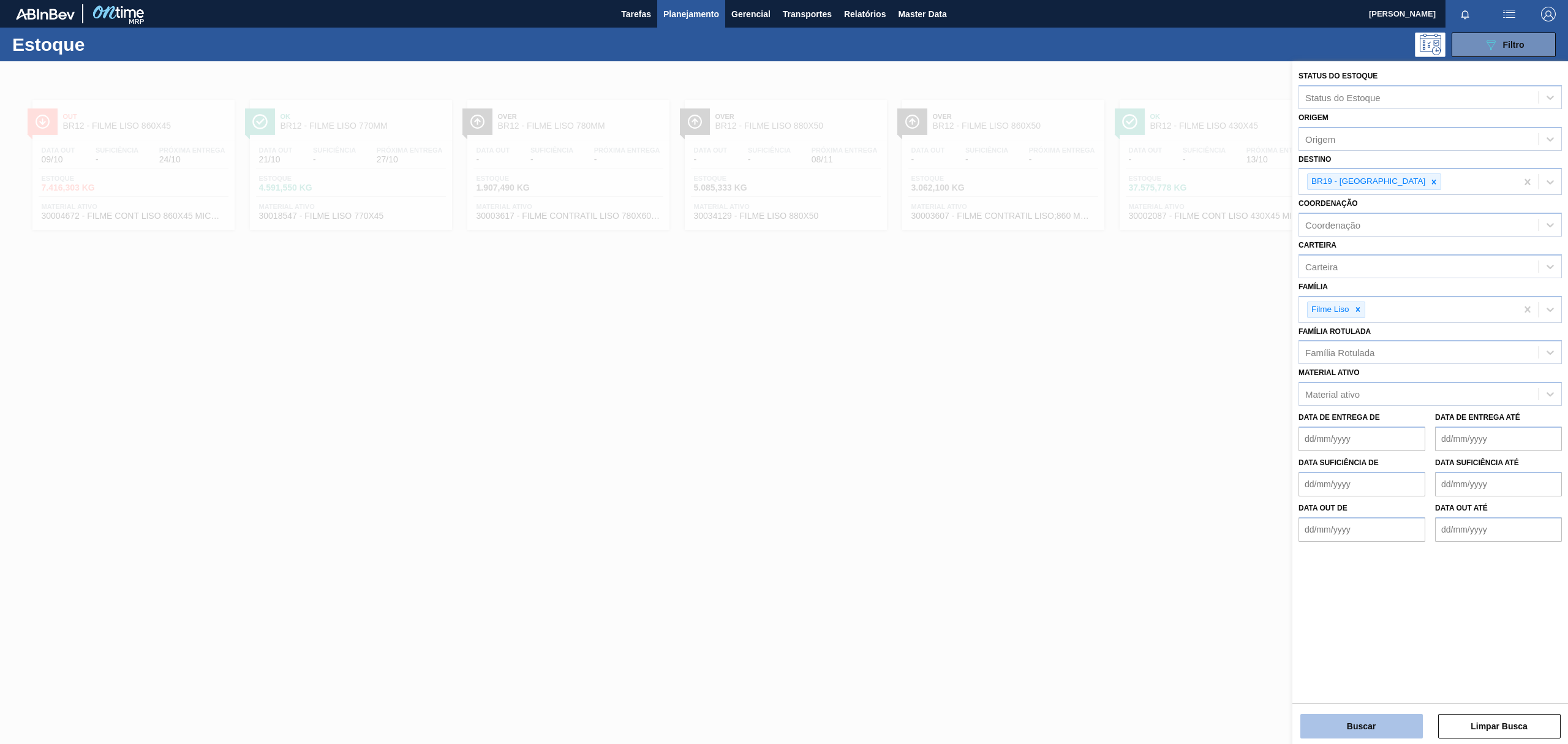
click at [1373, 724] on button "Buscar" at bounding box center [1361, 725] width 123 height 24
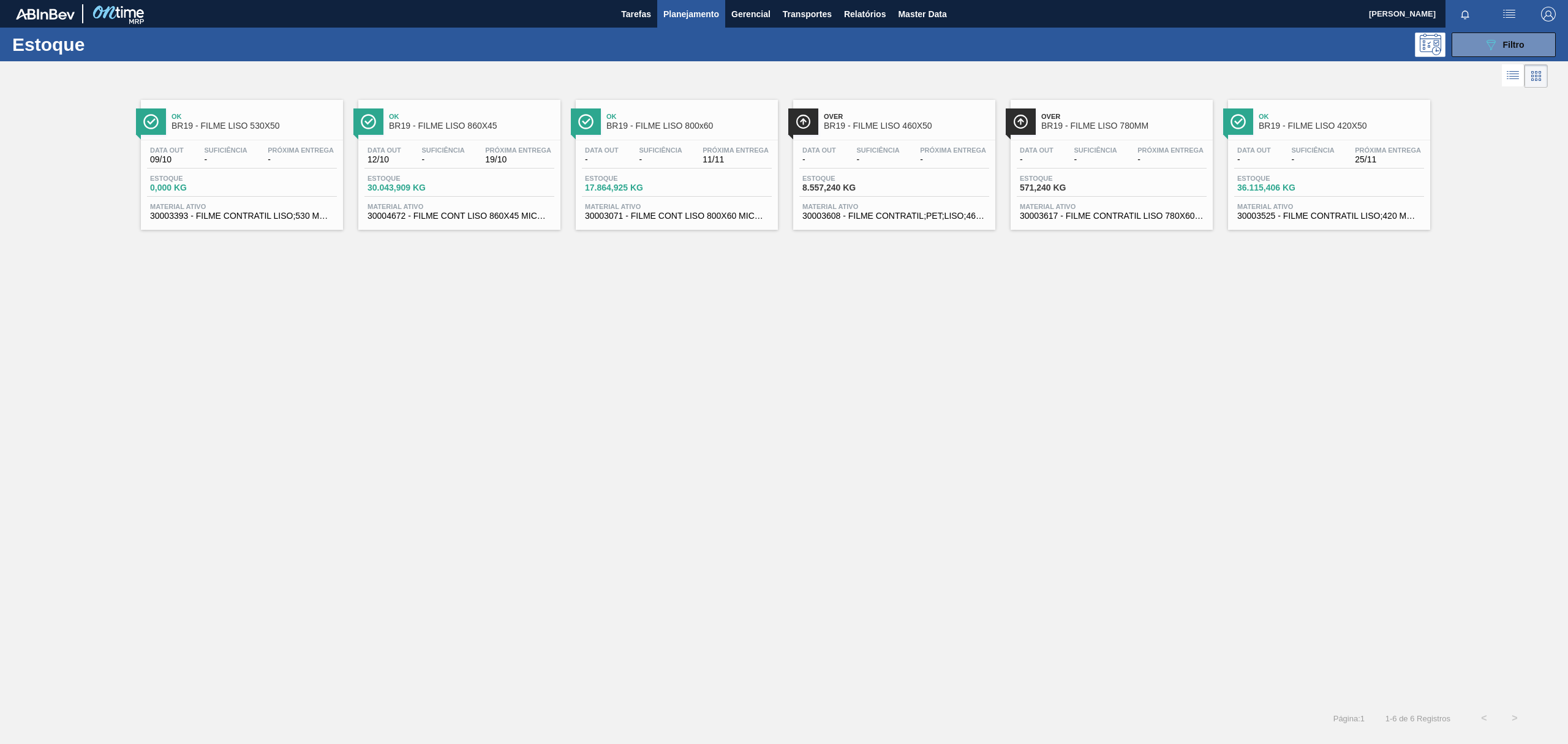
click at [640, 266] on div "Ok BR19 - FILME LISO 530X50 Data out 09/10 Suficiência - Próxima Entrega - Esto…" at bounding box center [784, 397] width 1568 height 612
click at [947, 136] on div "Over BR19 - FILME LISO 460X50 Data out - Suficiência - Próxima Entrega - Estoqu…" at bounding box center [894, 165] width 202 height 130
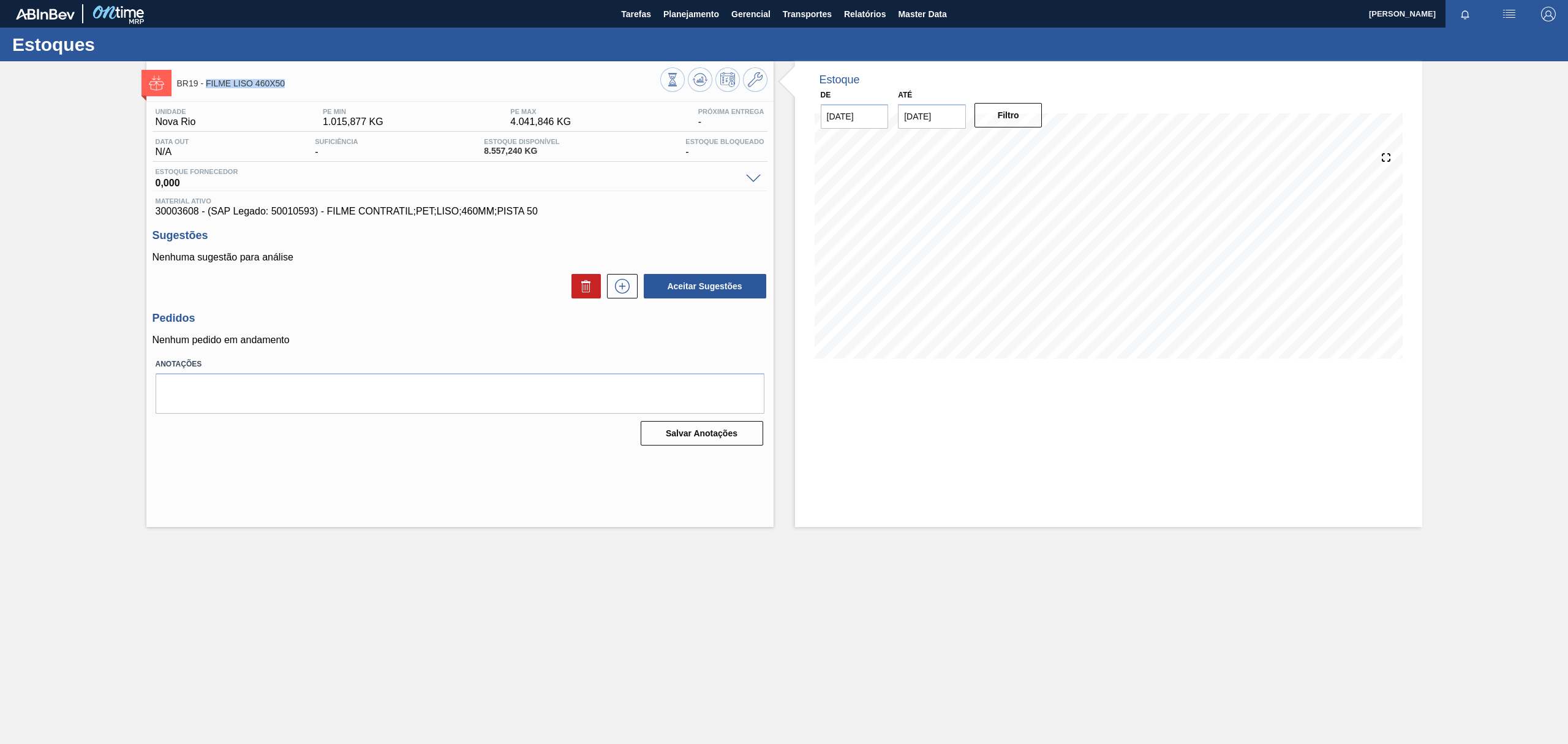
drag, startPoint x: 290, startPoint y: 83, endPoint x: 207, endPoint y: 82, distance: 83.0
click at [207, 82] on span "BR19 - FILME LISO 460X50" at bounding box center [419, 83] width 483 height 9
copy span "FILME LISO 460X50"
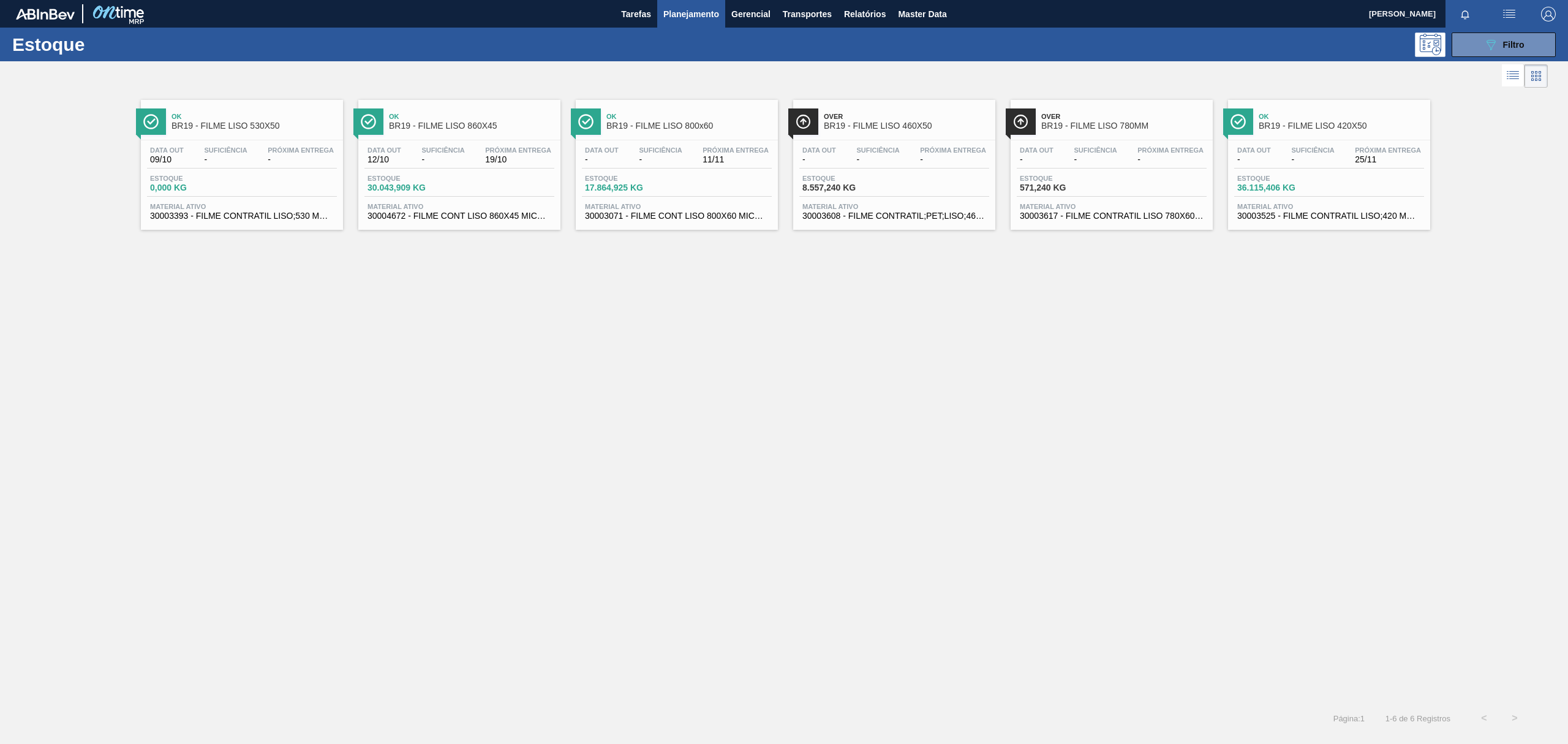
click at [1143, 165] on div "Data out - Suficiência - Próxima Entrega -" at bounding box center [1112, 158] width 190 height 22
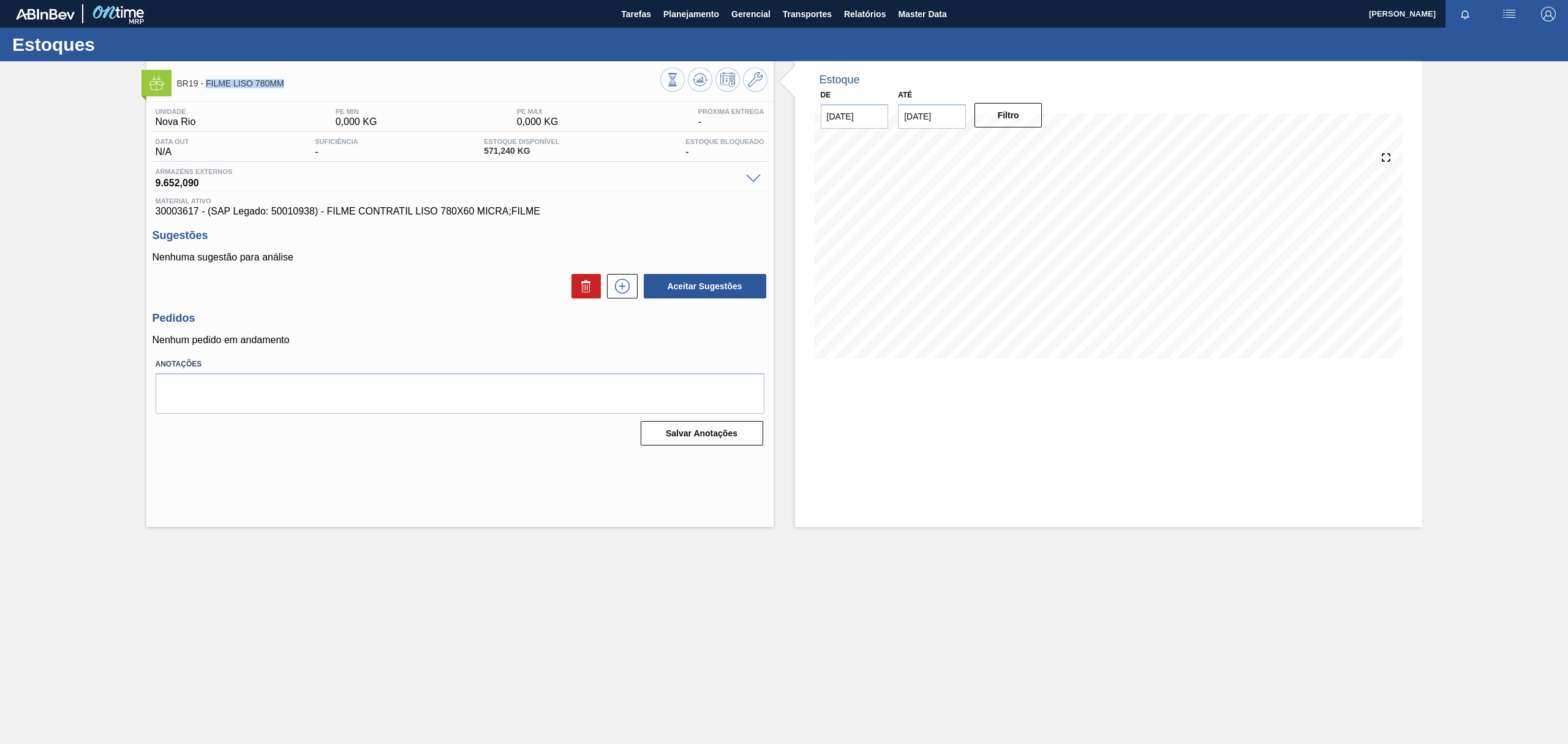
drag, startPoint x: 297, startPoint y: 83, endPoint x: 205, endPoint y: 87, distance: 92.1
click at [205, 87] on span "BR19 - FILME LISO 780MM" at bounding box center [419, 83] width 483 height 9
copy span "FILME LISO 780MM"
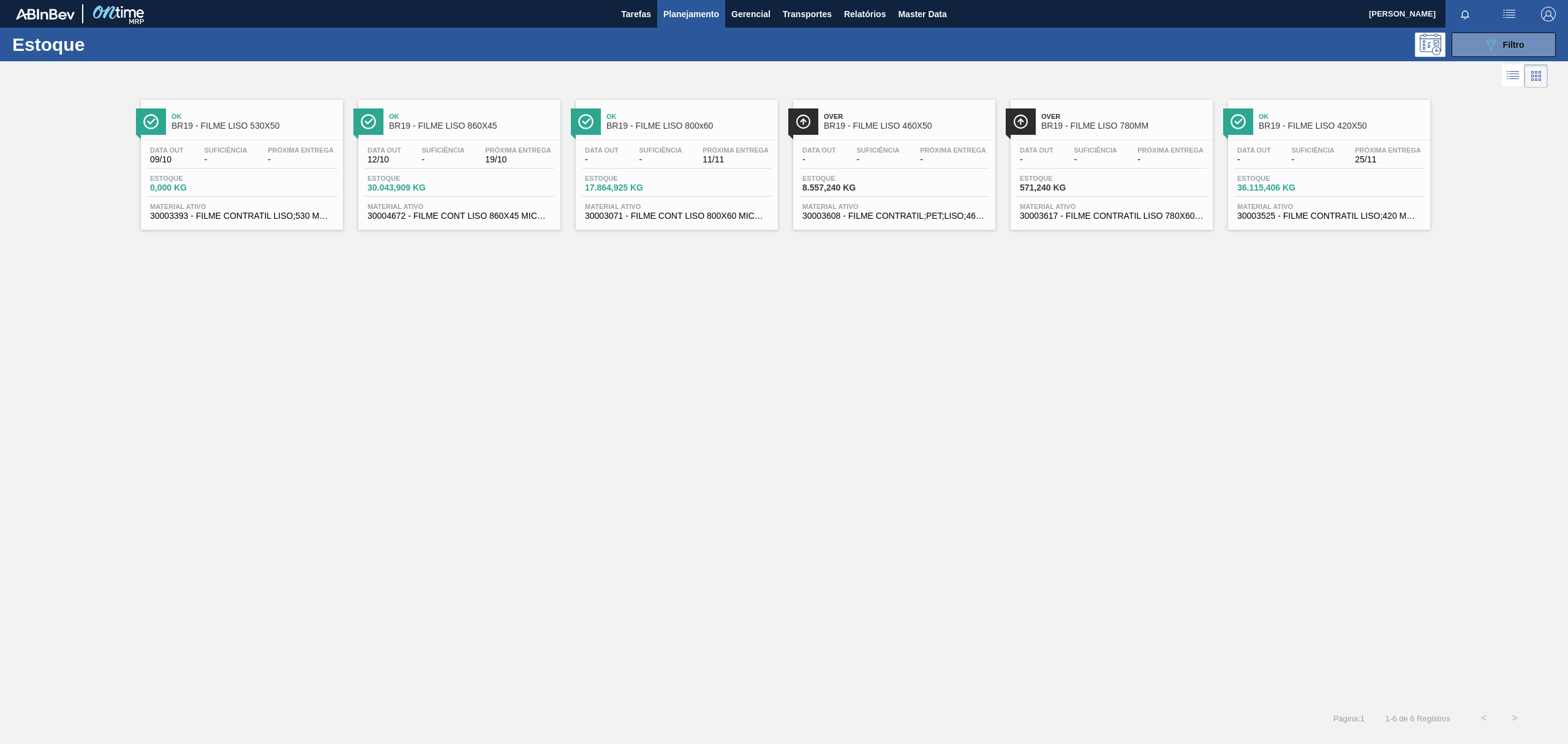
click at [1342, 121] on div "Ok BR19 - FILME LISO 420X50" at bounding box center [1342, 121] width 166 height 28
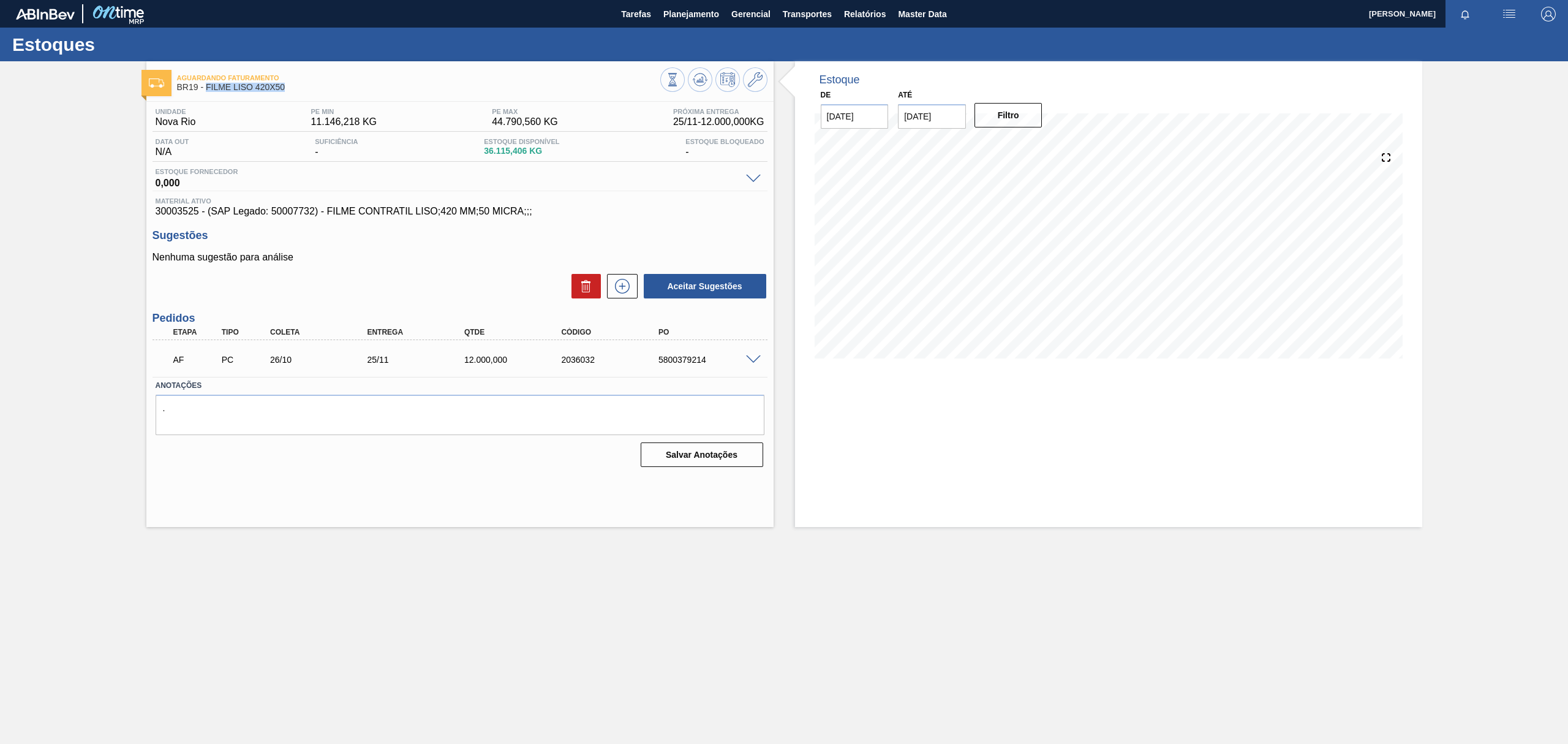
drag, startPoint x: 292, startPoint y: 94, endPoint x: 205, endPoint y: 94, distance: 87.0
click at [205, 94] on div "Aguardando Faturamento BR19 - FILME LISO 420X50" at bounding box center [419, 82] width 483 height 28
copy span "FILME LISO 420X50"
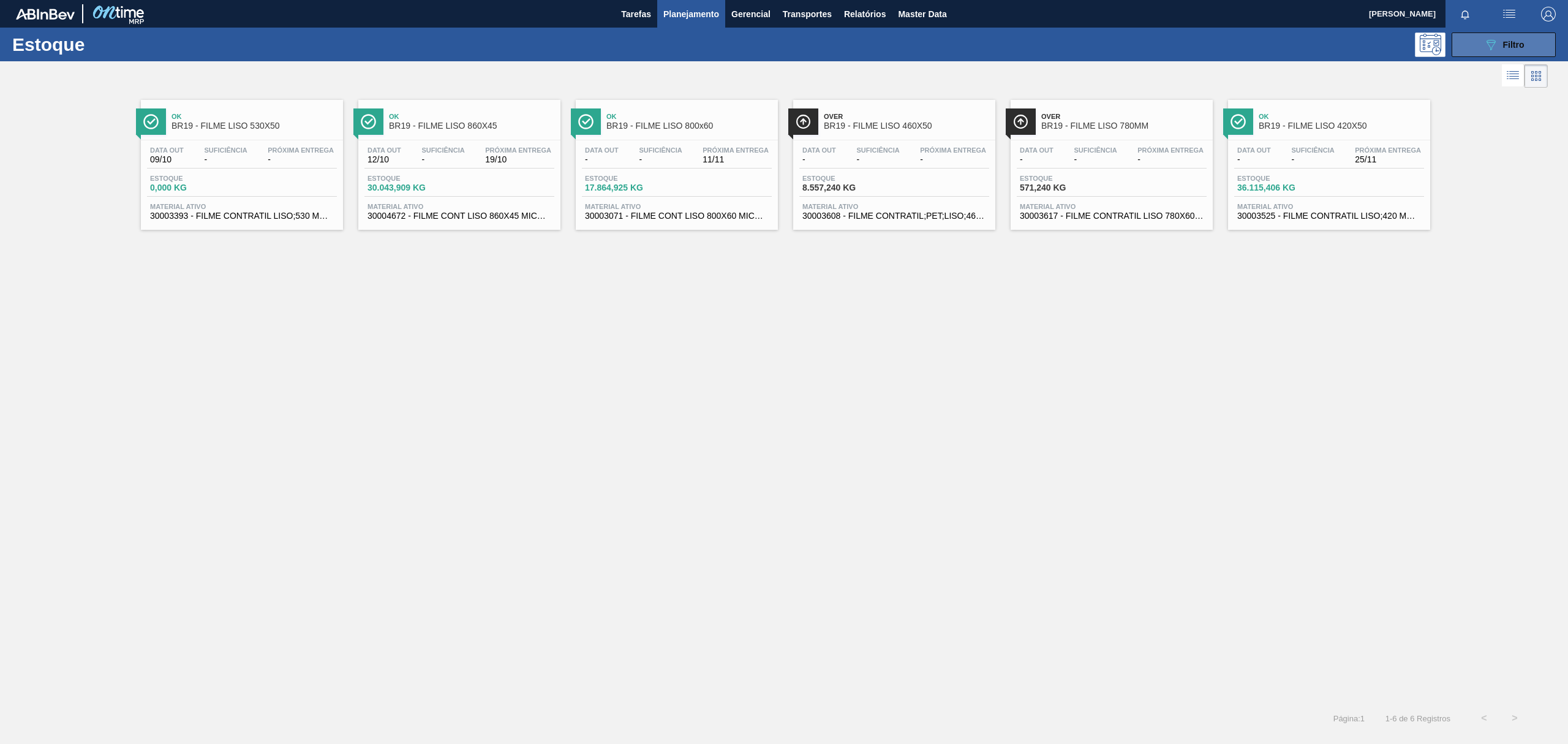
click at [1502, 34] on button "089F7B8B-B2A5-4AFE-B5C0-19BA573D28AC Filtro" at bounding box center [1504, 44] width 104 height 24
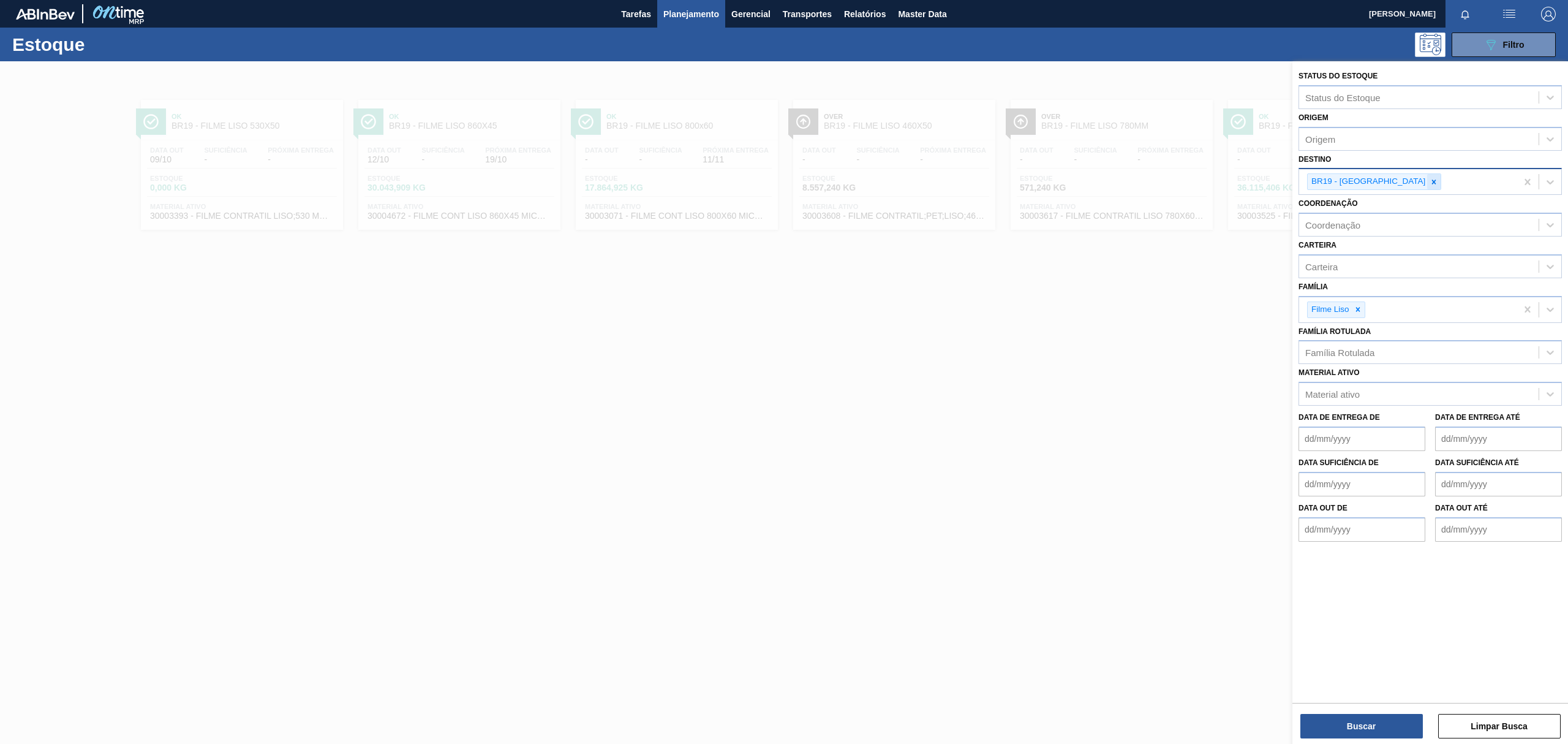
click at [1427, 187] on div at bounding box center [1434, 181] width 13 height 15
type input "BR20"
click at [1352, 725] on button "Buscar" at bounding box center [1361, 725] width 123 height 24
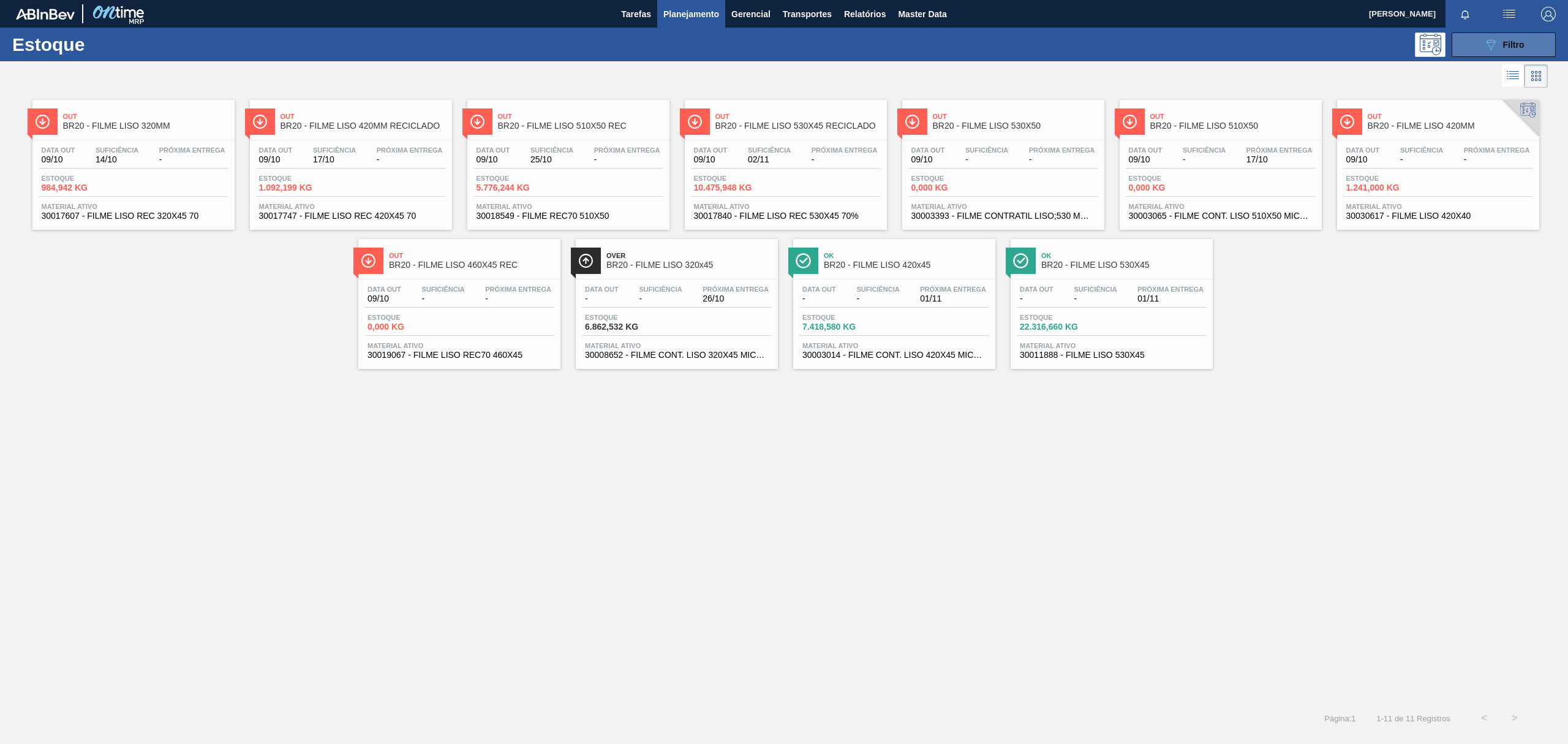
click at [1538, 54] on button "089F7B8B-B2A5-4AFE-B5C0-19BA573D28AC Filtro" at bounding box center [1504, 44] width 104 height 24
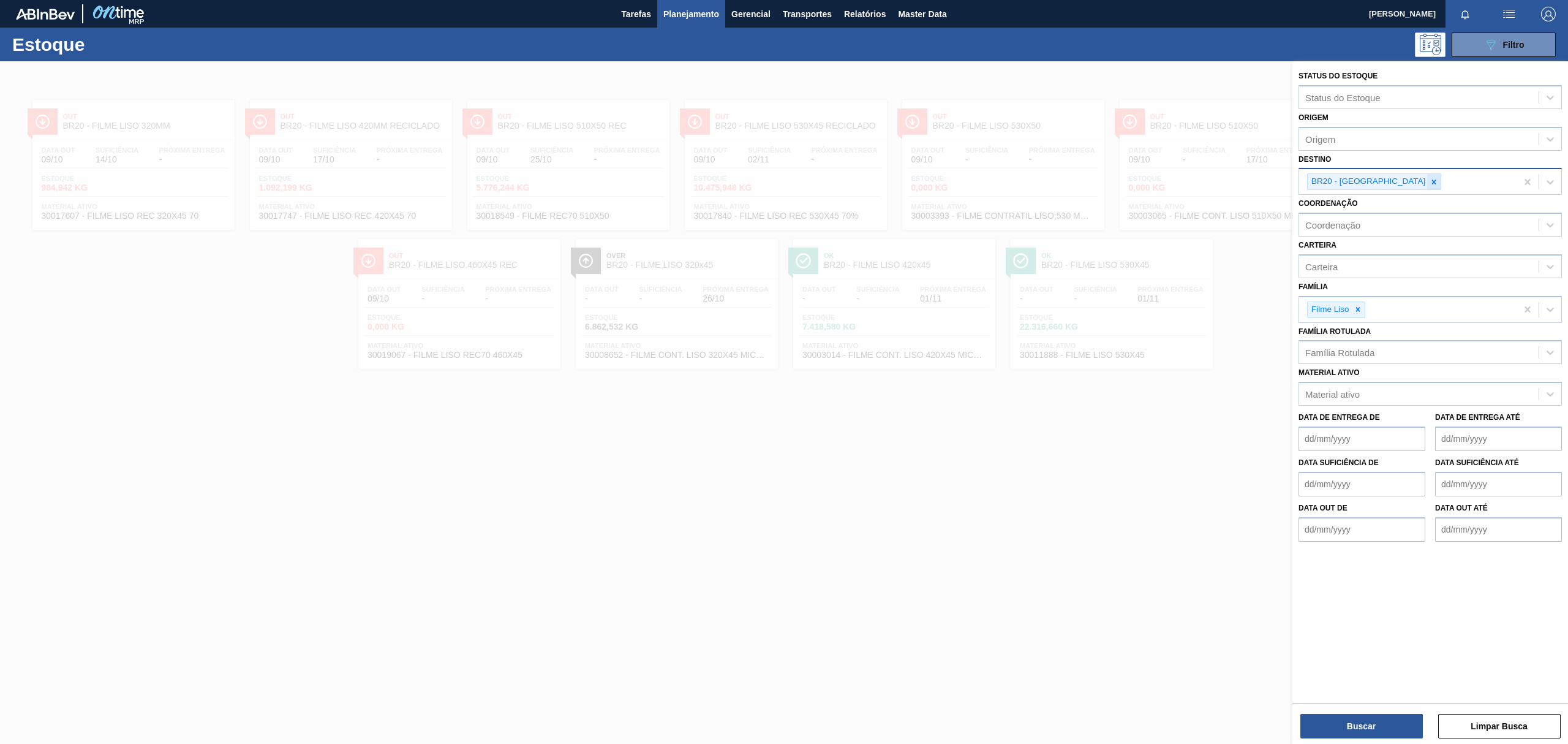
click at [1430, 178] on icon at bounding box center [1435, 183] width 9 height 9
type input "BR19"
click at [1360, 307] on icon at bounding box center [1358, 309] width 4 height 4
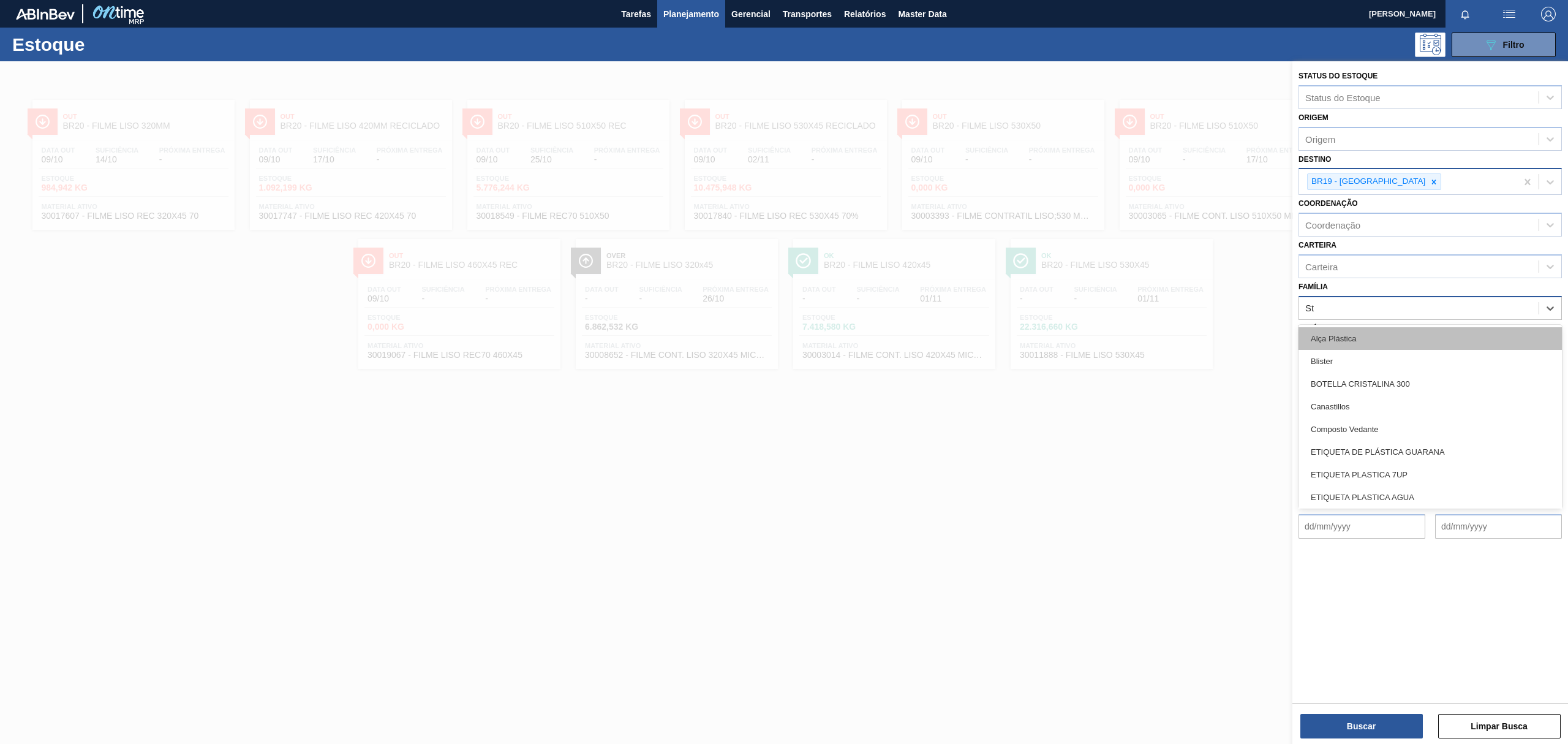
type input "Str"
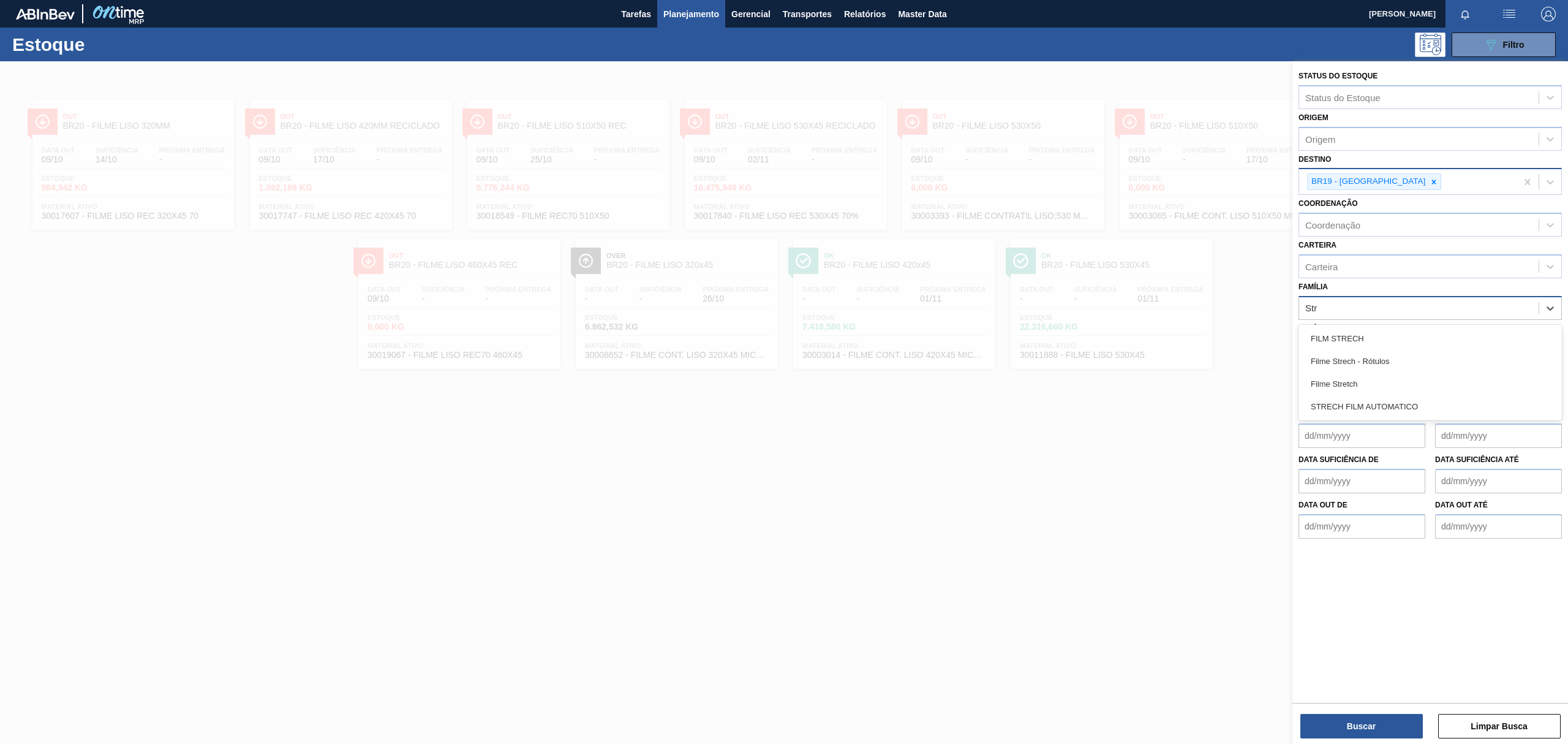
click at [1360, 379] on div "Filme Stretch" at bounding box center [1430, 383] width 263 height 22
click at [1331, 714] on button "Buscar" at bounding box center [1361, 725] width 123 height 24
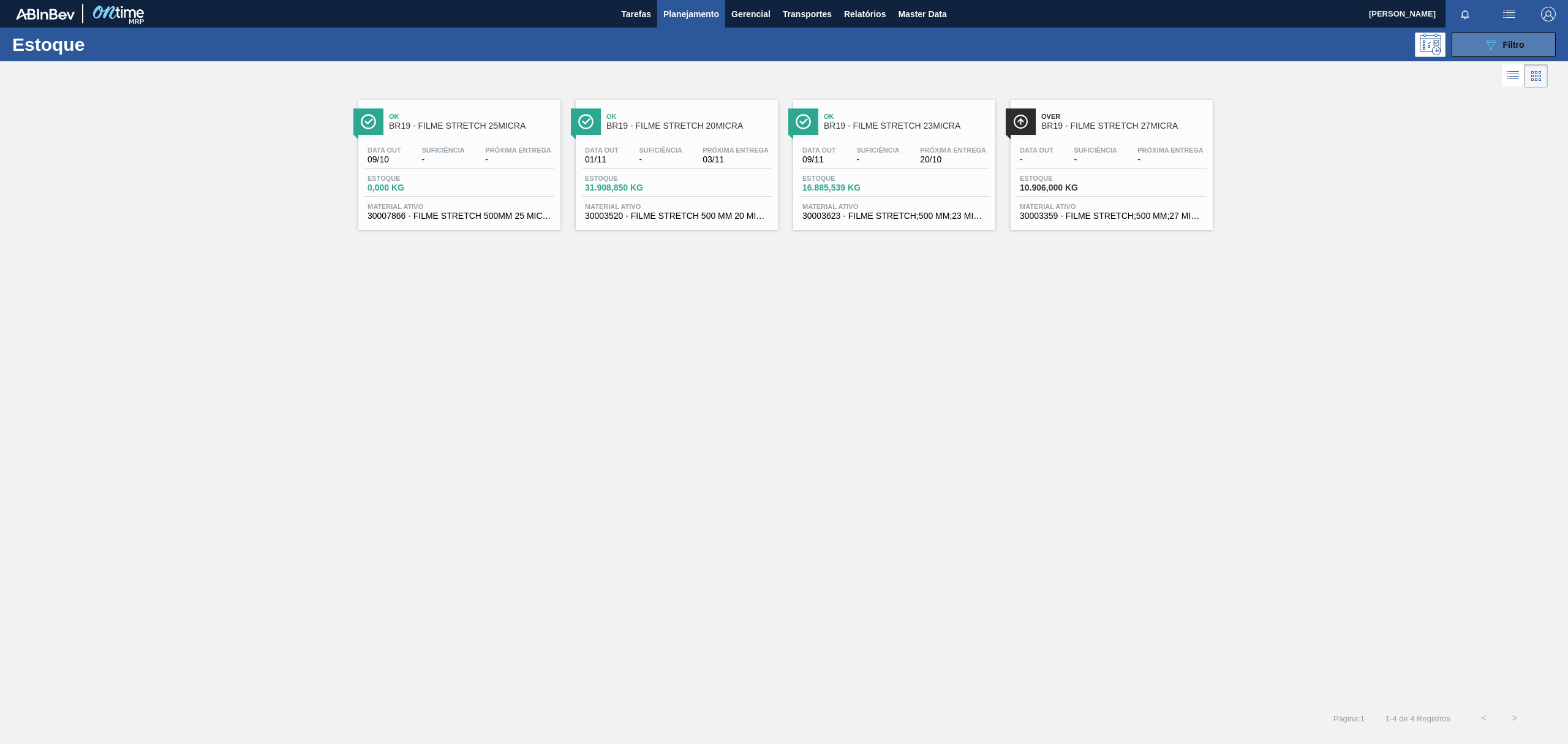
click at [1502, 32] on button "089F7B8B-B2A5-4AFE-B5C0-19BA573D28AC Filtro" at bounding box center [1504, 44] width 104 height 24
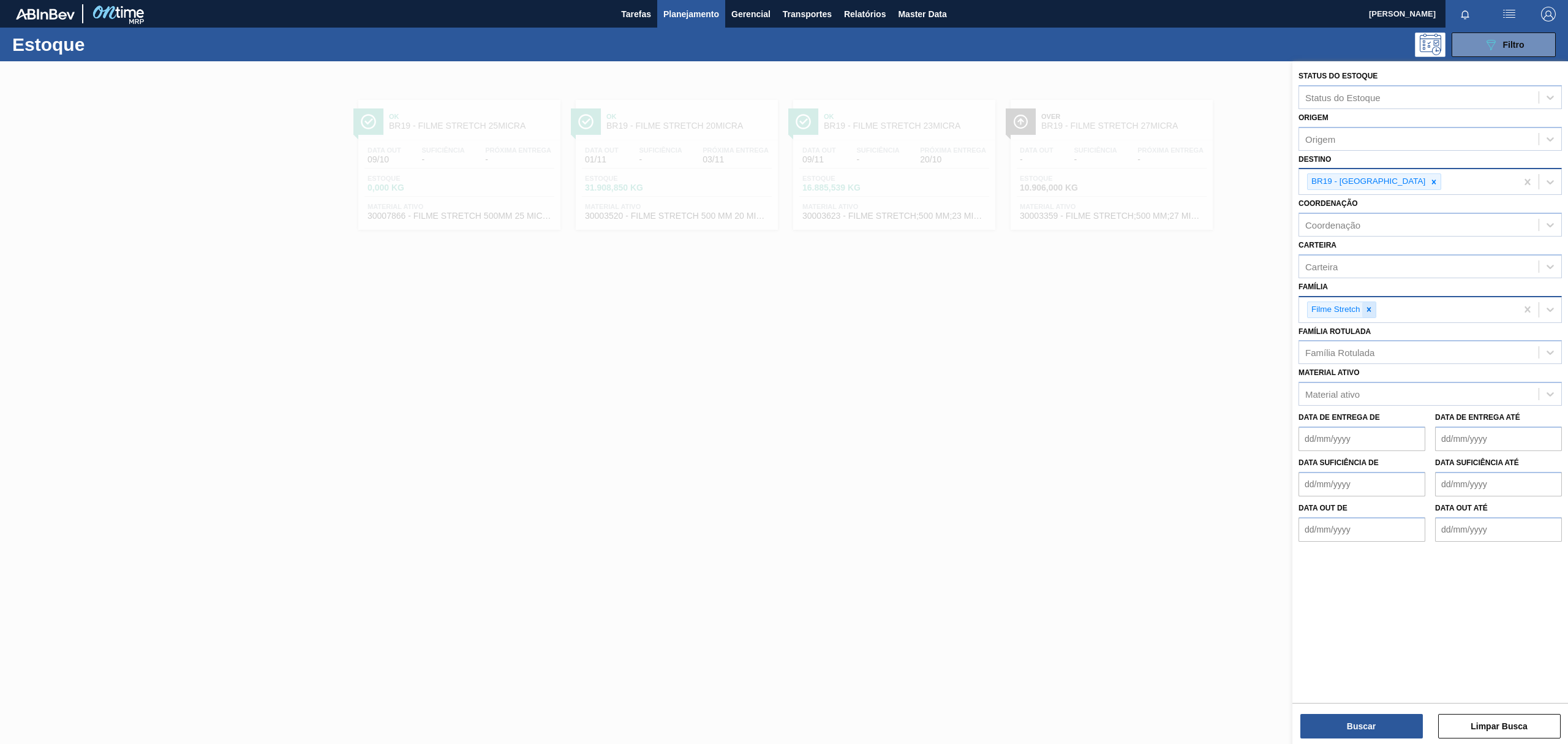
click at [1368, 312] on icon at bounding box center [1369, 310] width 9 height 9
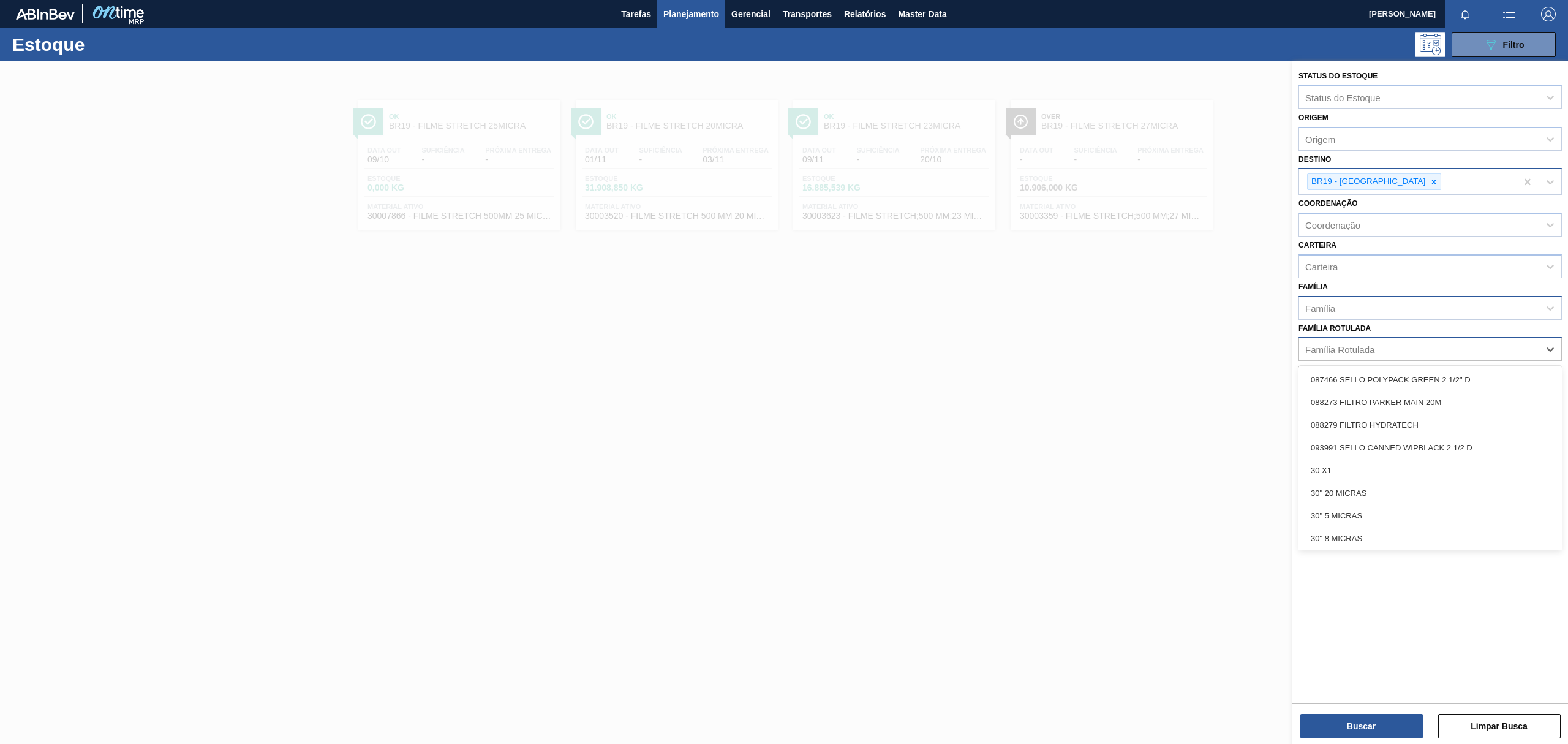
click at [1376, 354] on div "Família Rotulada" at bounding box center [1419, 350] width 240 height 18
click at [1379, 310] on div "Família" at bounding box center [1419, 308] width 240 height 18
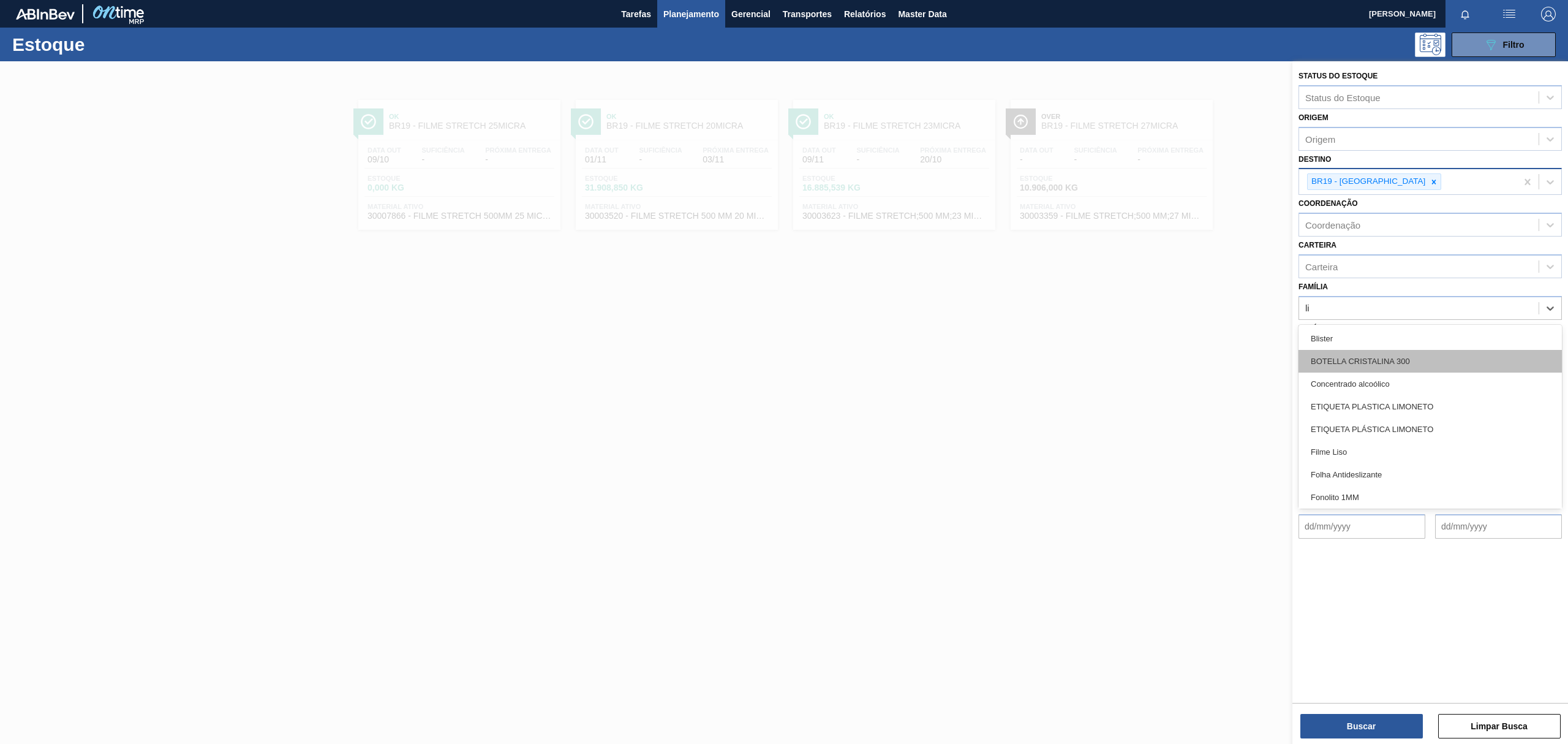
type input "lis"
click at [1371, 360] on div "Filme Liso" at bounding box center [1430, 361] width 263 height 22
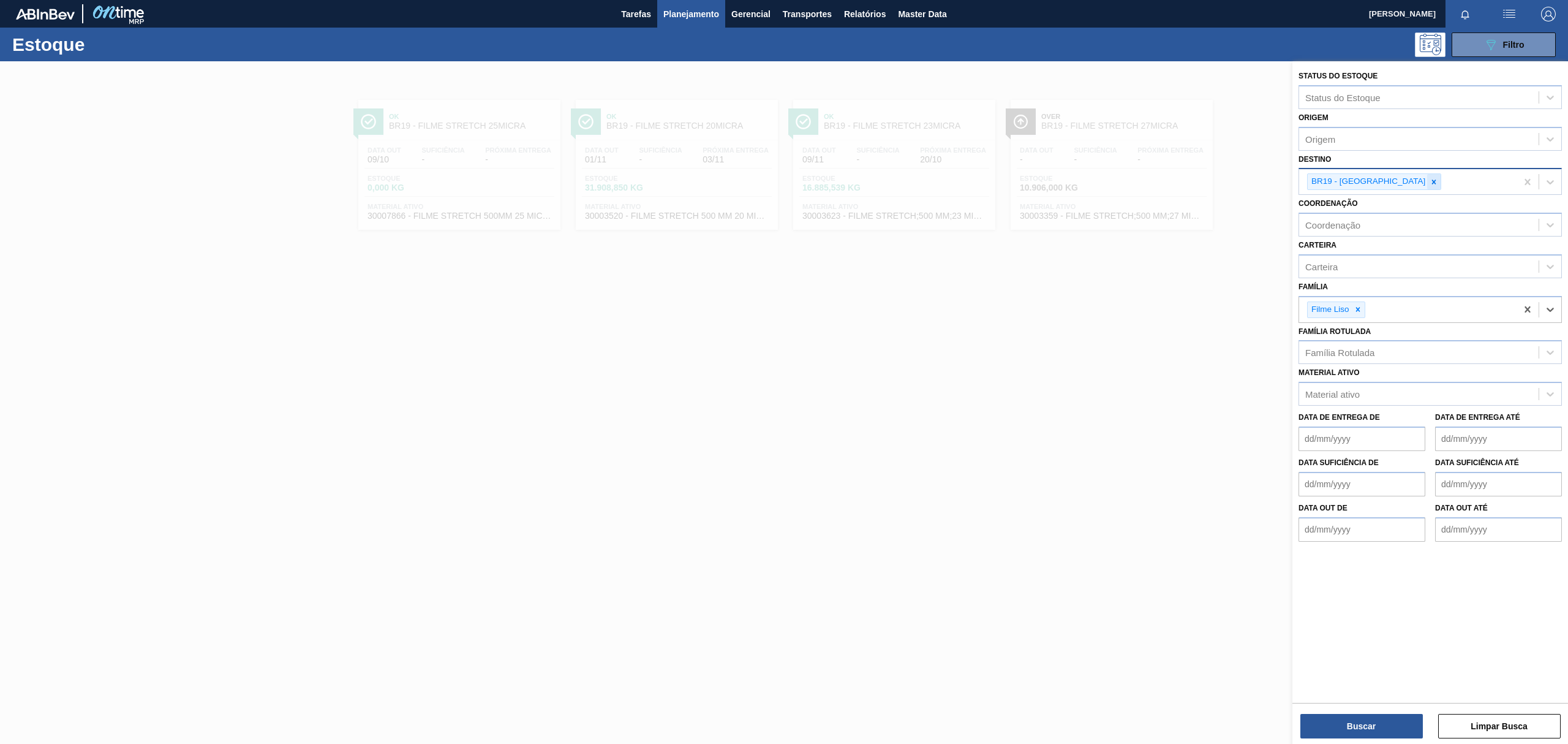
click at [1432, 182] on icon at bounding box center [1434, 182] width 4 height 4
type input "BR16"
click at [1366, 153] on div "Destino Destino" at bounding box center [1430, 171] width 263 height 42
click at [1372, 175] on div "Destino" at bounding box center [1419, 181] width 240 height 18
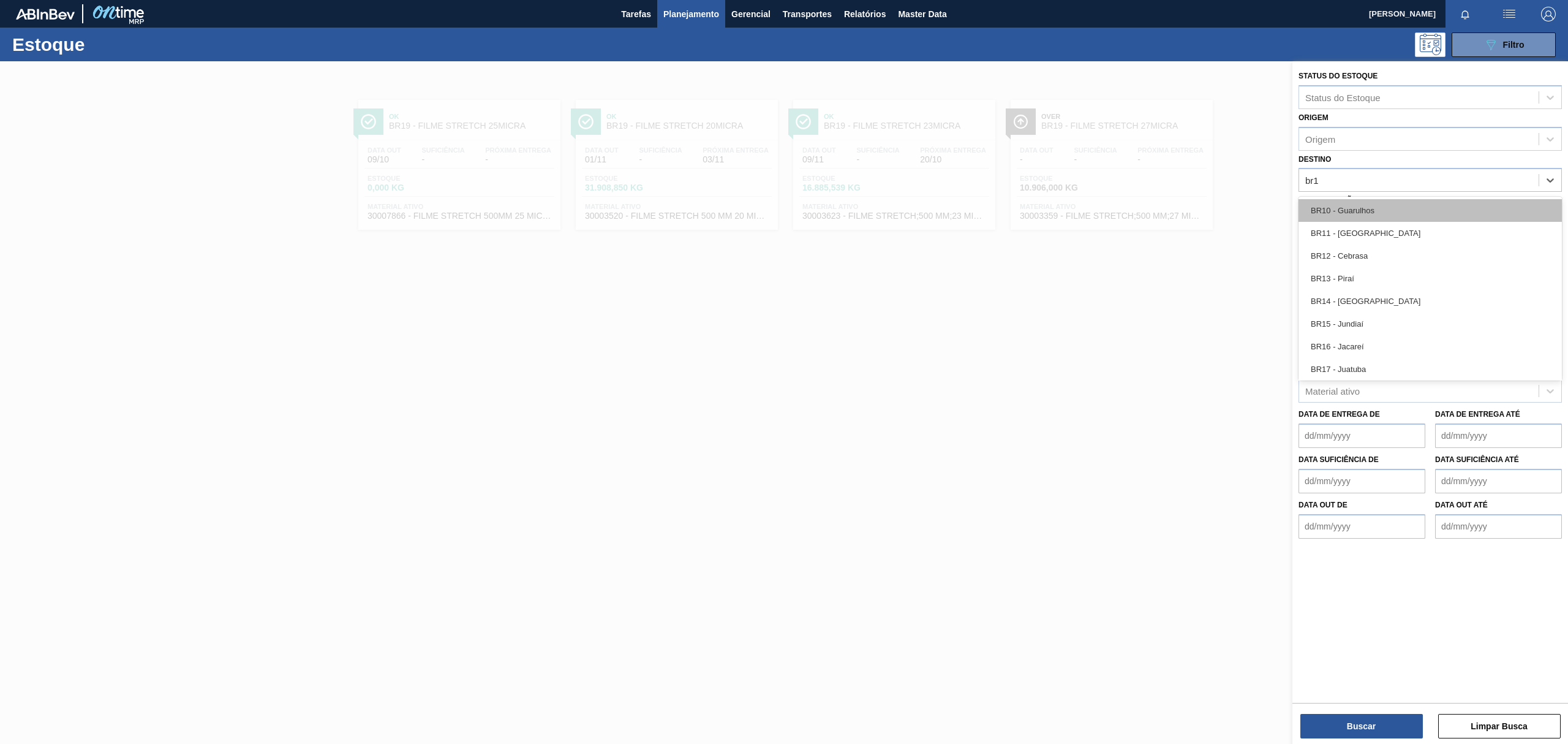
type input "br16"
click at [1359, 207] on div "BR16 - Jacareí" at bounding box center [1430, 210] width 263 height 22
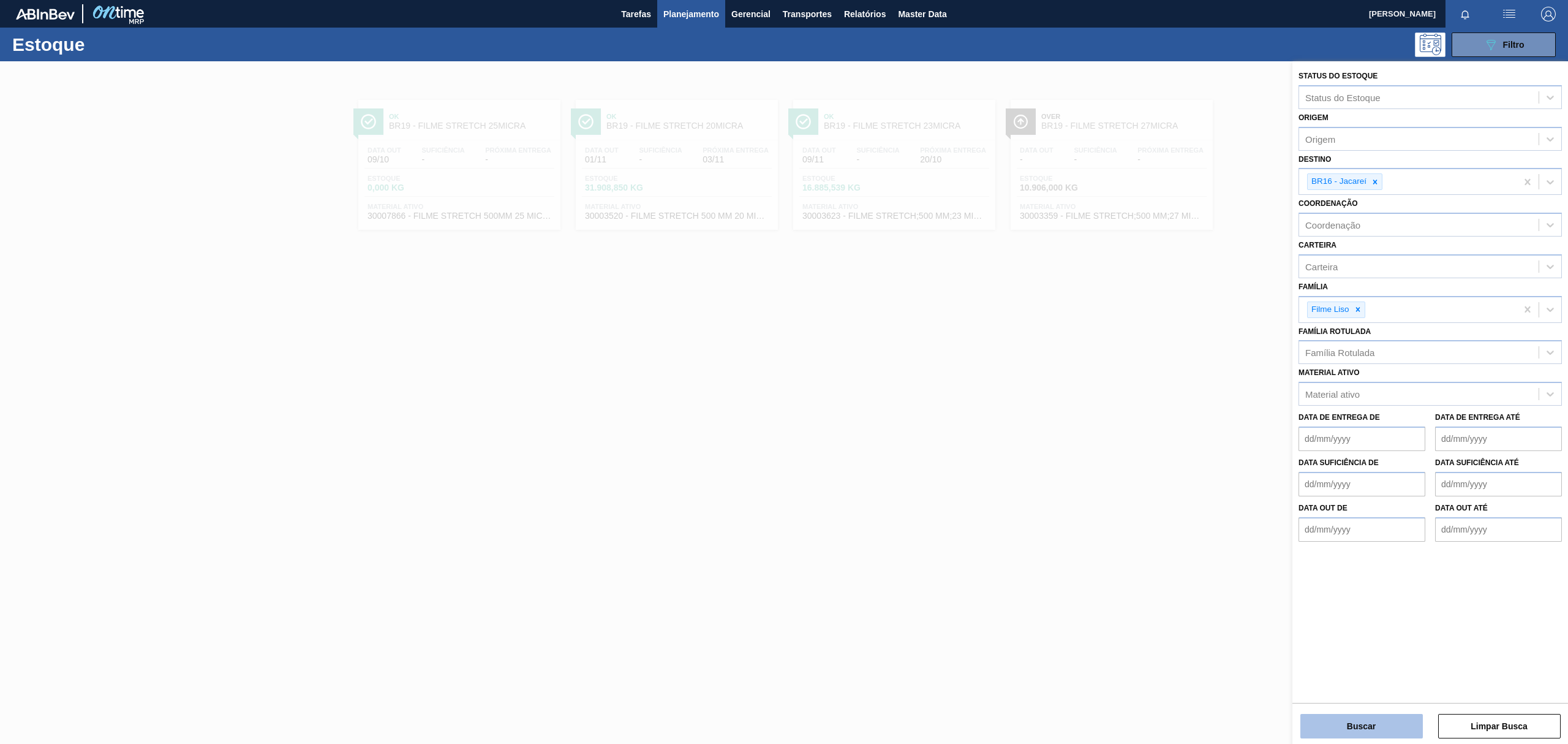
click at [1341, 727] on button "Buscar" at bounding box center [1361, 725] width 123 height 24
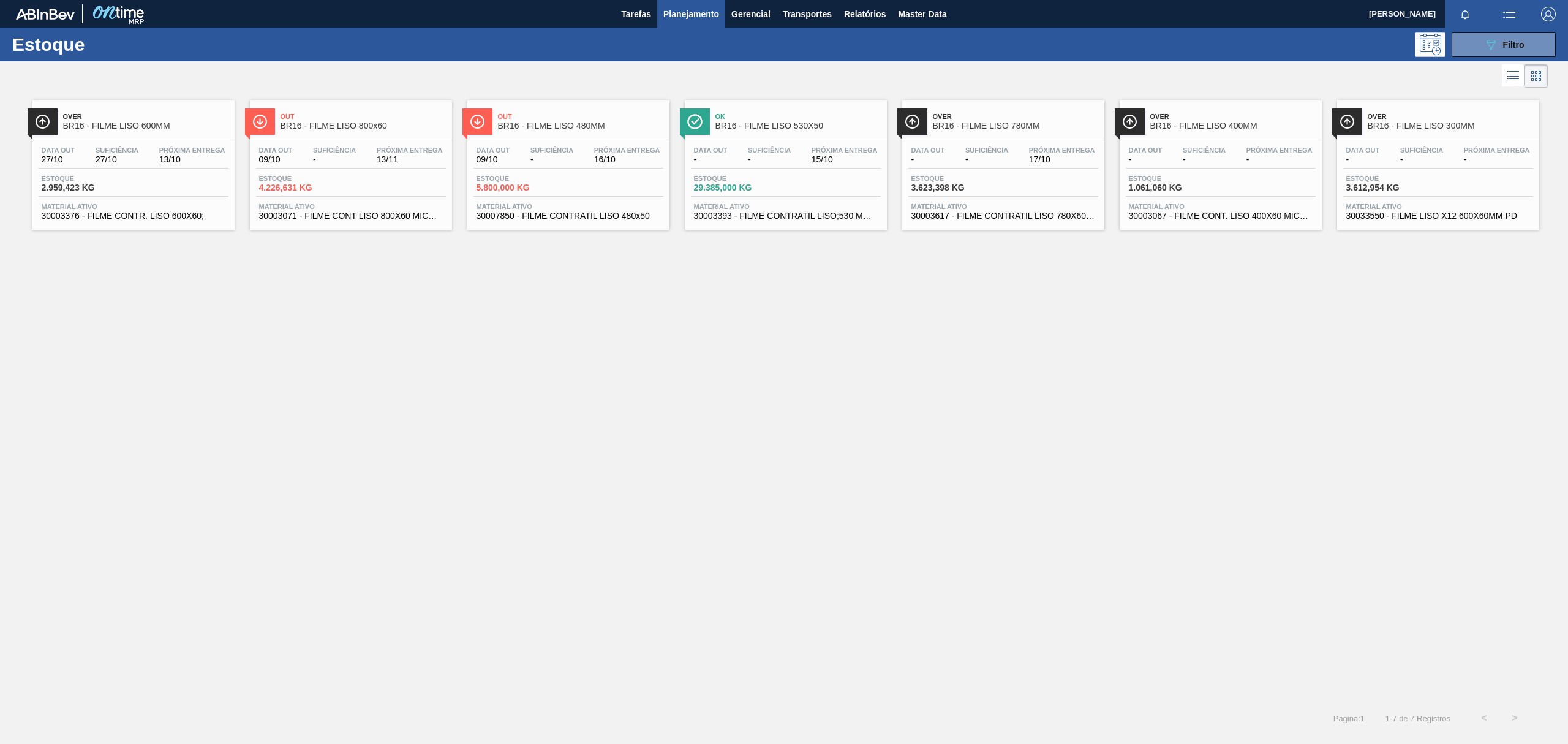
click at [135, 131] on span "BR16 - FILME LISO 600MM" at bounding box center [146, 126] width 166 height 9
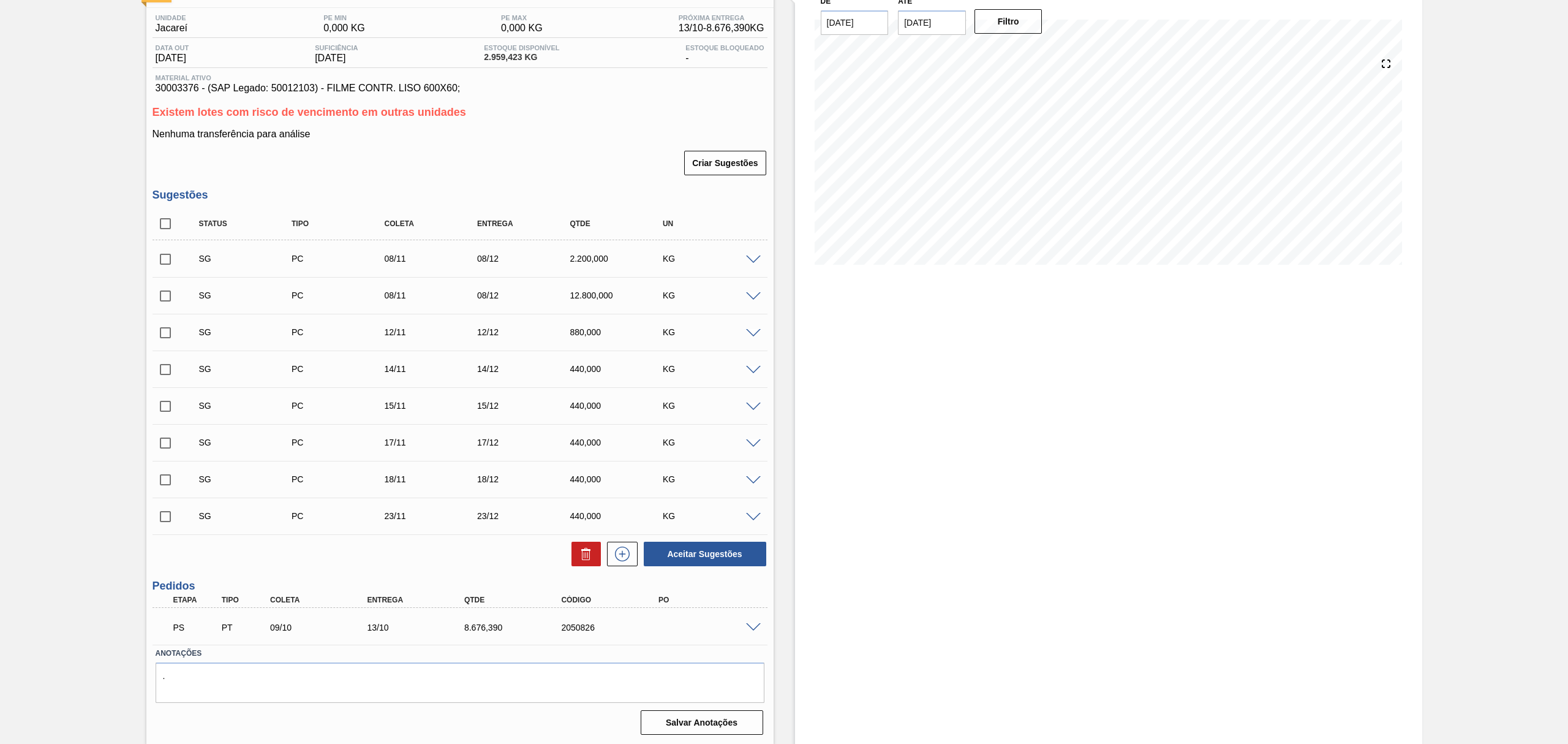
scroll to position [94, 0]
click at [754, 625] on span at bounding box center [754, 627] width 14 height 9
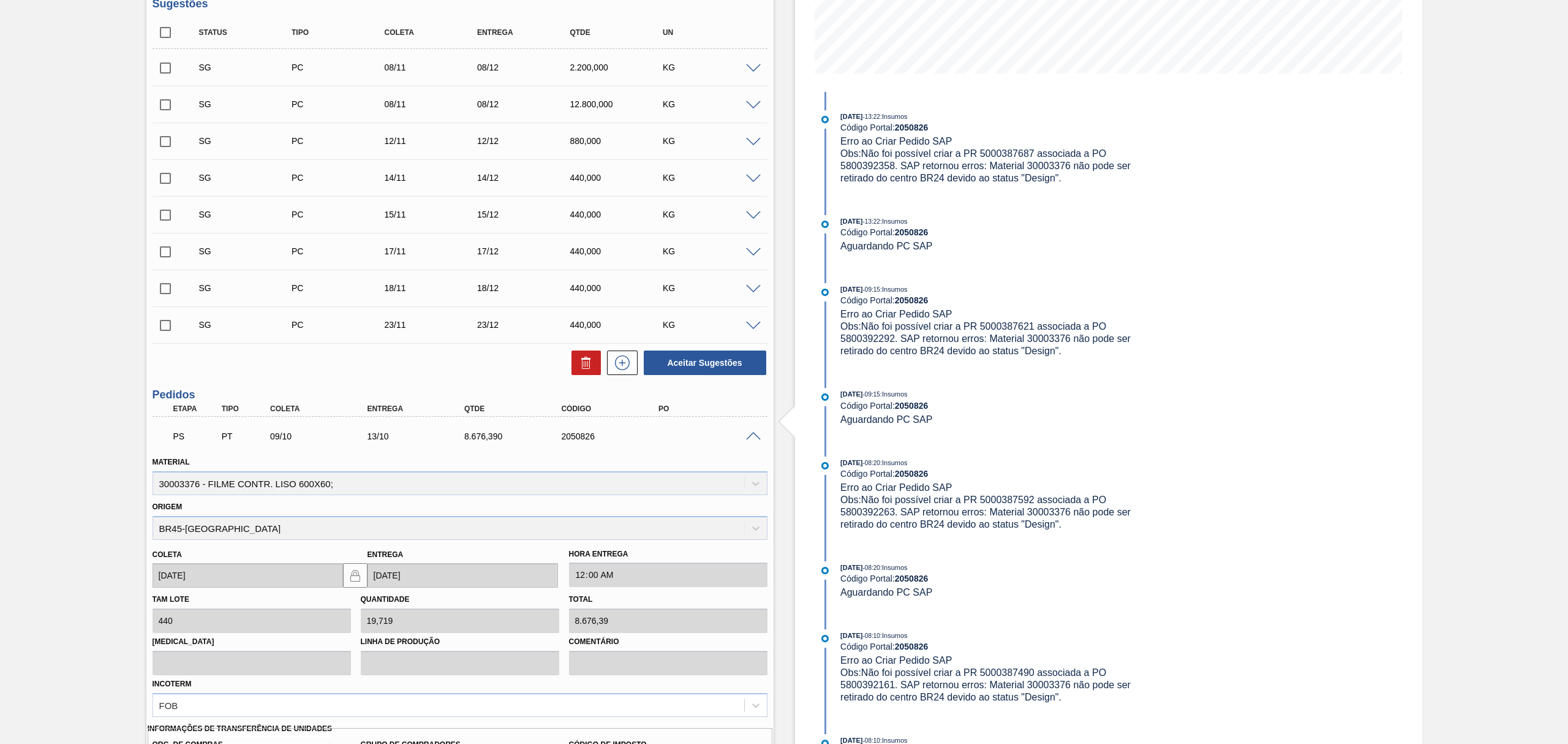
scroll to position [422, 0]
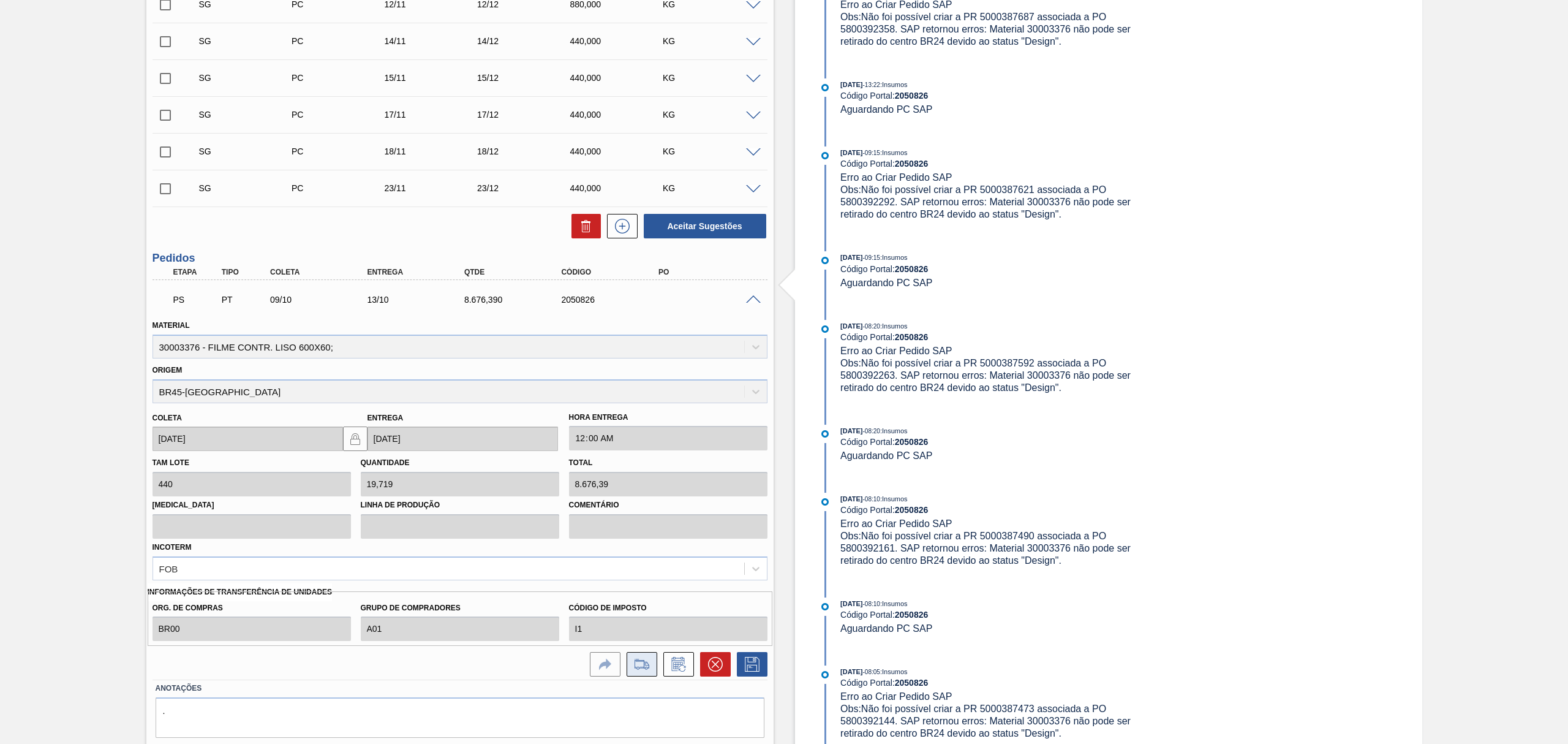
click at [632, 665] on icon at bounding box center [642, 664] width 20 height 14
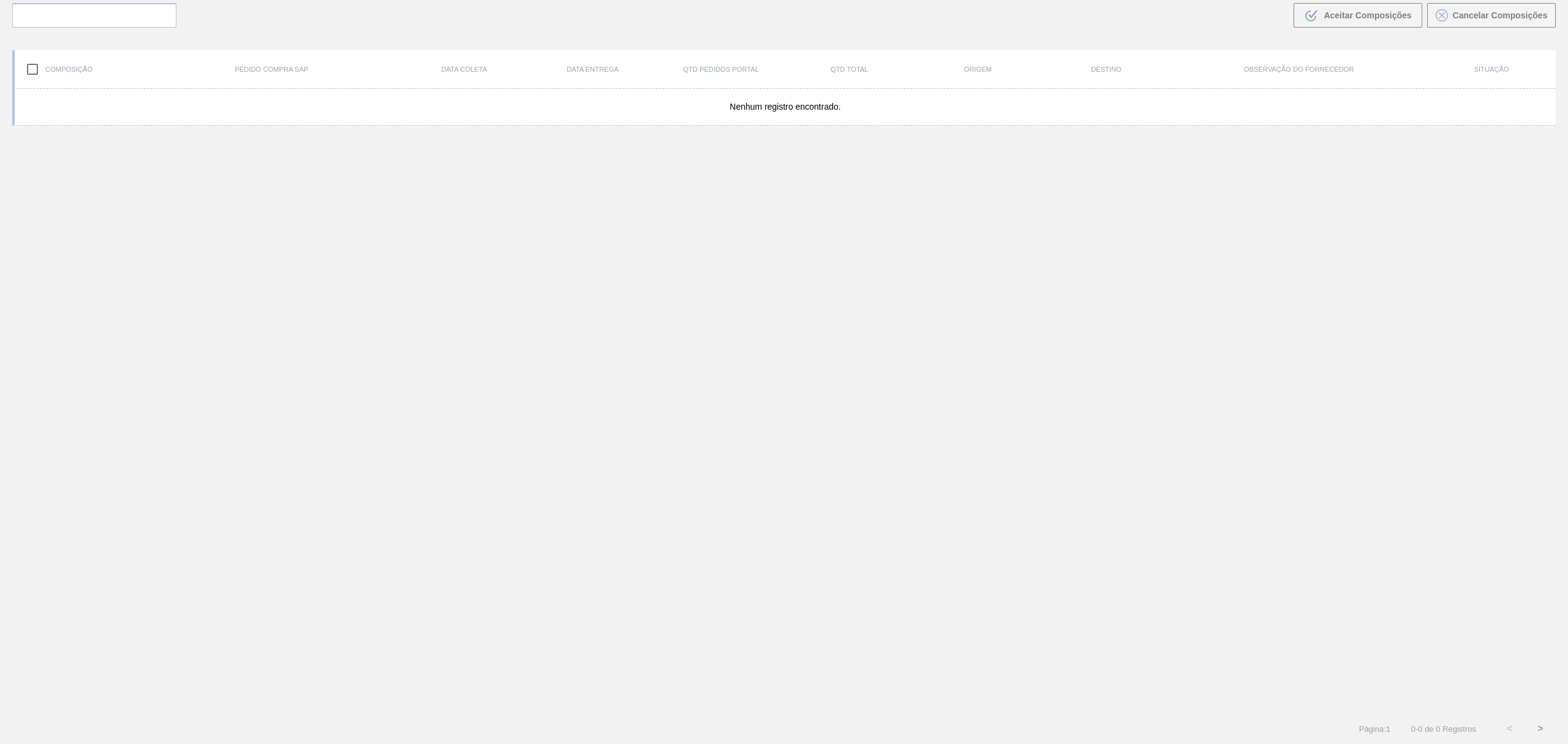
scroll to position [89, 0]
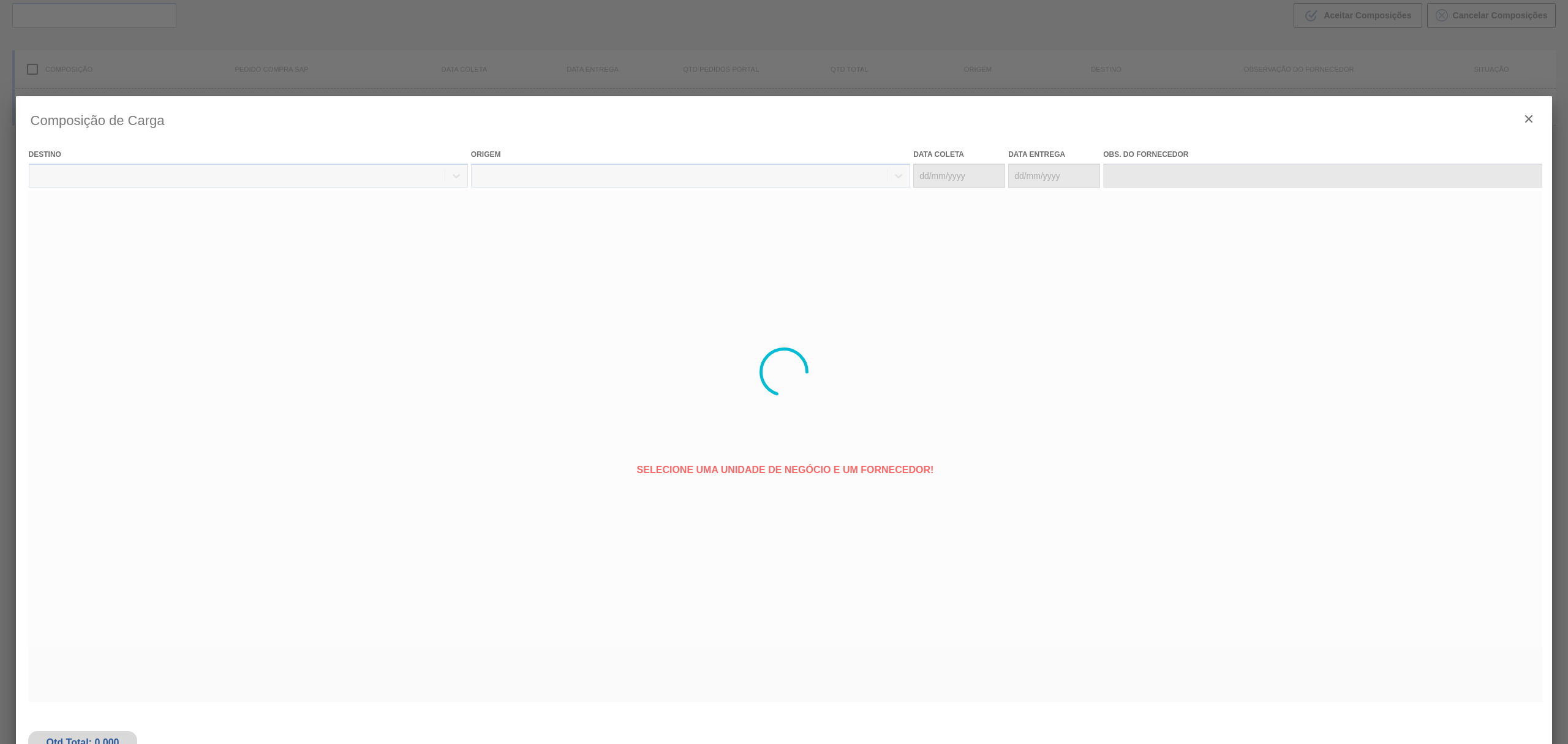
type coleta "[DATE]"
type Entrega "13/10/2025"
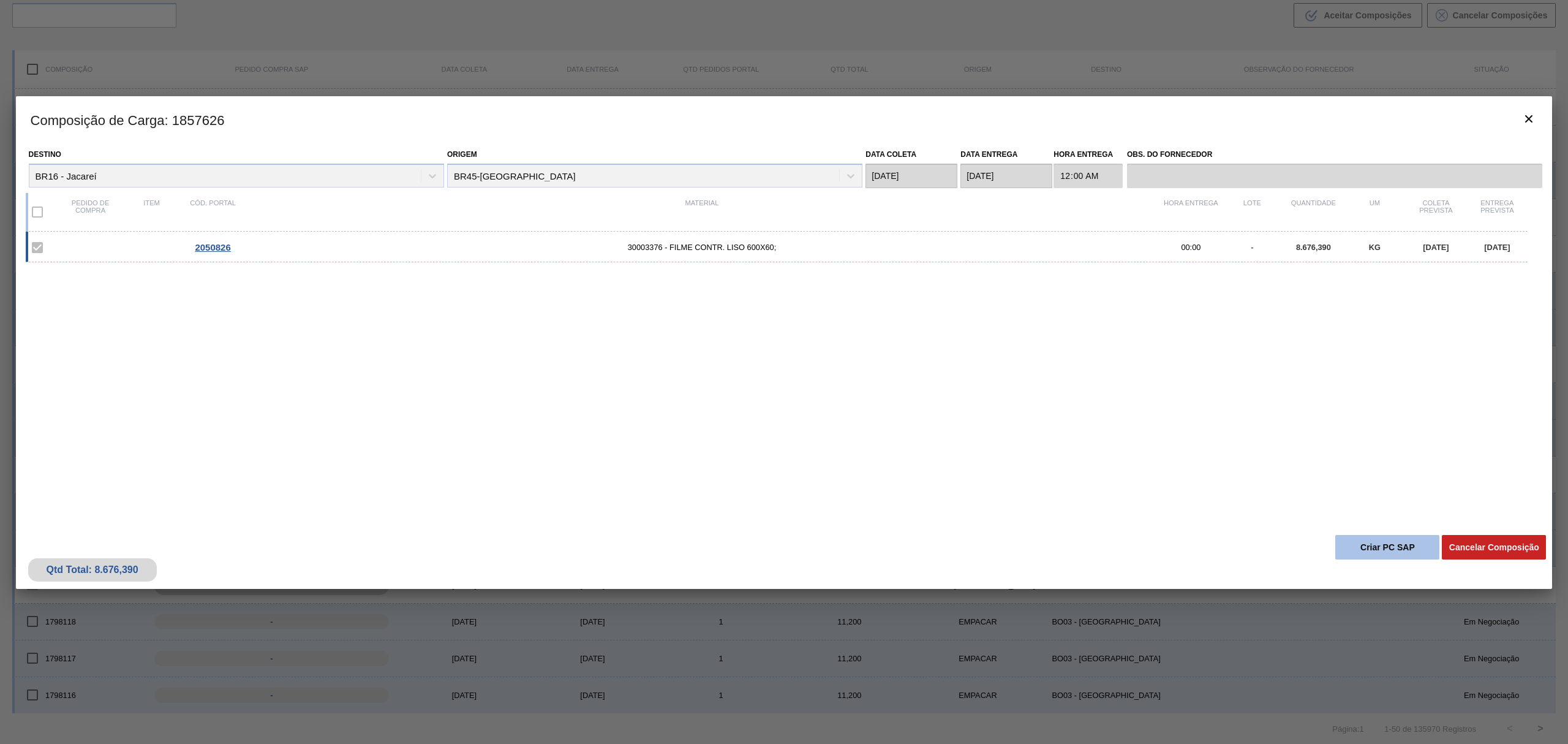
click at [1365, 541] on button "Criar PC SAP" at bounding box center [1387, 547] width 104 height 24
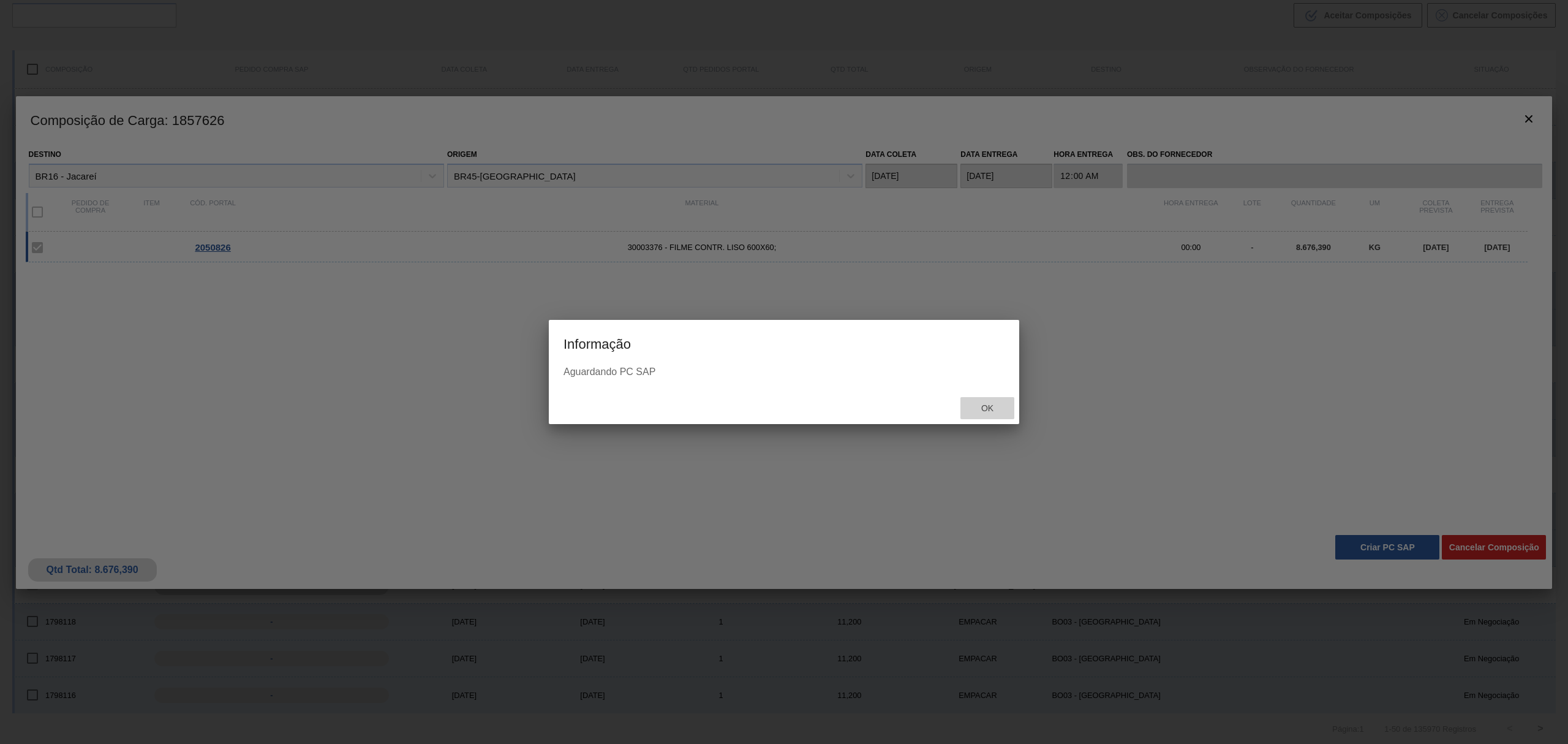
click at [984, 405] on span "Ok" at bounding box center [988, 407] width 32 height 10
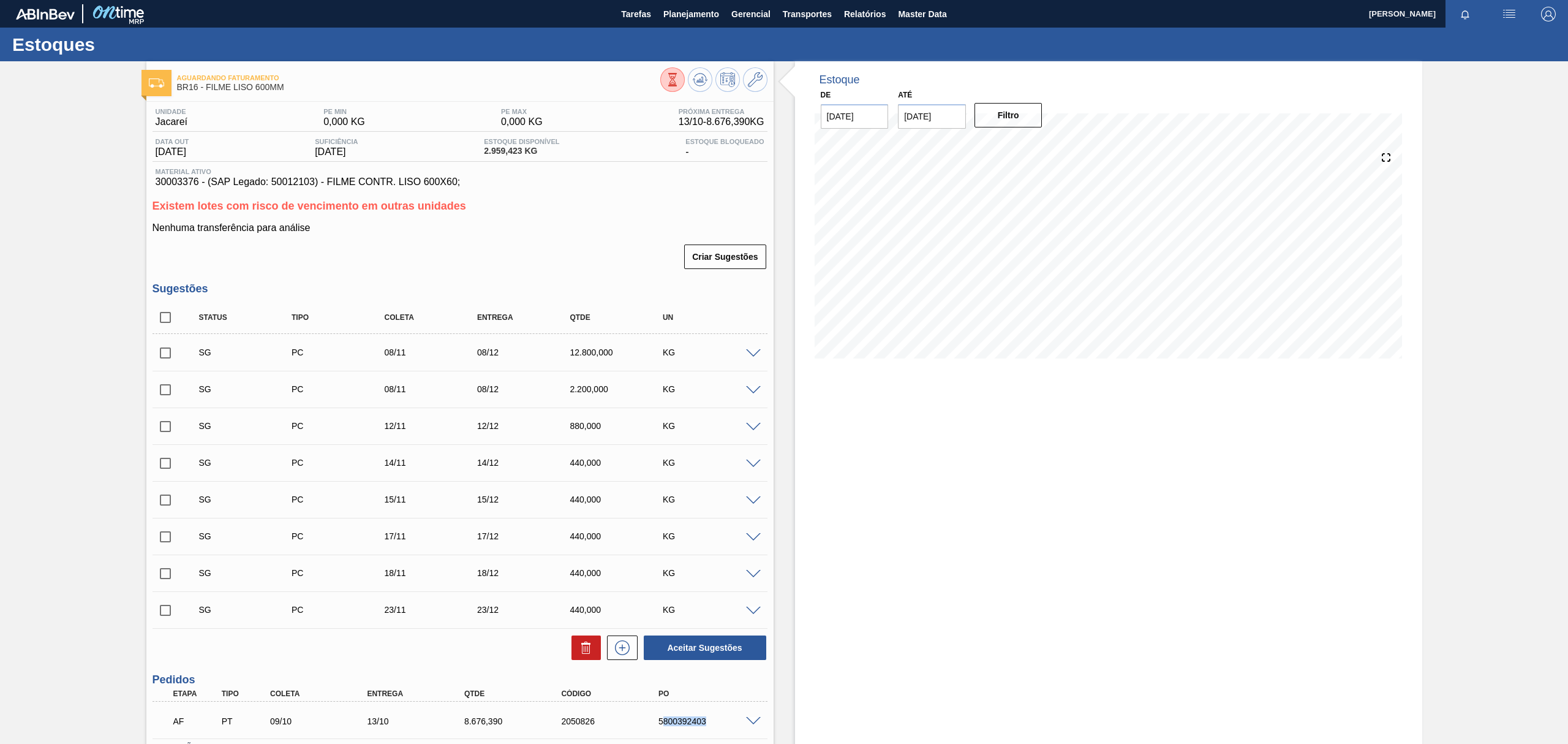
drag, startPoint x: 660, startPoint y: 718, endPoint x: 712, endPoint y: 724, distance: 52.3
click at [712, 724] on div "5800392403" at bounding box center [711, 721] width 111 height 10
click at [689, 726] on div "AF PT 09/10 13/10 8.676,390 2050826 5800392403" at bounding box center [456, 720] width 583 height 24
click at [654, 726] on div "AF PT 09/10 13/10 8.676,390 2050826 5800392403" at bounding box center [456, 720] width 583 height 24
drag, startPoint x: 654, startPoint y: 725, endPoint x: 701, endPoint y: 725, distance: 47.0
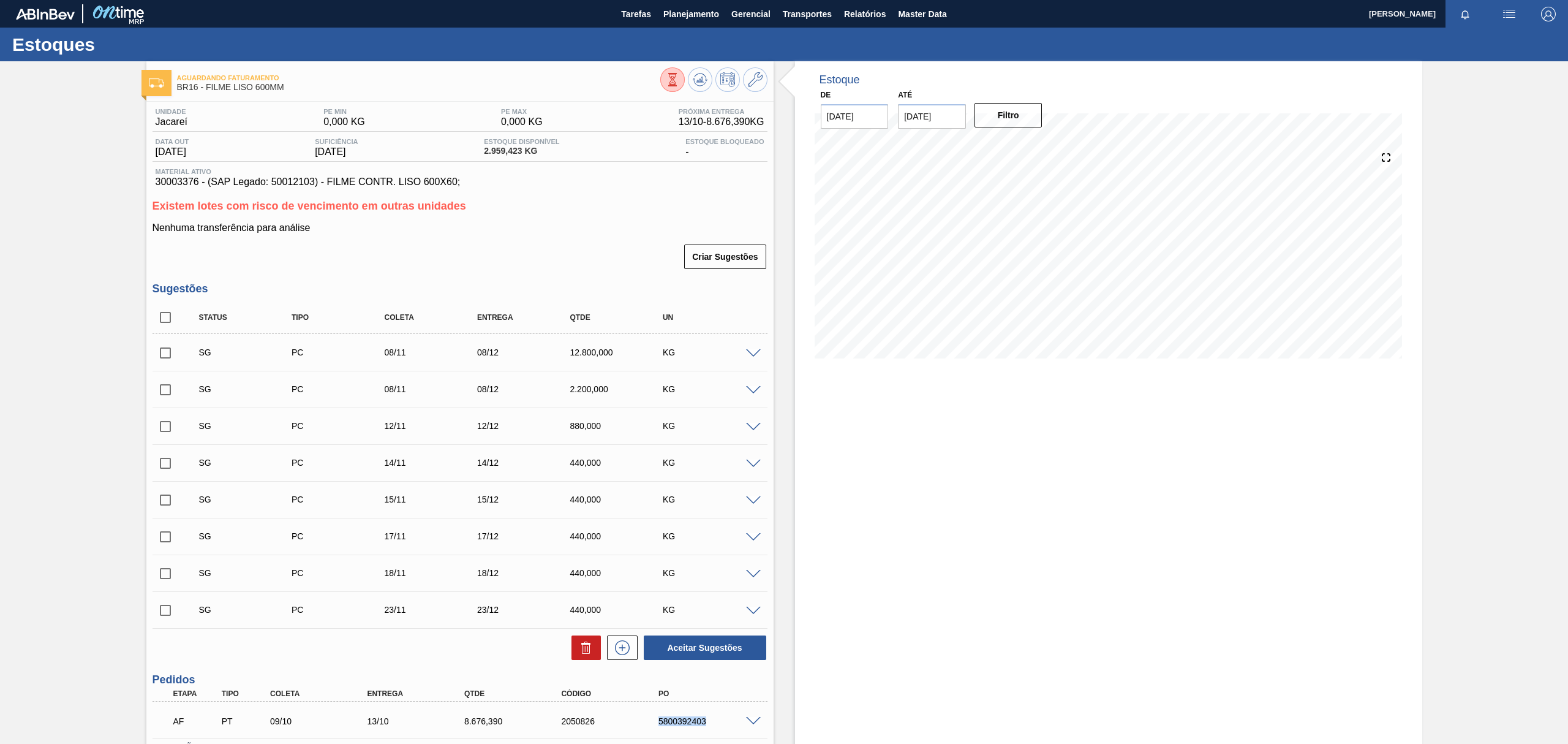
click at [701, 725] on div "5800392403" at bounding box center [711, 721] width 111 height 10
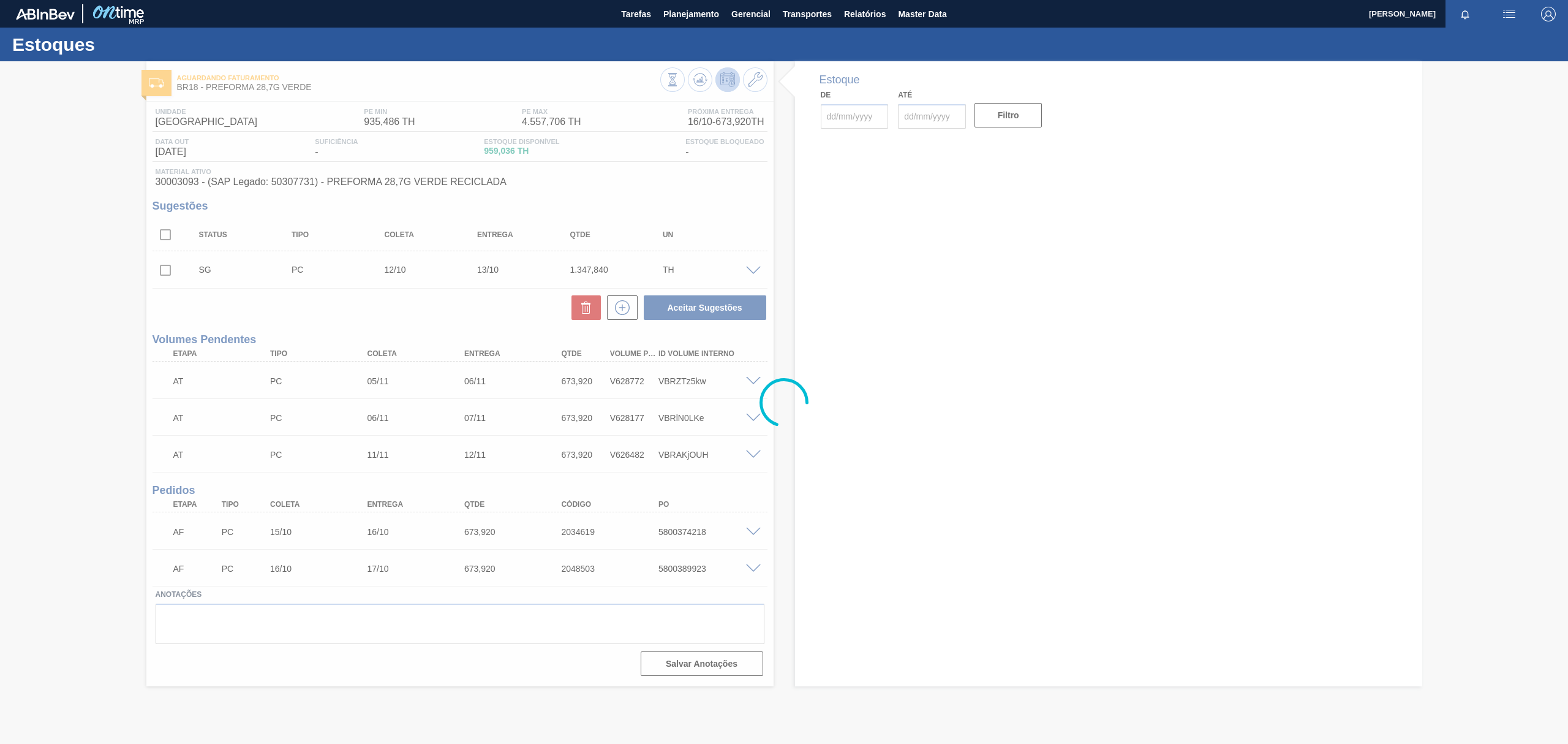
type input "[DATE]"
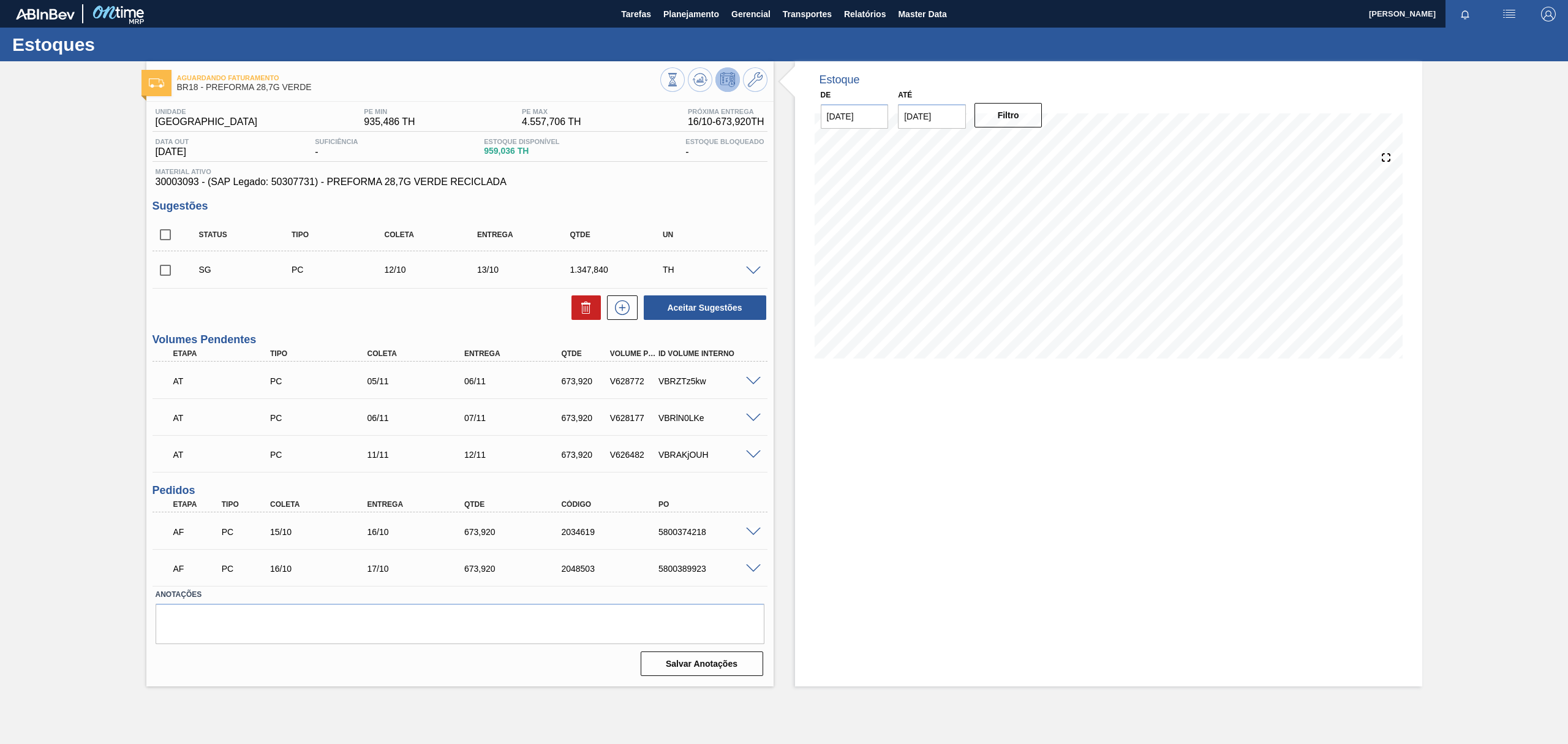
click at [753, 379] on span at bounding box center [754, 381] width 14 height 9
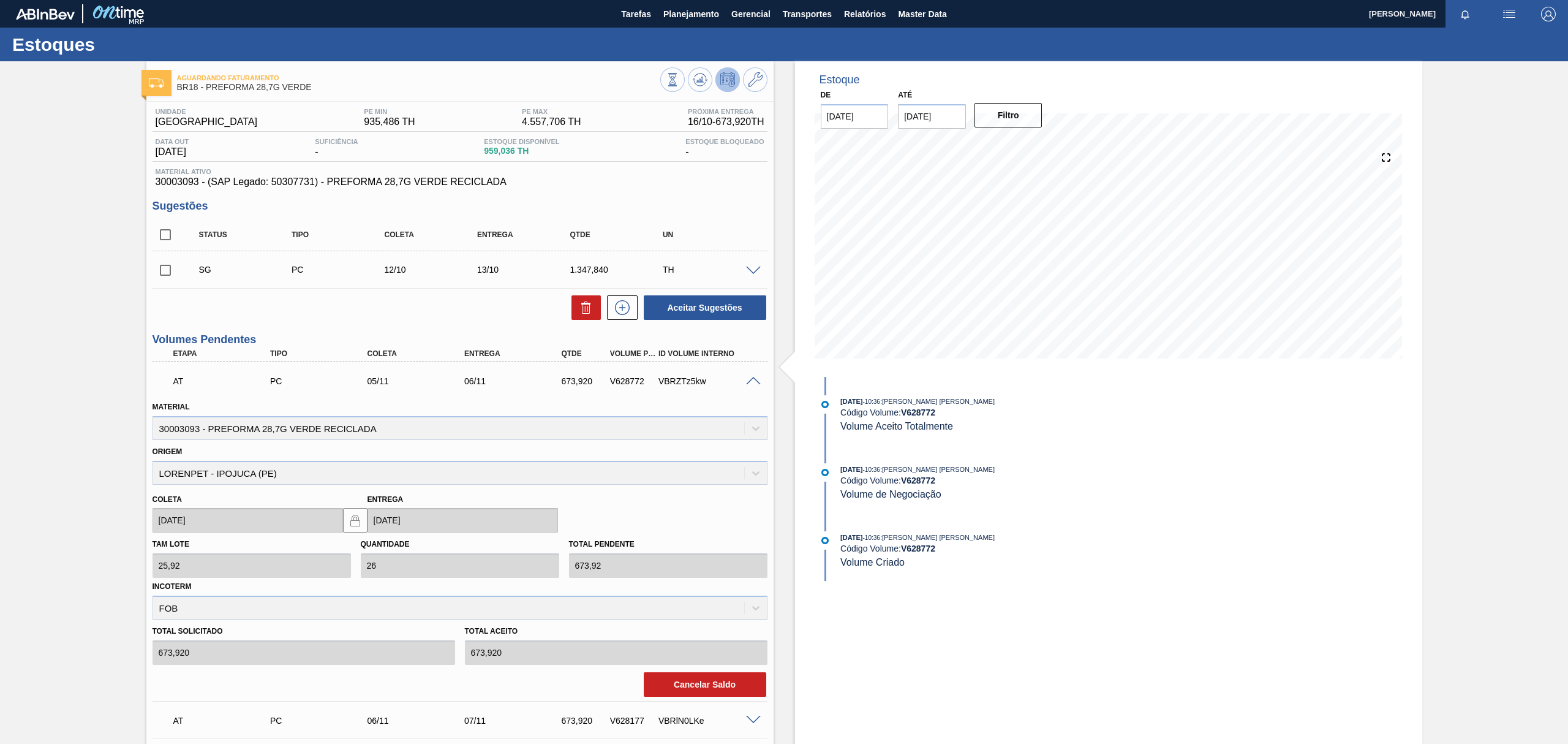
click at [753, 379] on span at bounding box center [754, 381] width 14 height 9
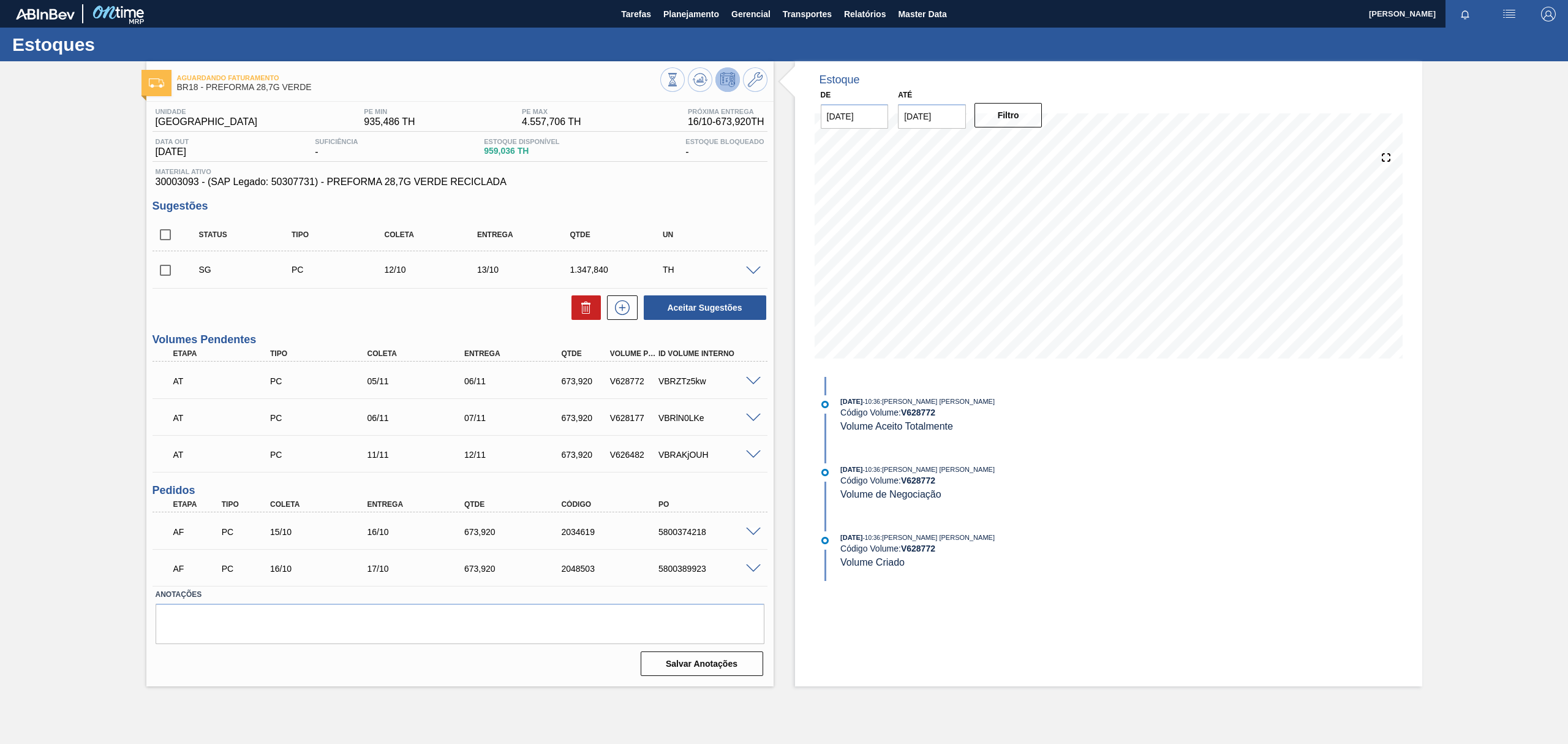
click at [747, 417] on span at bounding box center [754, 418] width 14 height 9
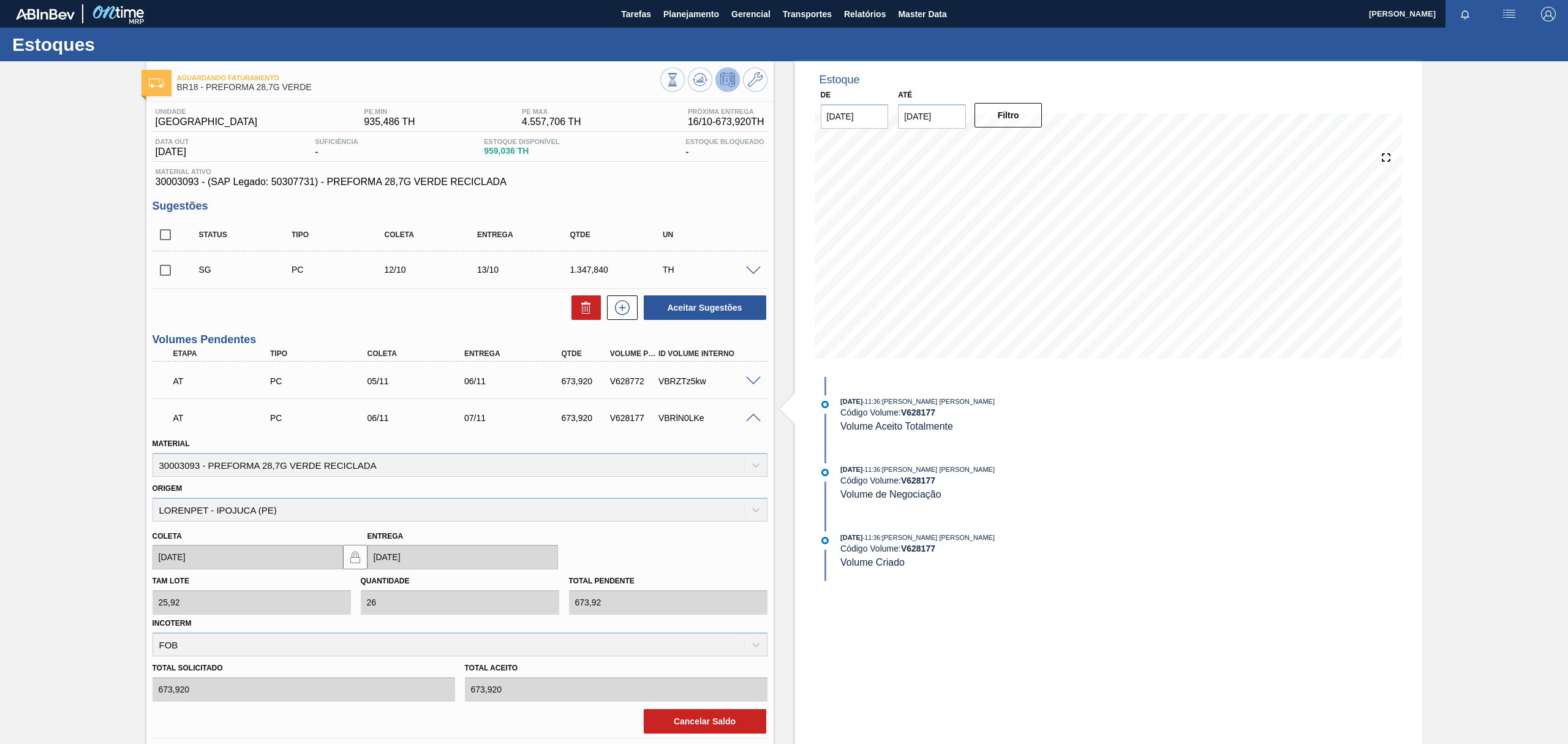
click at [747, 417] on span at bounding box center [754, 418] width 14 height 9
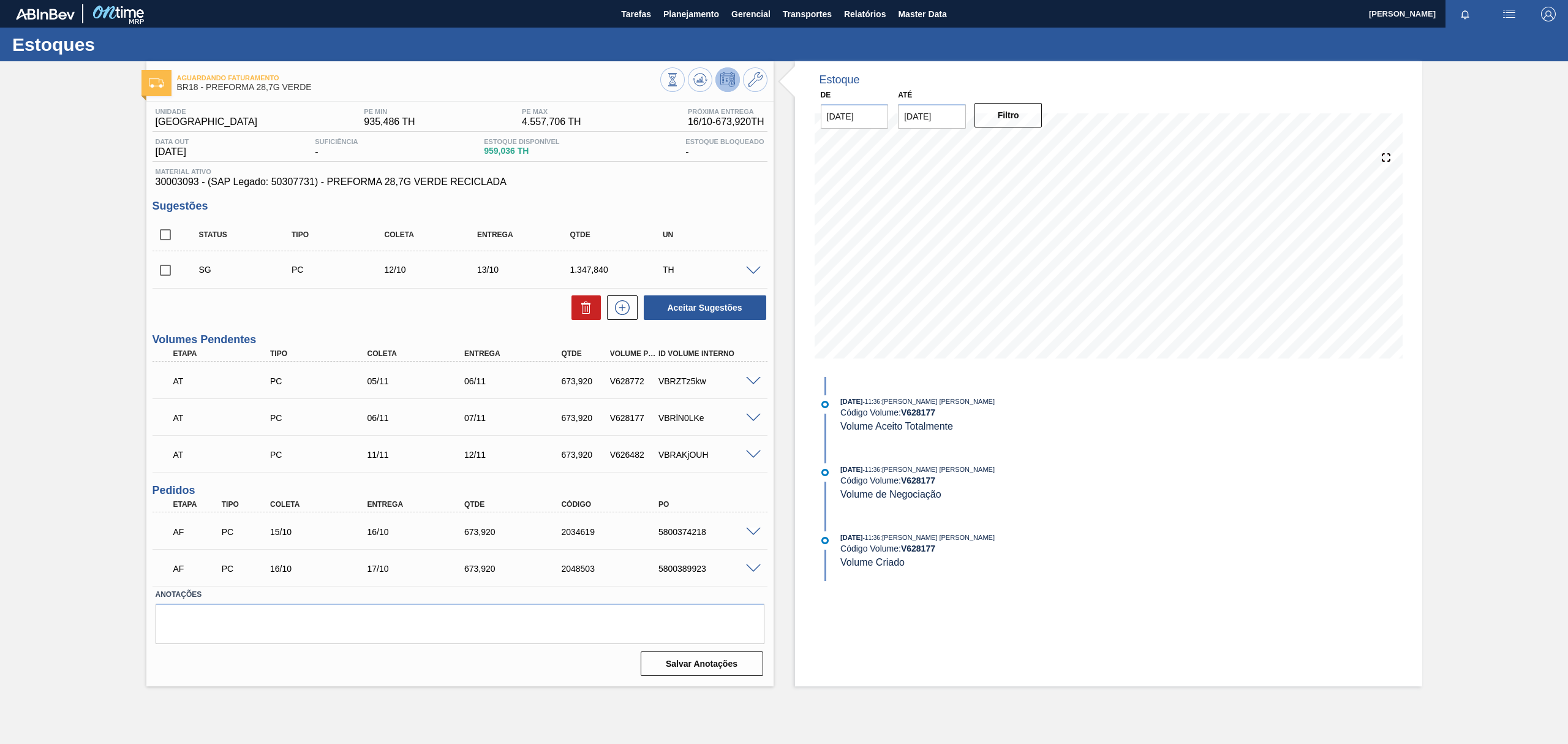
click at [748, 454] on span at bounding box center [754, 455] width 14 height 9
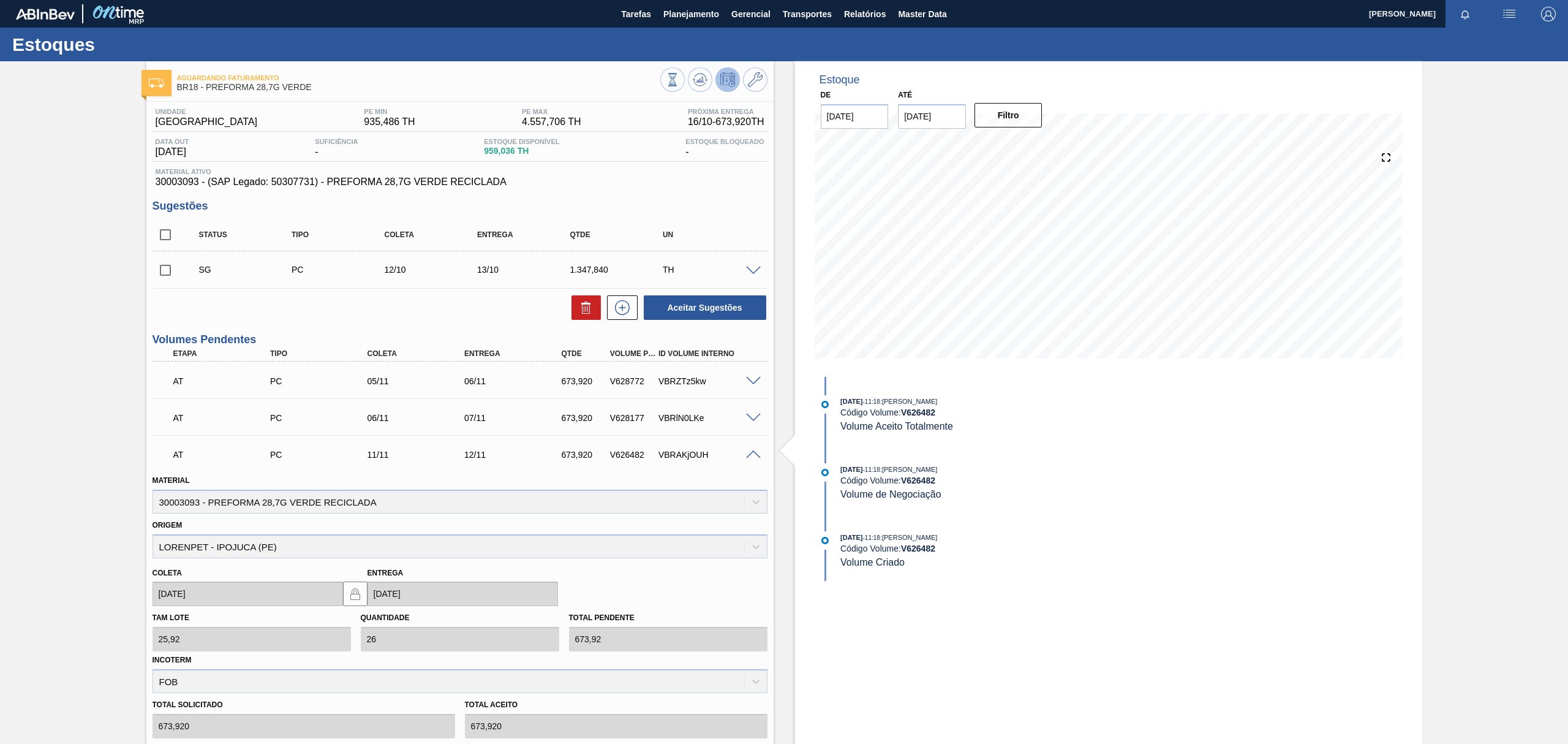
click at [748, 454] on span at bounding box center [754, 455] width 14 height 9
